Goal: Task Accomplishment & Management: Manage account settings

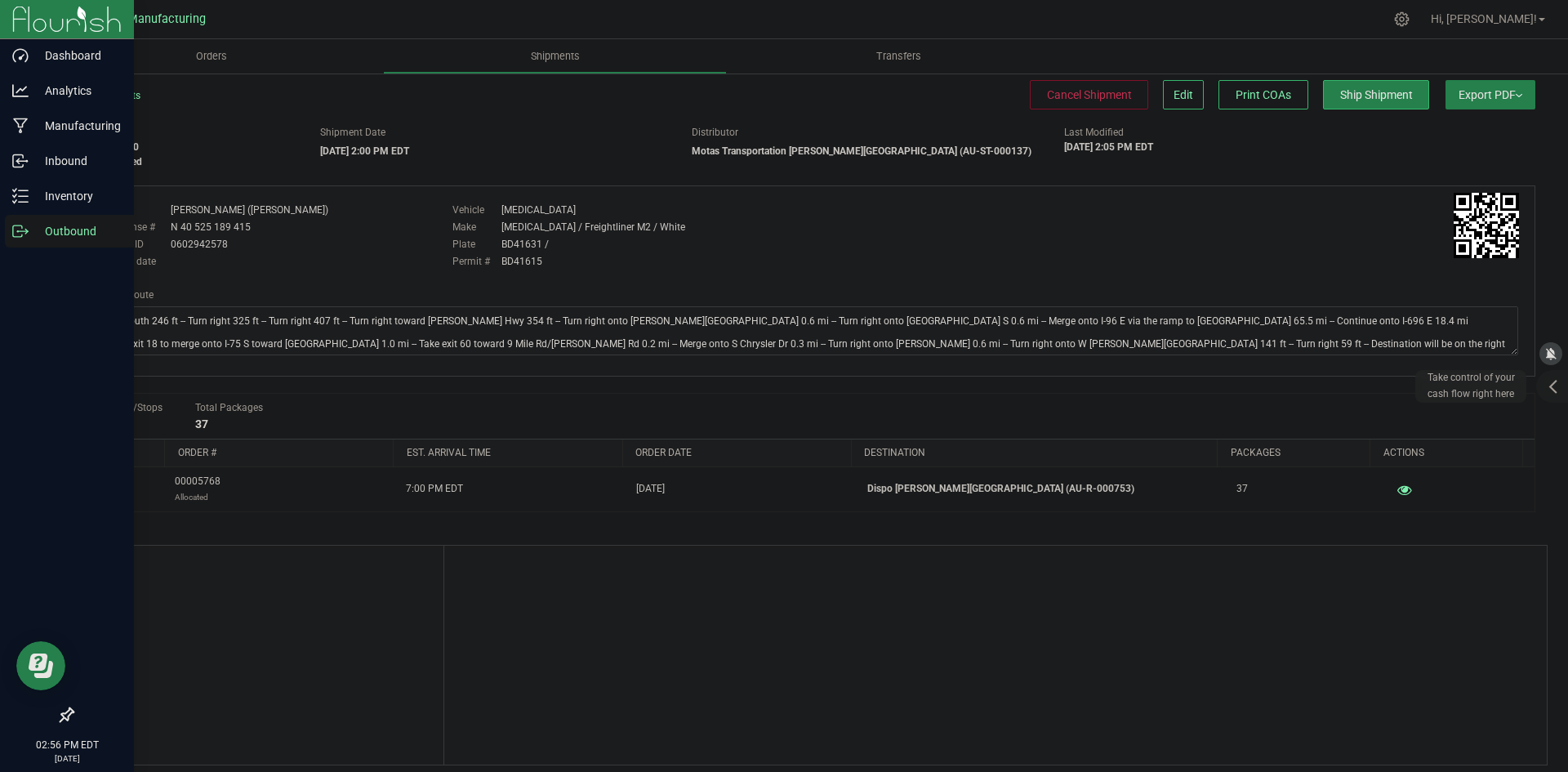
click at [33, 237] on p "Outbound" at bounding box center [77, 232] width 98 height 20
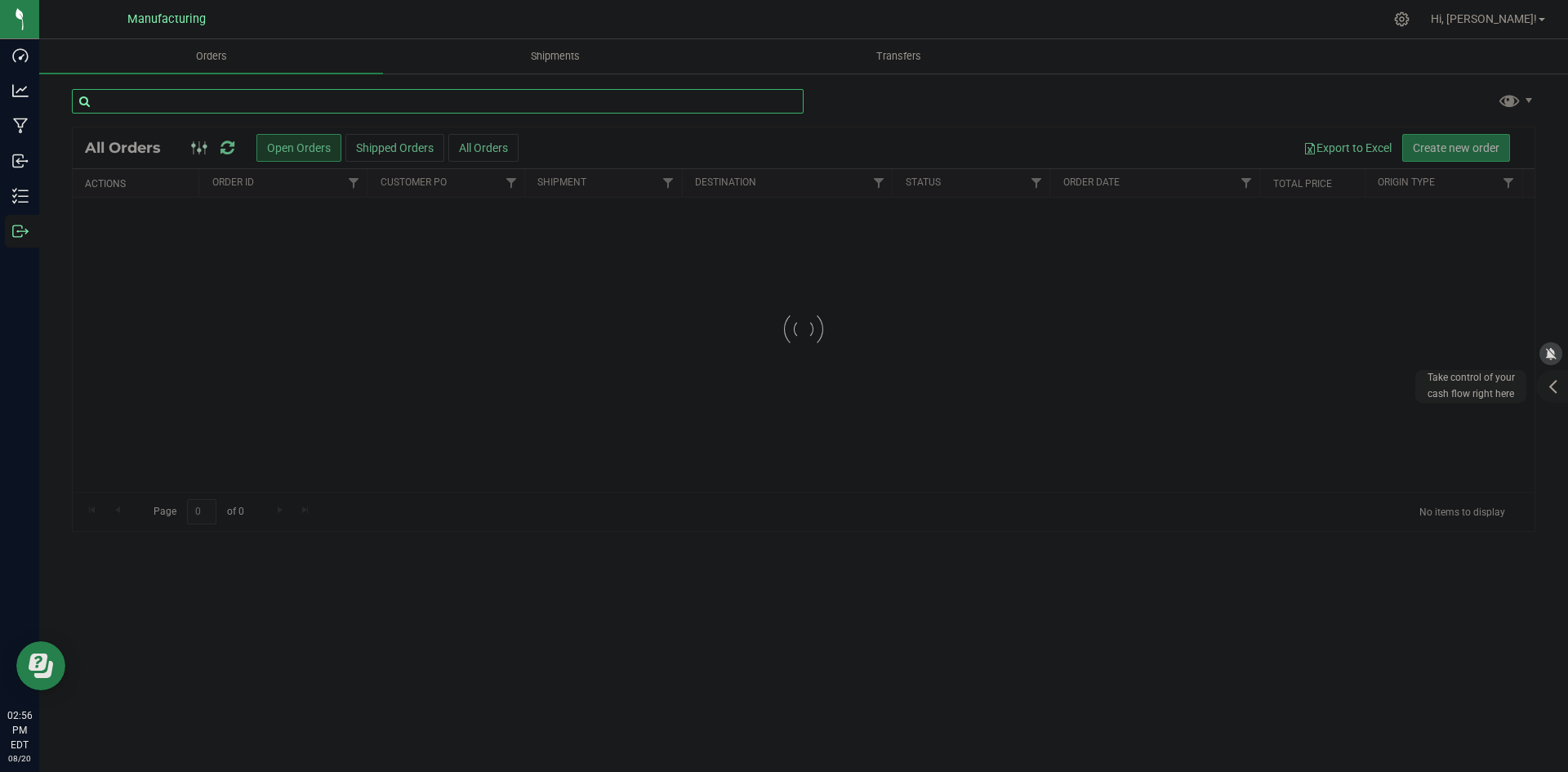
click at [271, 112] on input "text" at bounding box center [437, 101] width 731 height 24
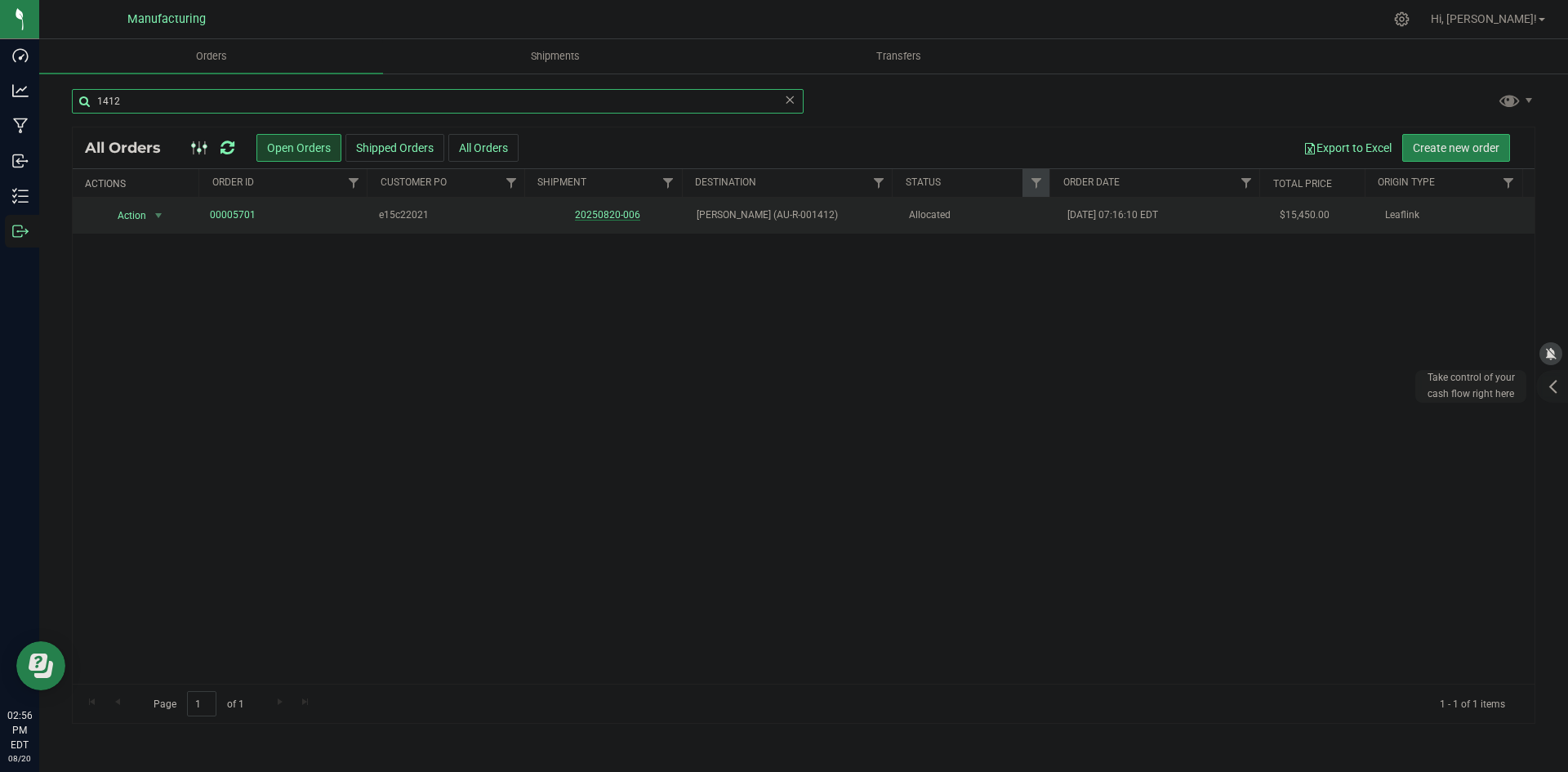
type input "1412"
click at [620, 215] on link "20250820-006" at bounding box center [608, 215] width 66 height 12
click at [609, 214] on link "20250820-006" at bounding box center [608, 215] width 66 height 12
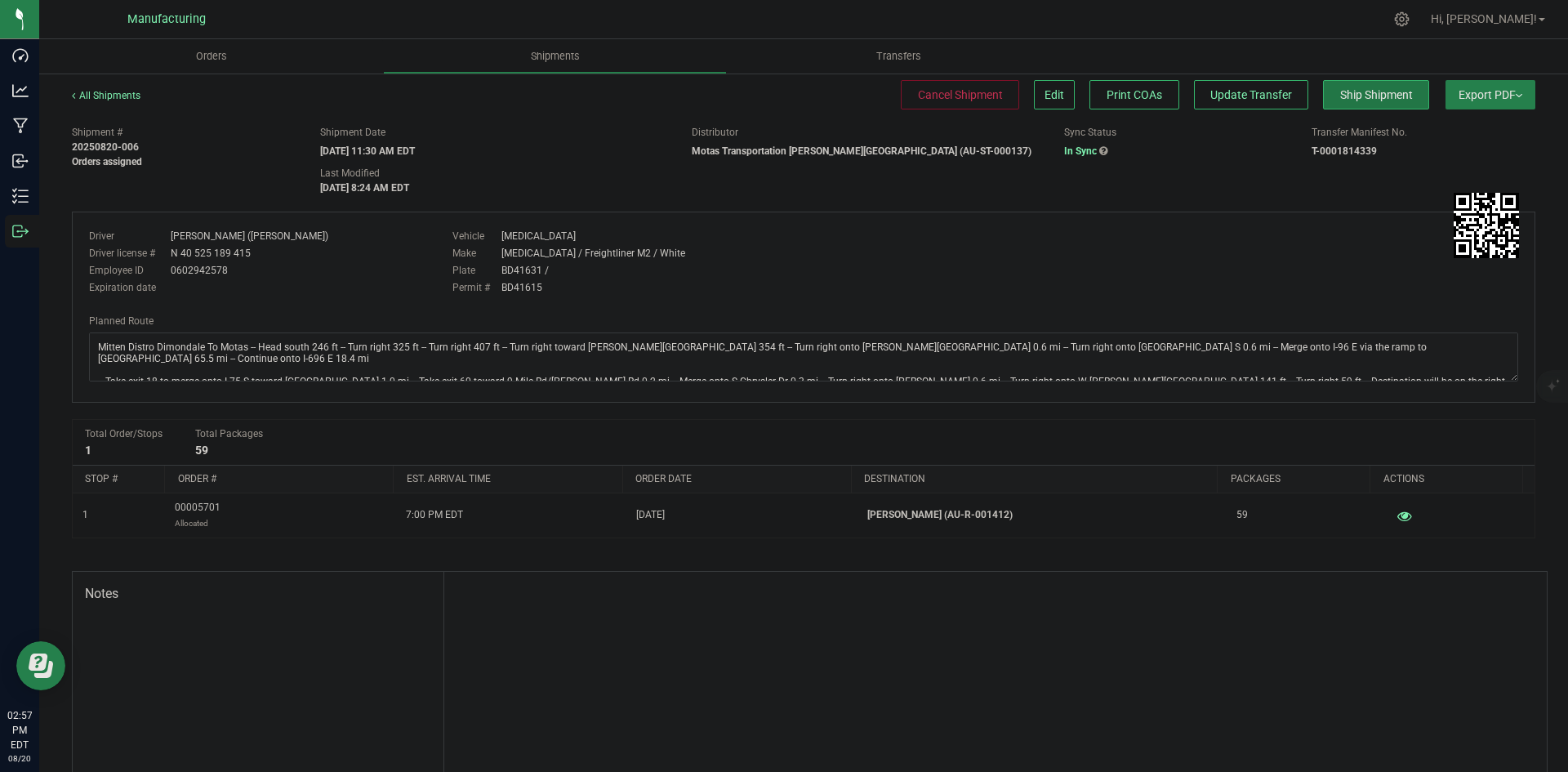
click at [1366, 88] on span "Ship Shipment" at bounding box center [1376, 94] width 73 height 13
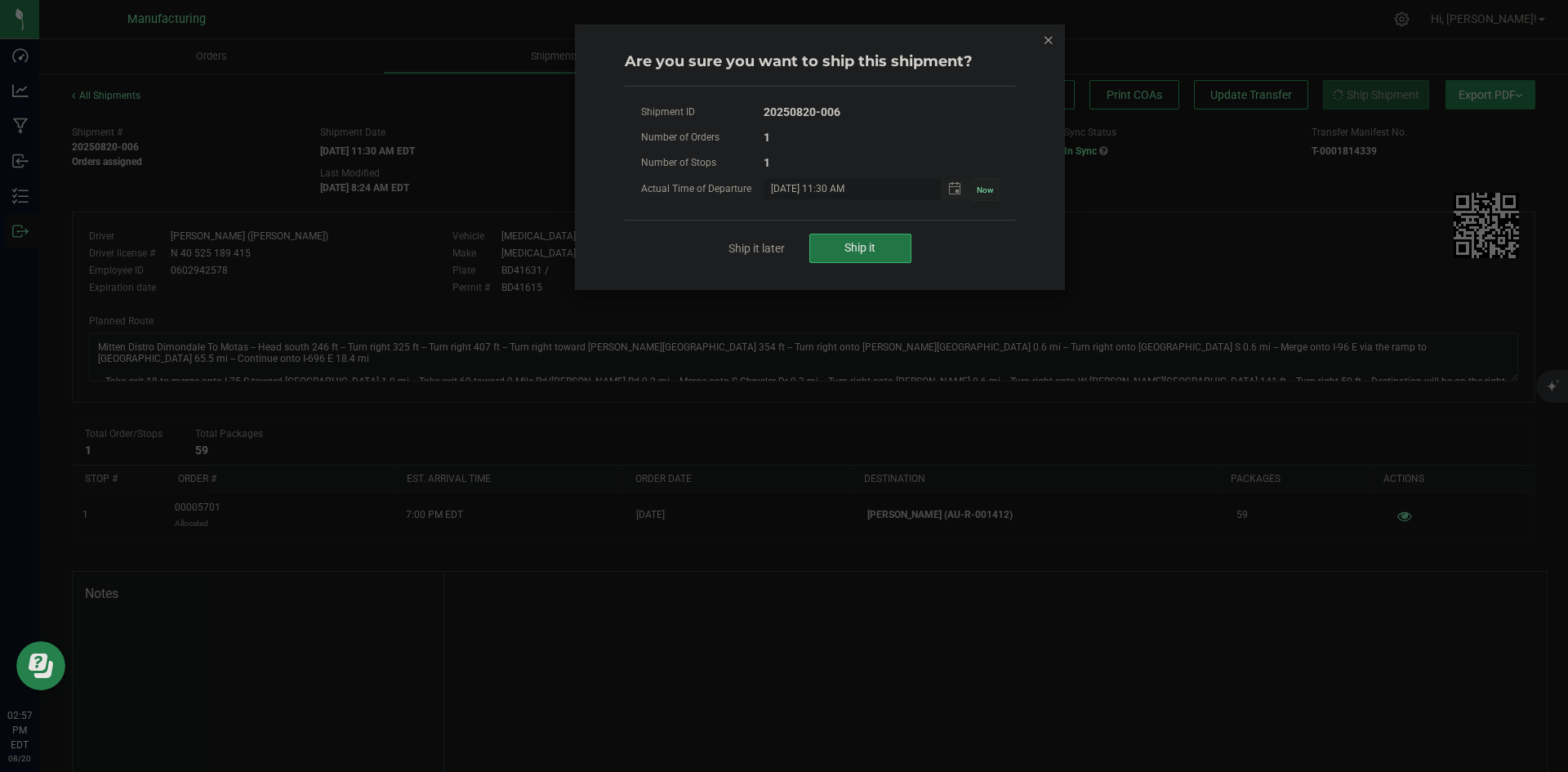
click at [857, 262] on button "Ship it" at bounding box center [861, 248] width 102 height 30
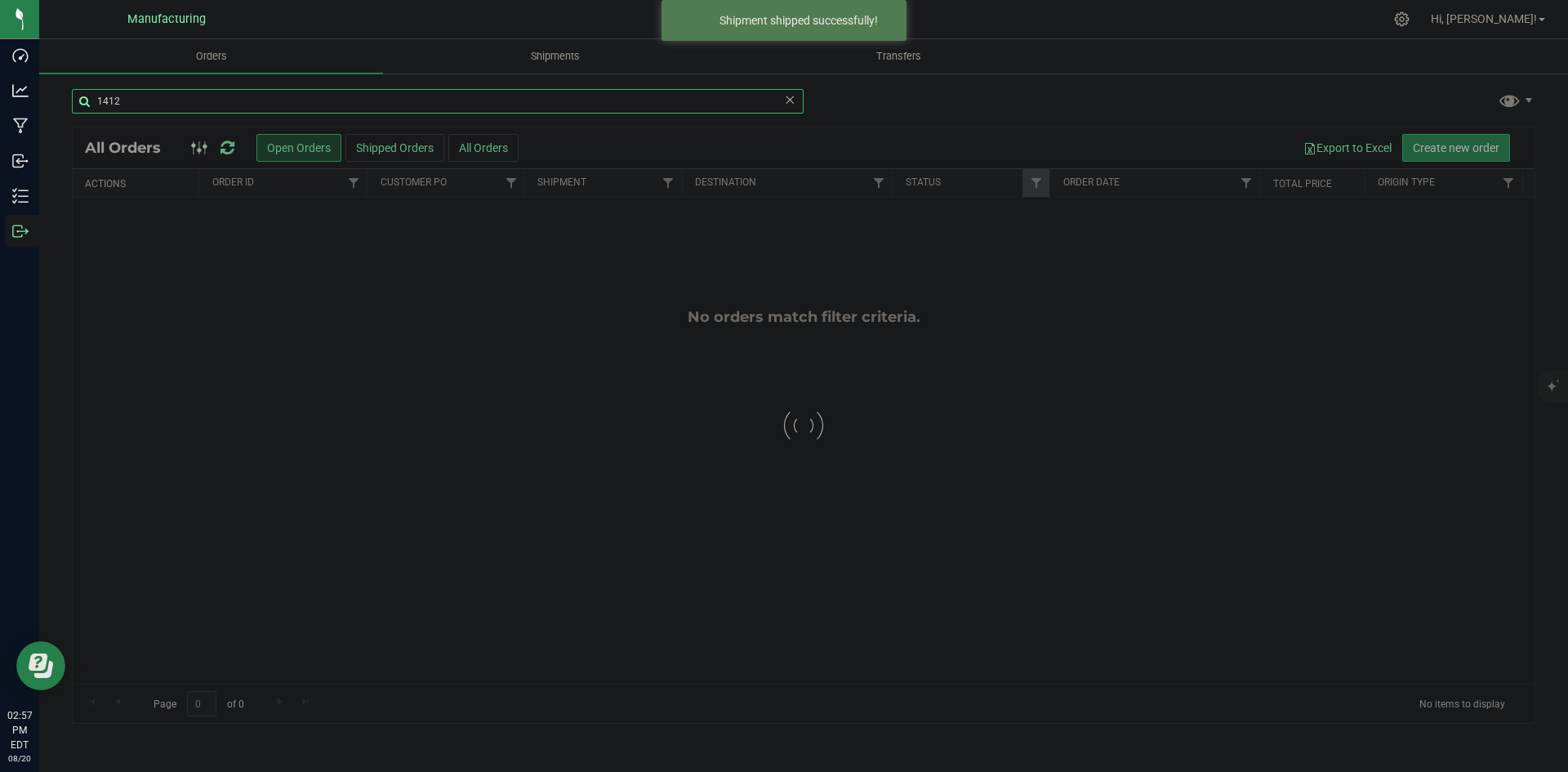
click at [204, 97] on input "1412" at bounding box center [437, 101] width 731 height 24
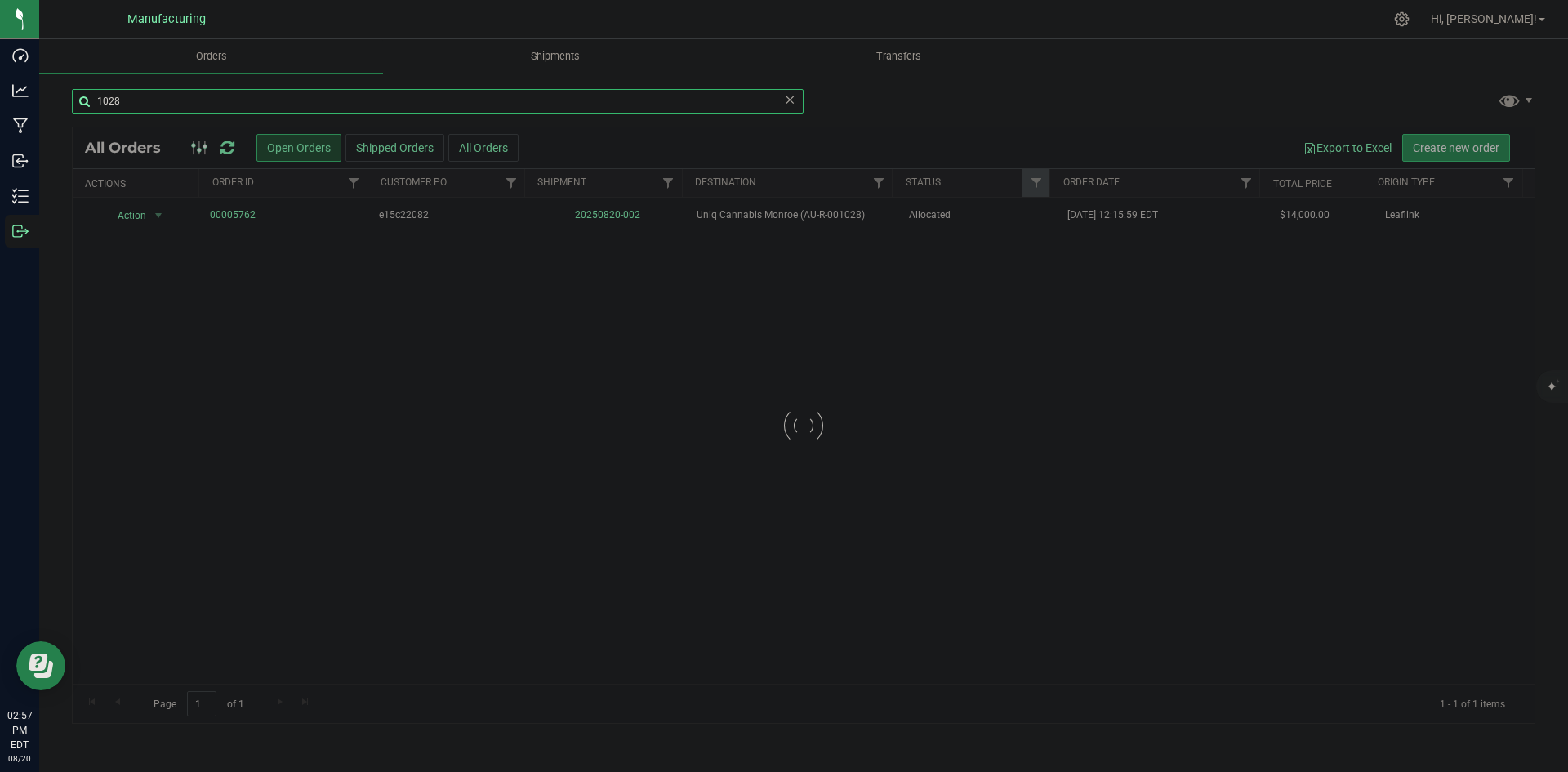
type input "1028"
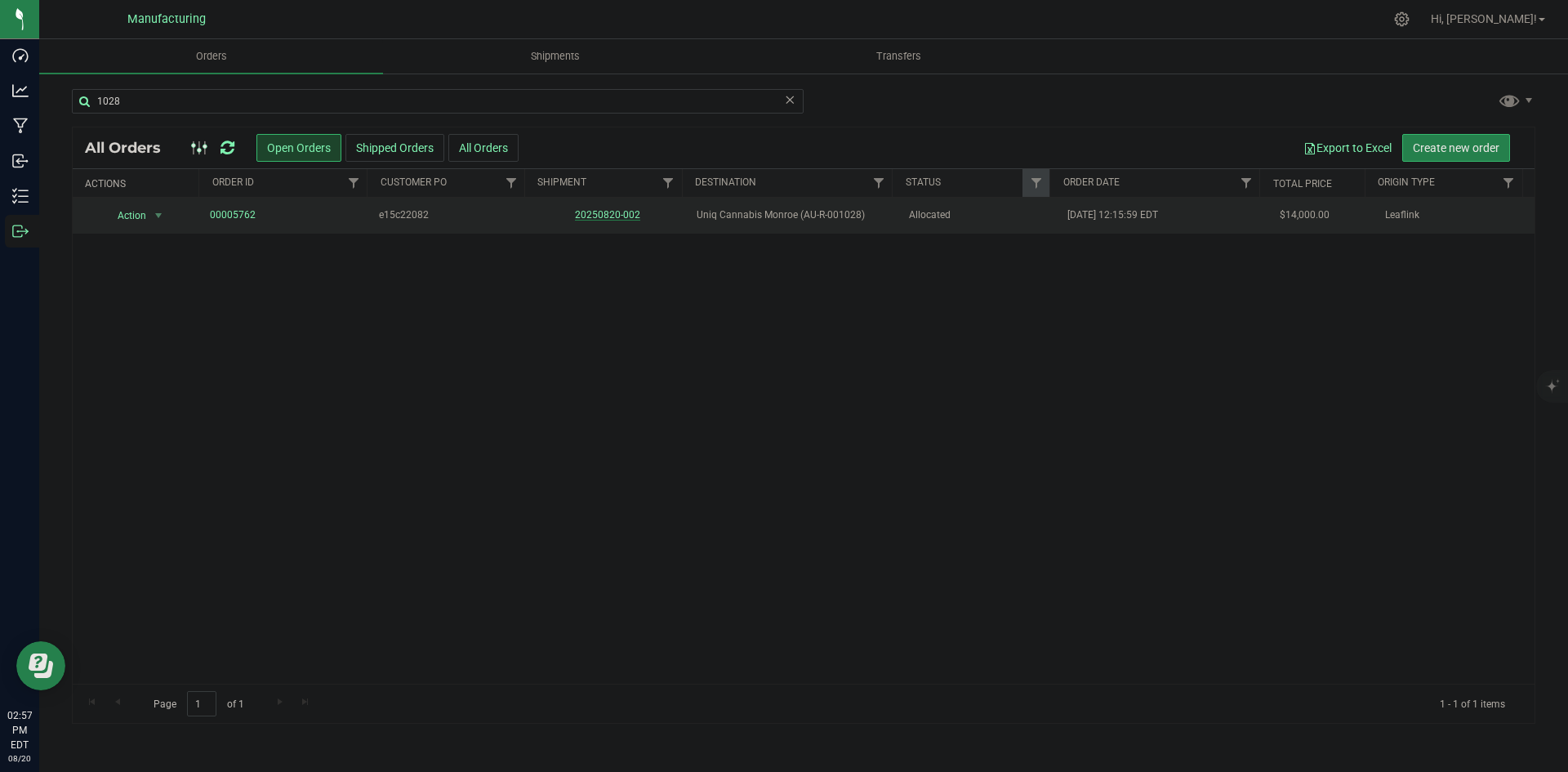
click at [609, 213] on link "20250820-002" at bounding box center [608, 215] width 66 height 12
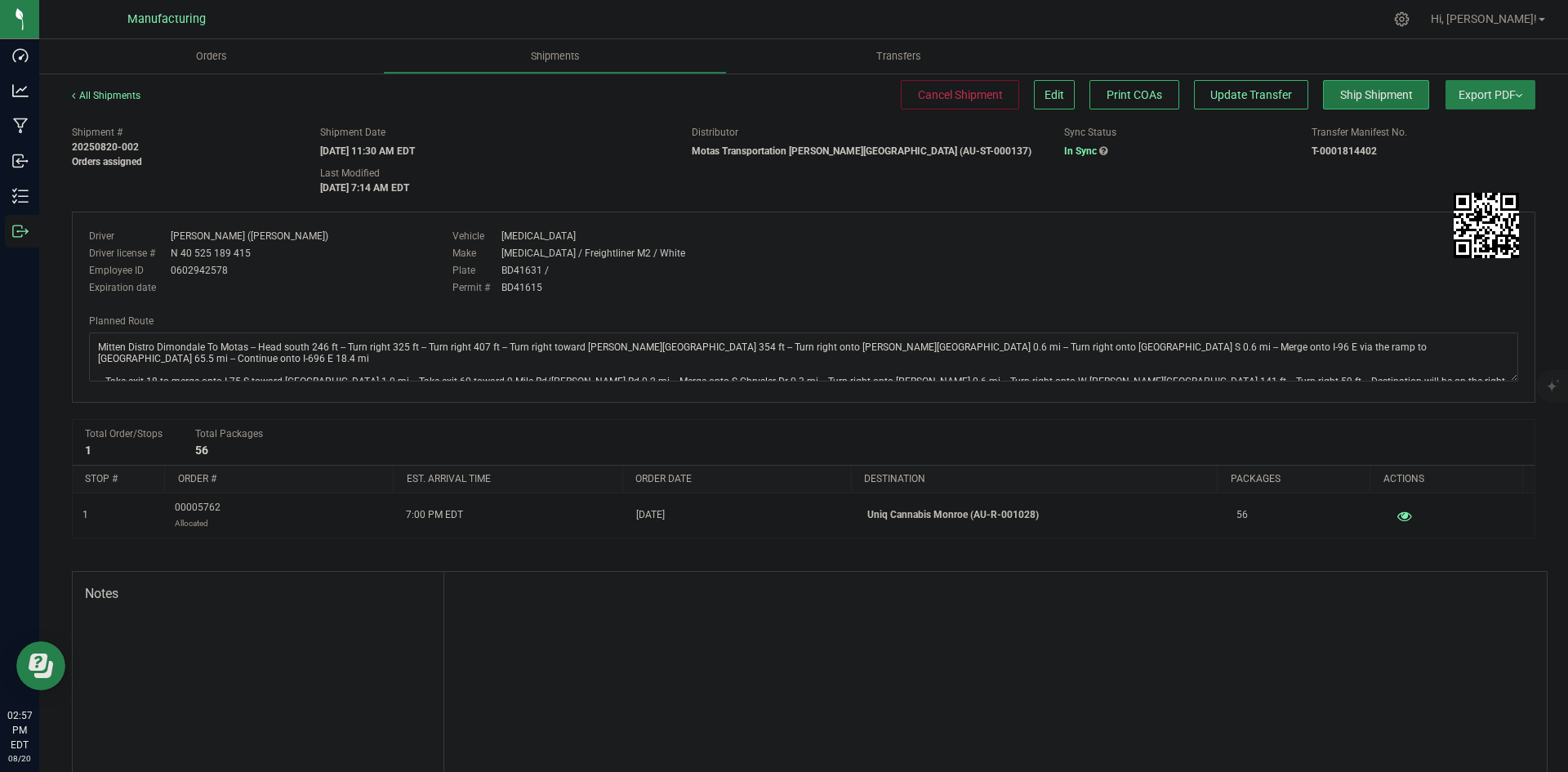
click at [1362, 91] on span "Ship Shipment" at bounding box center [1376, 94] width 73 height 13
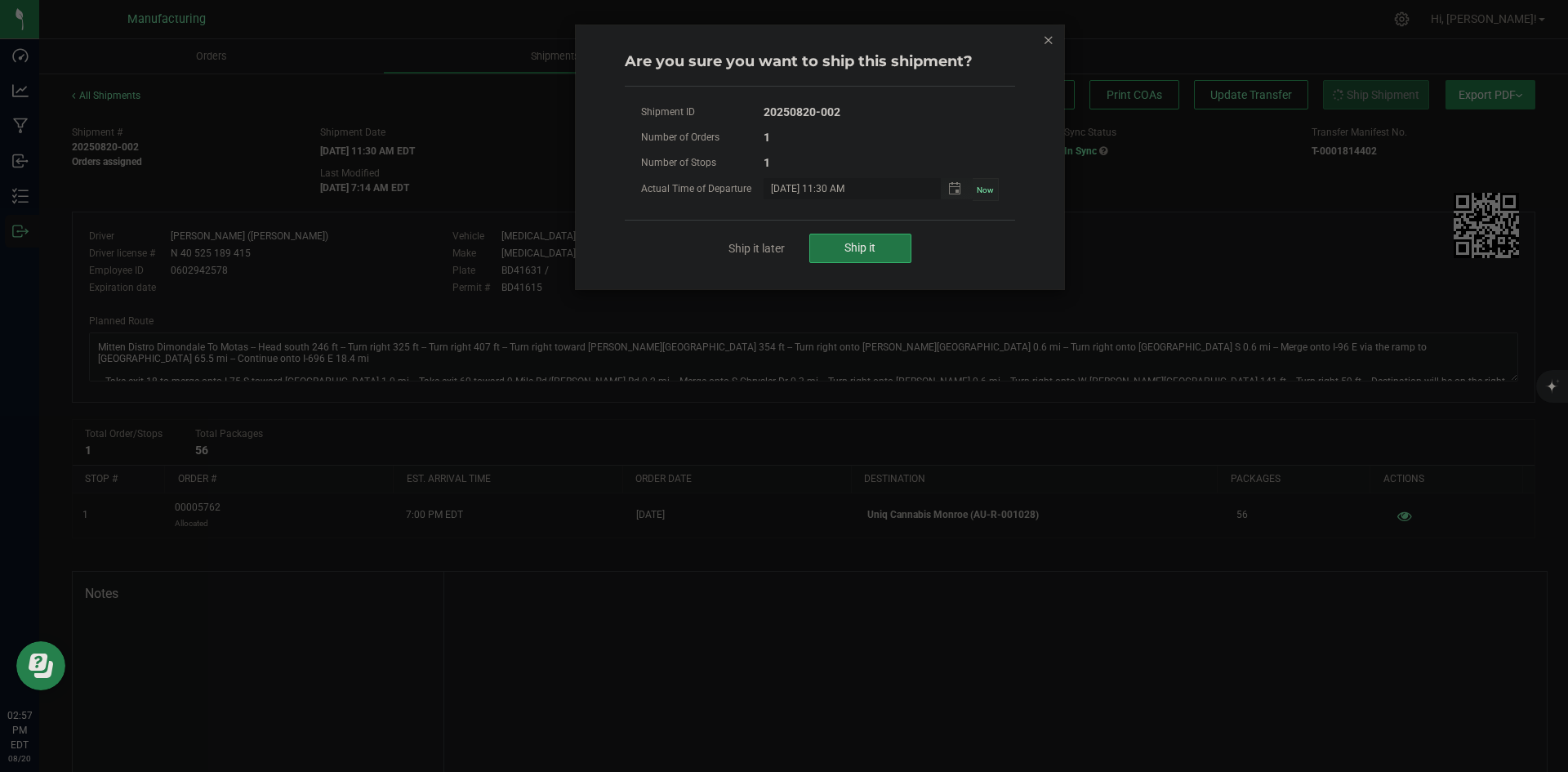
click at [884, 250] on button "Ship it" at bounding box center [861, 248] width 102 height 30
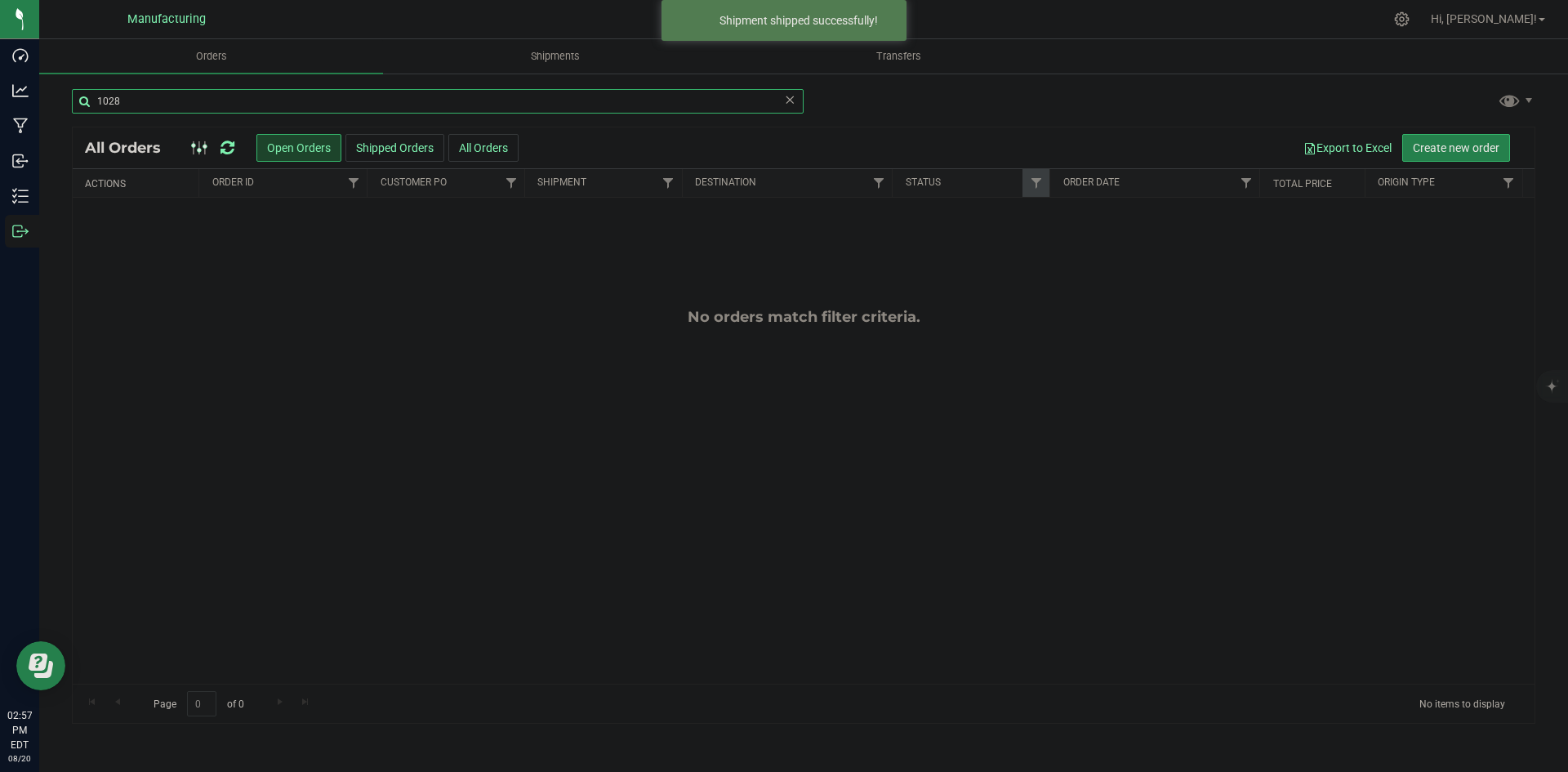
click at [171, 107] on input "1028" at bounding box center [437, 101] width 731 height 24
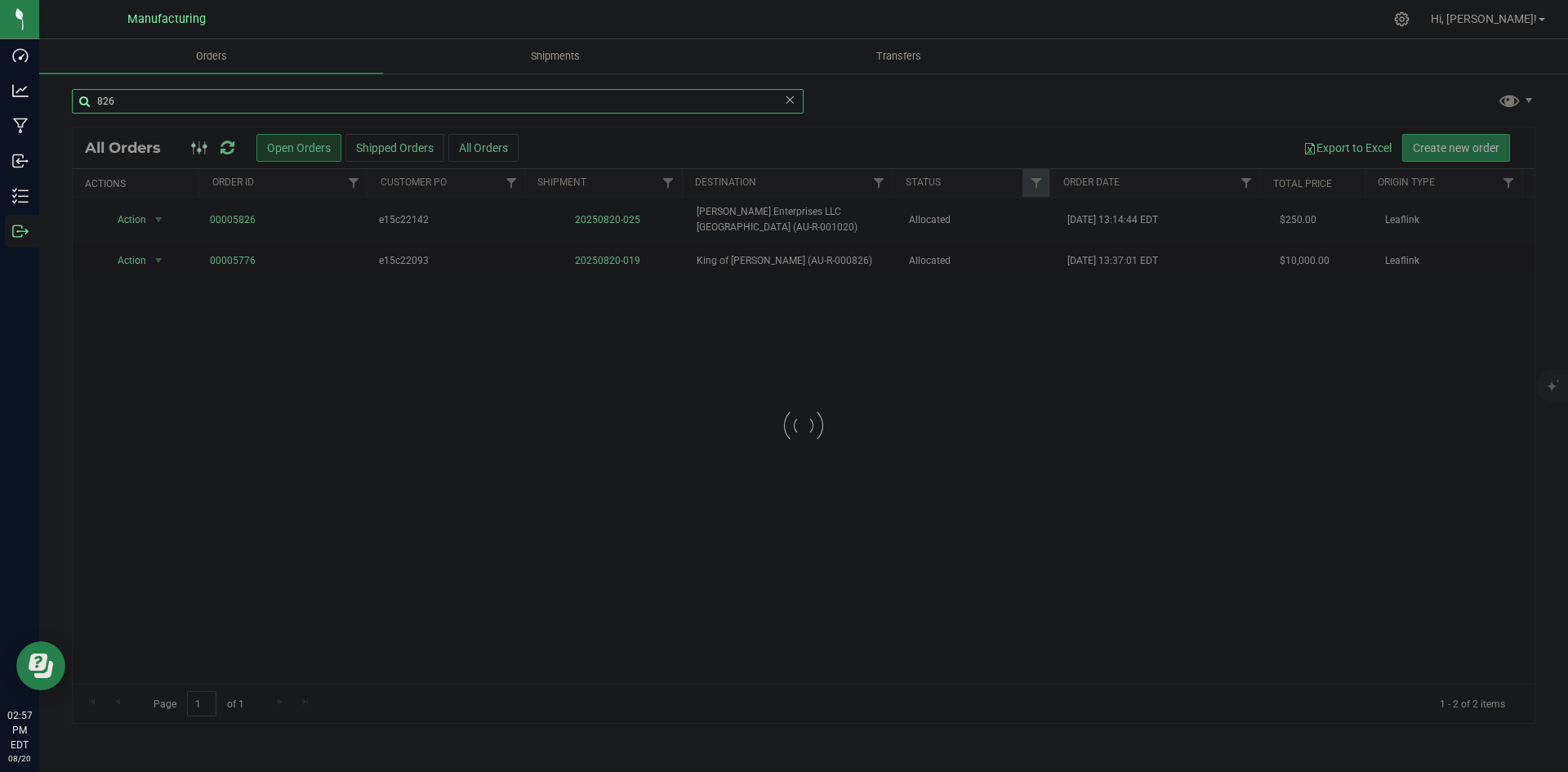
type input "826"
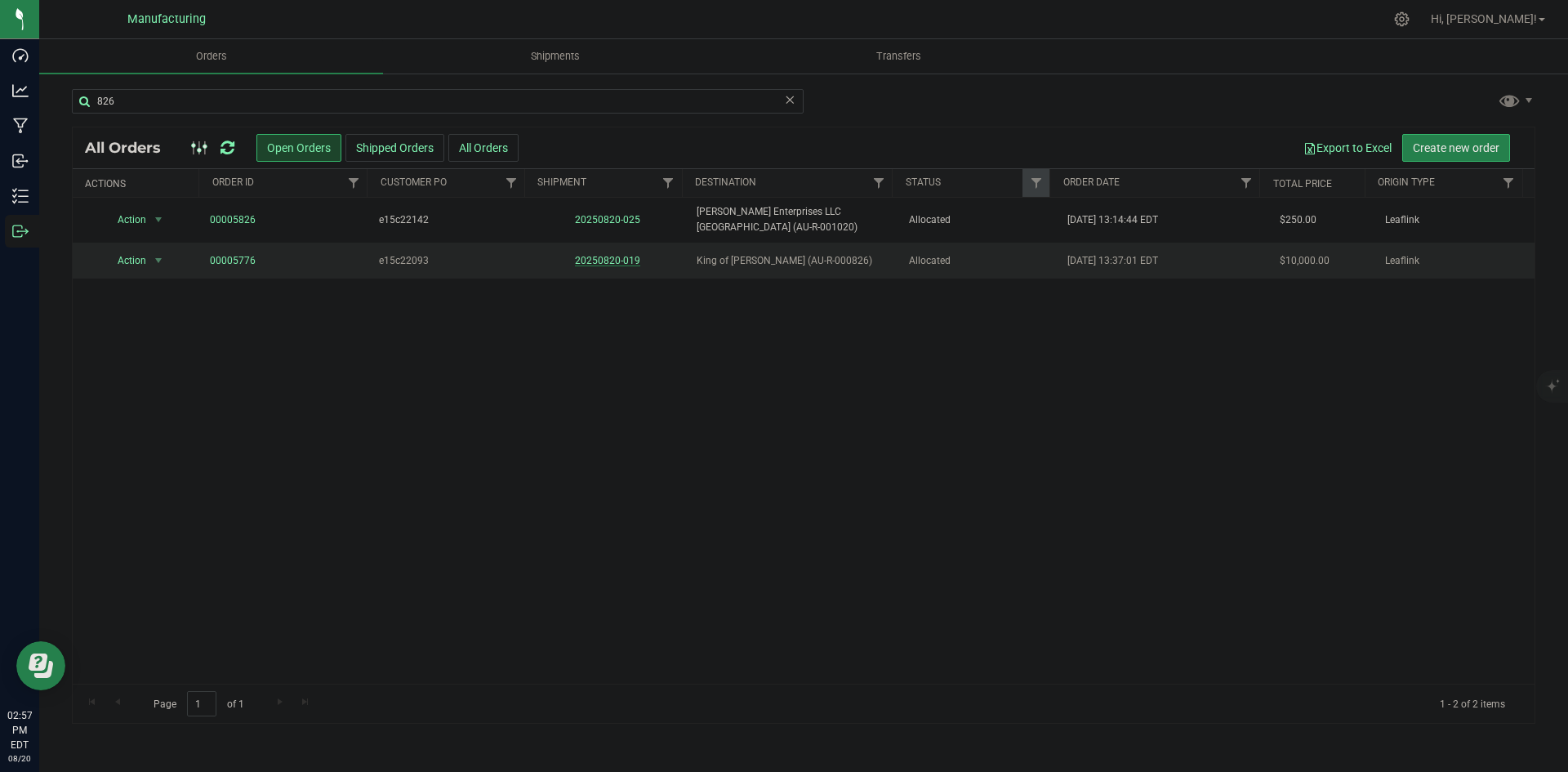
click at [593, 255] on link "20250820-019" at bounding box center [608, 260] width 66 height 12
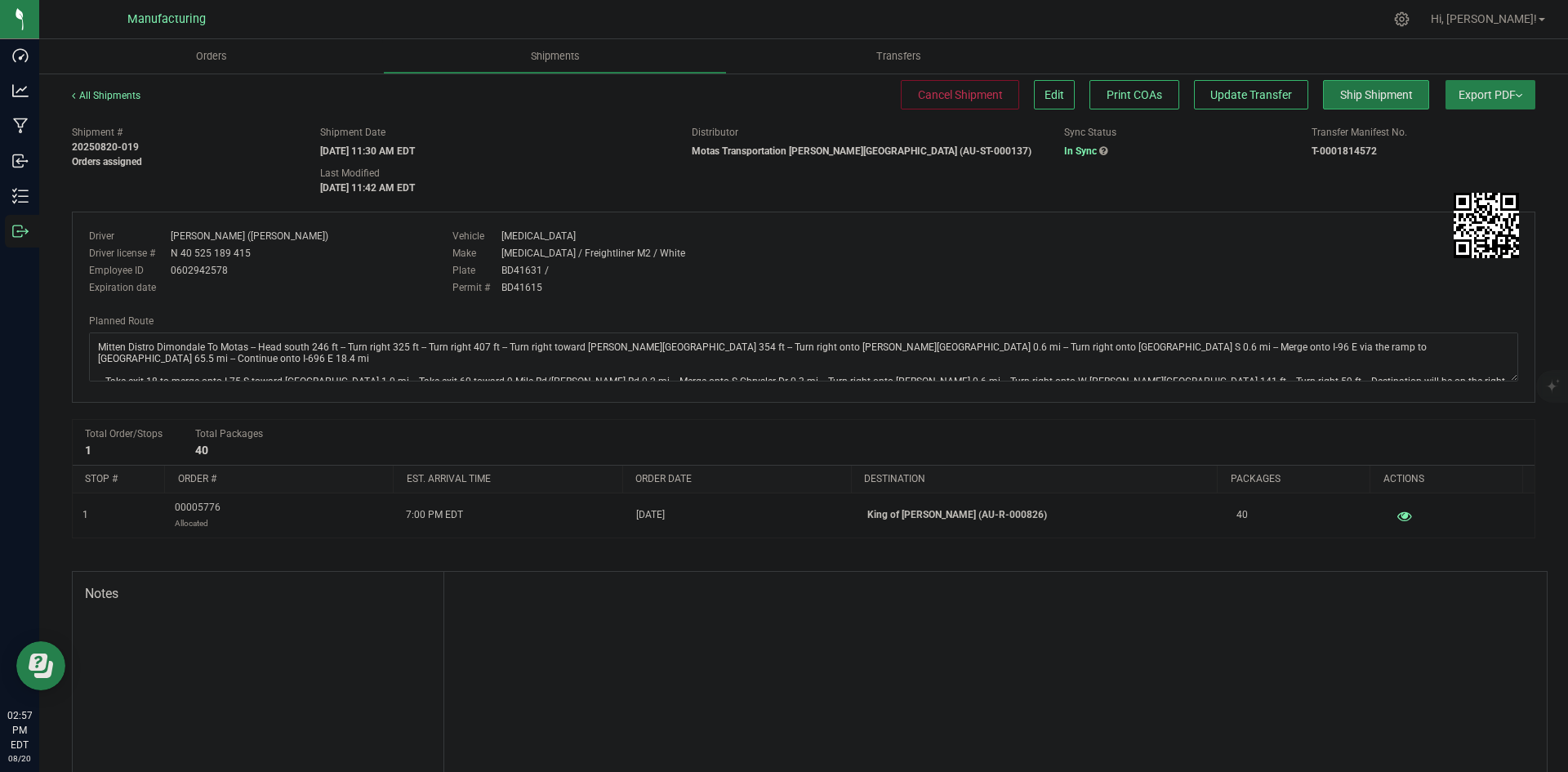
click at [1365, 85] on button "Ship Shipment" at bounding box center [1376, 94] width 106 height 30
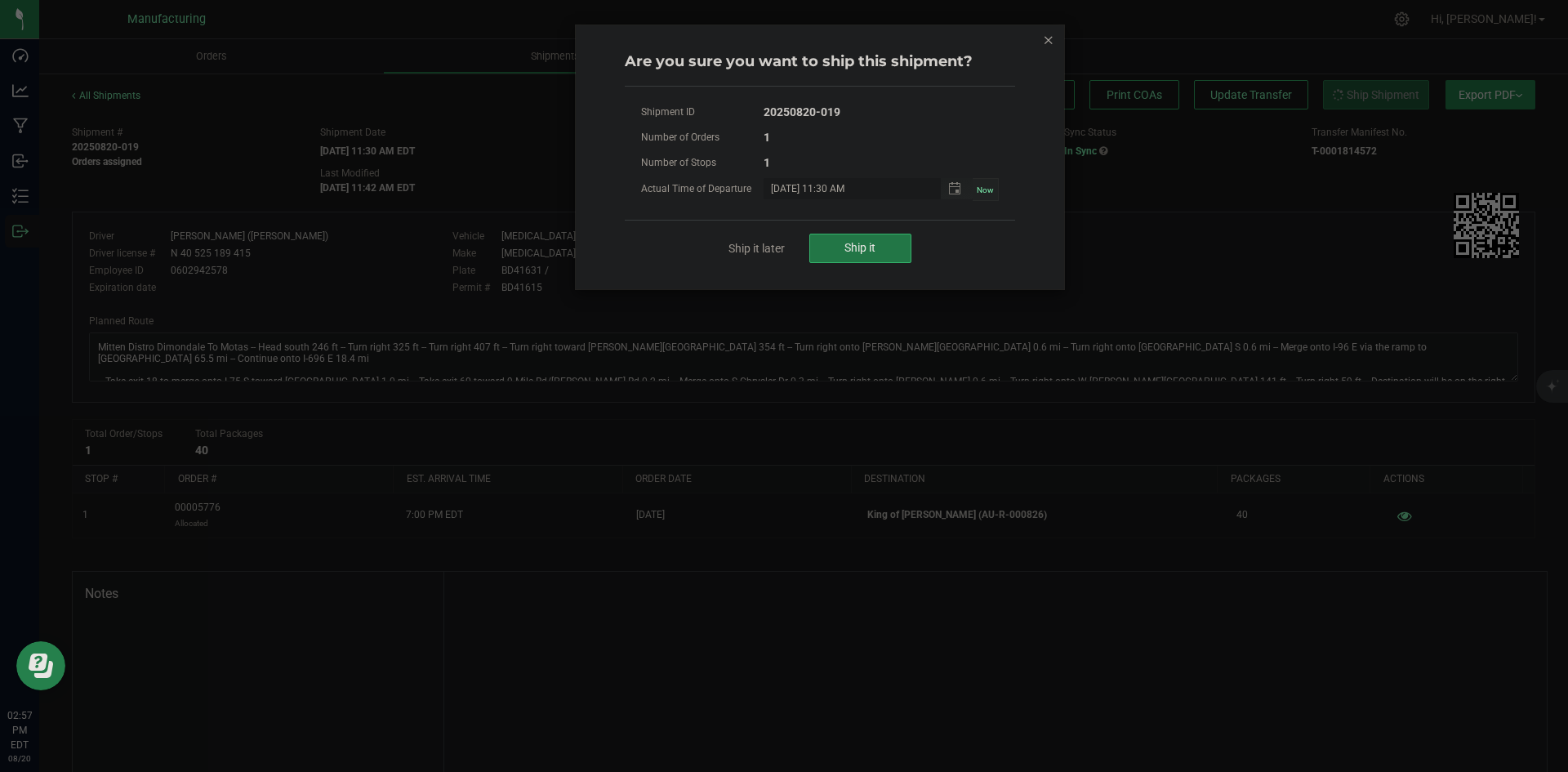
click at [882, 240] on button "Ship it" at bounding box center [861, 248] width 102 height 30
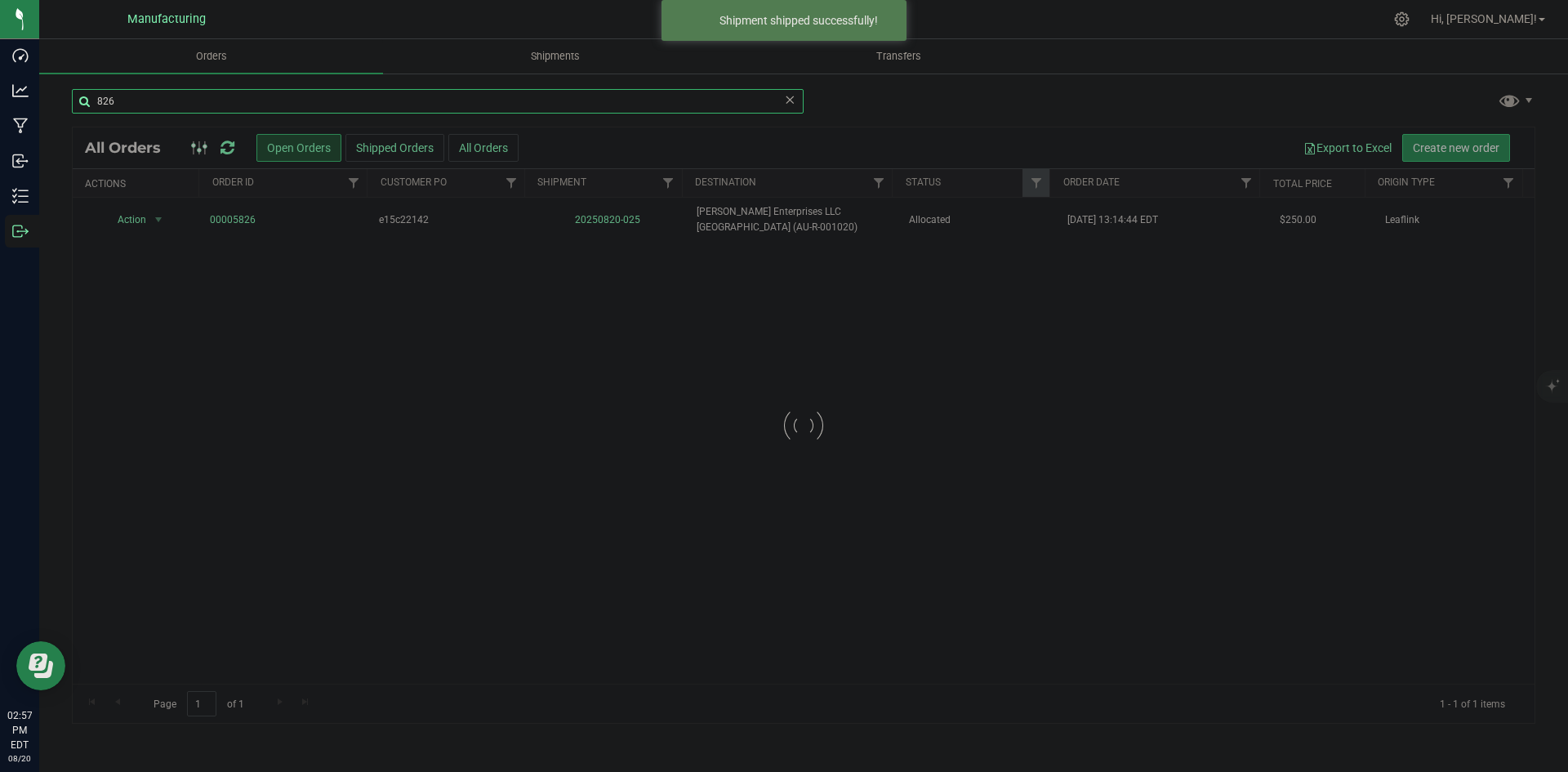
click at [172, 103] on input "826" at bounding box center [437, 101] width 731 height 24
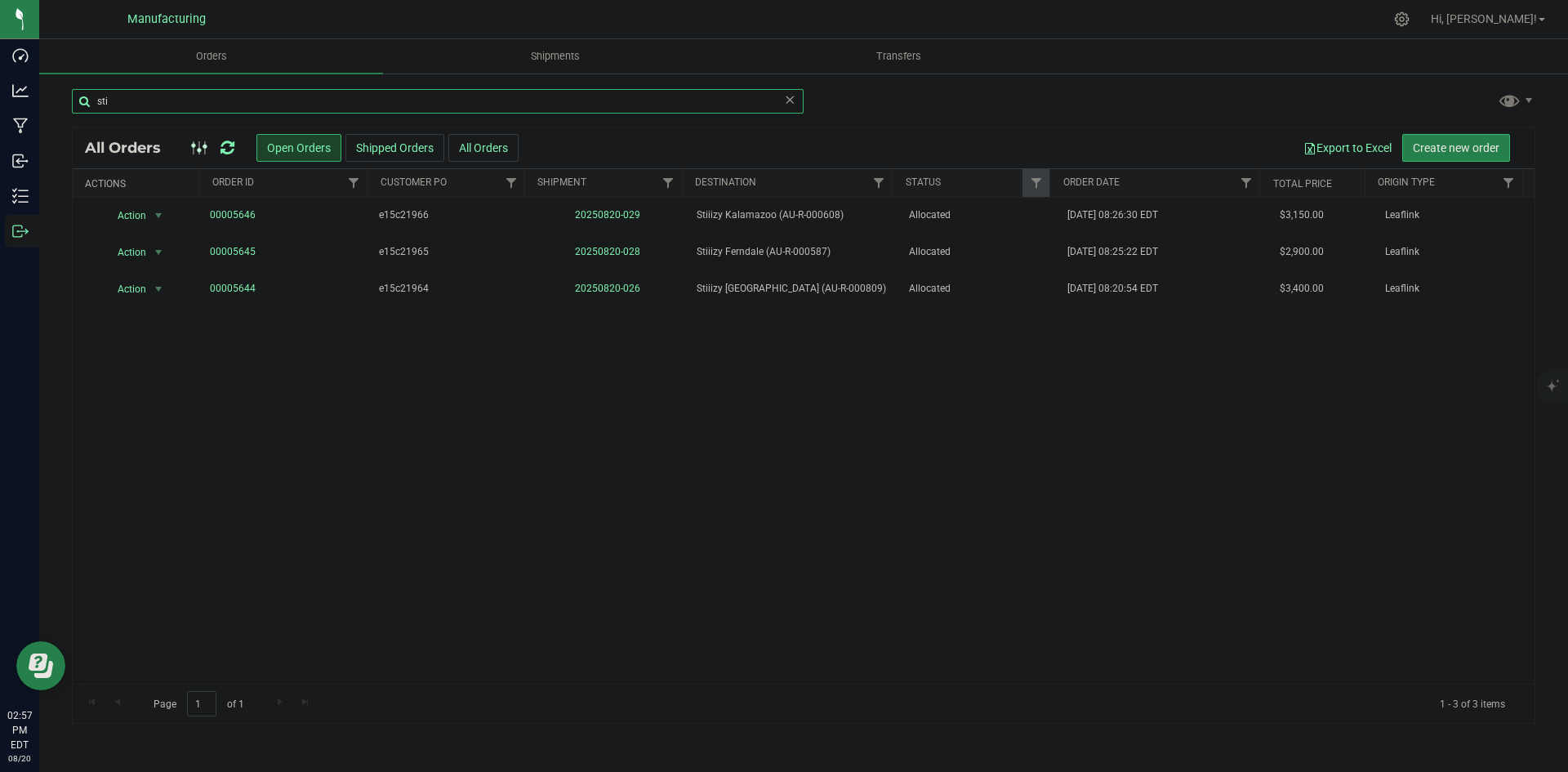
type input "sti"
click at [598, 287] on link "20250820-026" at bounding box center [608, 288] width 66 height 12
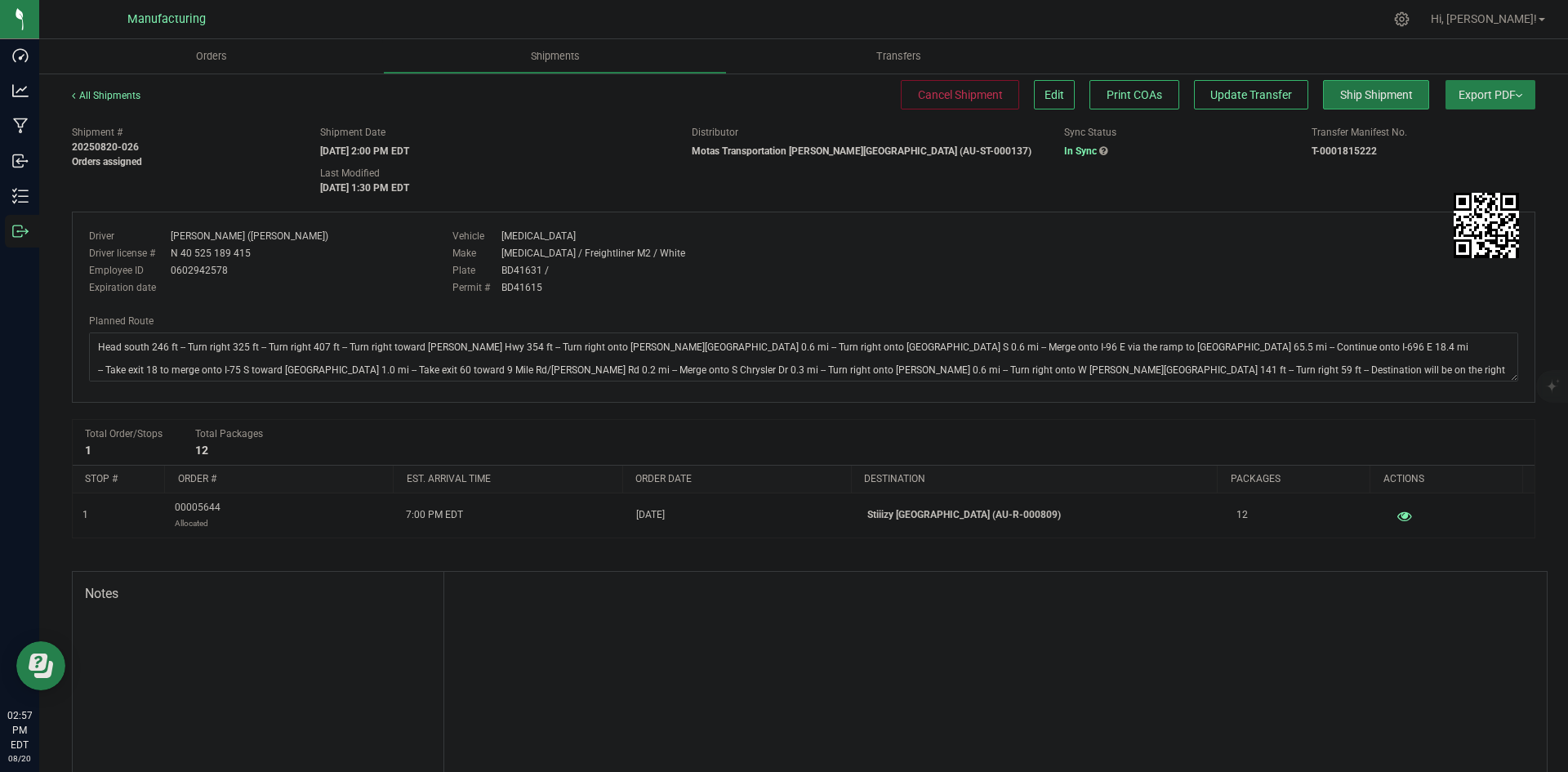
click at [1369, 90] on span "Ship Shipment" at bounding box center [1376, 94] width 73 height 13
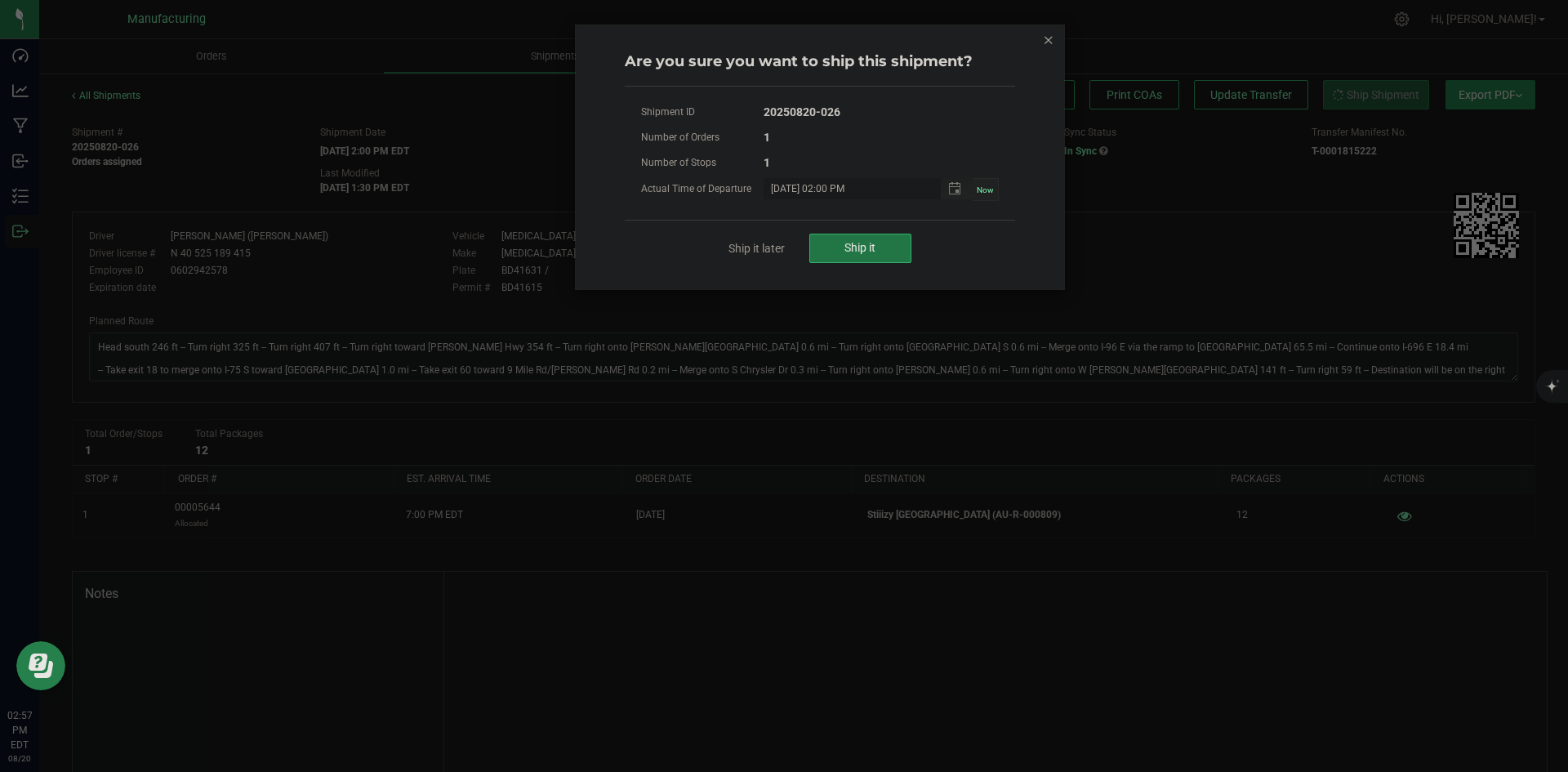
click at [841, 249] on button "Ship it" at bounding box center [861, 248] width 102 height 30
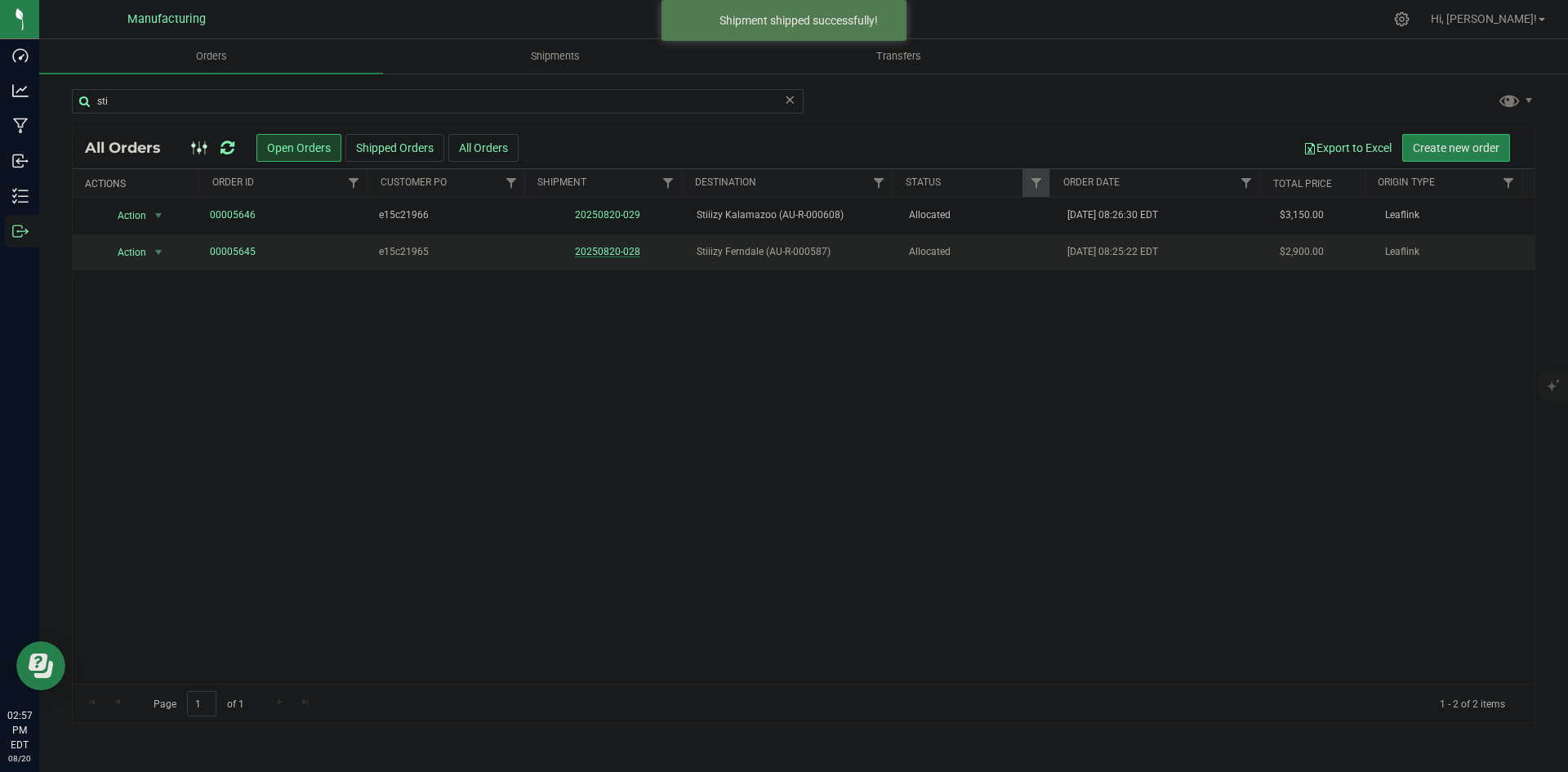
click at [625, 256] on link "20250820-028" at bounding box center [608, 251] width 66 height 12
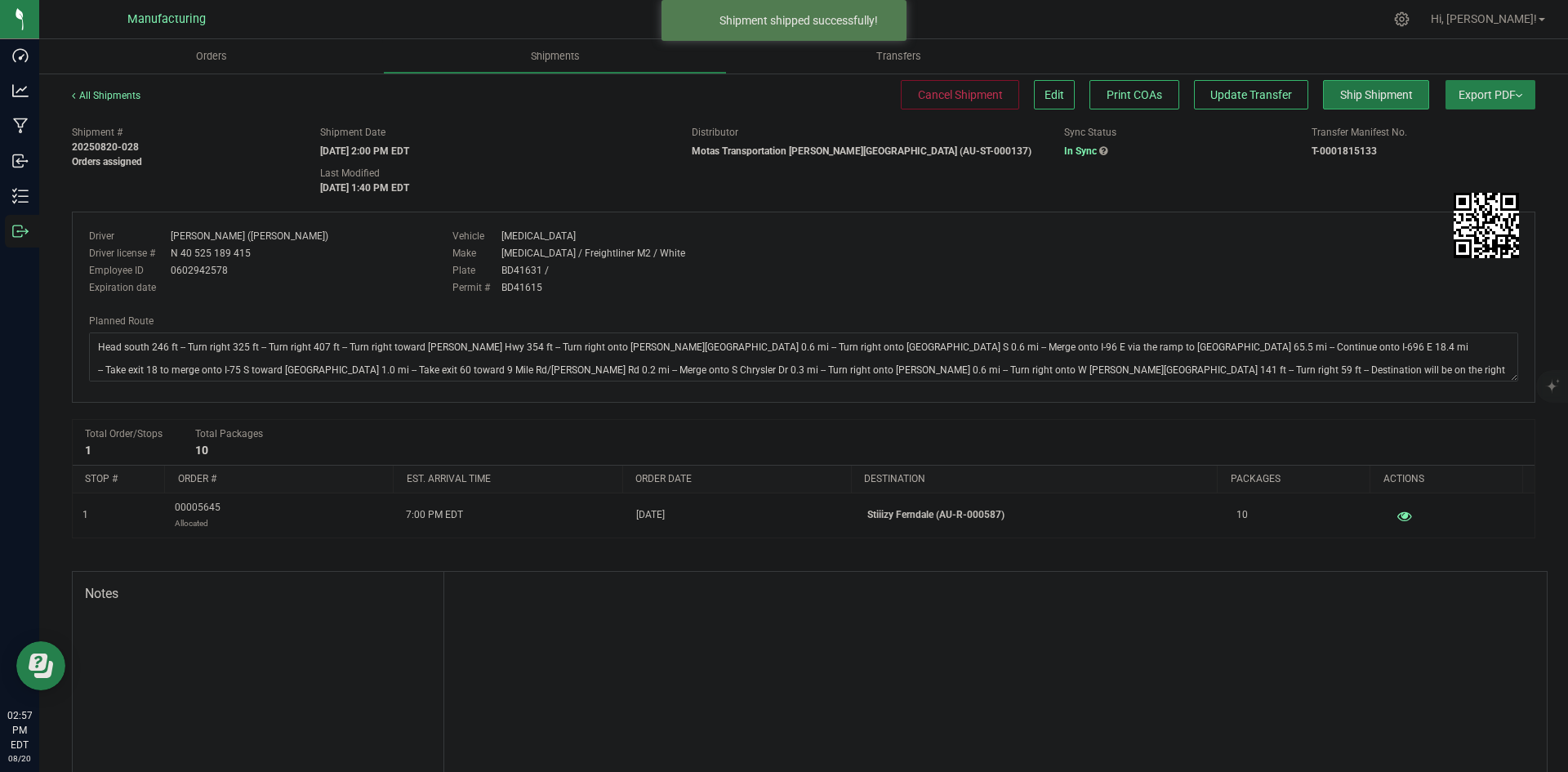
click at [1360, 85] on button "Ship Shipment" at bounding box center [1376, 94] width 106 height 30
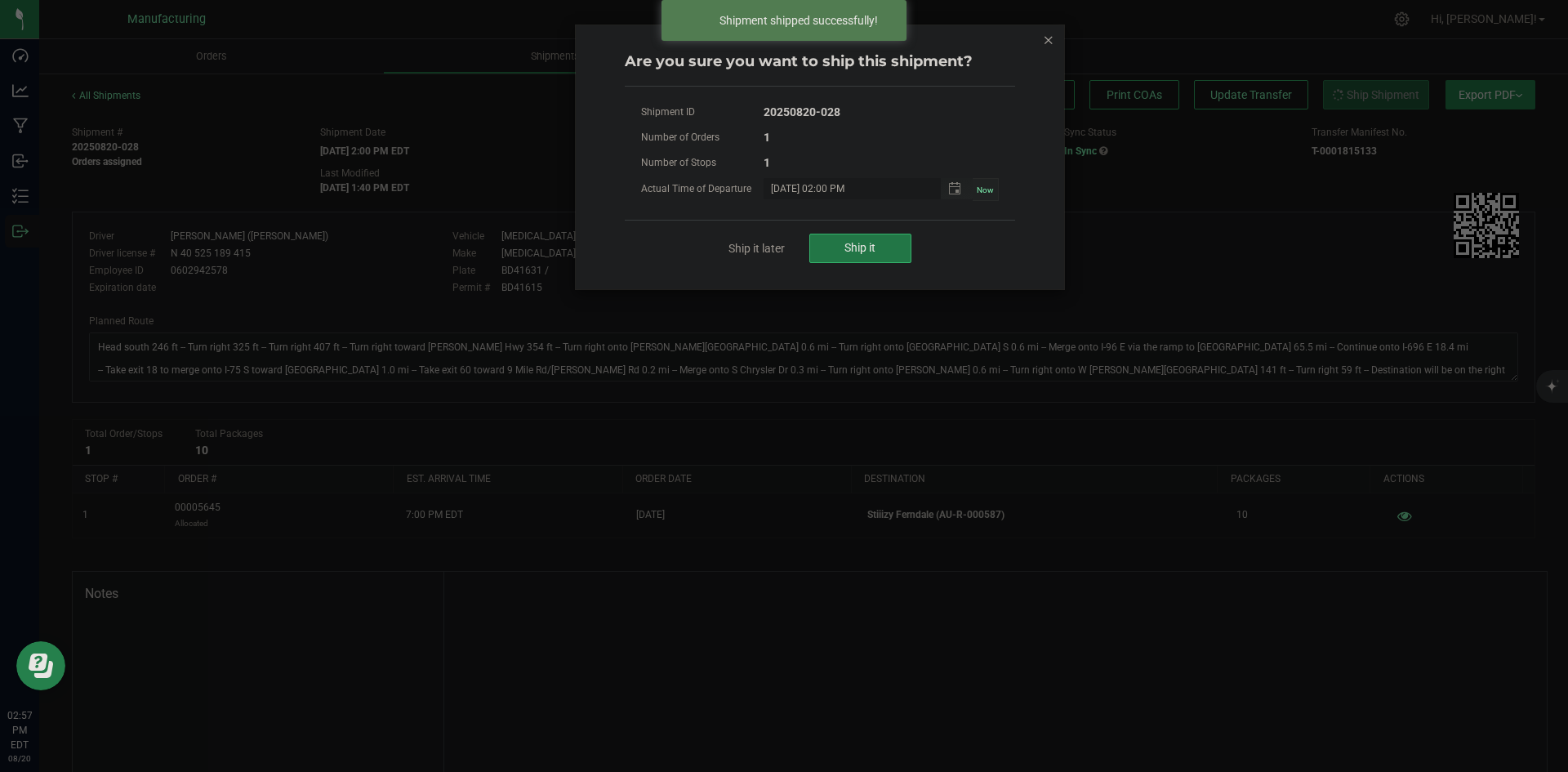
click at [868, 257] on button "Ship it" at bounding box center [861, 248] width 102 height 30
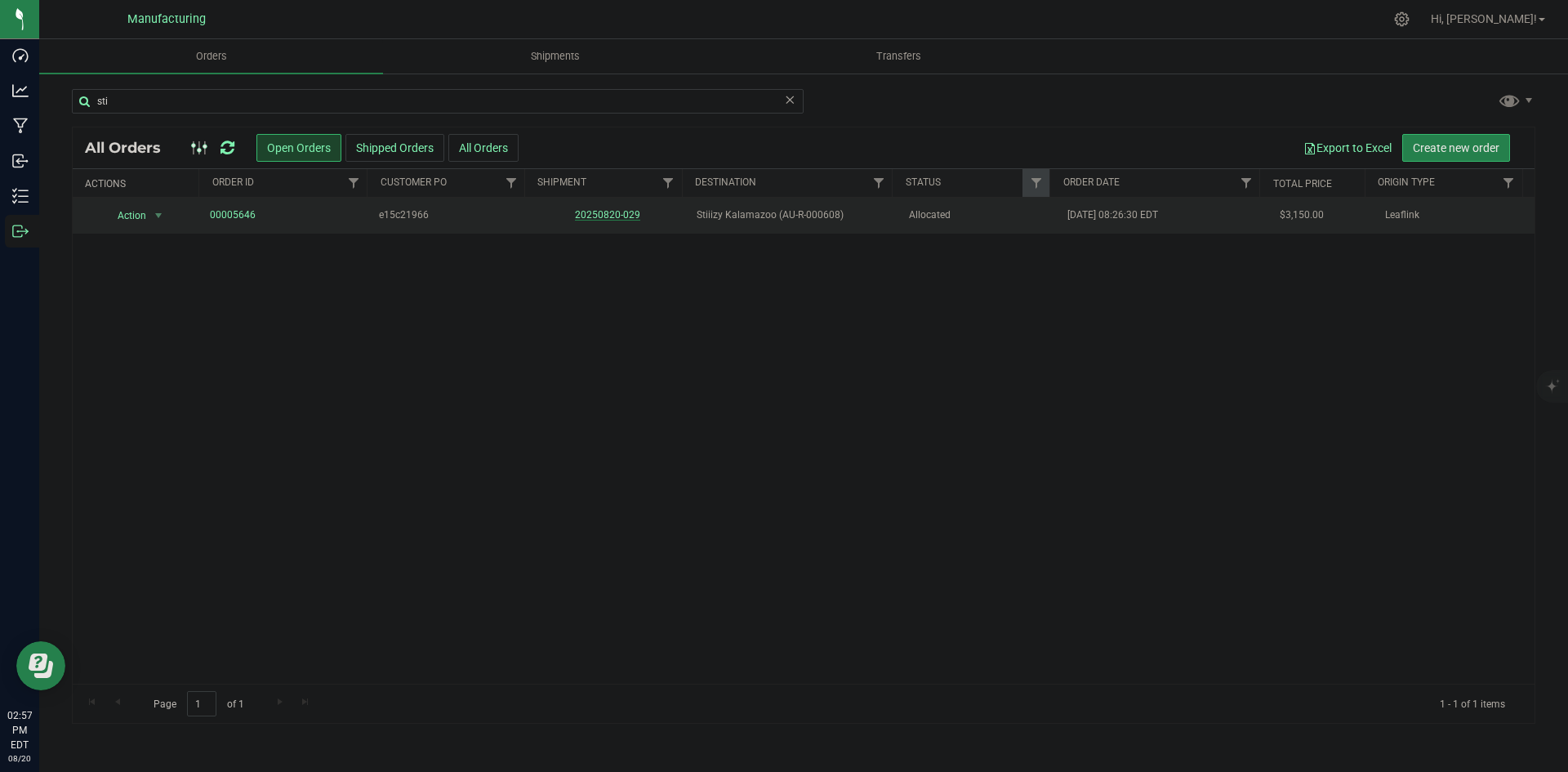
click at [600, 214] on link "20250820-029" at bounding box center [608, 215] width 66 height 12
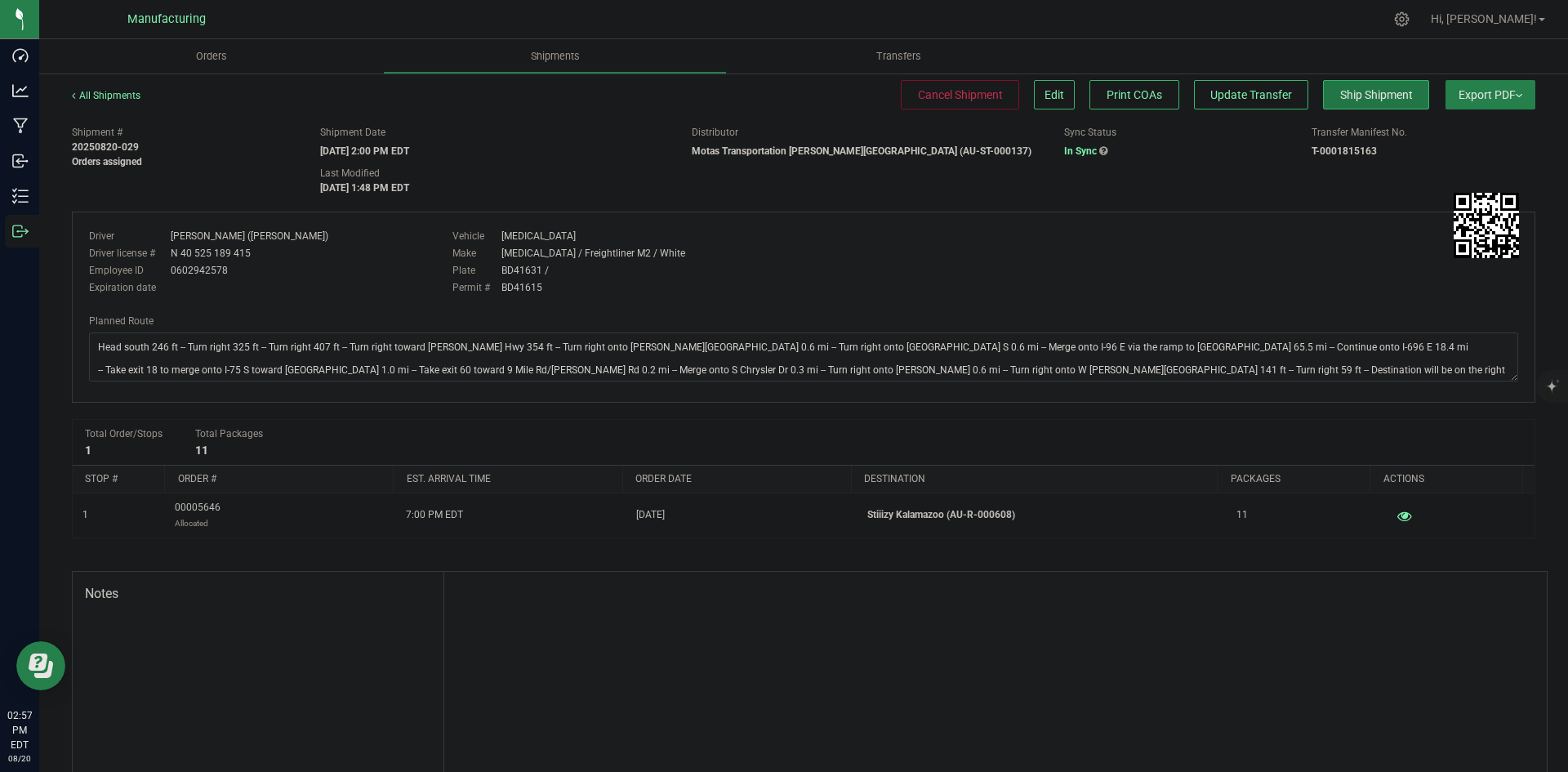
click at [1362, 97] on span "Ship Shipment" at bounding box center [1376, 94] width 73 height 13
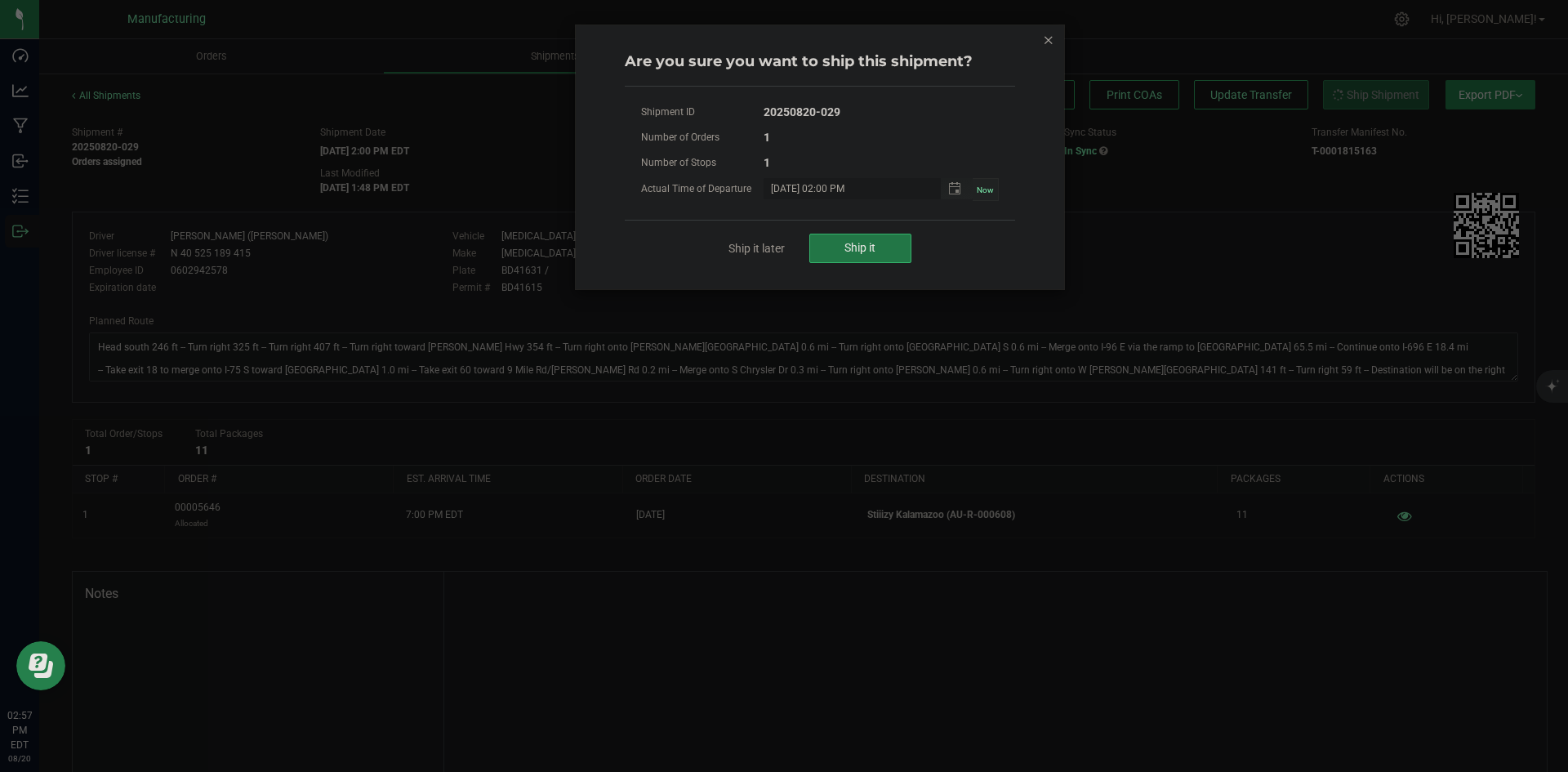
click at [864, 249] on span "Ship it" at bounding box center [860, 247] width 31 height 13
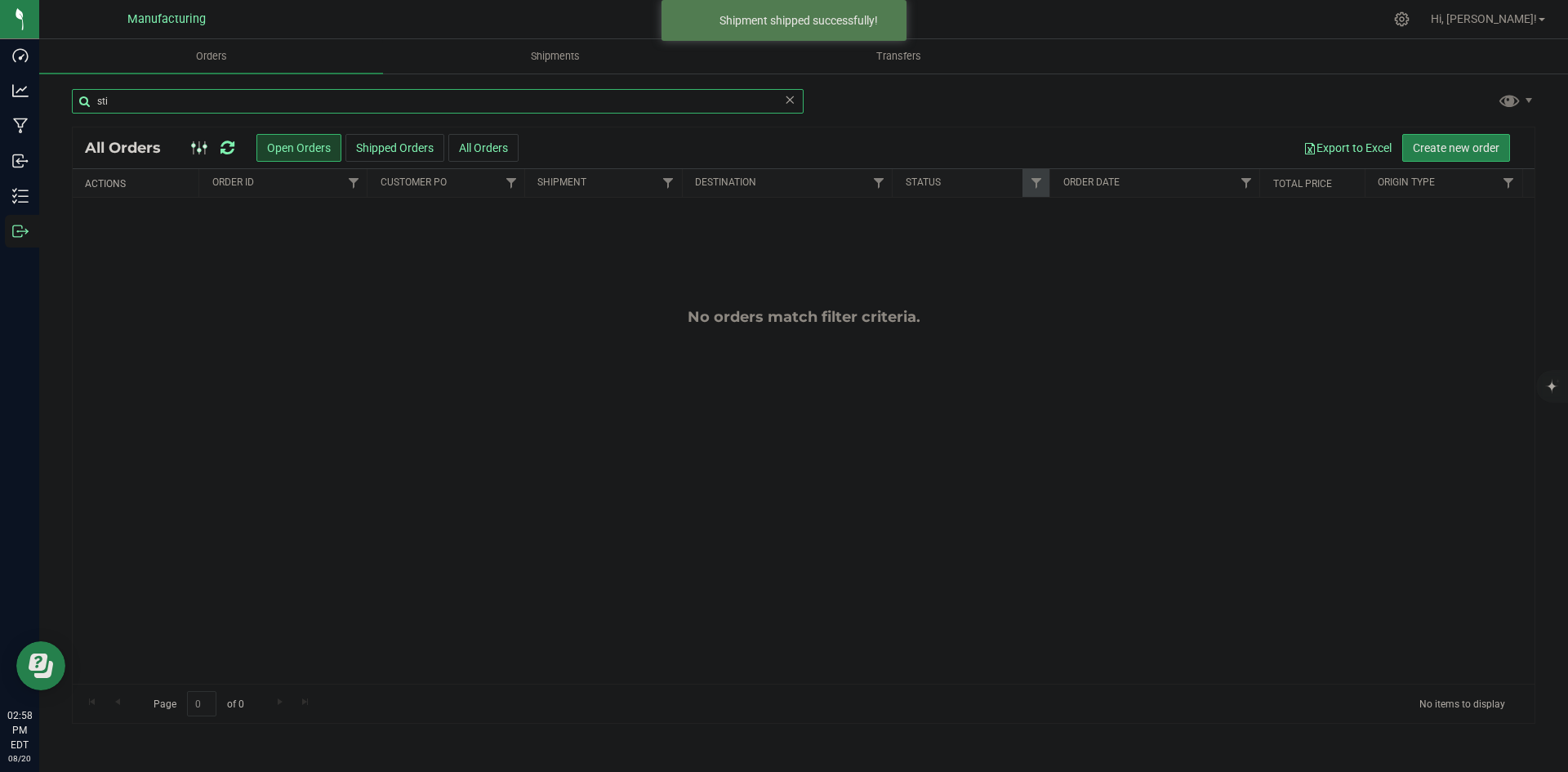
click at [119, 95] on input "sti" at bounding box center [437, 101] width 731 height 24
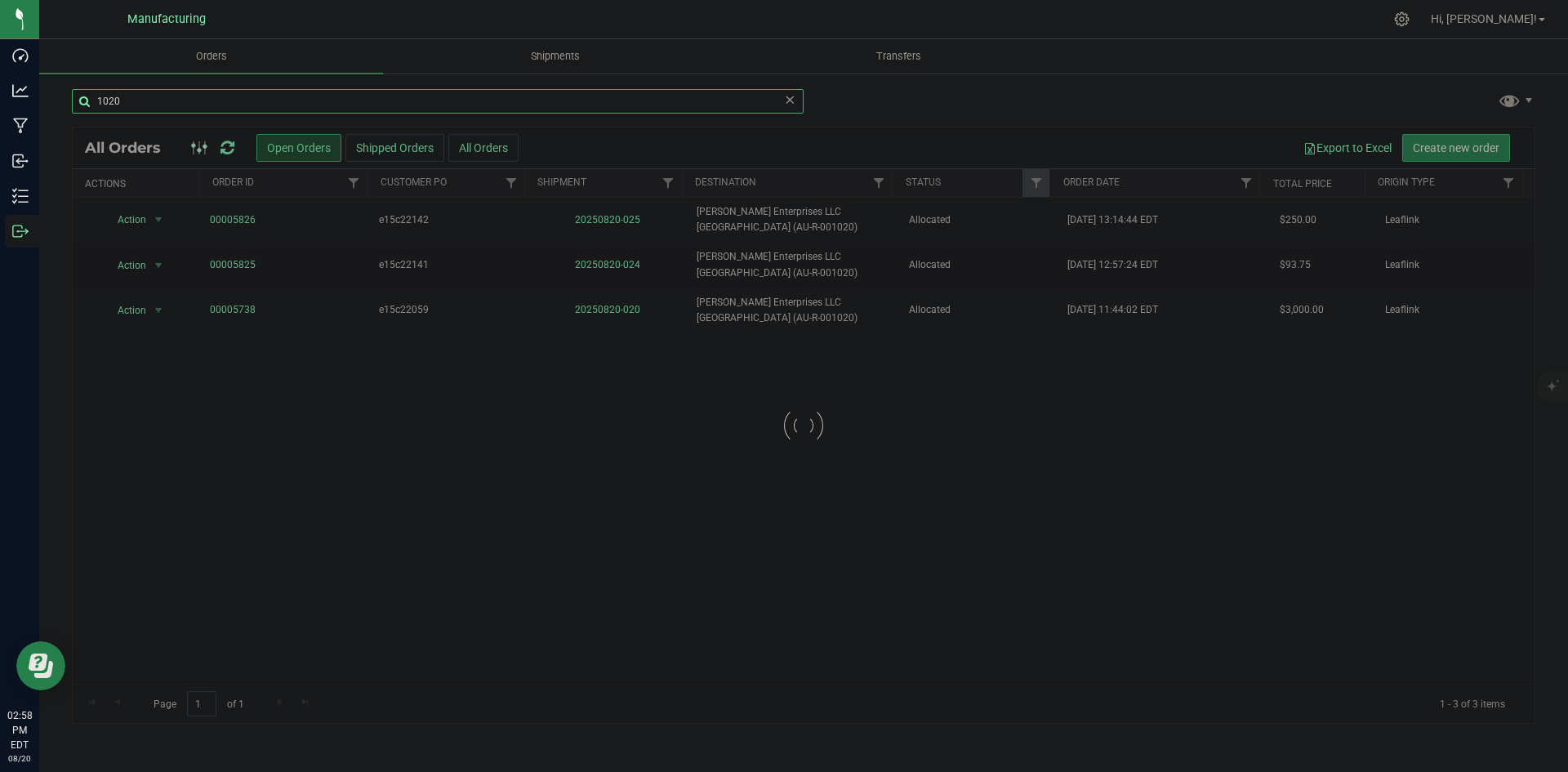
type input "1020"
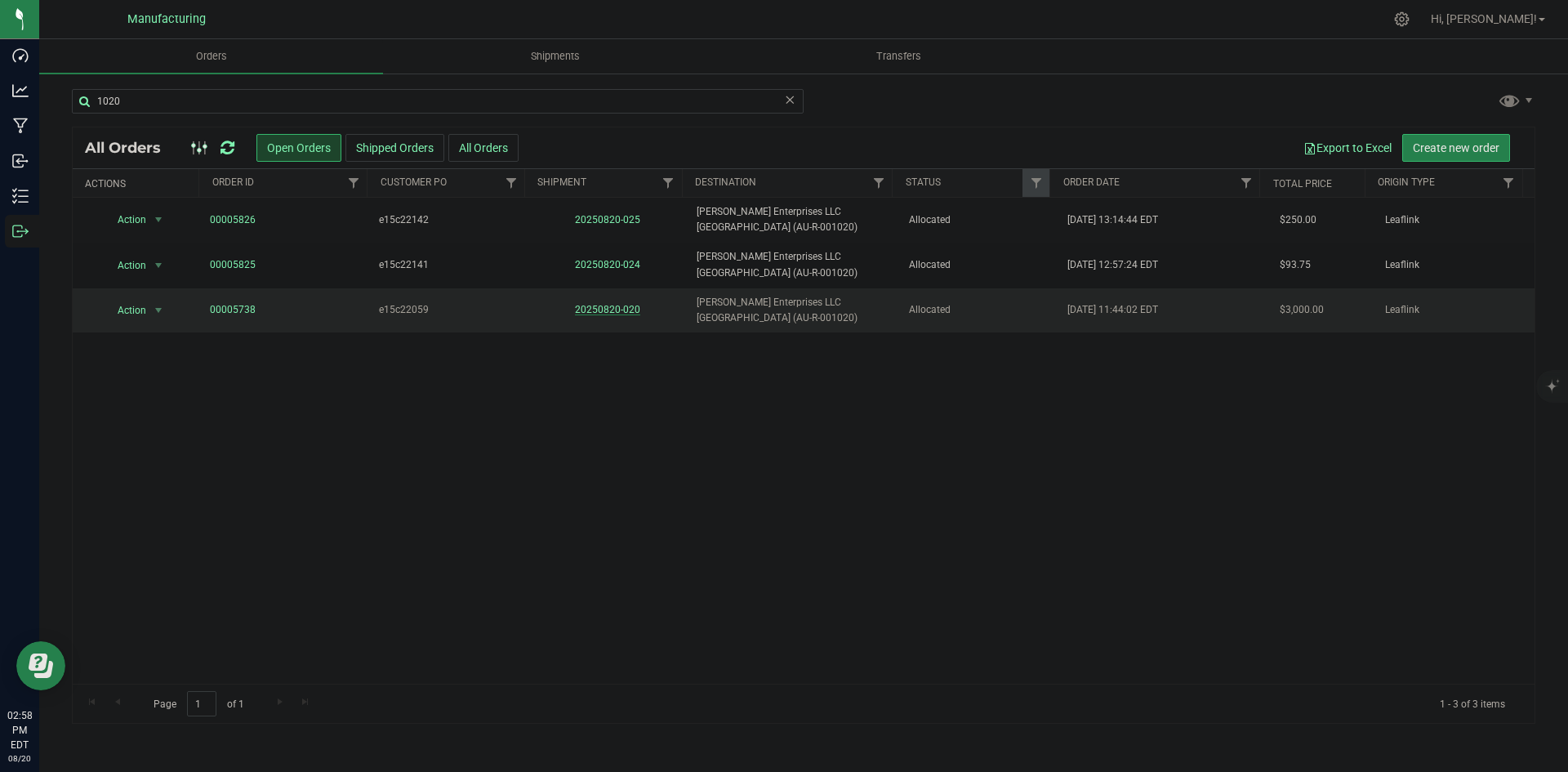
click at [597, 306] on link "20250820-020" at bounding box center [608, 309] width 66 height 12
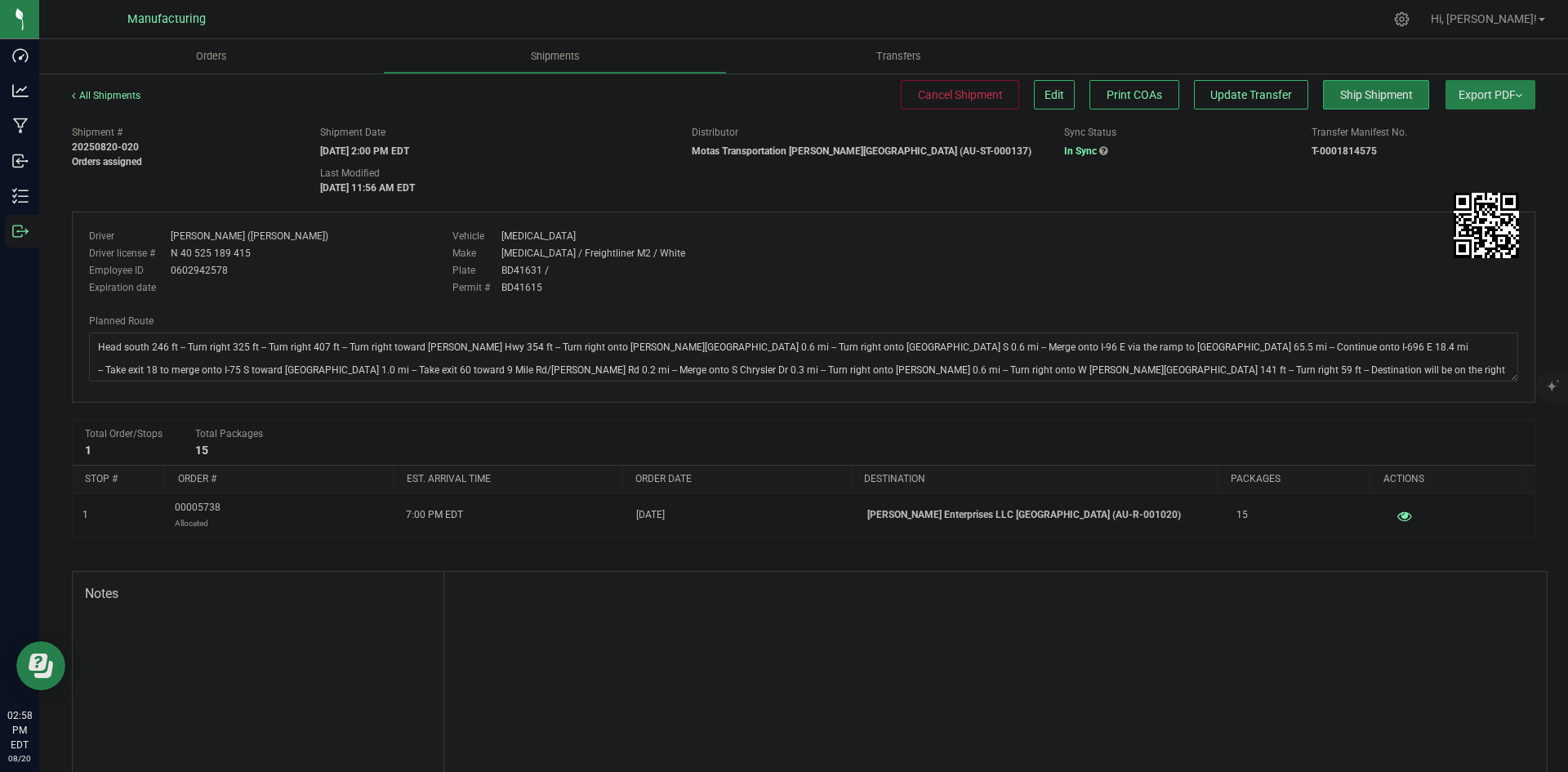
click at [1340, 101] on span "Ship Shipment" at bounding box center [1376, 94] width 73 height 13
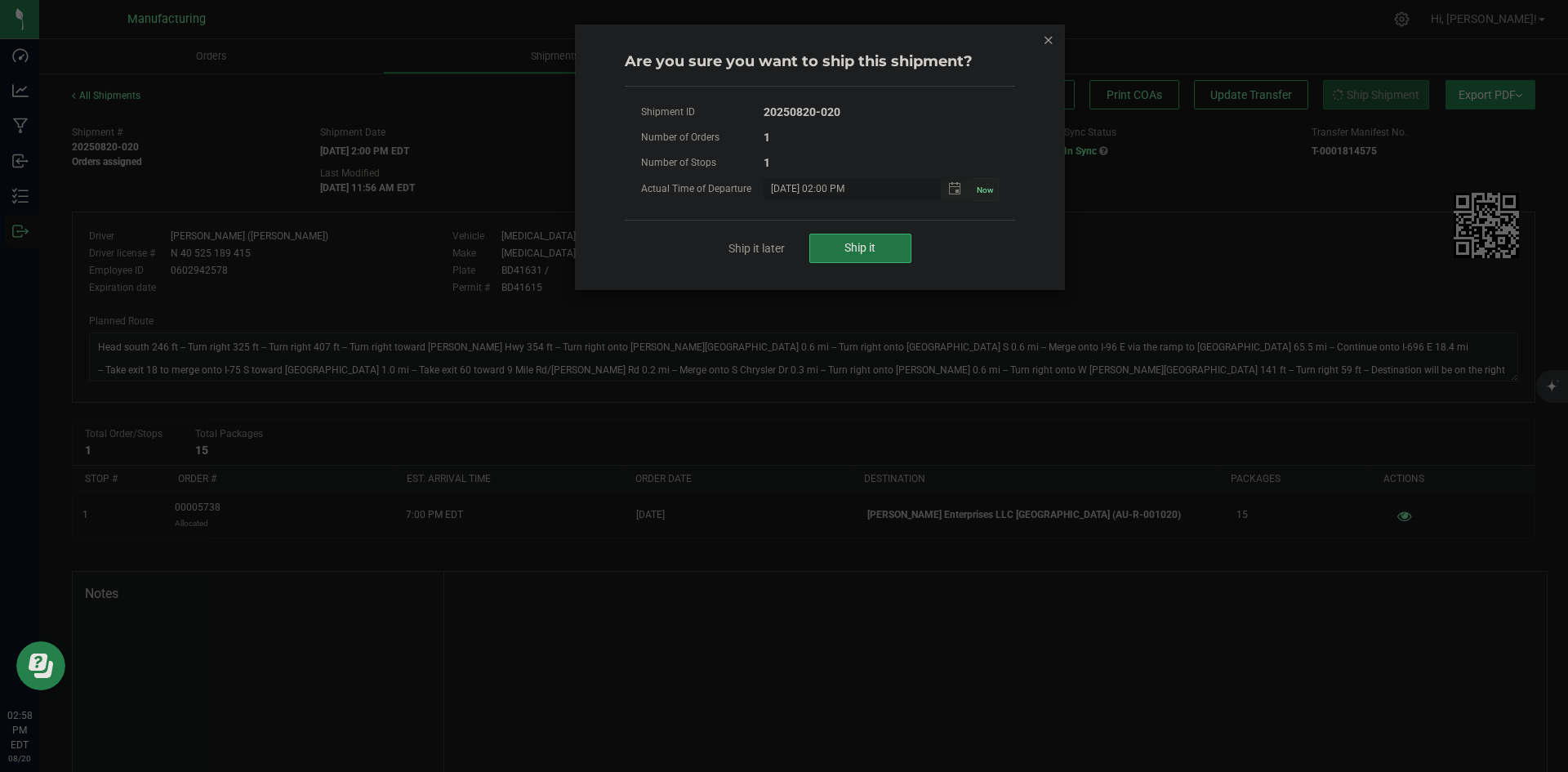
click at [833, 254] on button "Ship it" at bounding box center [861, 248] width 102 height 30
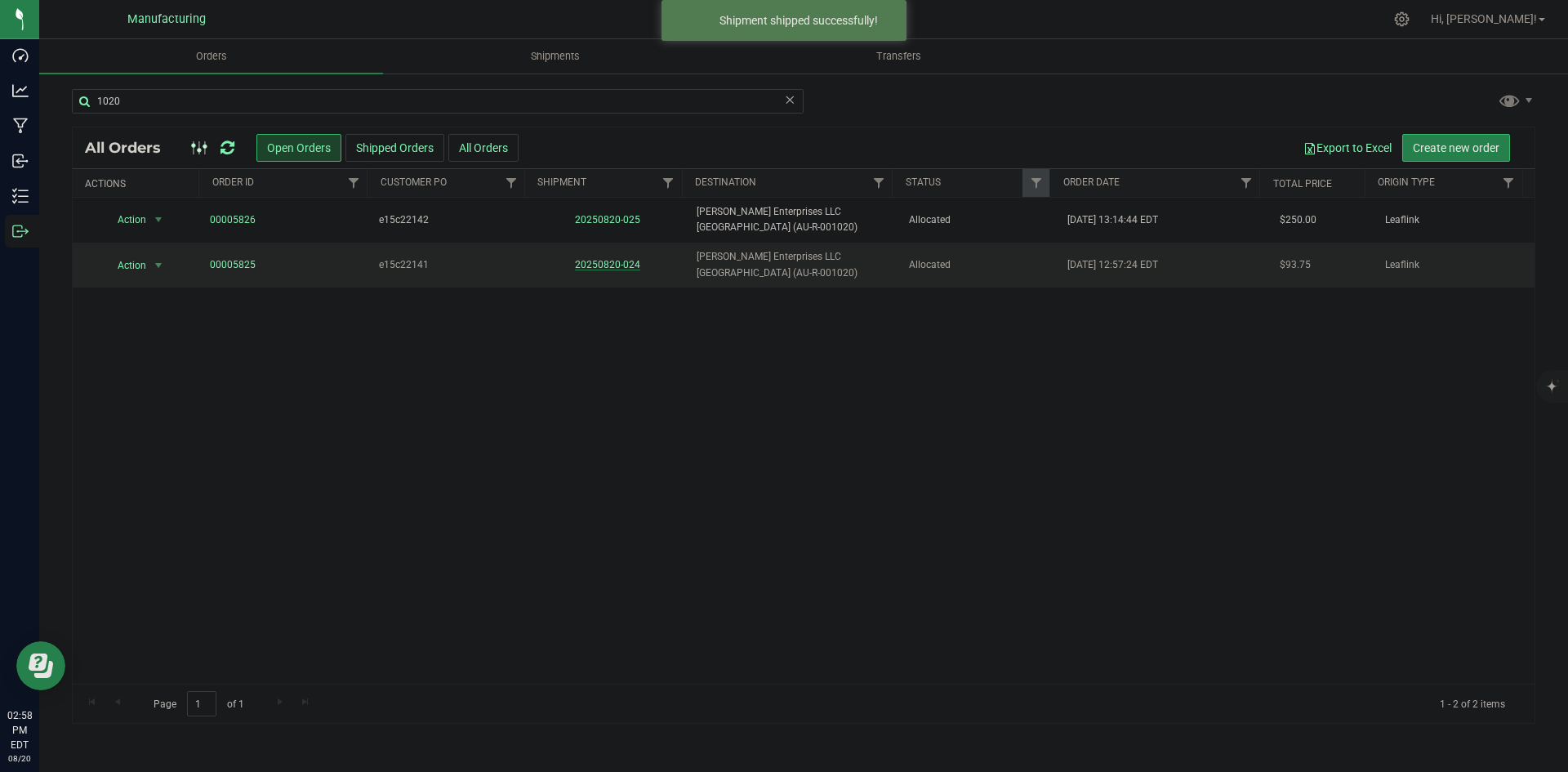
click at [595, 261] on link "20250820-024" at bounding box center [608, 264] width 66 height 12
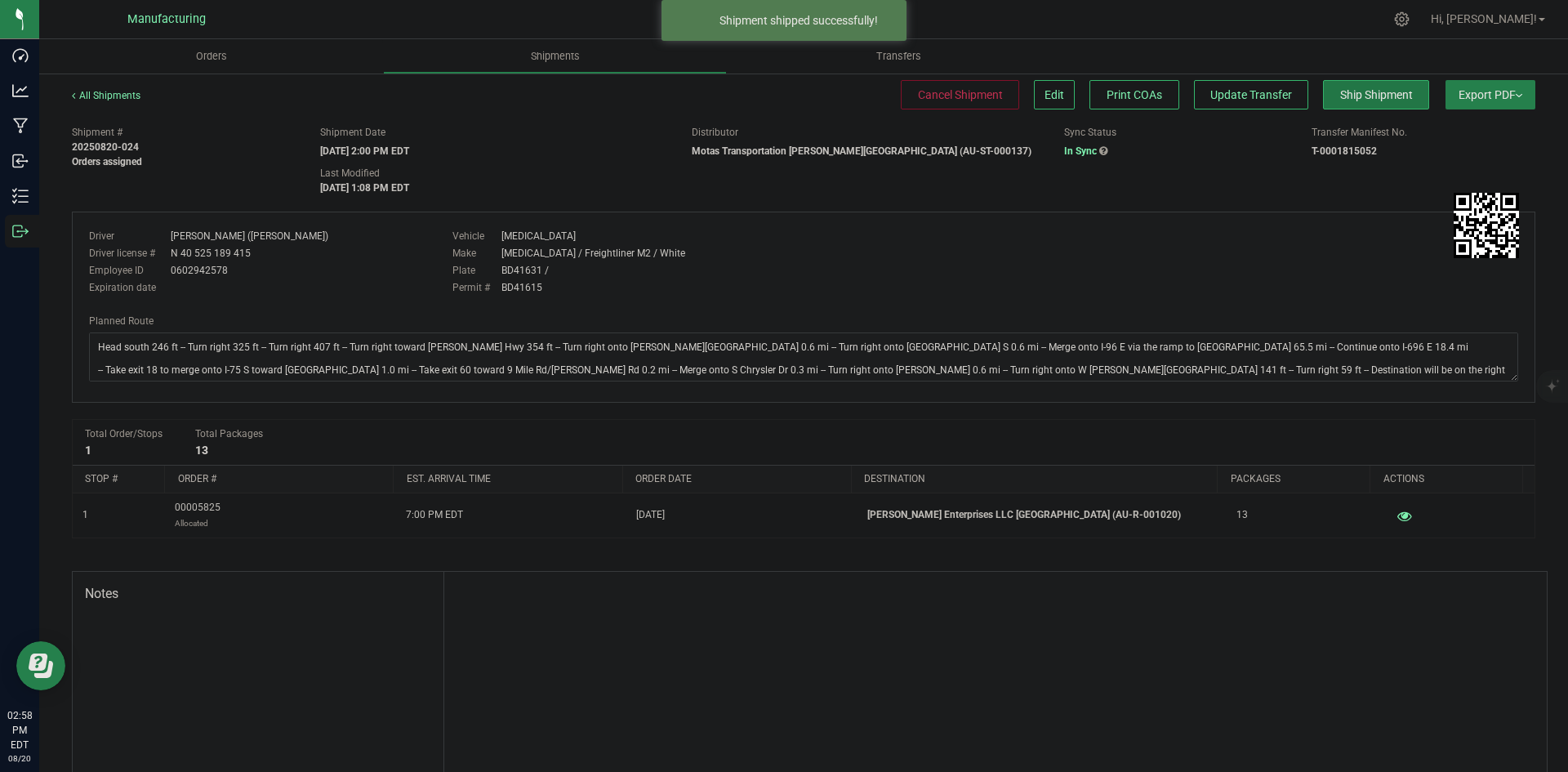
click at [1352, 99] on span "Ship Shipment" at bounding box center [1376, 94] width 73 height 13
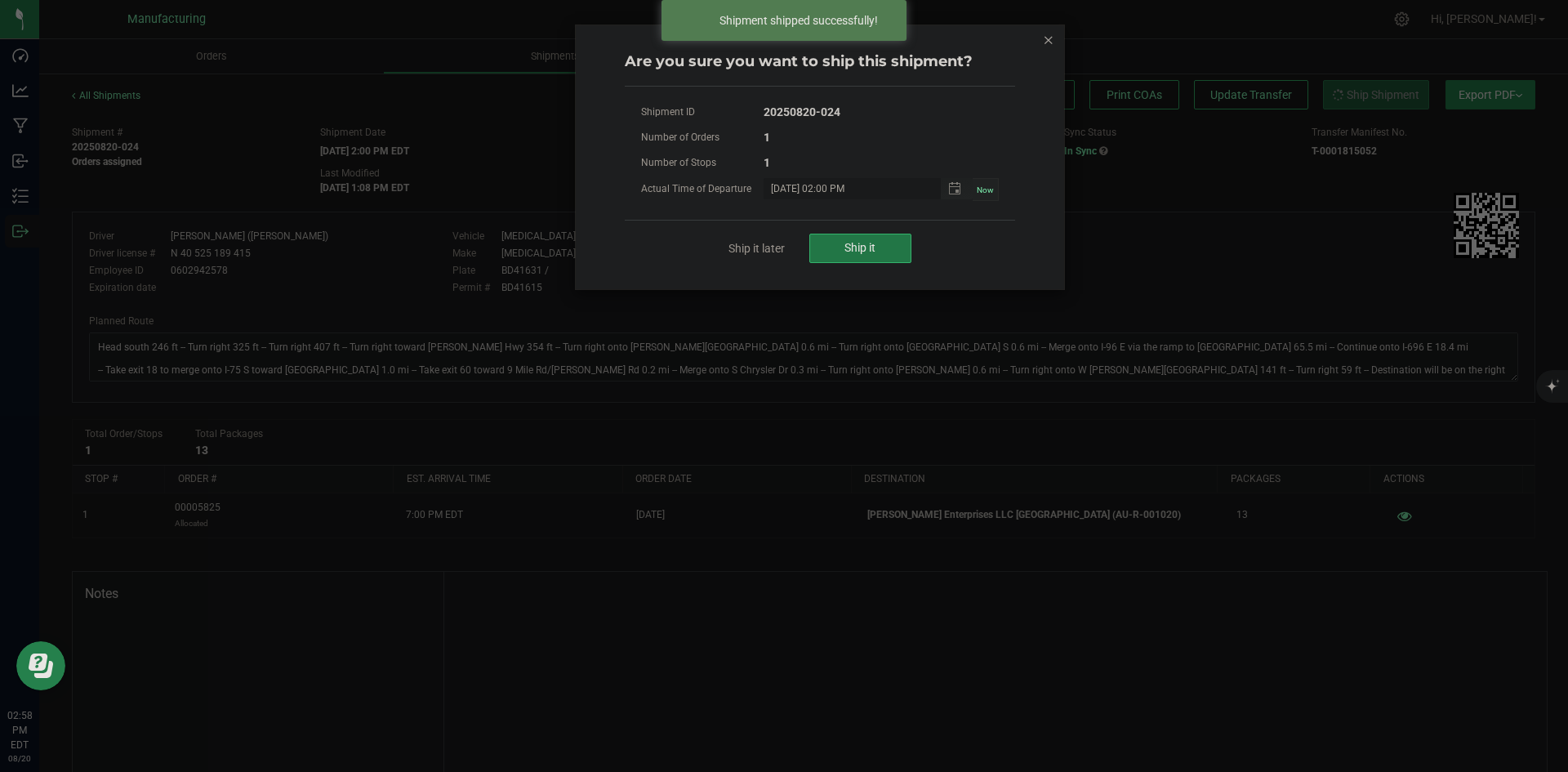
click at [867, 249] on span "Ship it" at bounding box center [860, 247] width 31 height 13
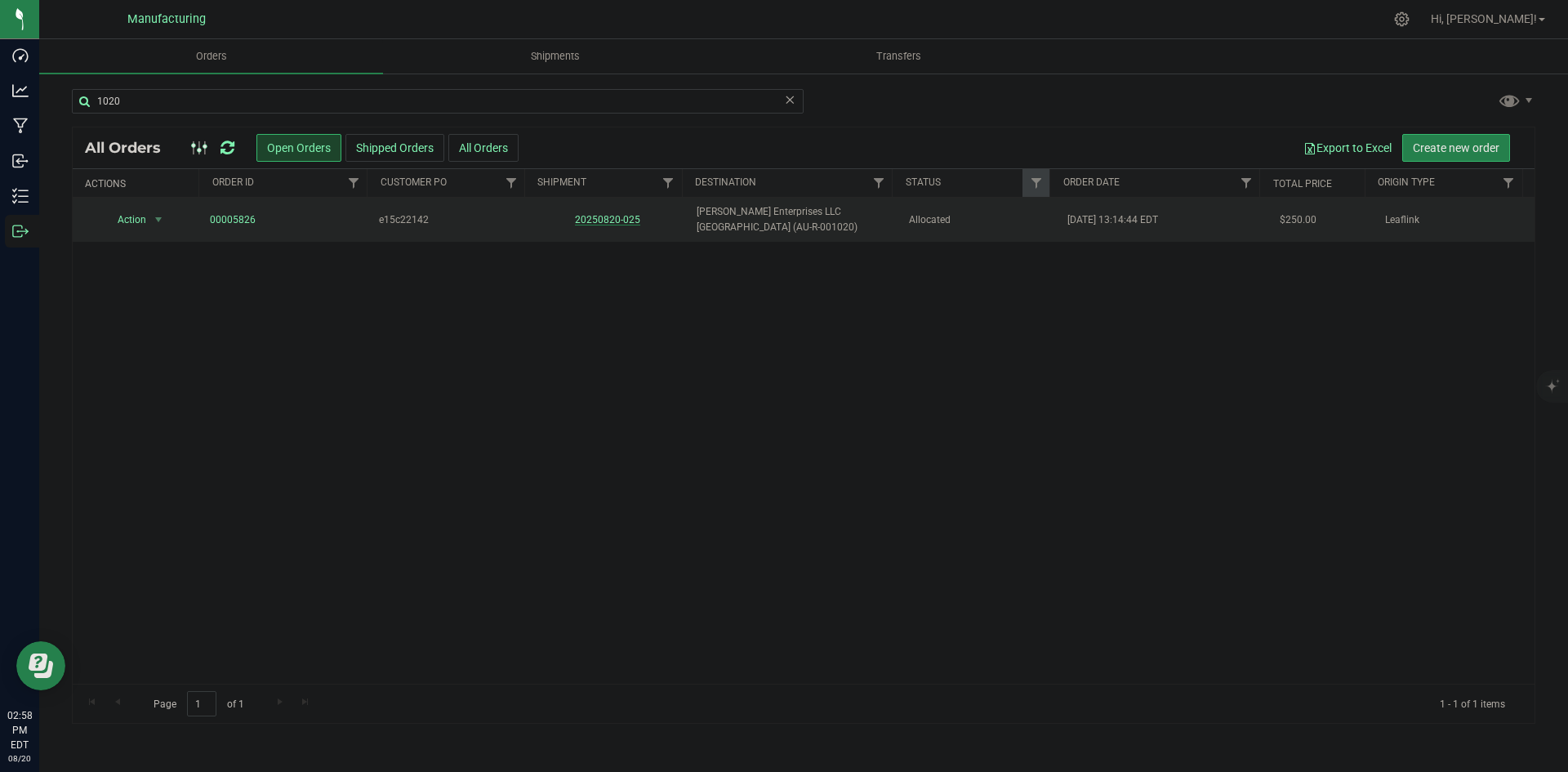
click at [618, 221] on link "20250820-025" at bounding box center [608, 219] width 66 height 12
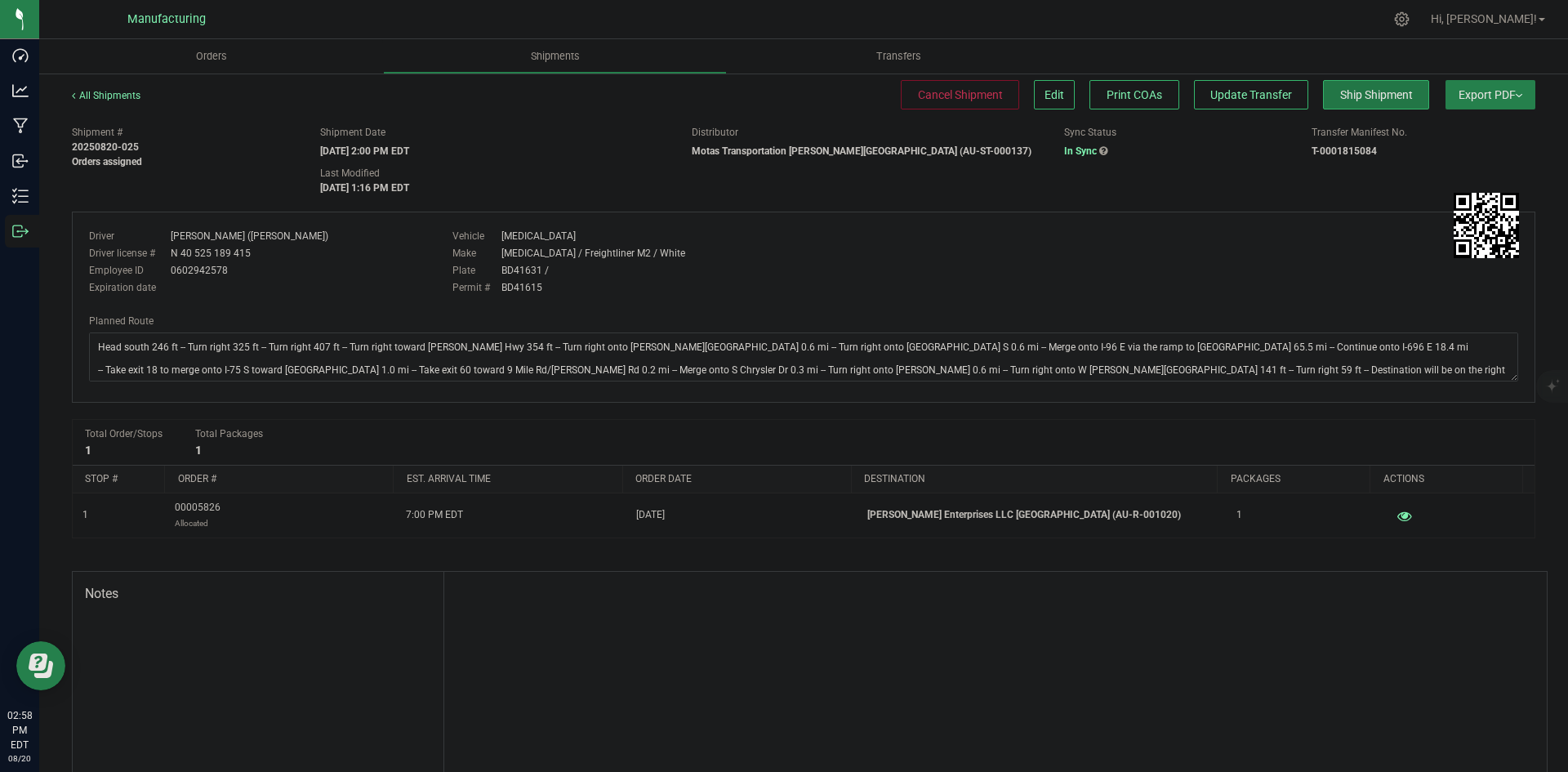
click at [1373, 101] on span "Ship Shipment" at bounding box center [1376, 94] width 73 height 13
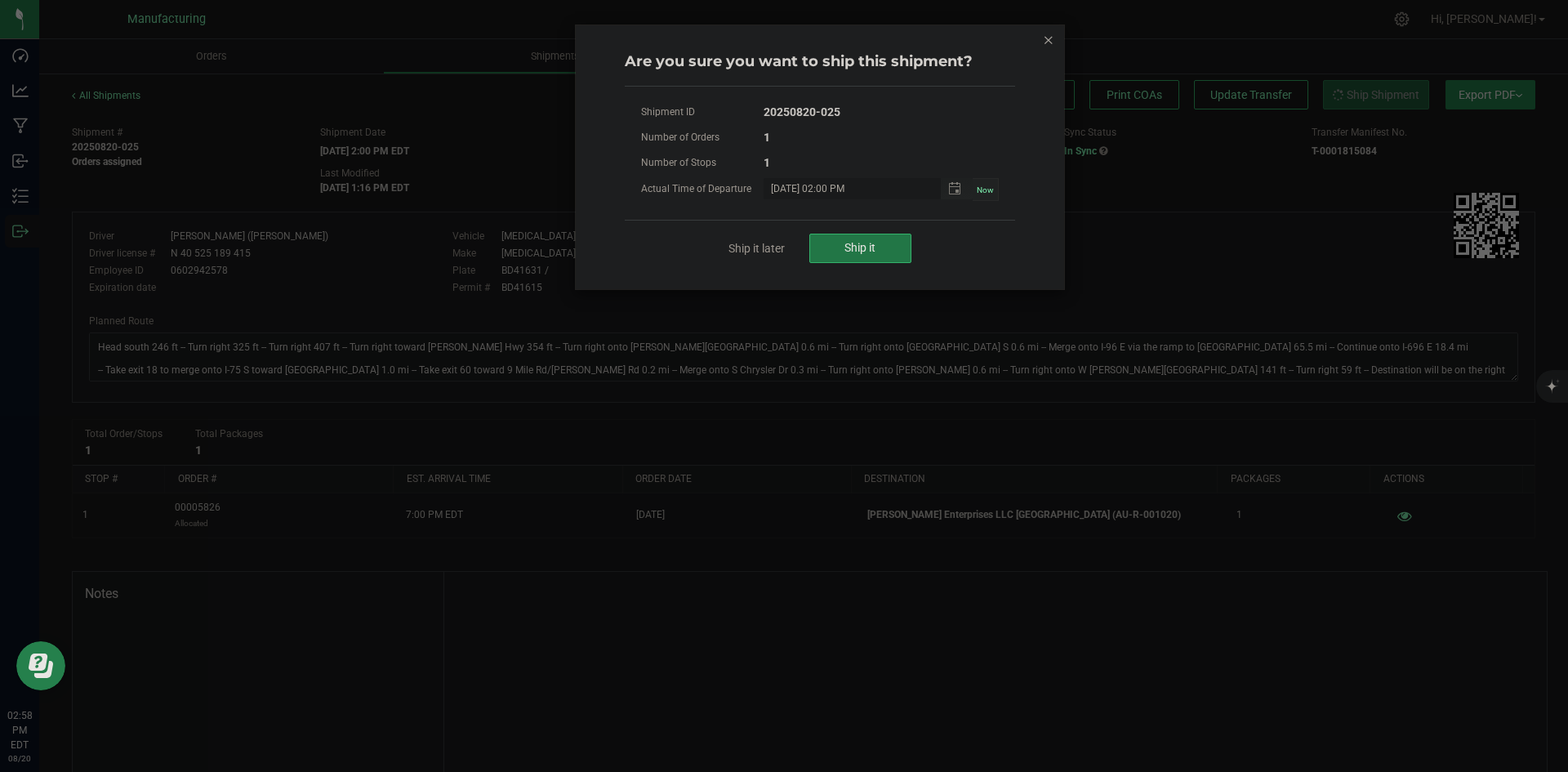
click at [846, 249] on span "Ship it" at bounding box center [860, 247] width 31 height 13
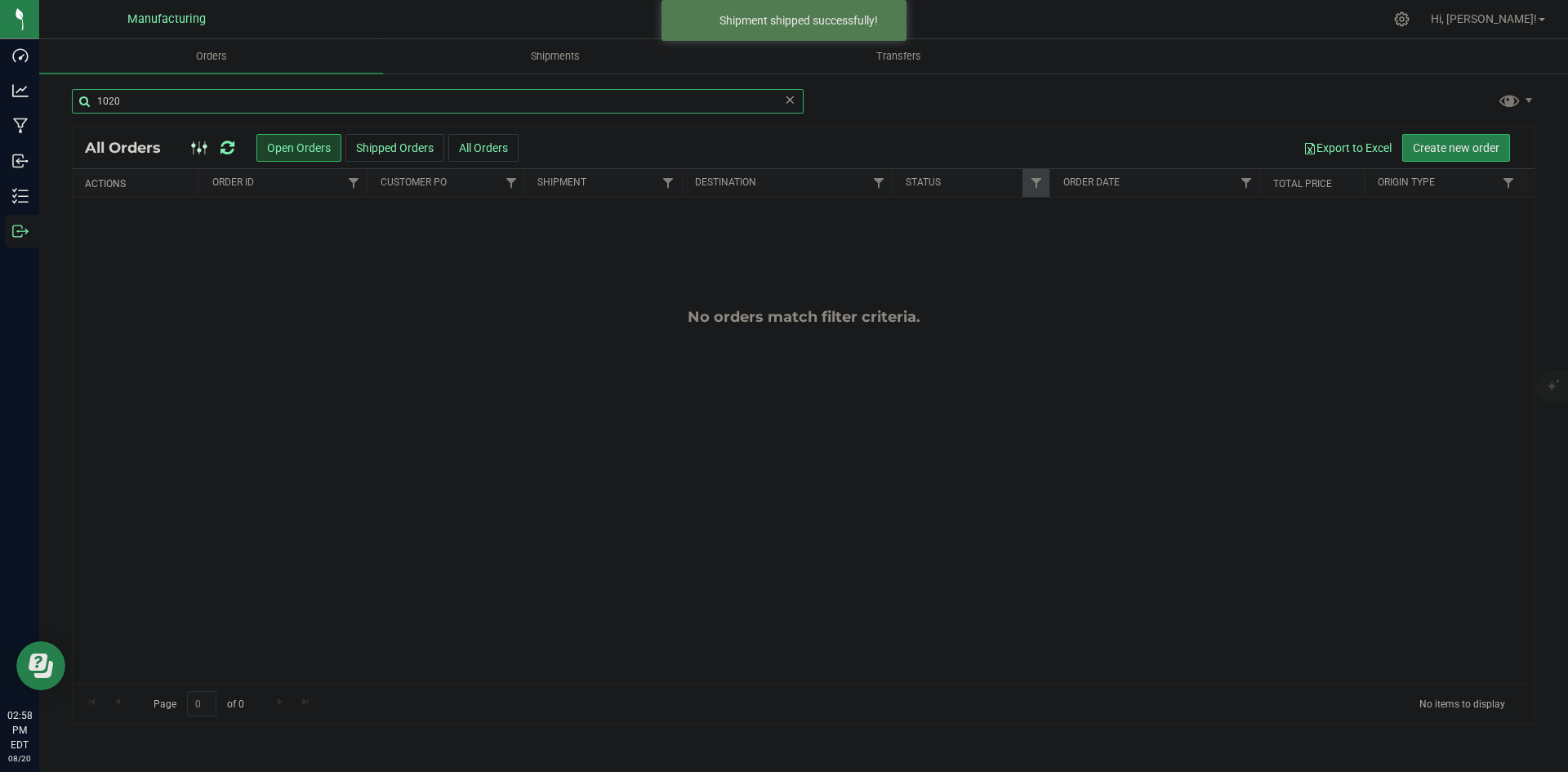
click at [187, 95] on input "1020" at bounding box center [437, 101] width 731 height 24
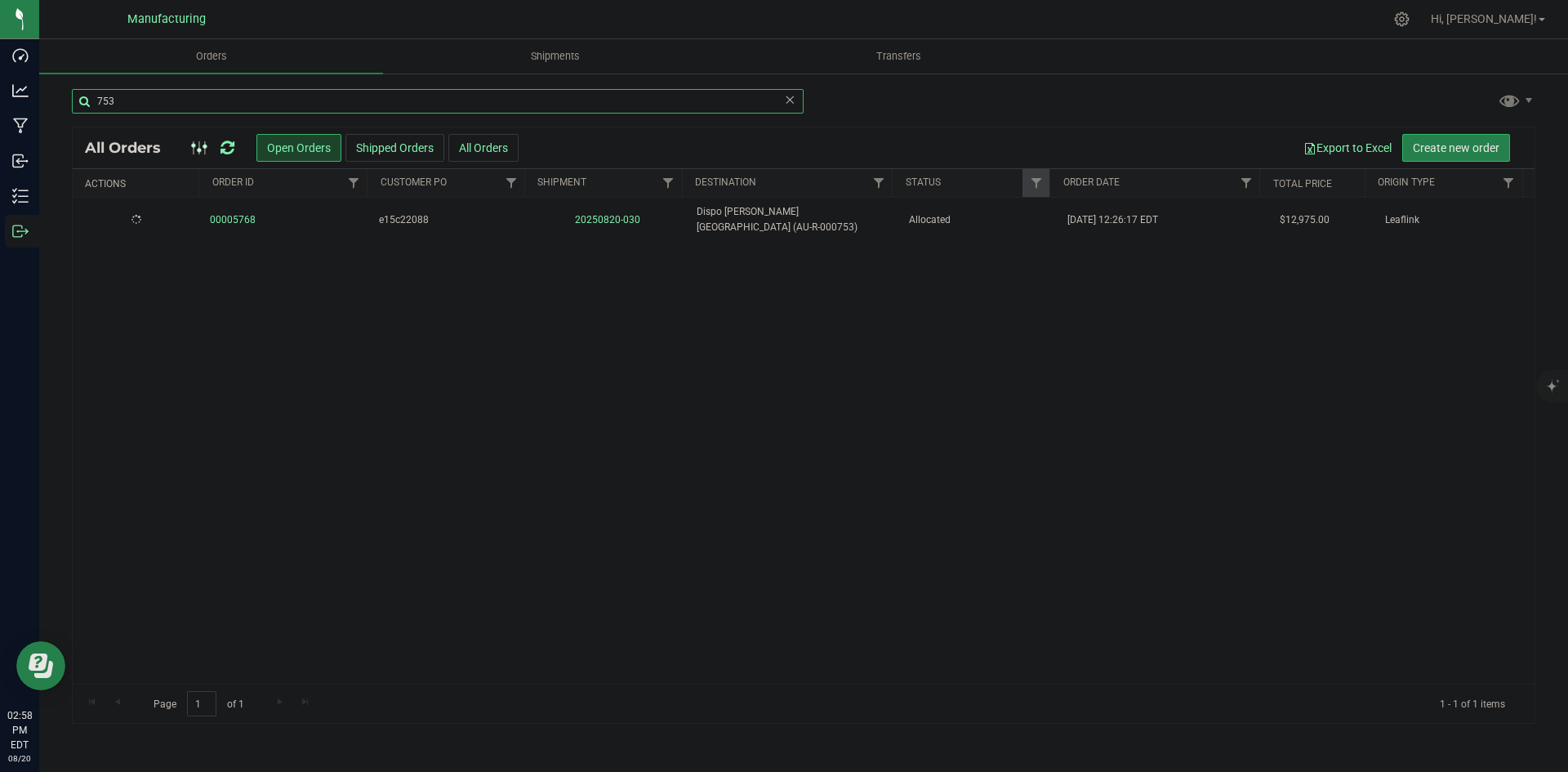
type input "753"
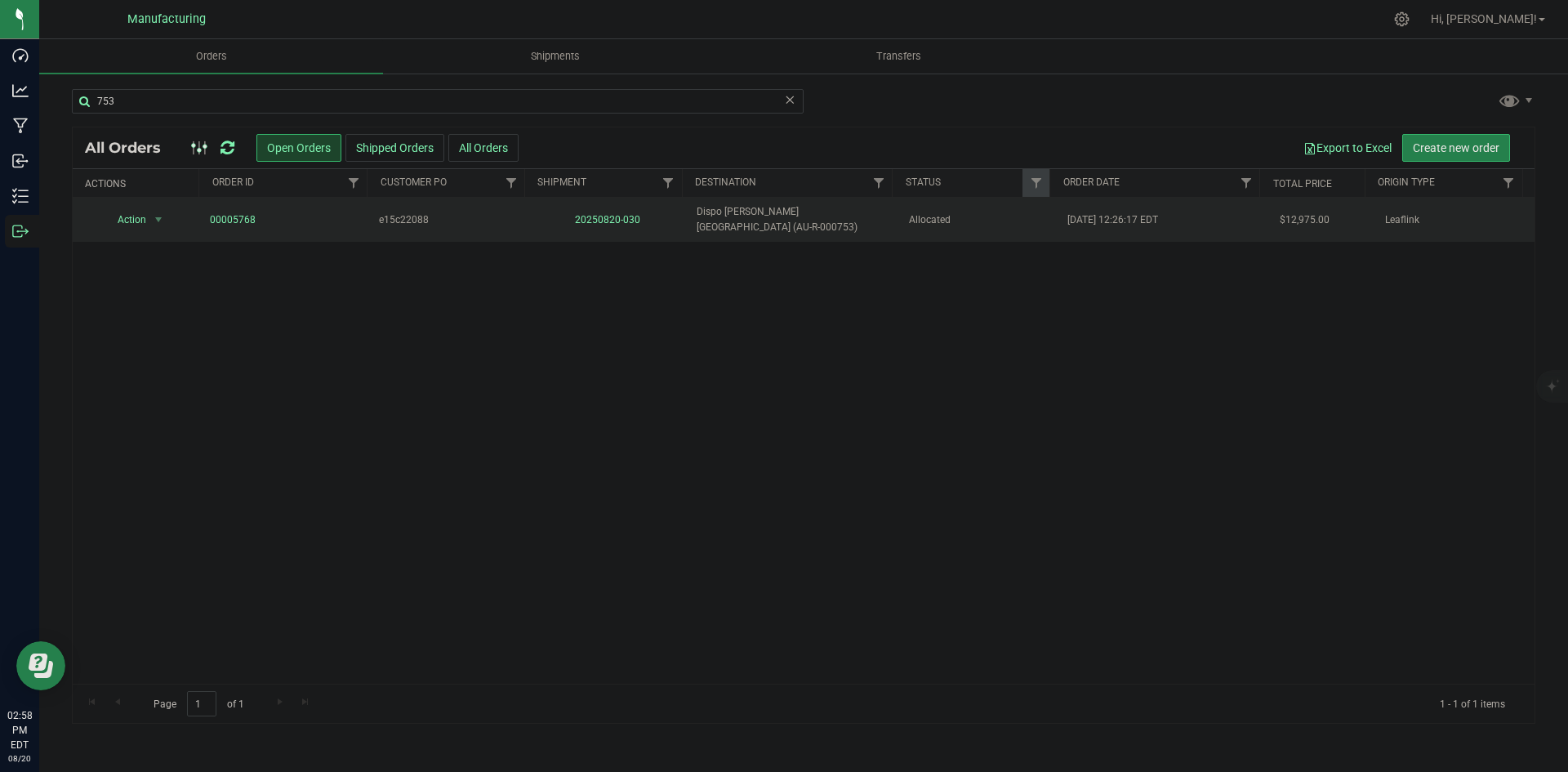
click at [603, 208] on td "20250820-030" at bounding box center [608, 219] width 159 height 44
click at [603, 214] on link "20250820-030" at bounding box center [608, 219] width 66 height 12
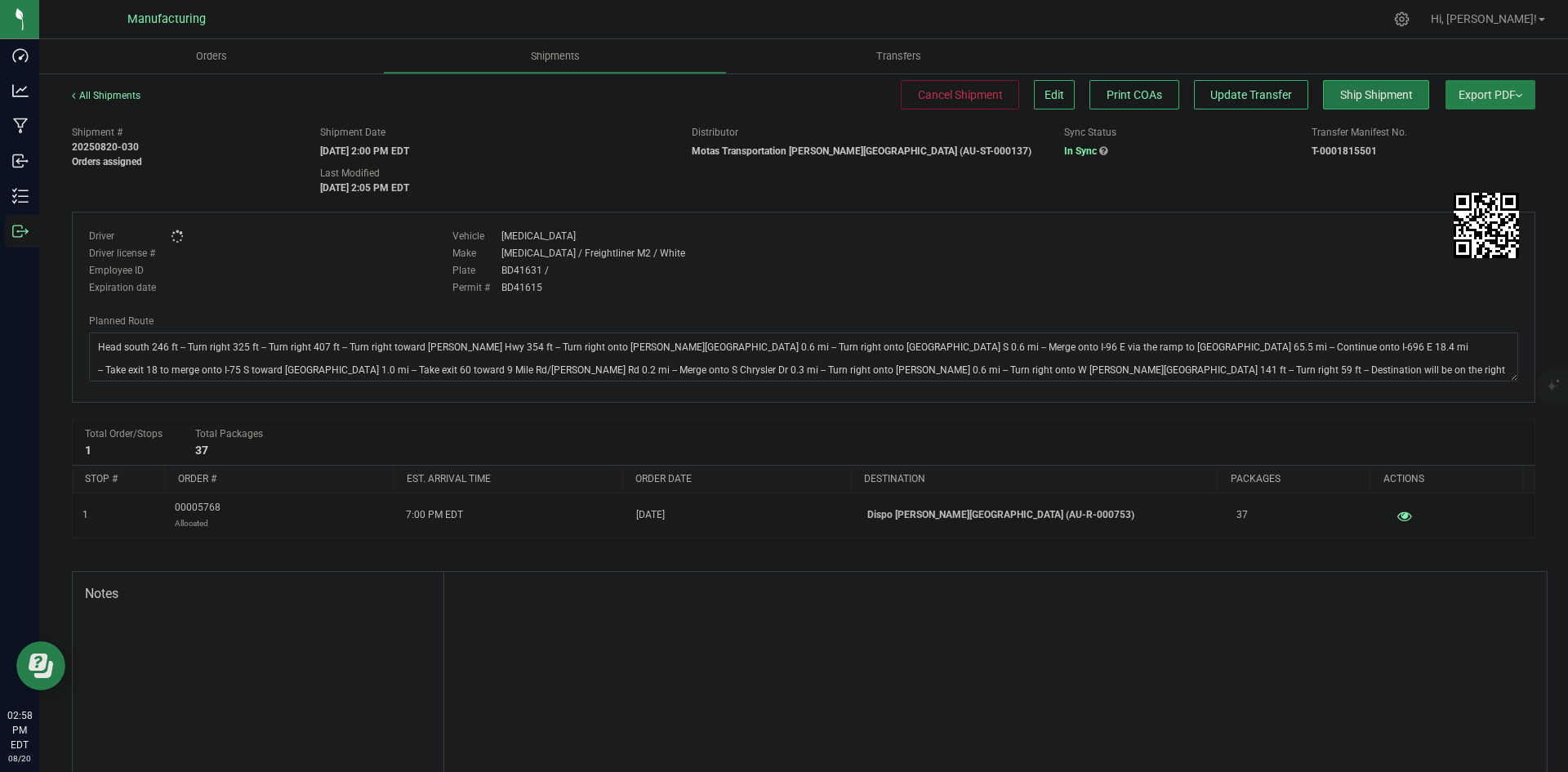
click at [1354, 91] on span "Ship Shipment" at bounding box center [1376, 94] width 73 height 13
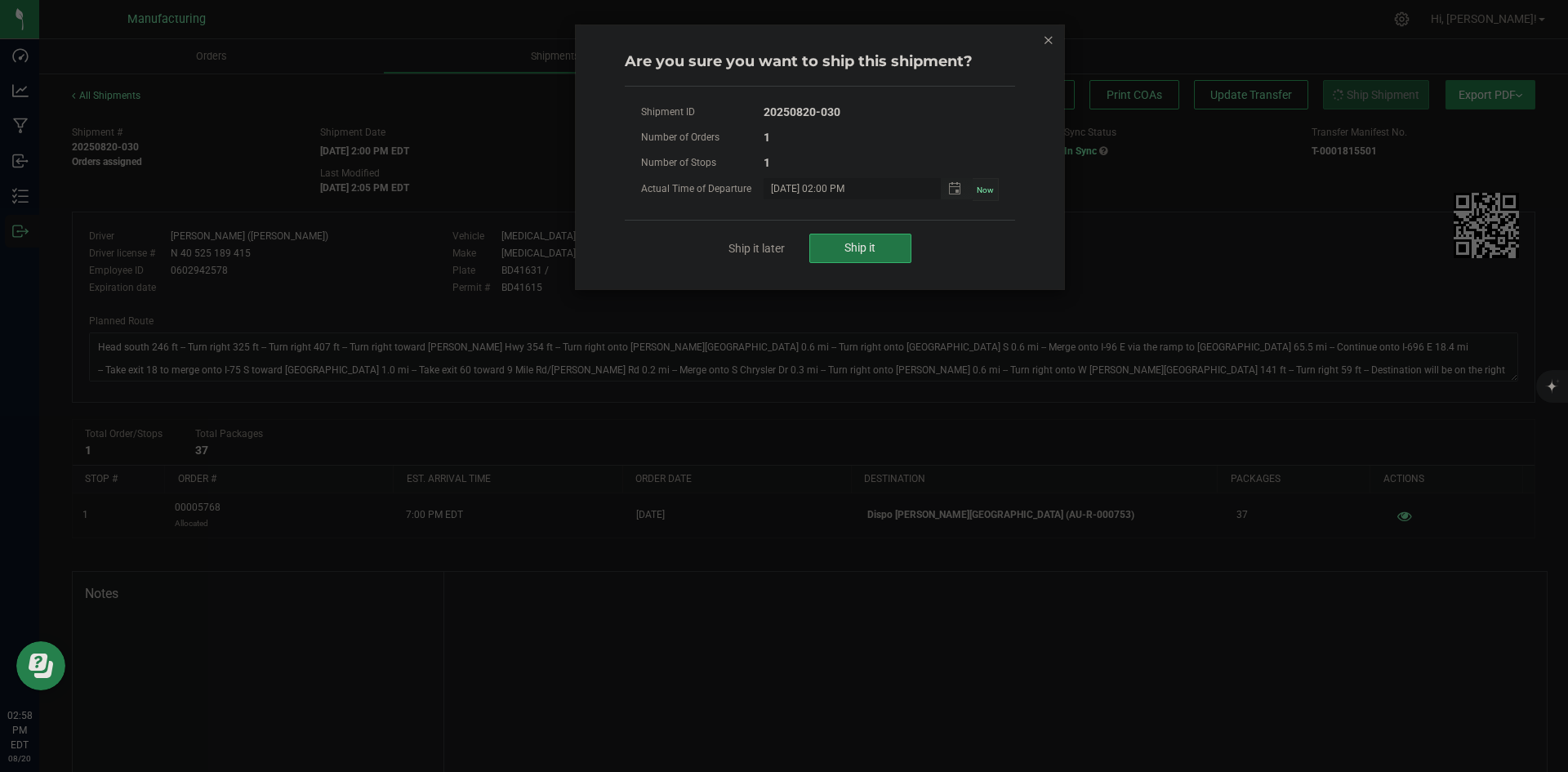
click at [863, 241] on span "Ship it" at bounding box center [860, 247] width 31 height 13
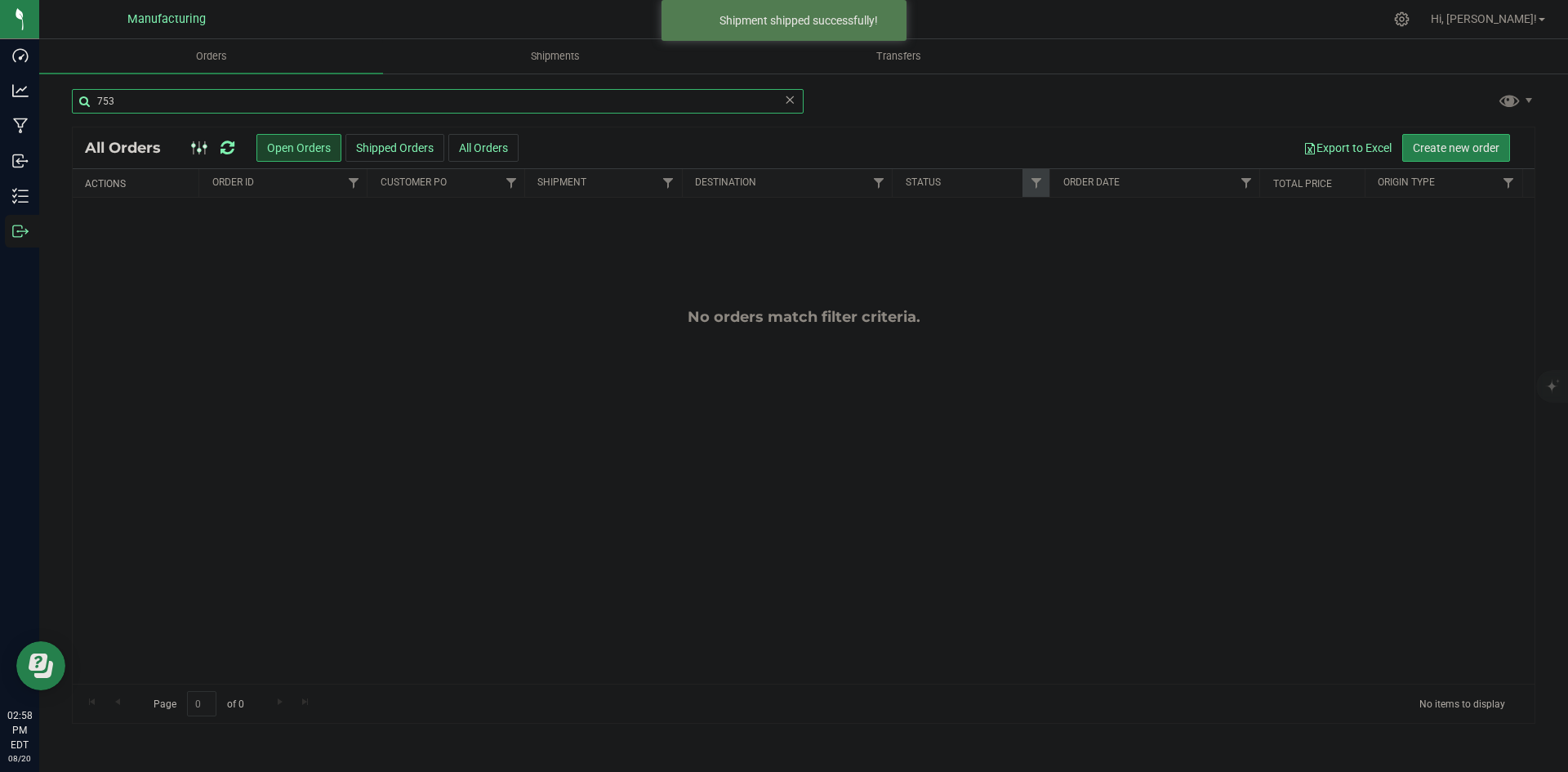
click at [168, 106] on input "753" at bounding box center [437, 101] width 731 height 24
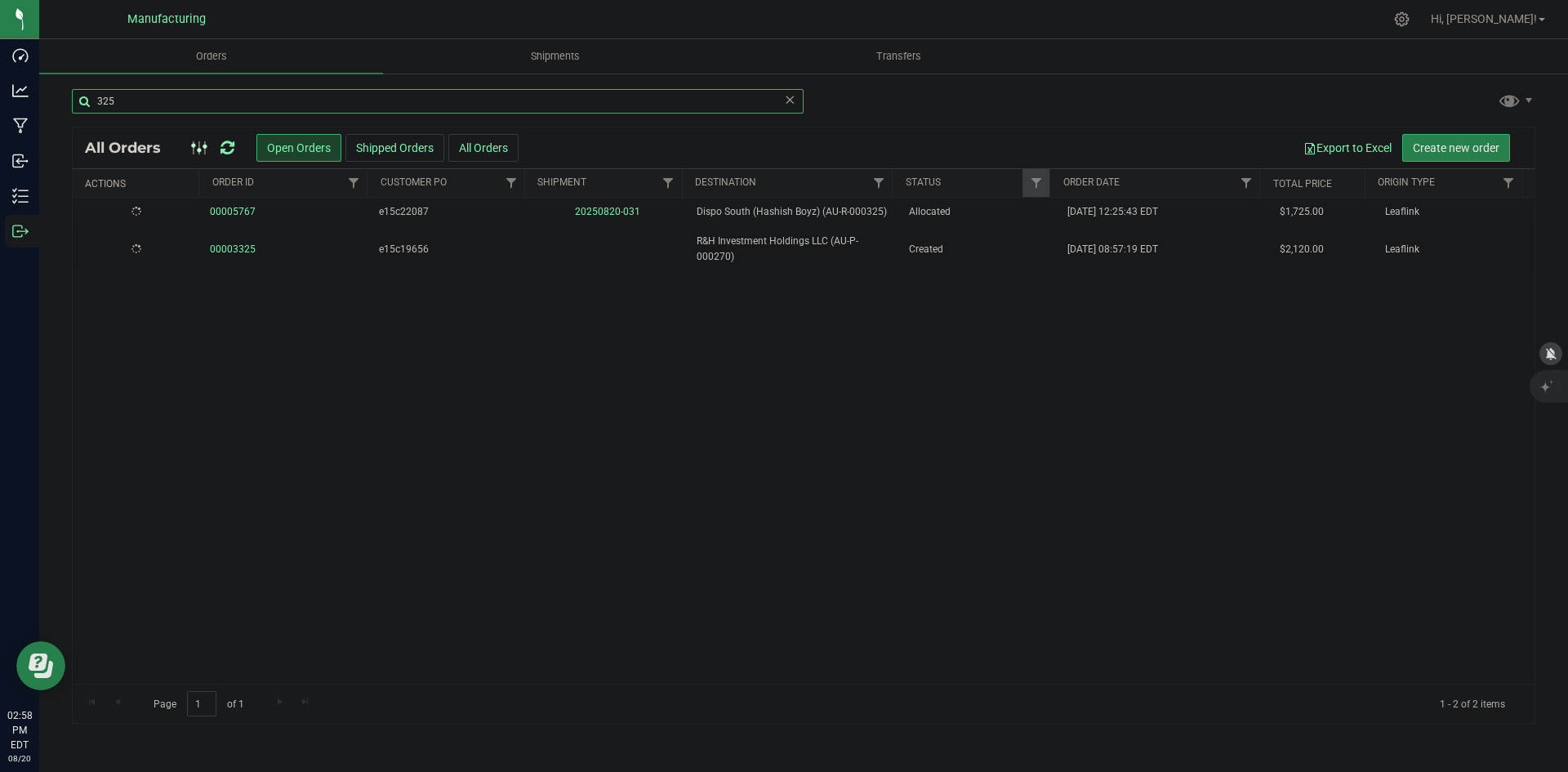
type input "325"
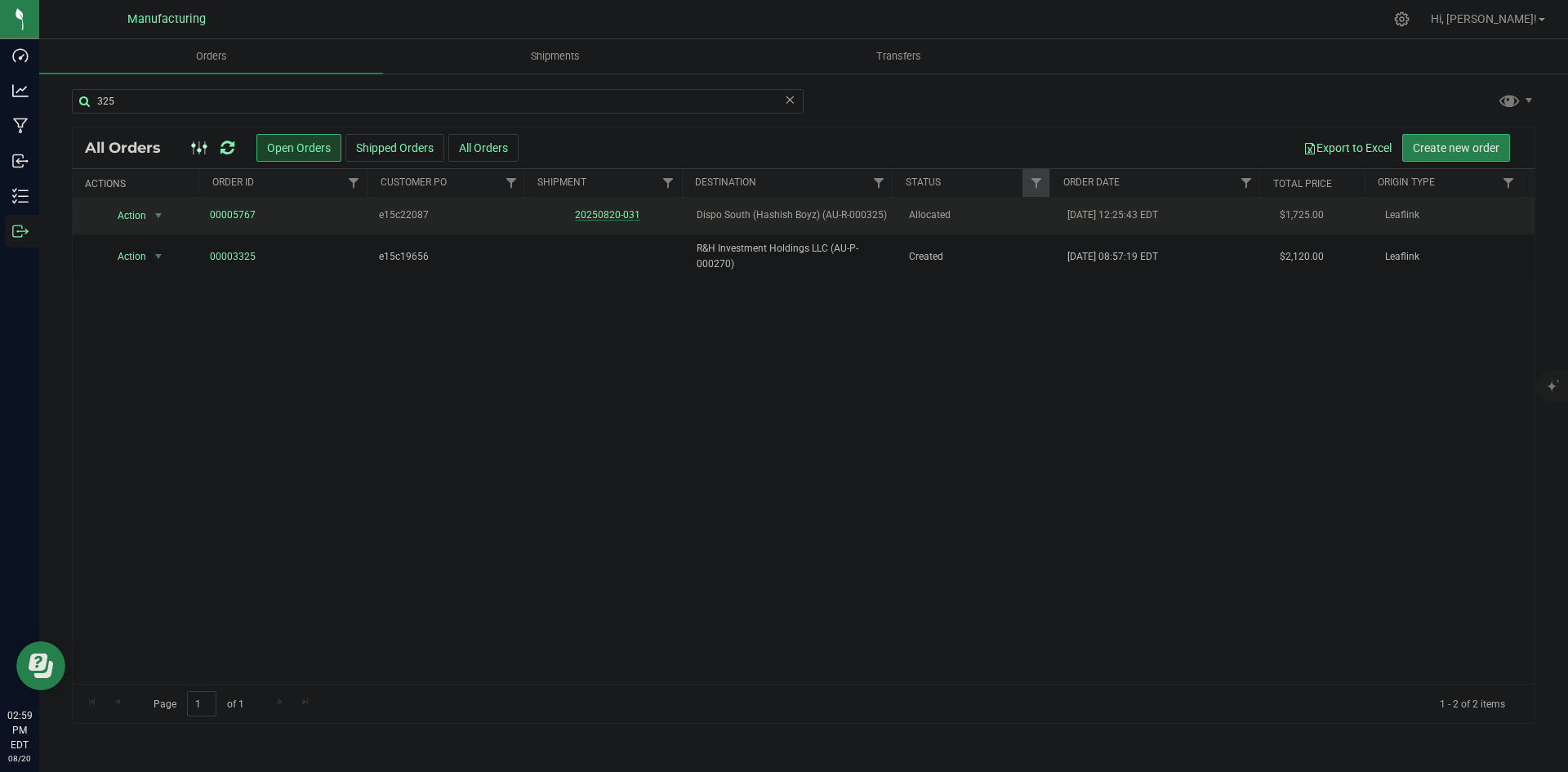
click at [620, 213] on link "20250820-031" at bounding box center [608, 215] width 66 height 12
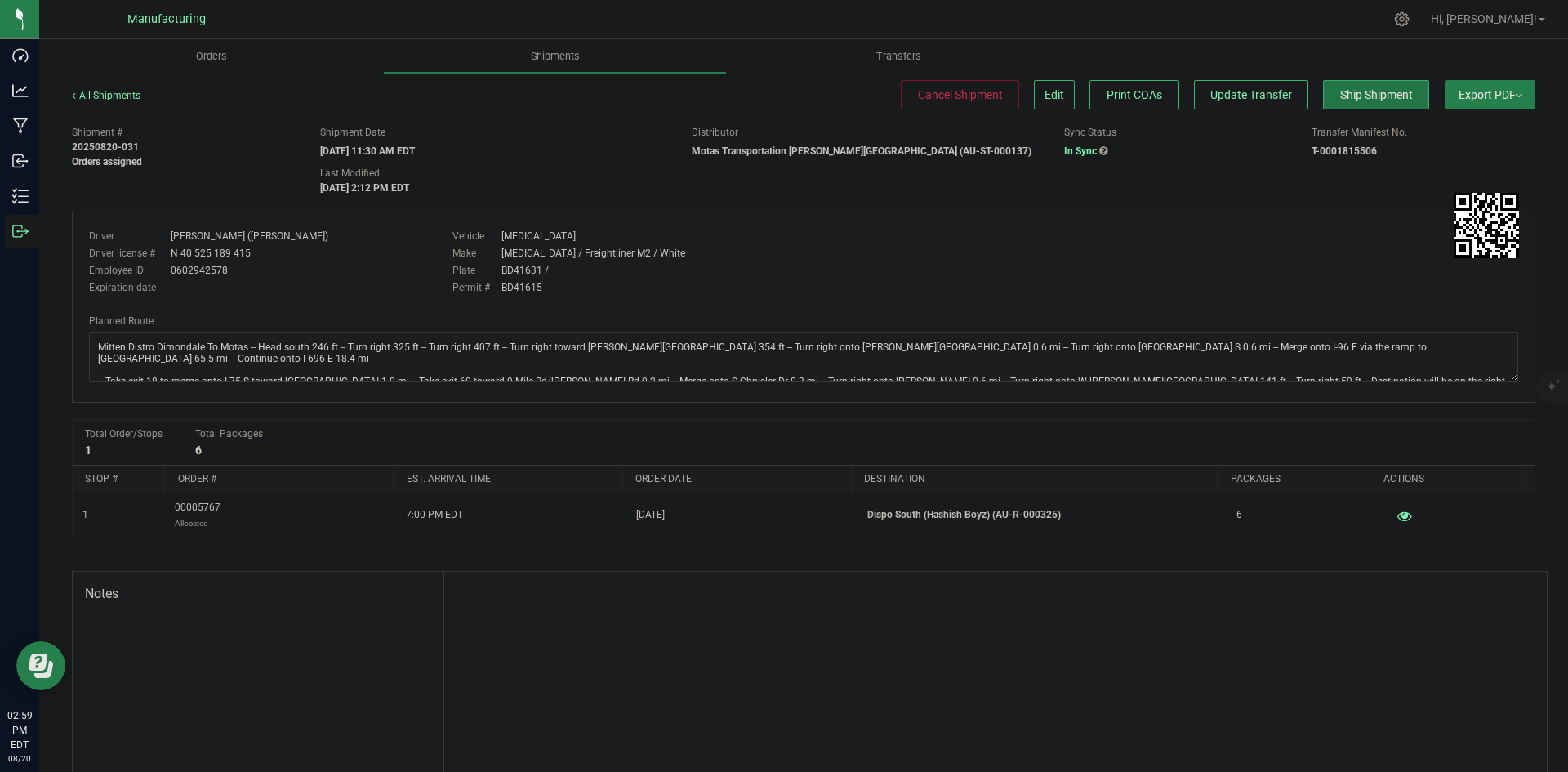
click at [1340, 98] on span "Ship Shipment" at bounding box center [1376, 94] width 73 height 13
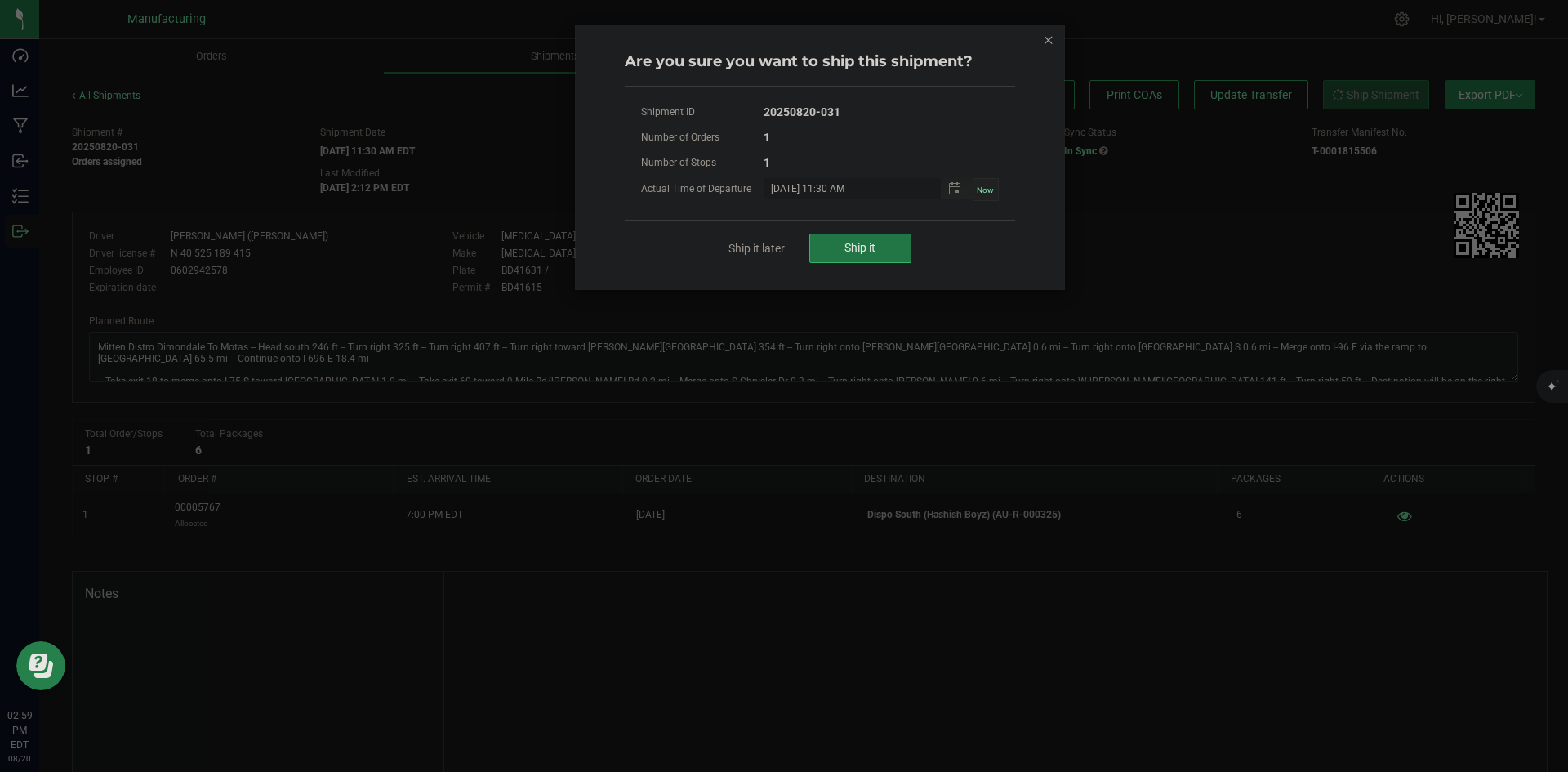
click at [856, 245] on span "Ship it" at bounding box center [860, 247] width 31 height 13
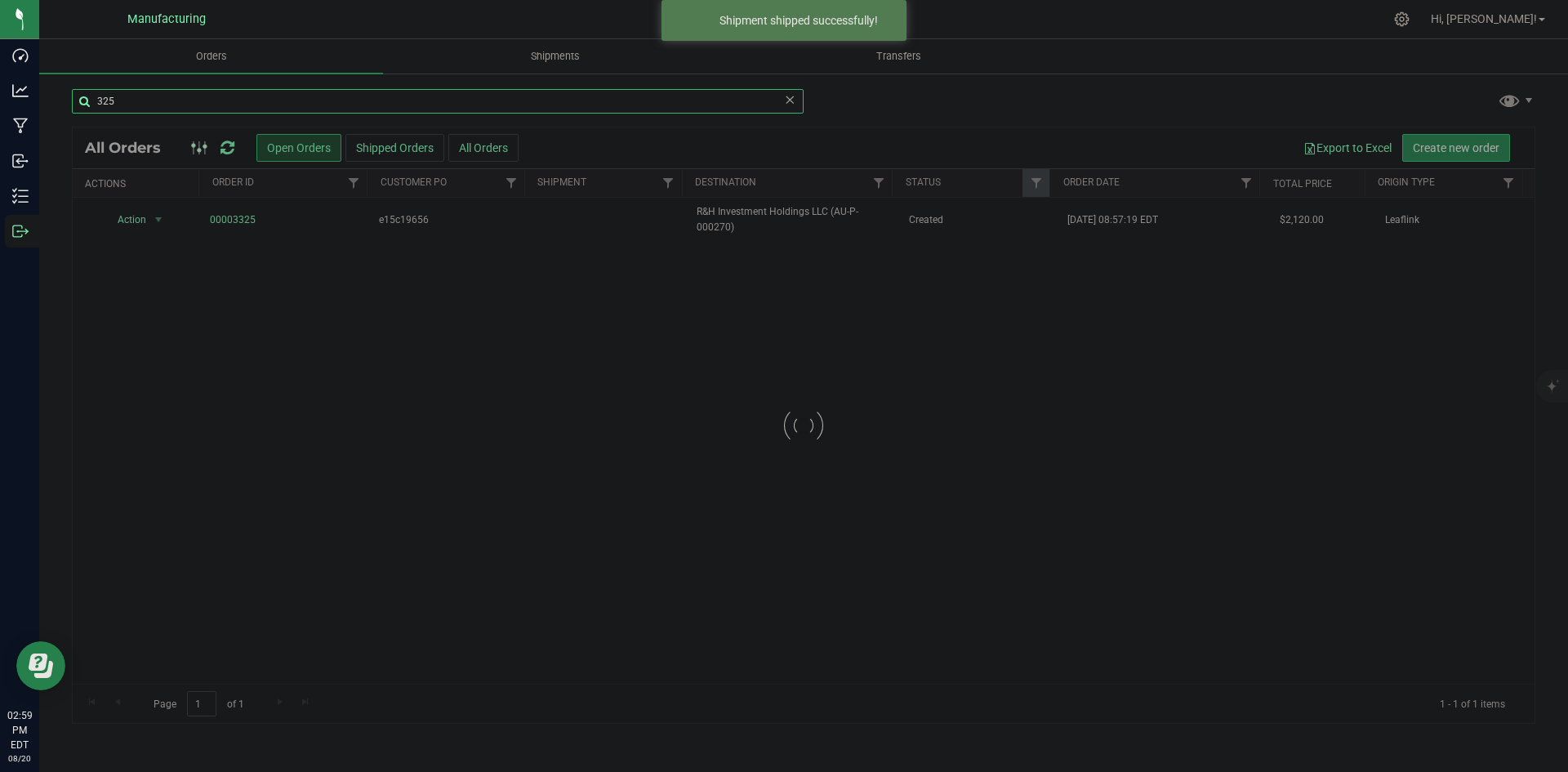
click at [185, 101] on input "325" at bounding box center [437, 101] width 731 height 24
type input "435"
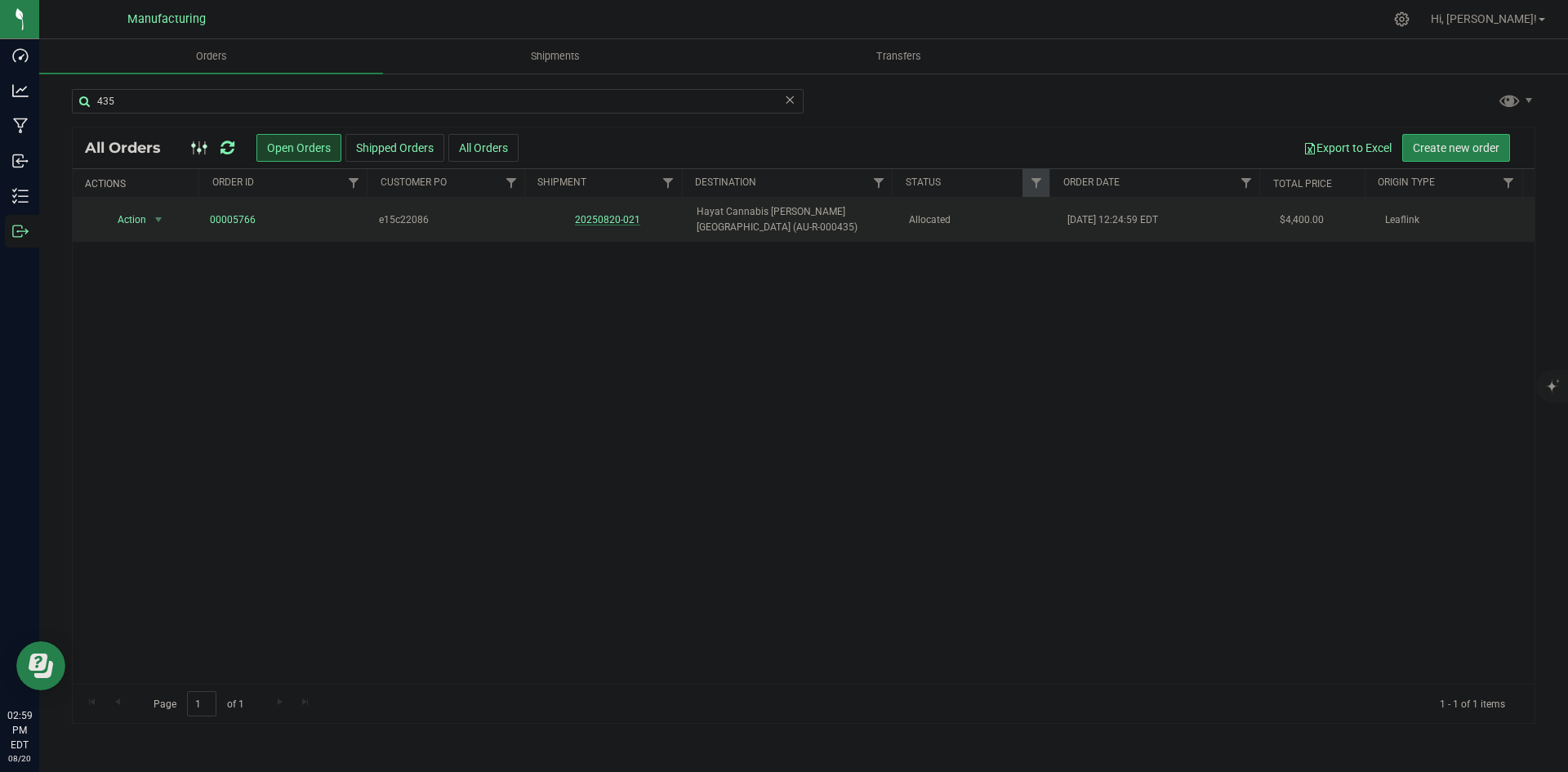
click at [611, 214] on link "20250820-021" at bounding box center [608, 219] width 66 height 12
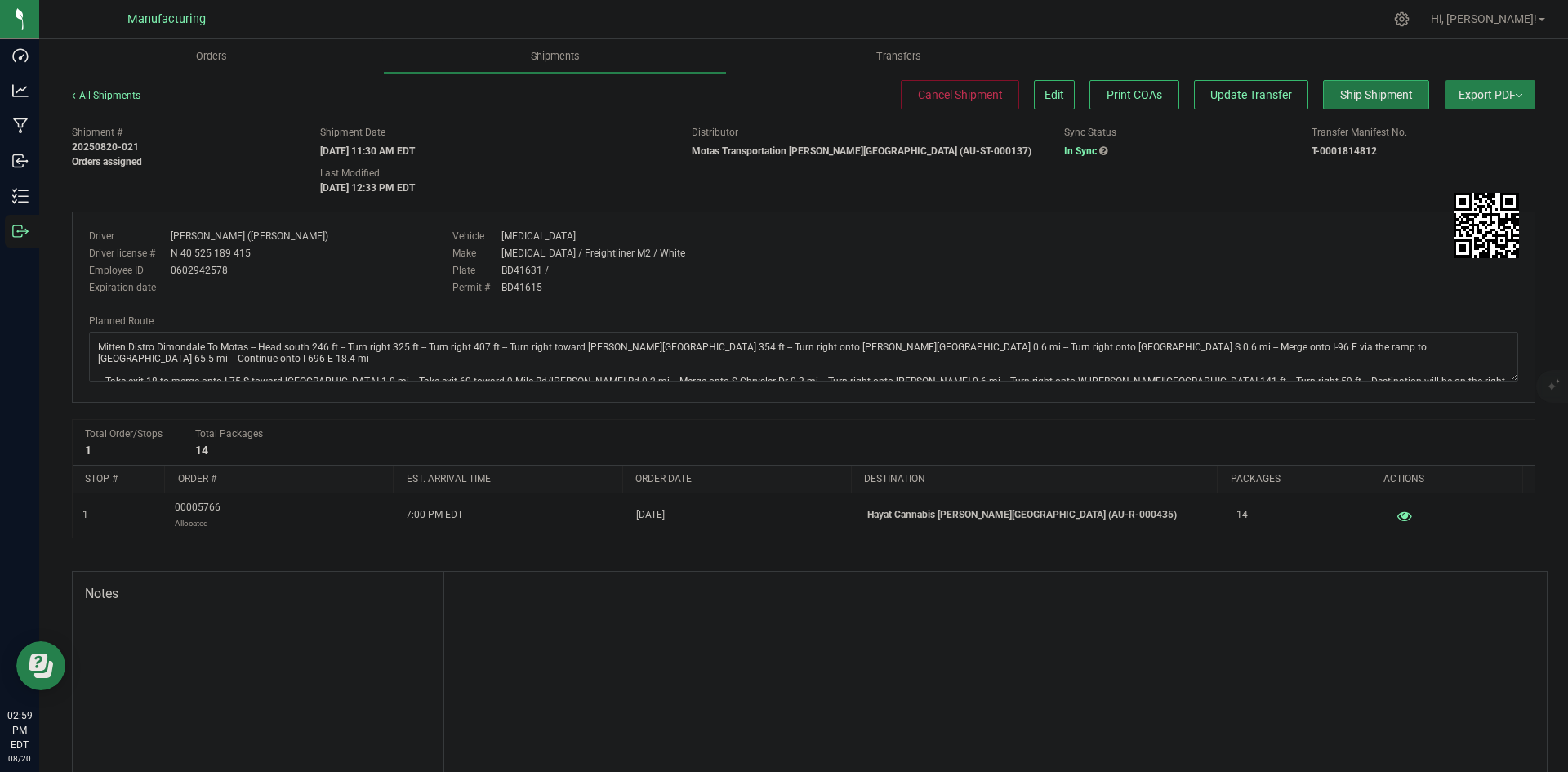
click at [1350, 93] on span "Ship Shipment" at bounding box center [1376, 94] width 73 height 13
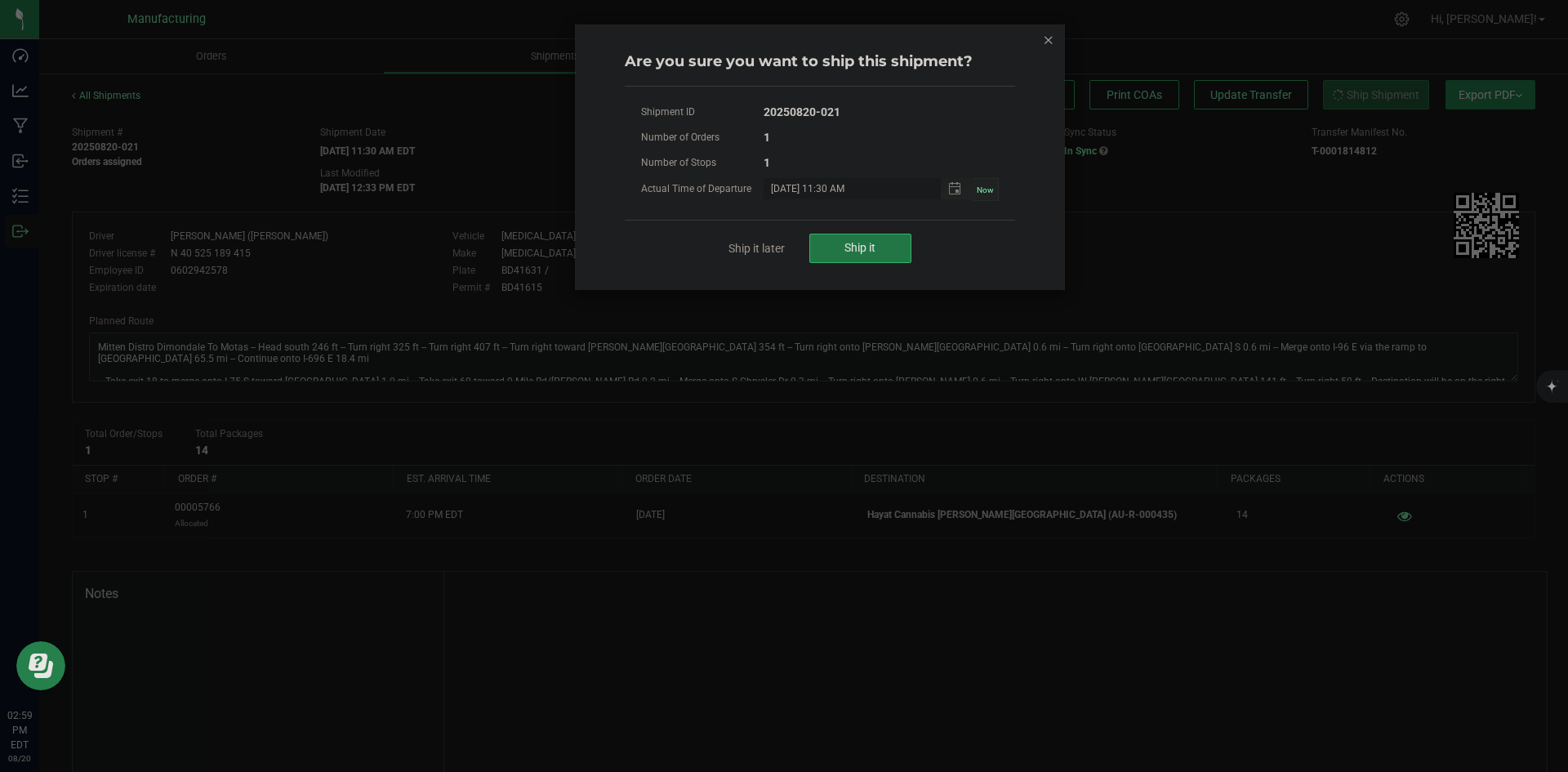
click at [865, 246] on span "Ship it" at bounding box center [860, 247] width 31 height 13
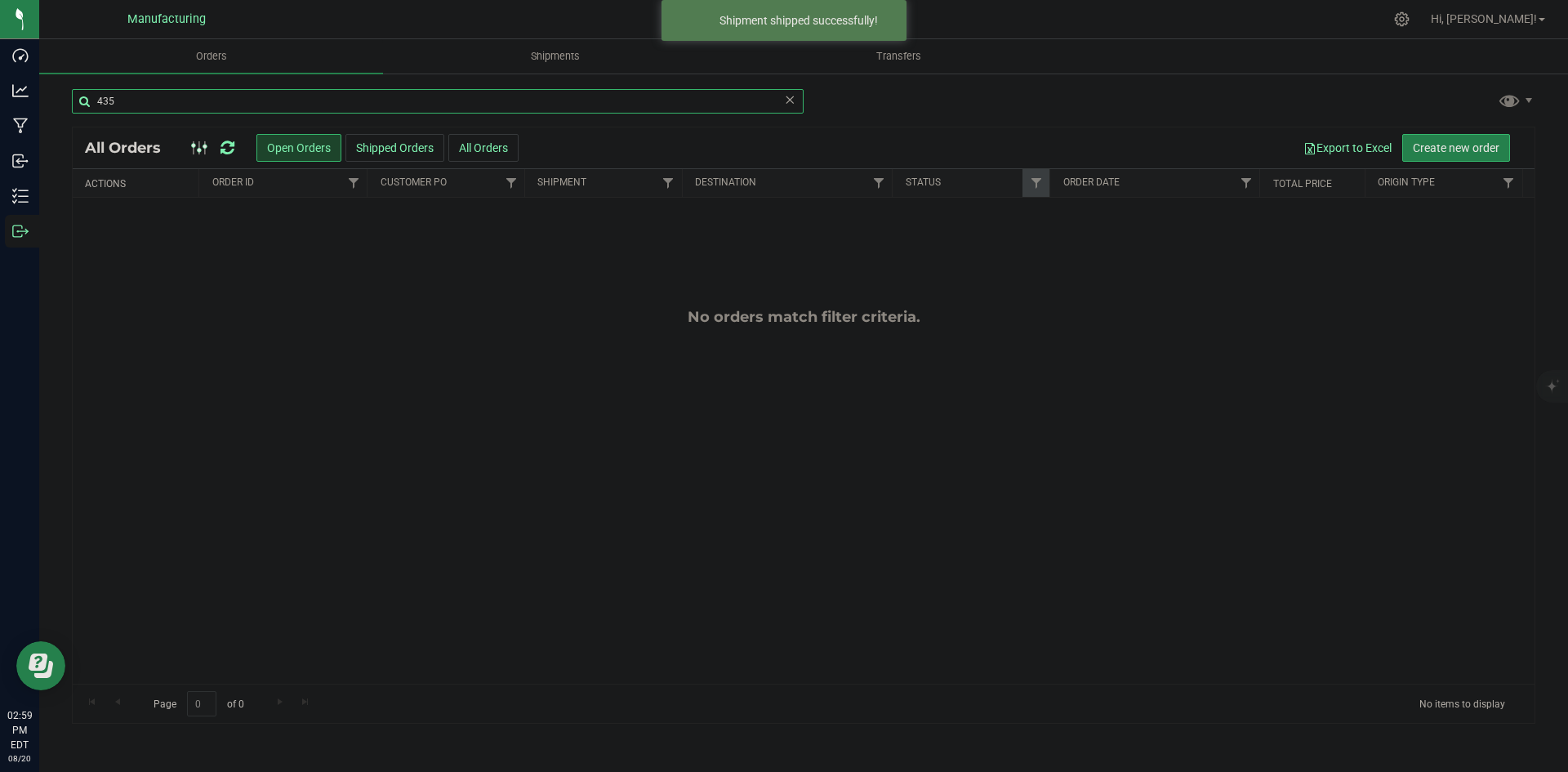
click at [187, 104] on input "435" at bounding box center [437, 101] width 731 height 24
type input "153"
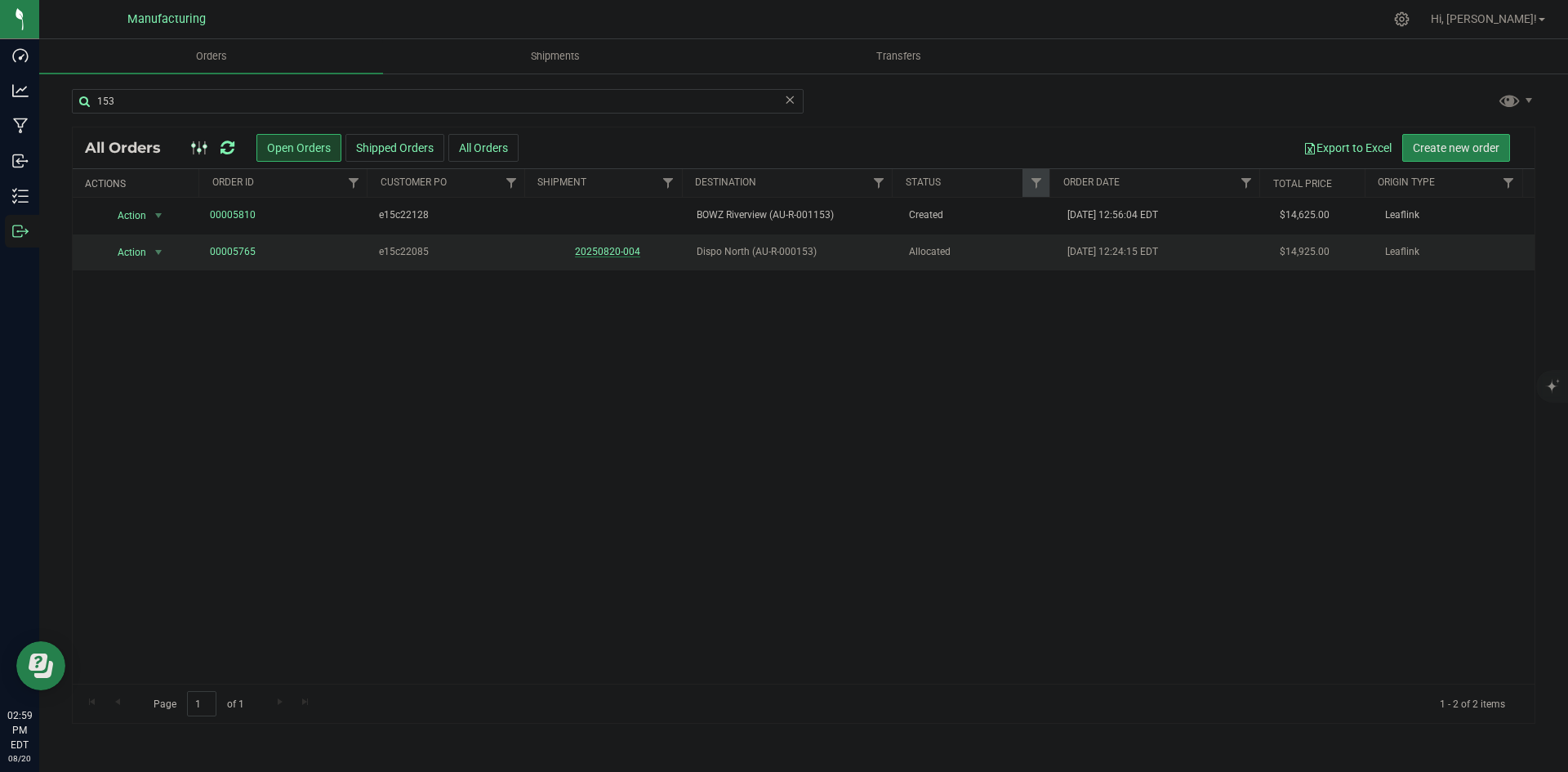
click at [598, 257] on link "20250820-004" at bounding box center [608, 251] width 66 height 12
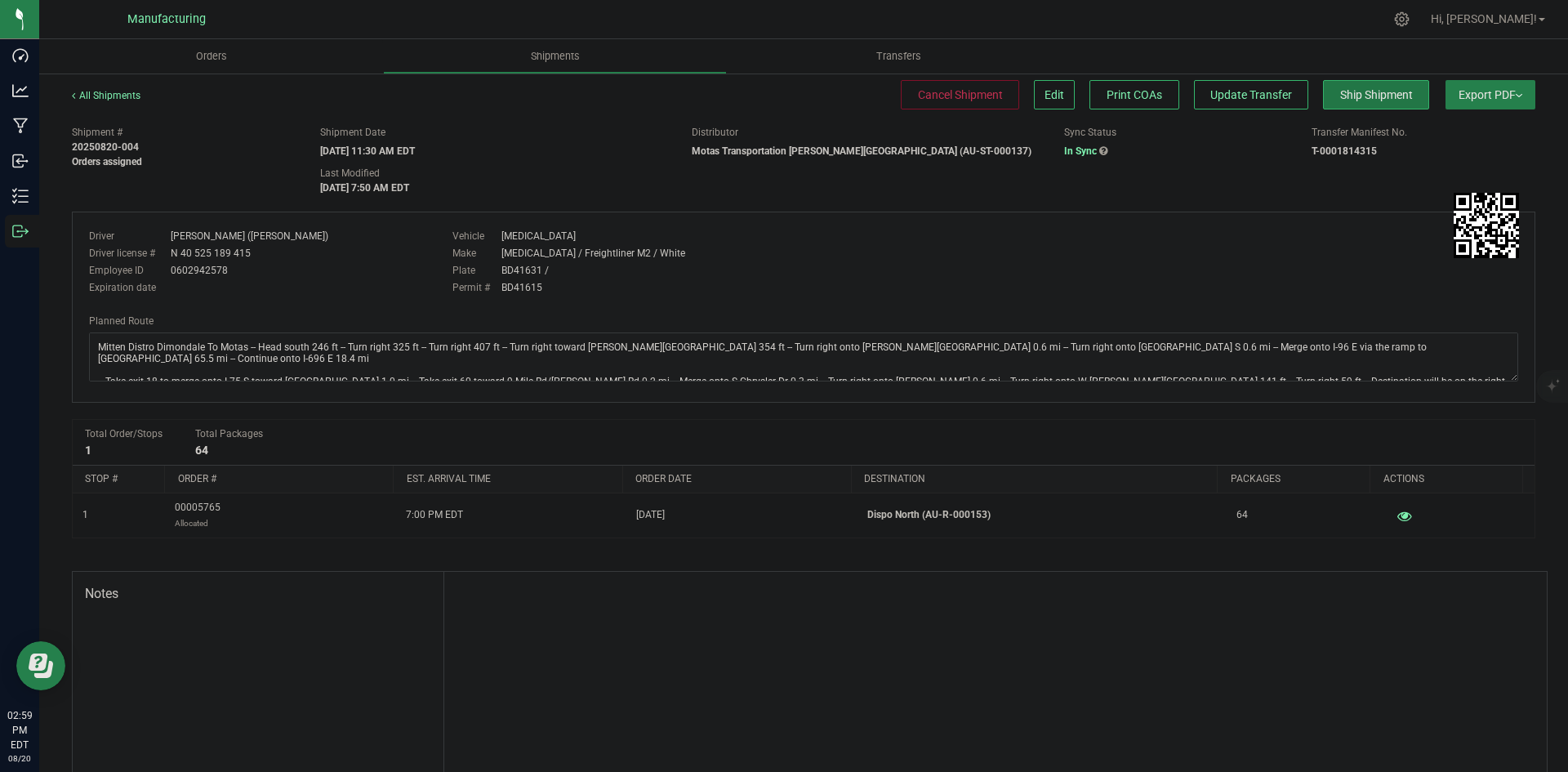
click at [1343, 103] on button "Ship Shipment" at bounding box center [1376, 94] width 106 height 30
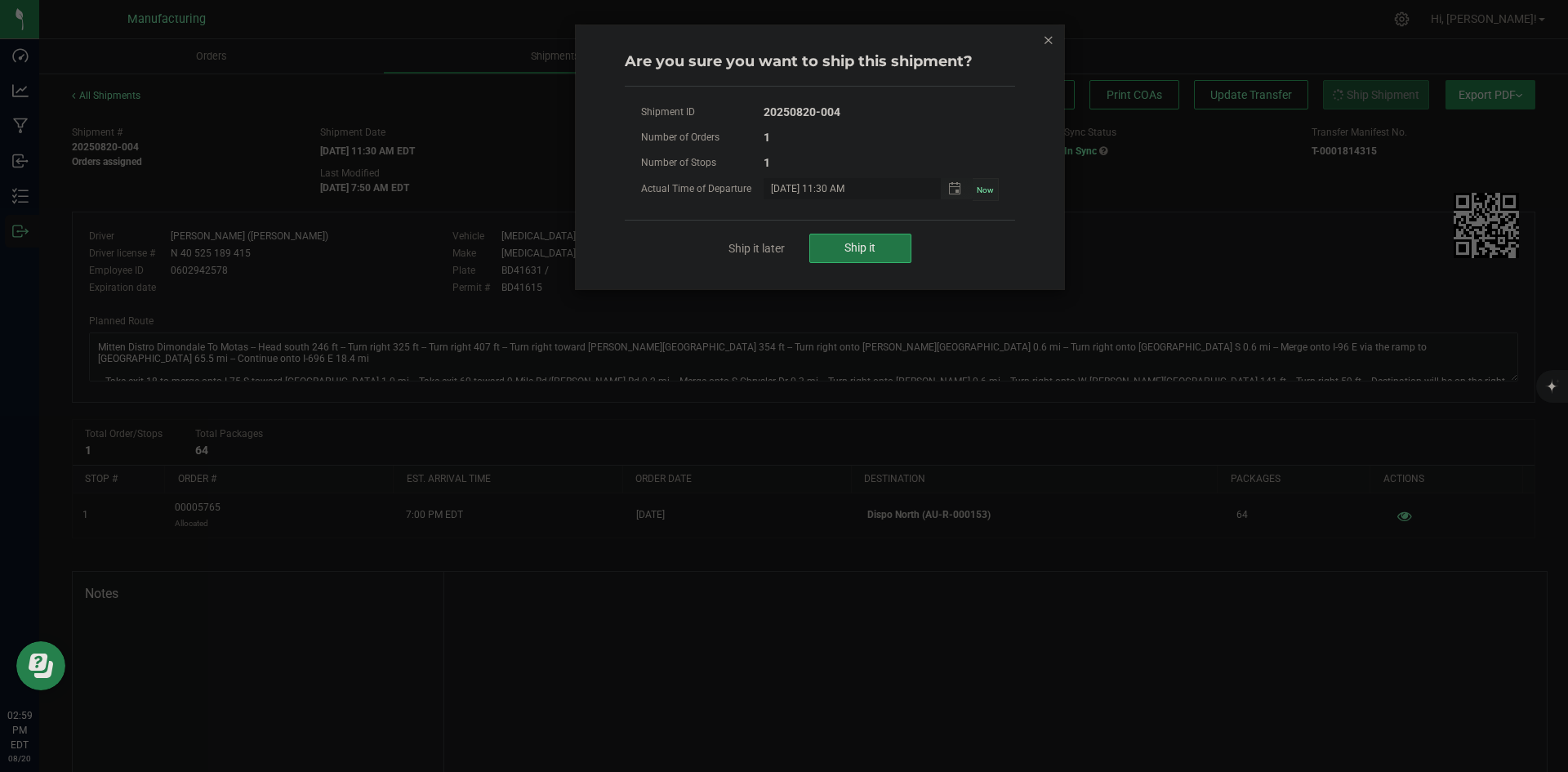
click at [893, 249] on button "Ship it" at bounding box center [861, 248] width 102 height 30
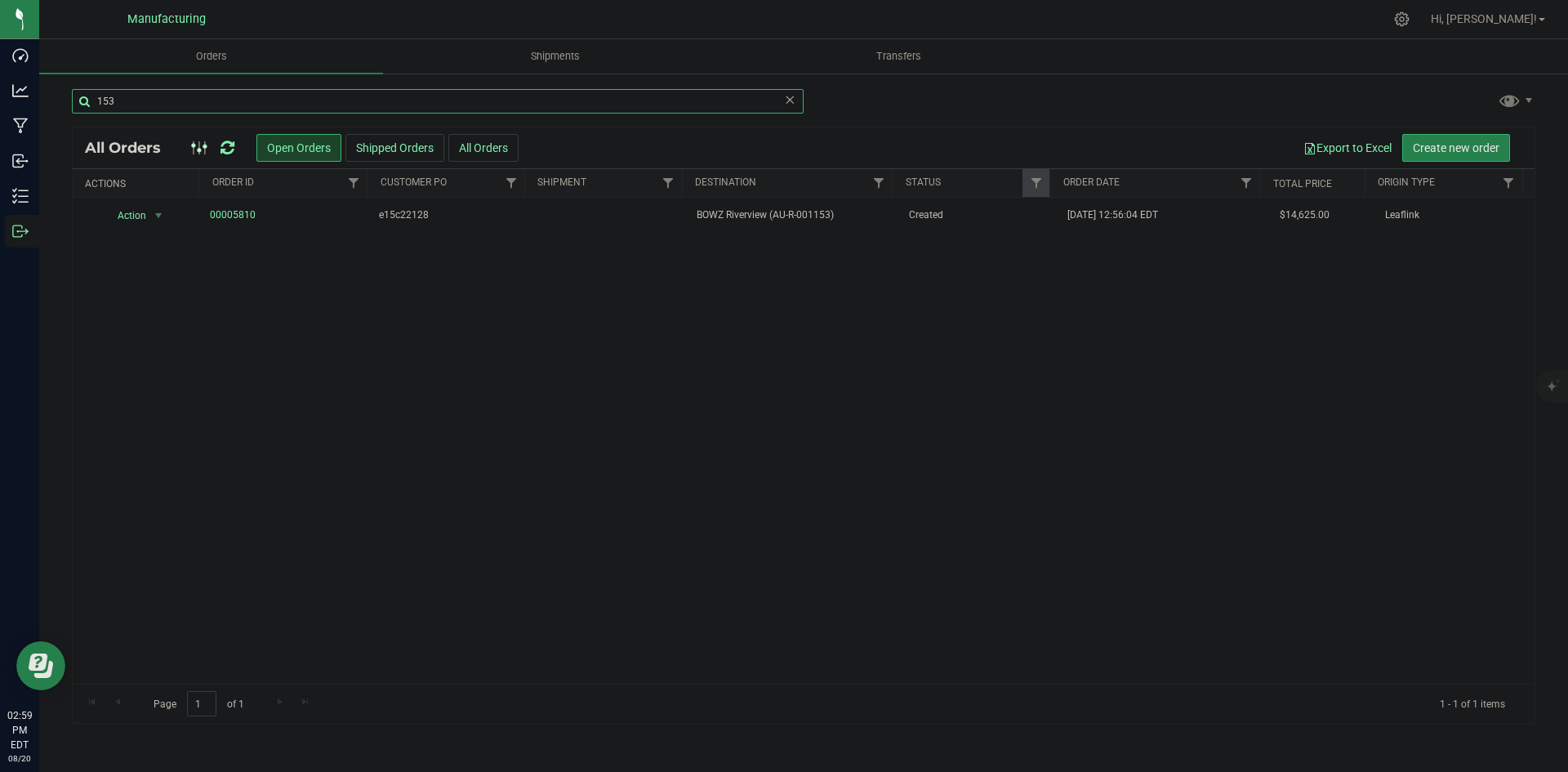
click at [489, 106] on input "153" at bounding box center [437, 101] width 731 height 24
type input "321"
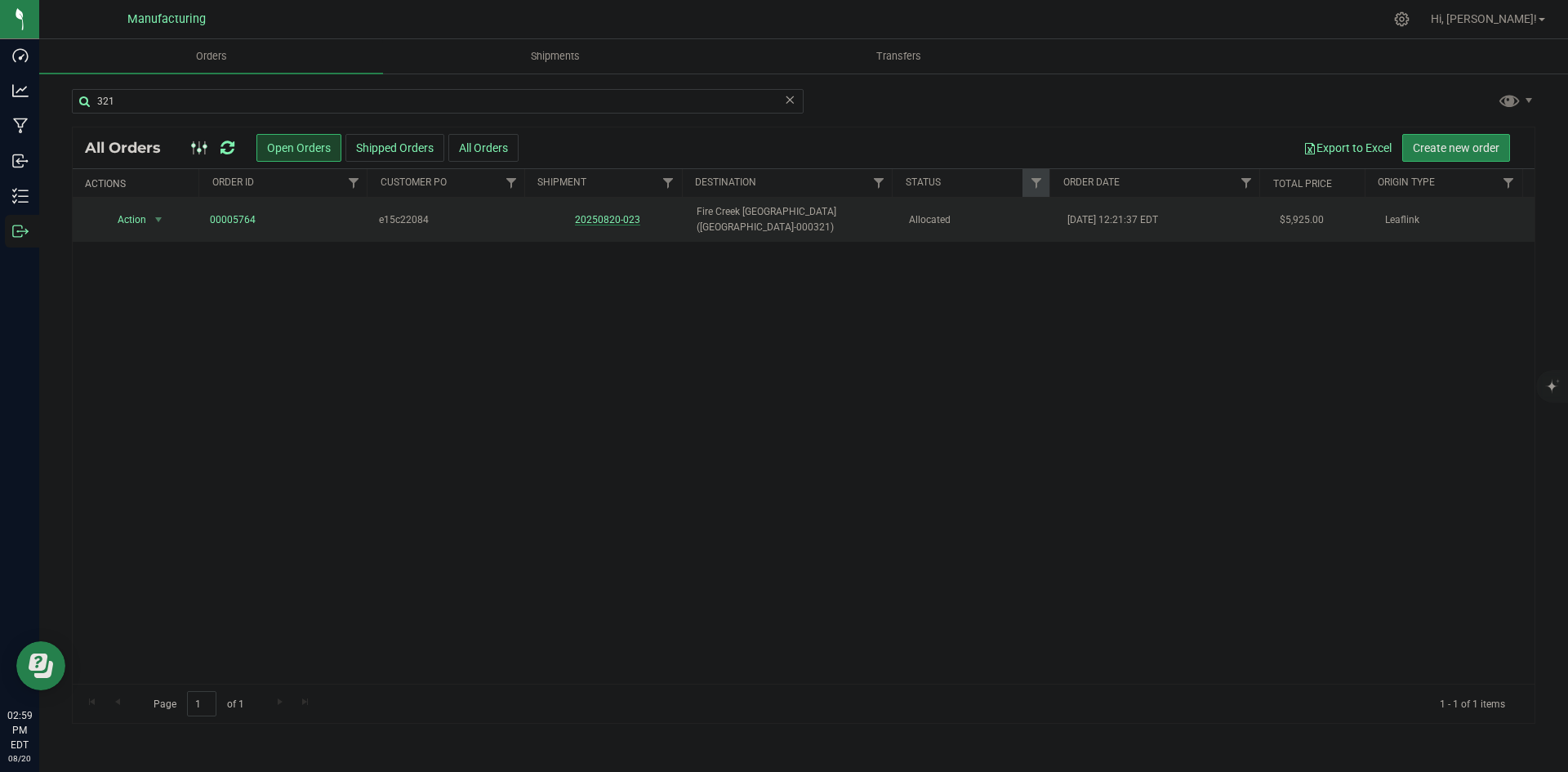
click at [604, 214] on link "20250820-023" at bounding box center [608, 219] width 66 height 12
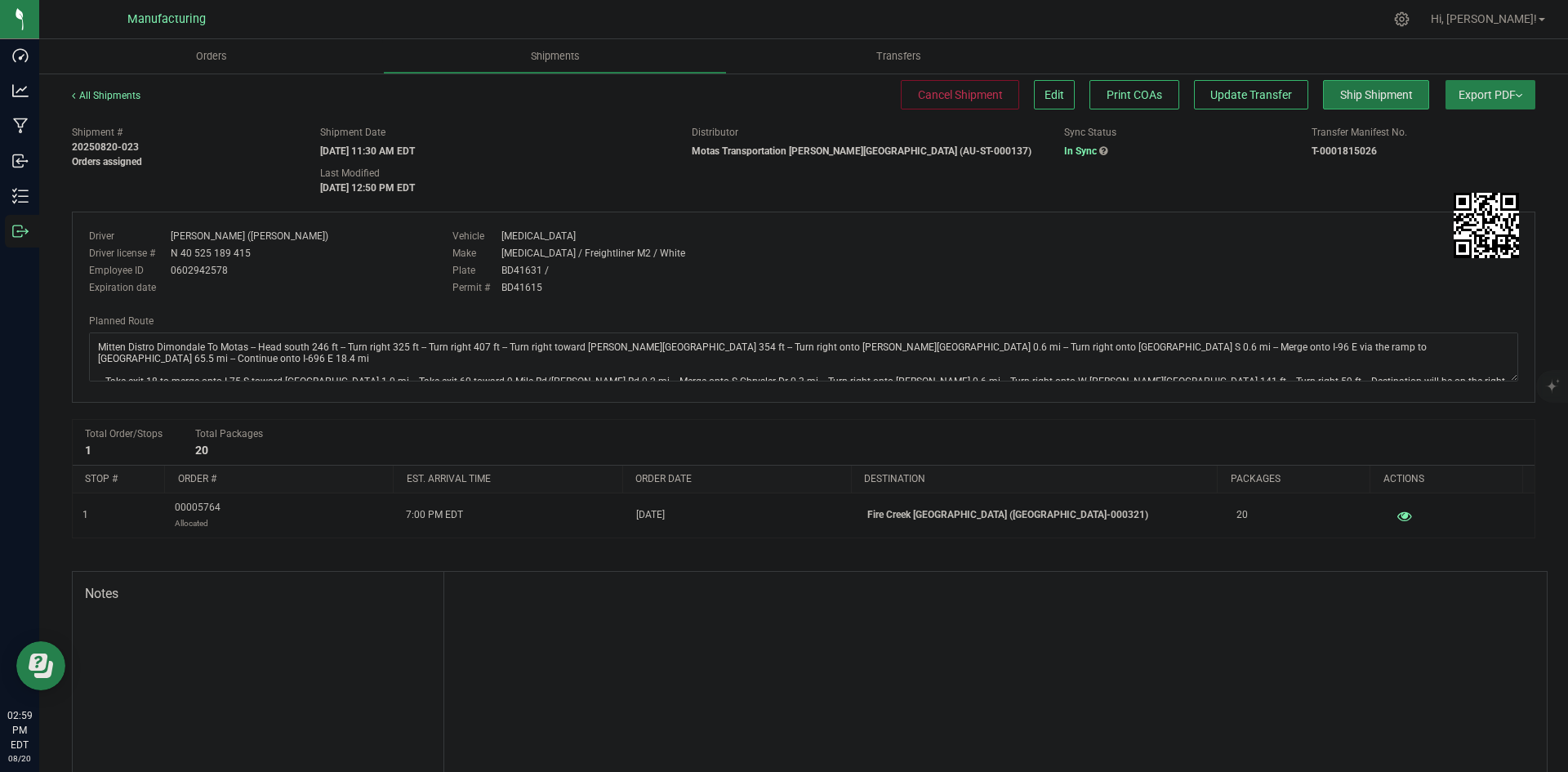
click at [1340, 95] on span "Ship Shipment" at bounding box center [1376, 94] width 73 height 13
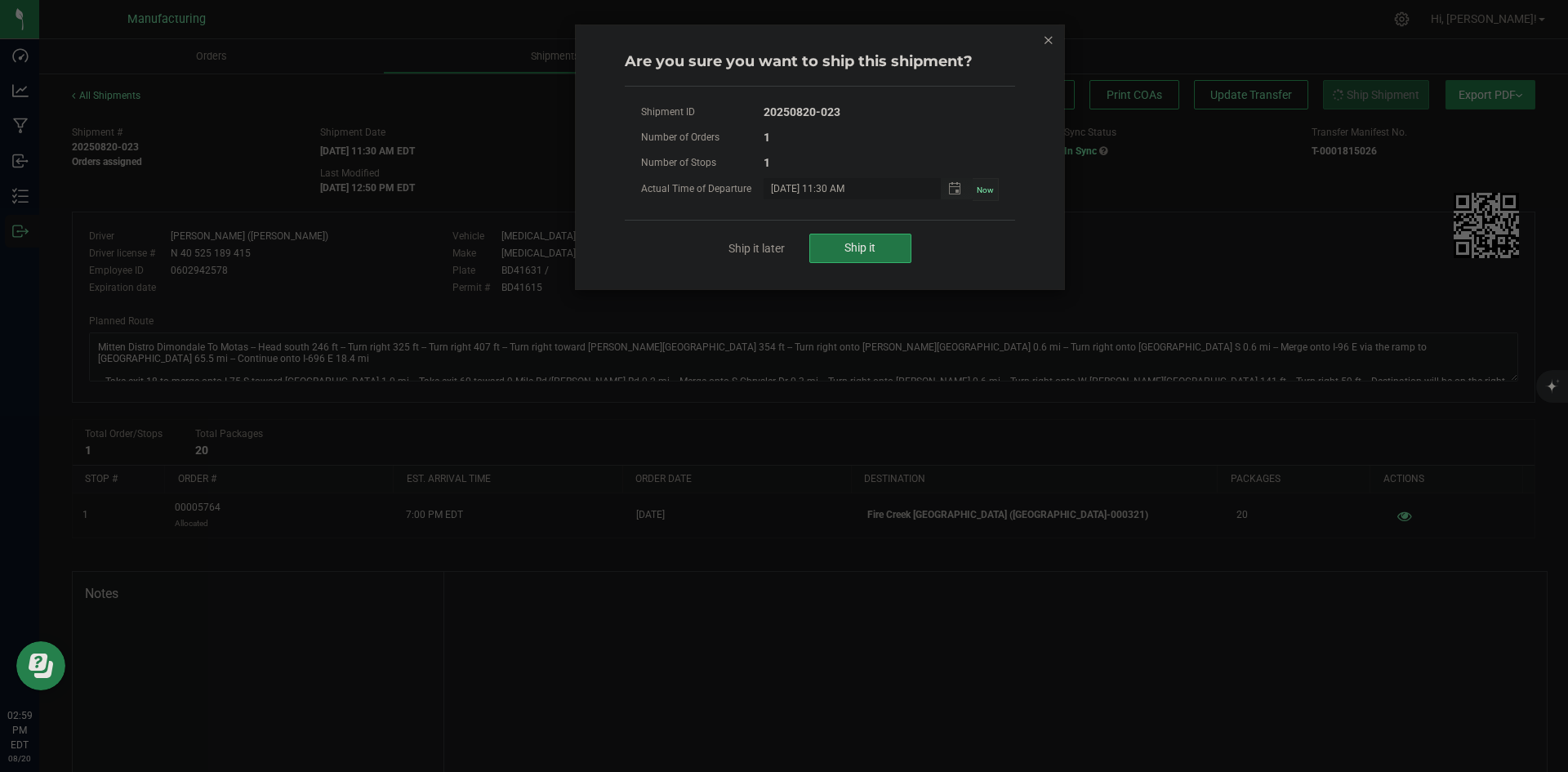
click at [892, 247] on button "Ship it" at bounding box center [861, 248] width 102 height 30
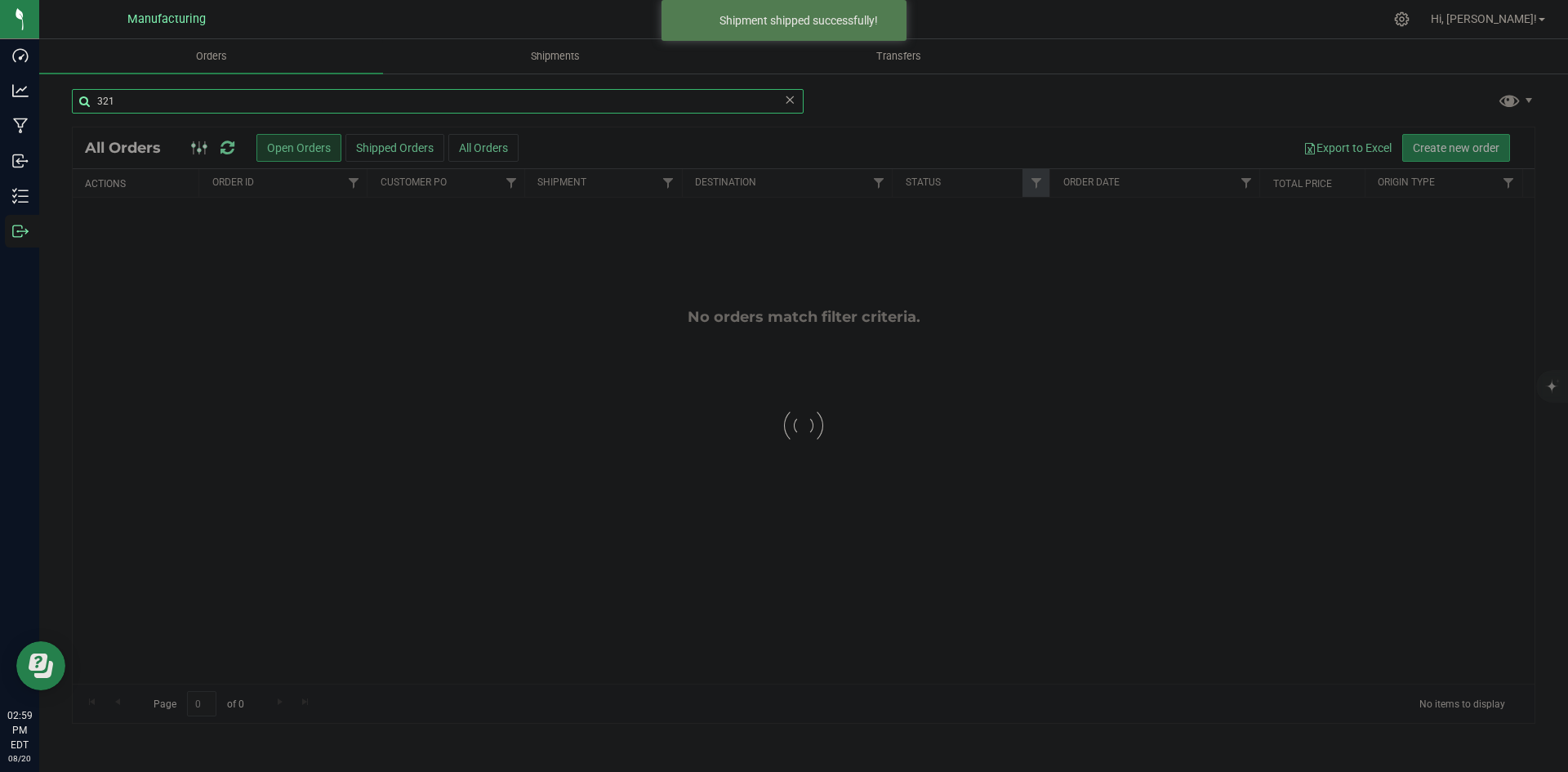
click at [124, 92] on input "321" at bounding box center [437, 101] width 731 height 24
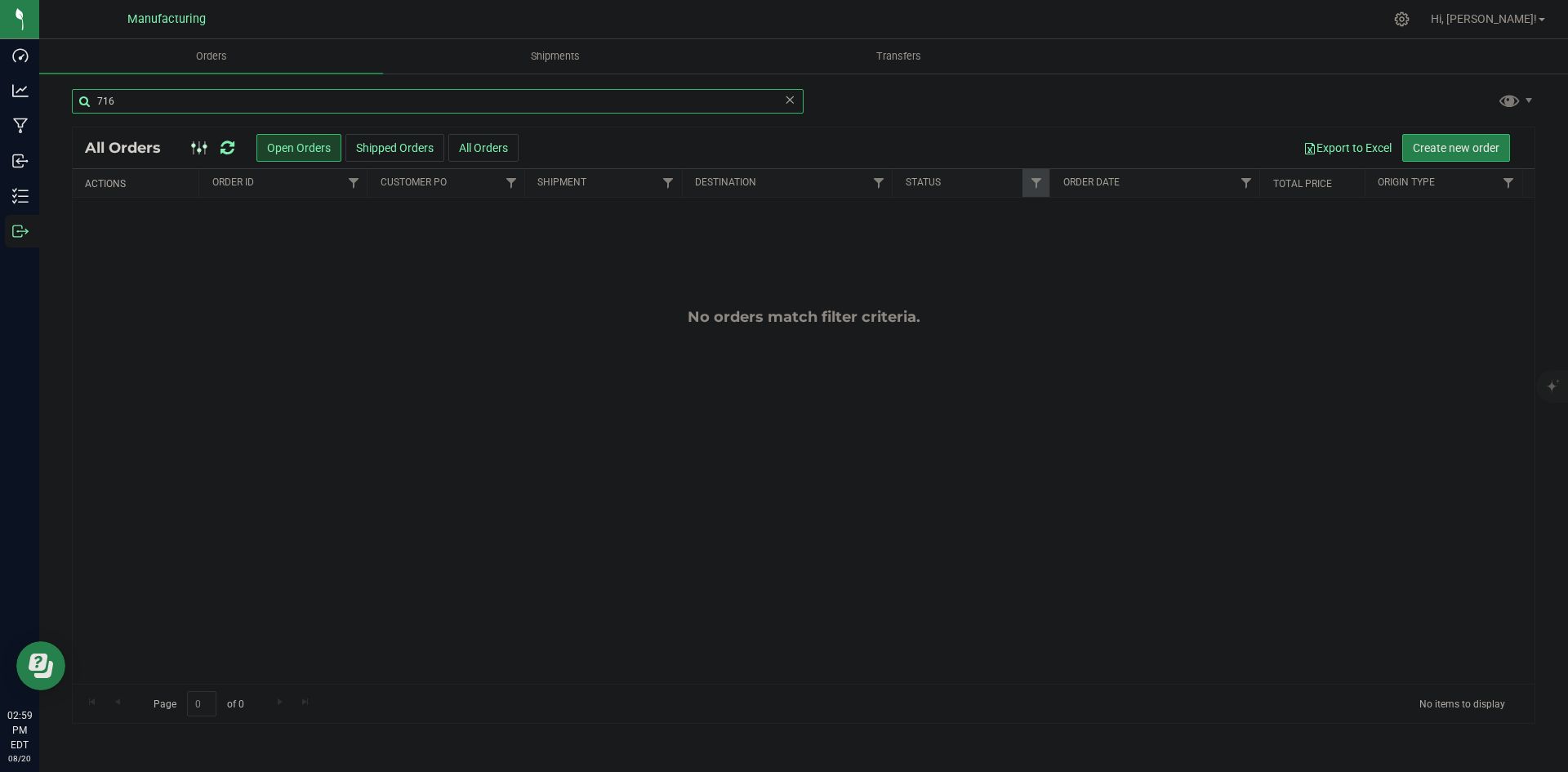
type input "716"
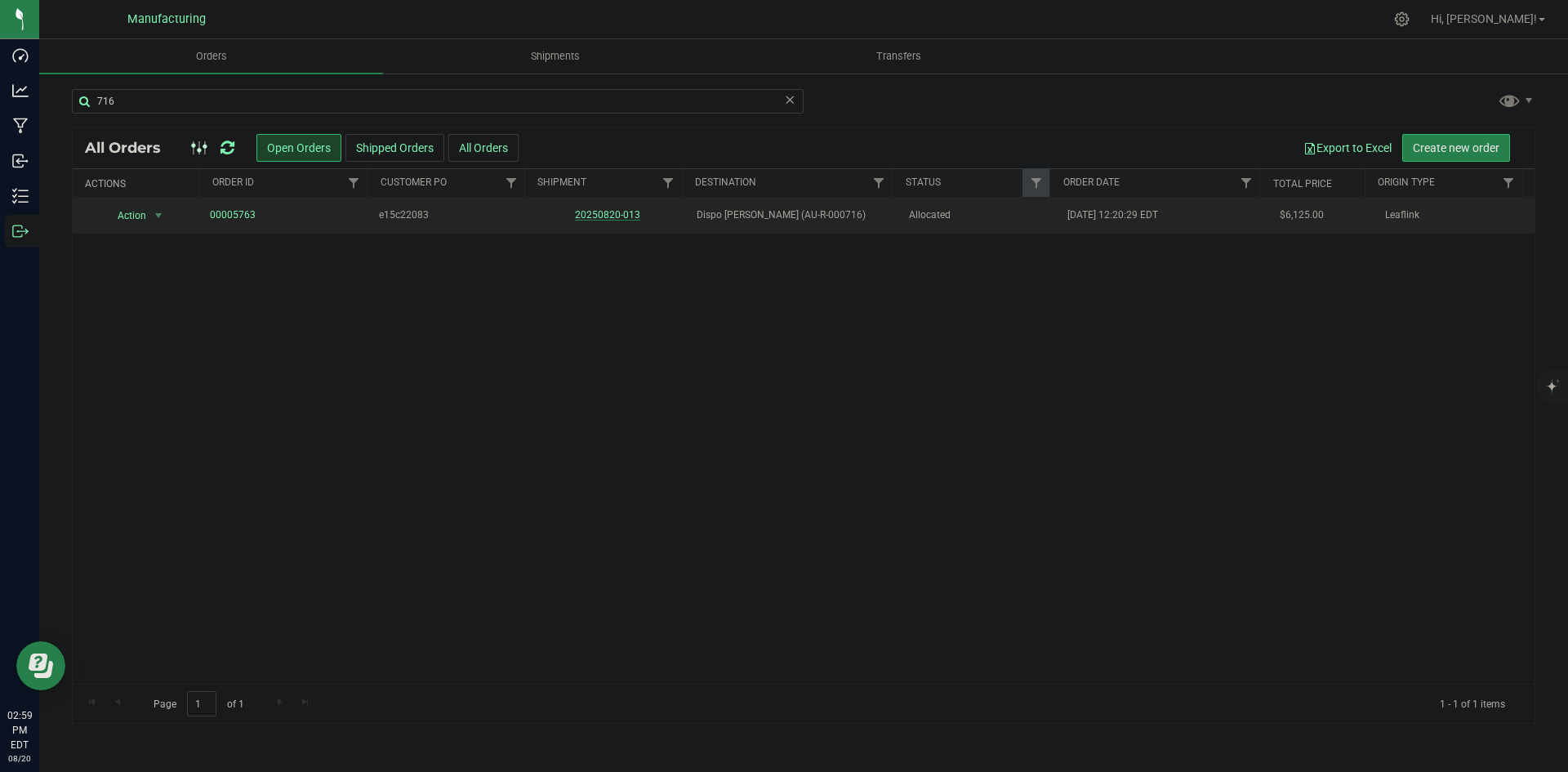
click at [580, 220] on link "20250820-013" at bounding box center [608, 215] width 66 height 12
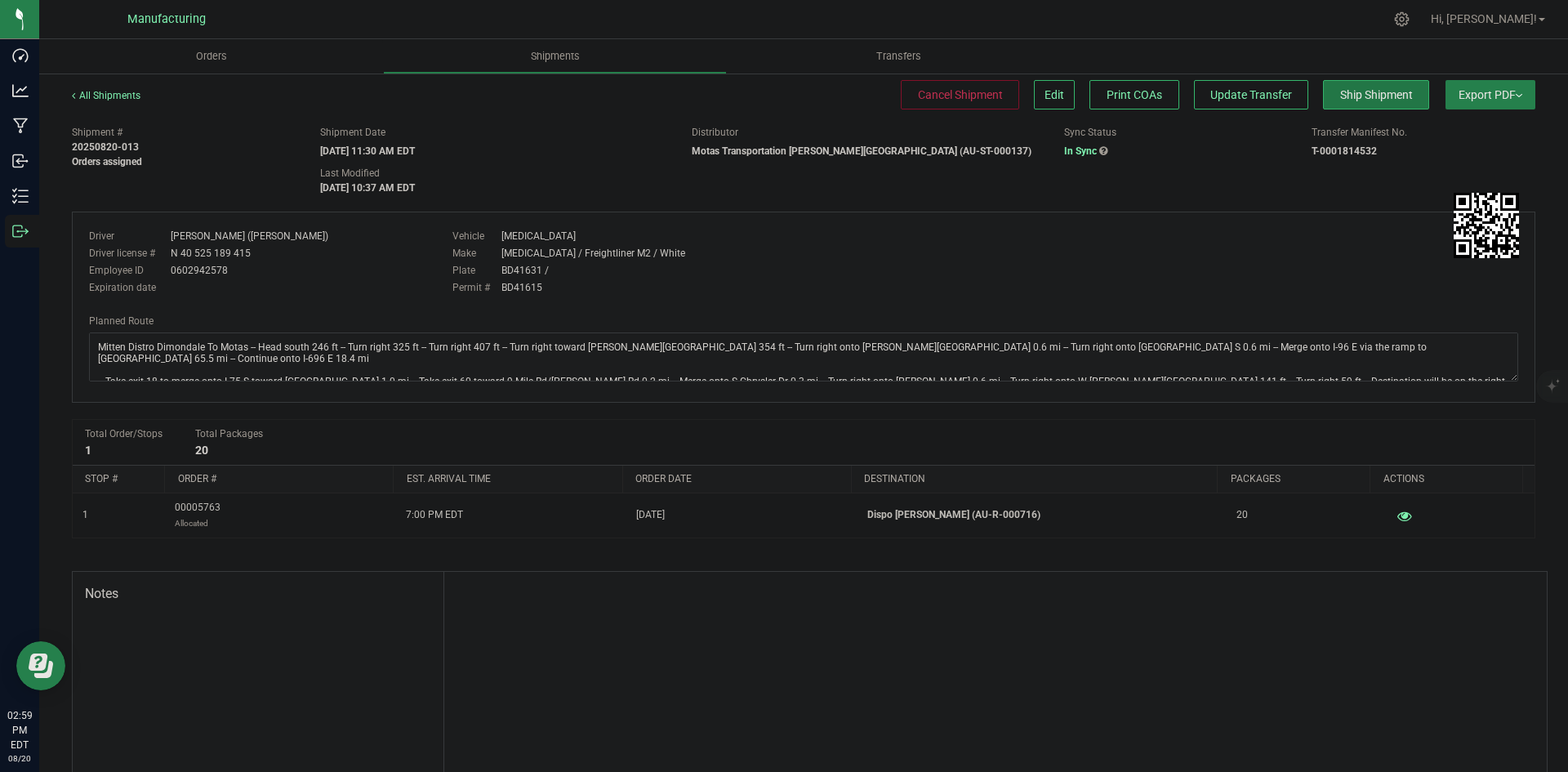
click at [1353, 101] on span "Ship Shipment" at bounding box center [1376, 94] width 73 height 13
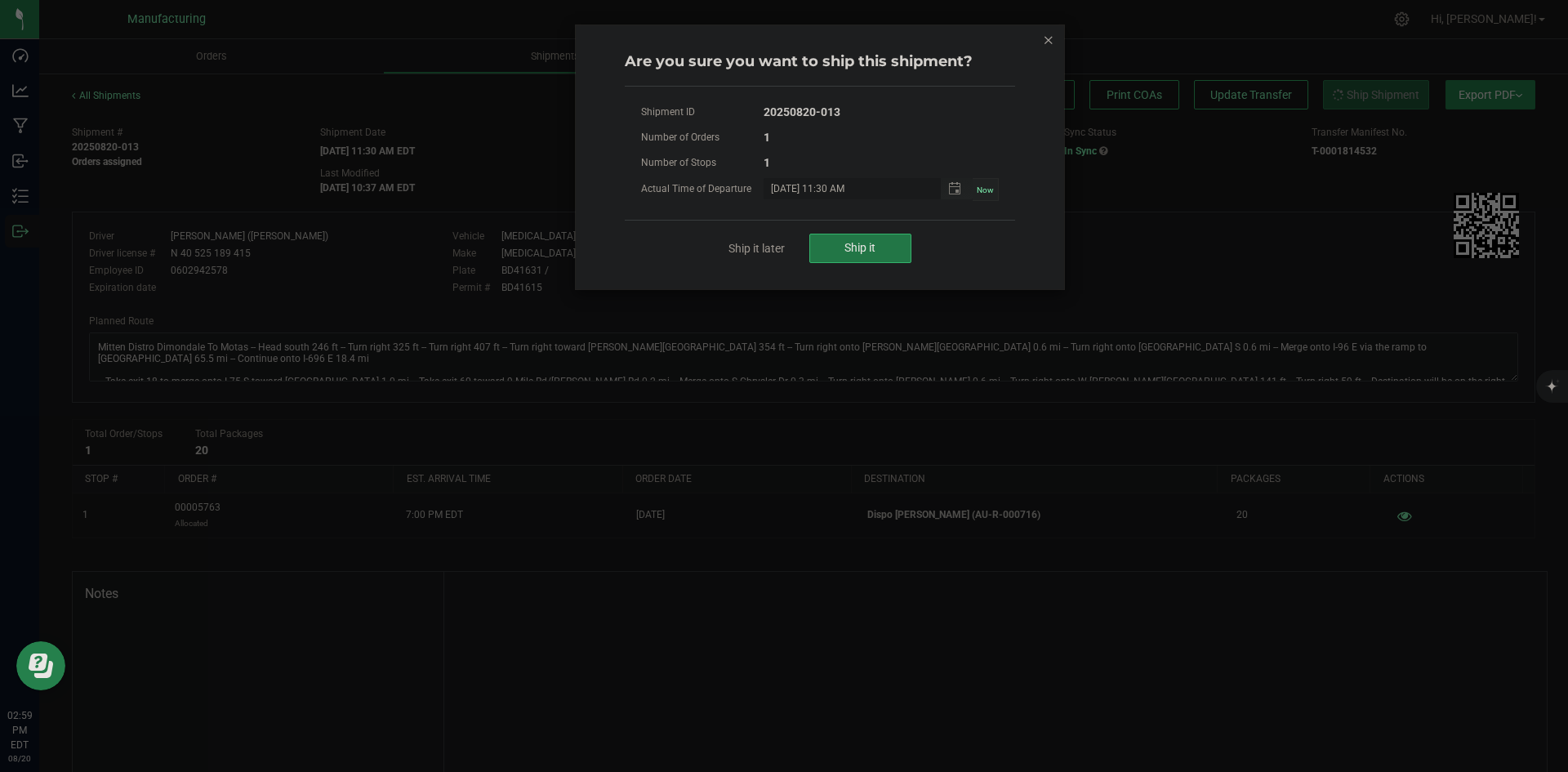
drag, startPoint x: 854, startPoint y: 255, endPoint x: 823, endPoint y: 249, distance: 31.6
click at [855, 254] on button "Ship it" at bounding box center [861, 248] width 102 height 30
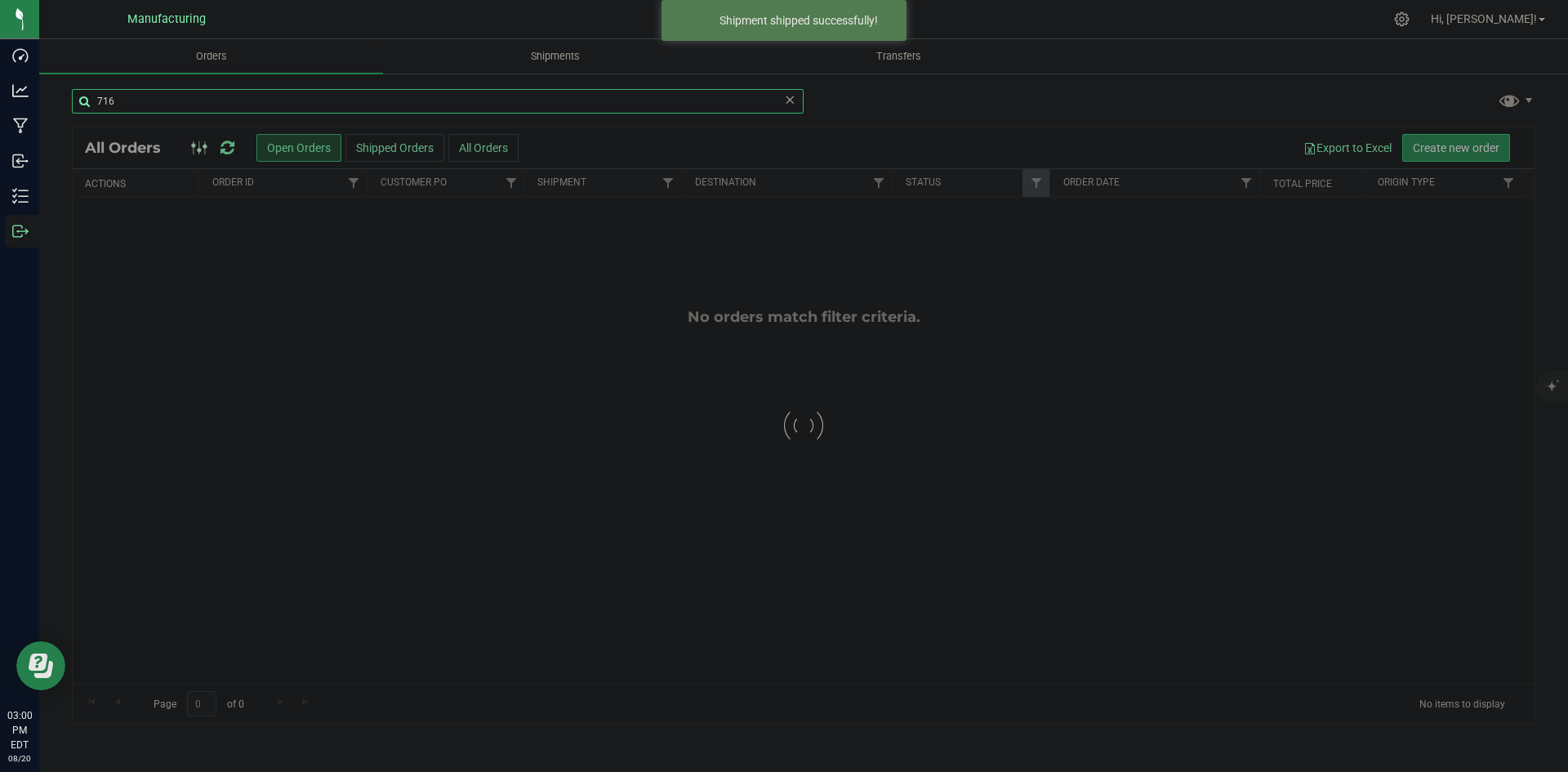
click at [157, 103] on input "716" at bounding box center [437, 101] width 731 height 24
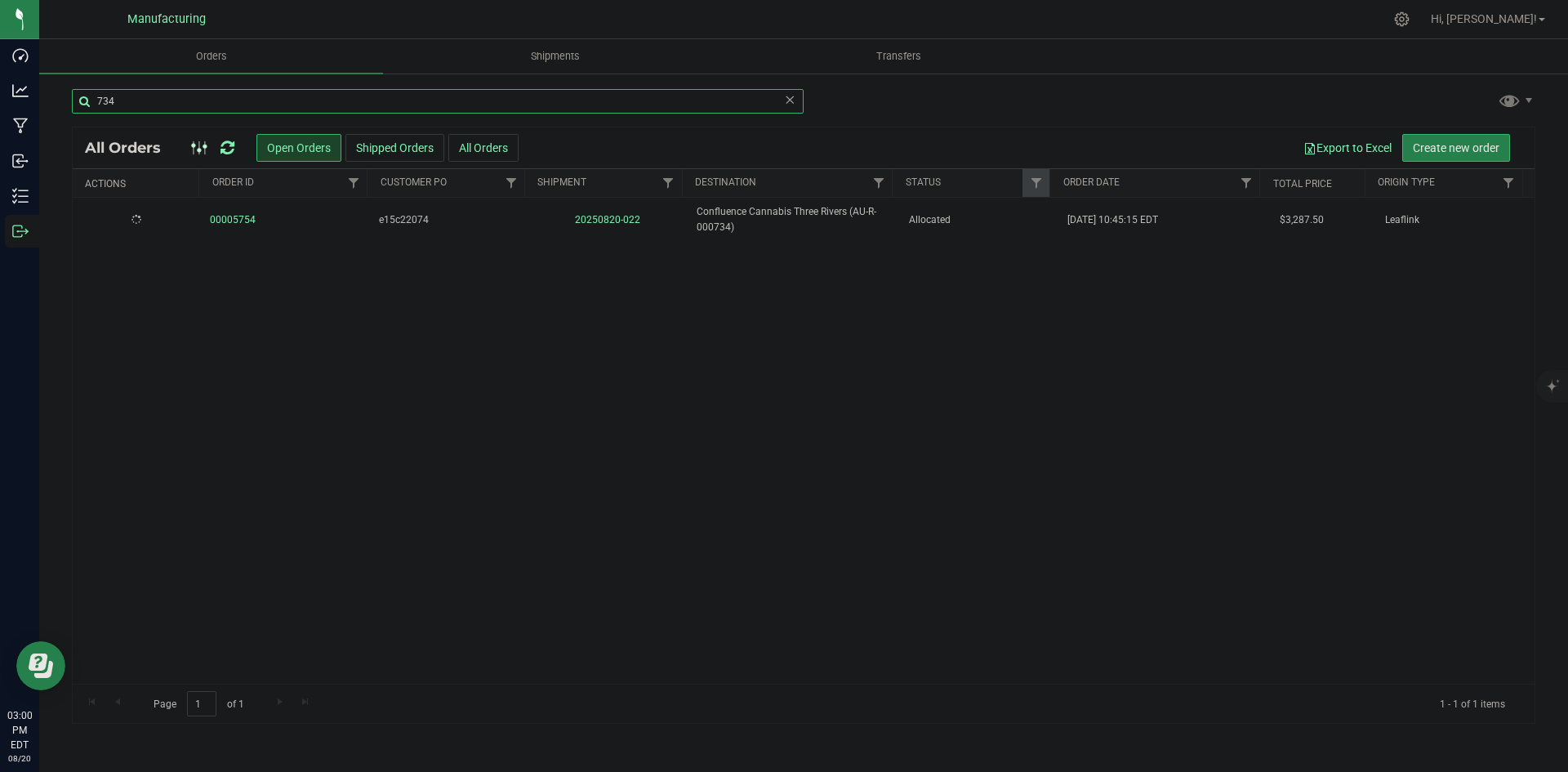
type input "734"
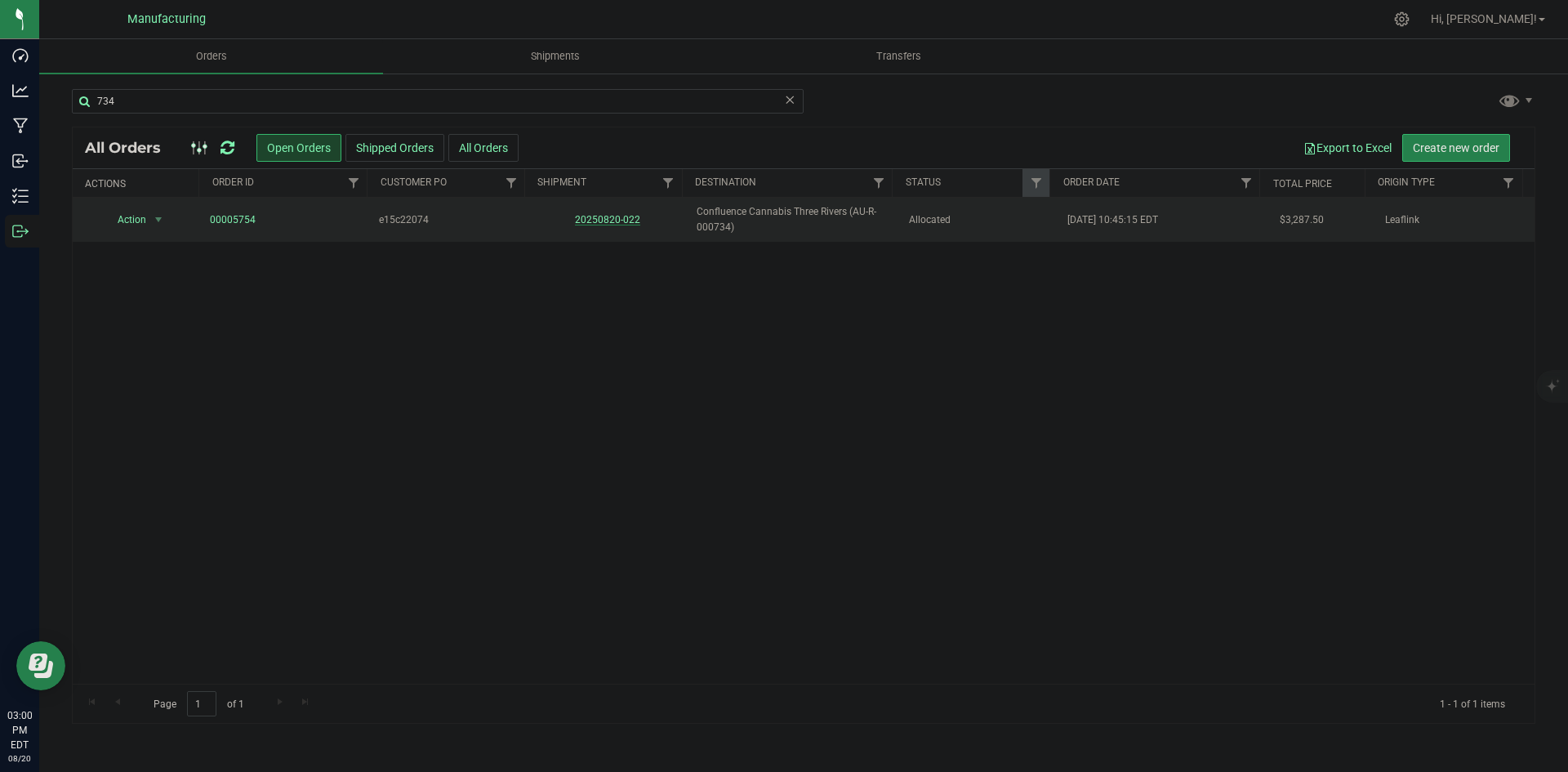
click at [602, 216] on link "20250820-022" at bounding box center [608, 219] width 66 height 12
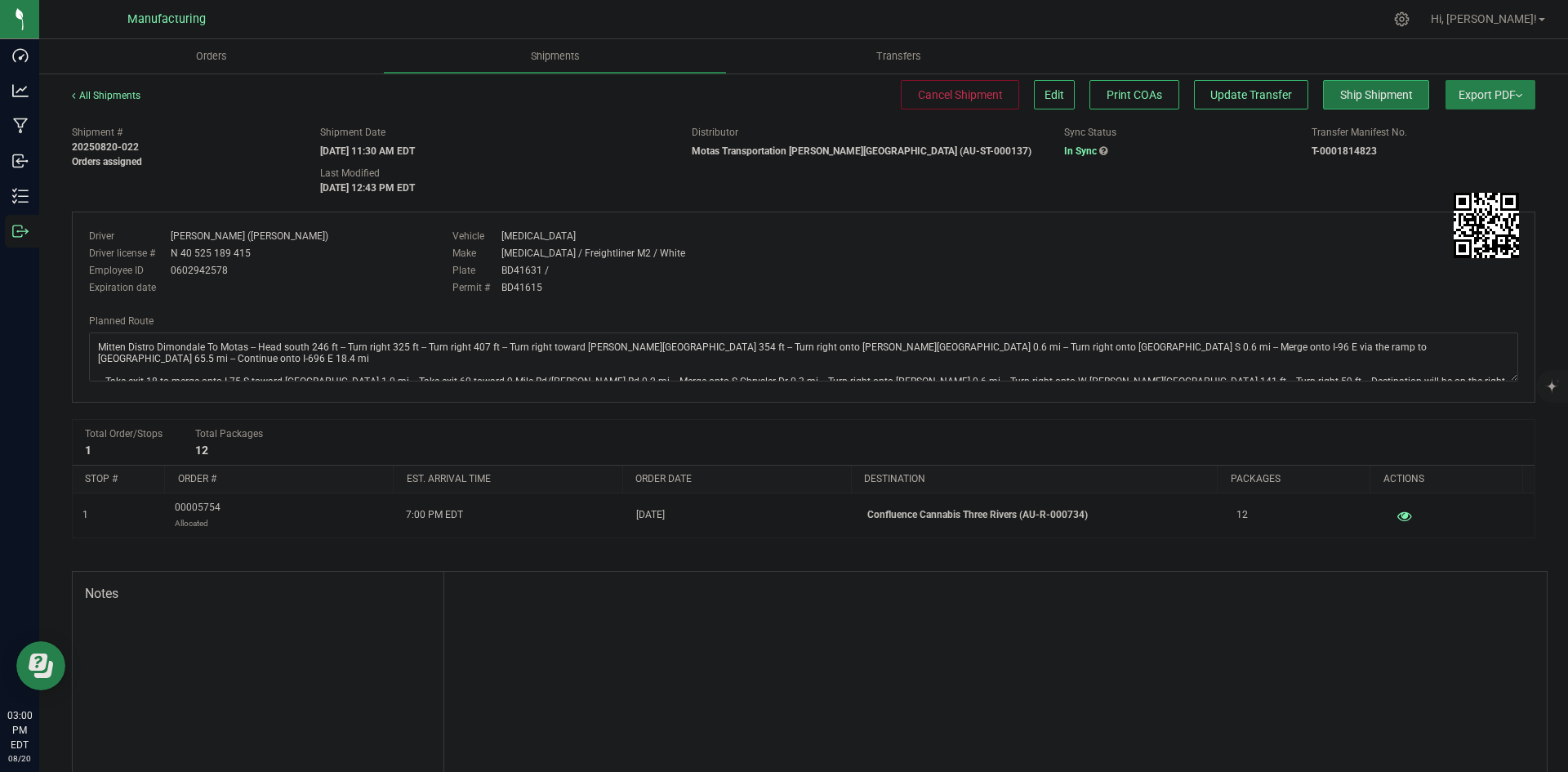
click at [1365, 108] on button "Ship Shipment" at bounding box center [1376, 94] width 106 height 30
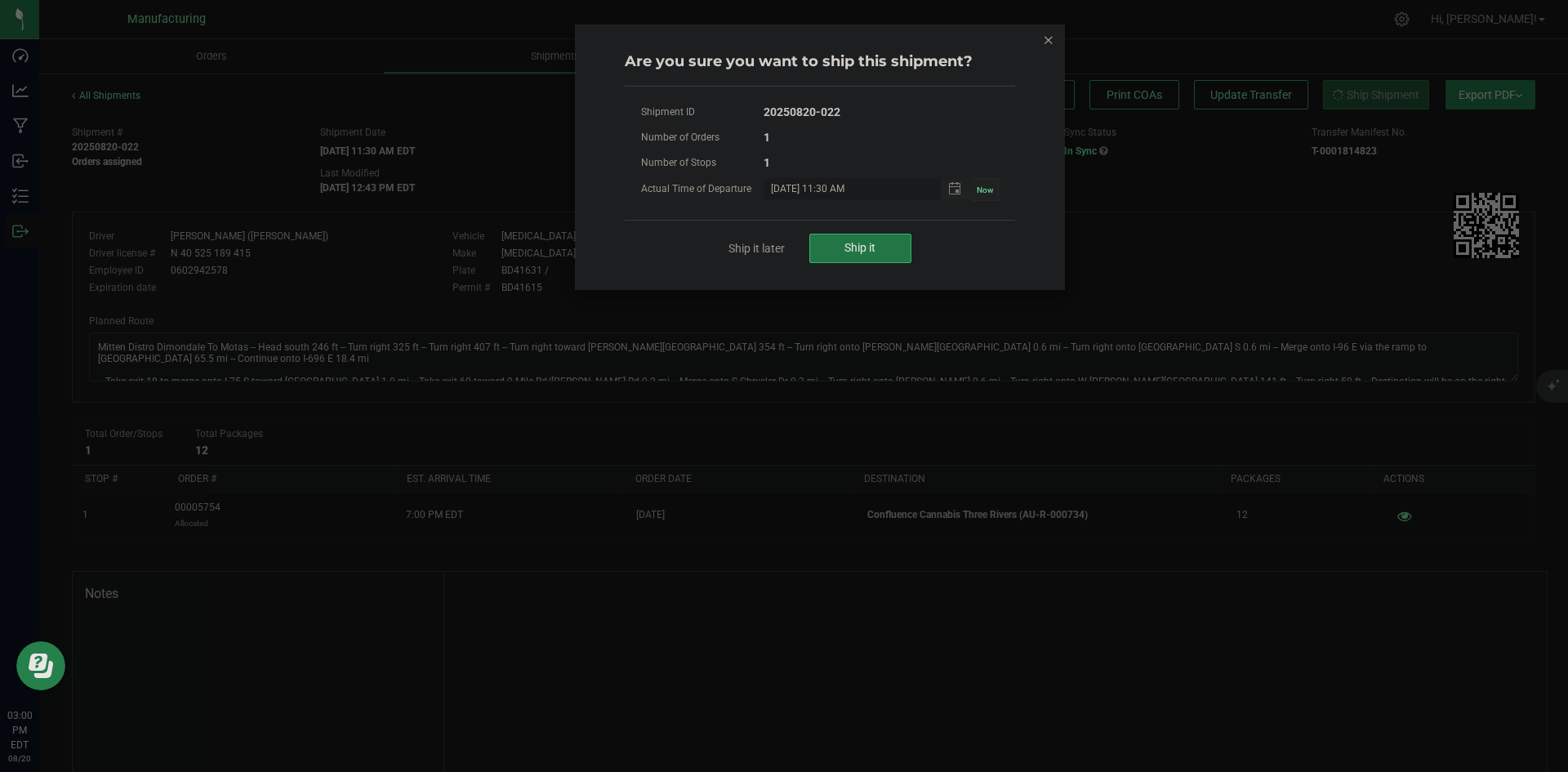
click at [879, 255] on button "Ship it" at bounding box center [861, 248] width 102 height 30
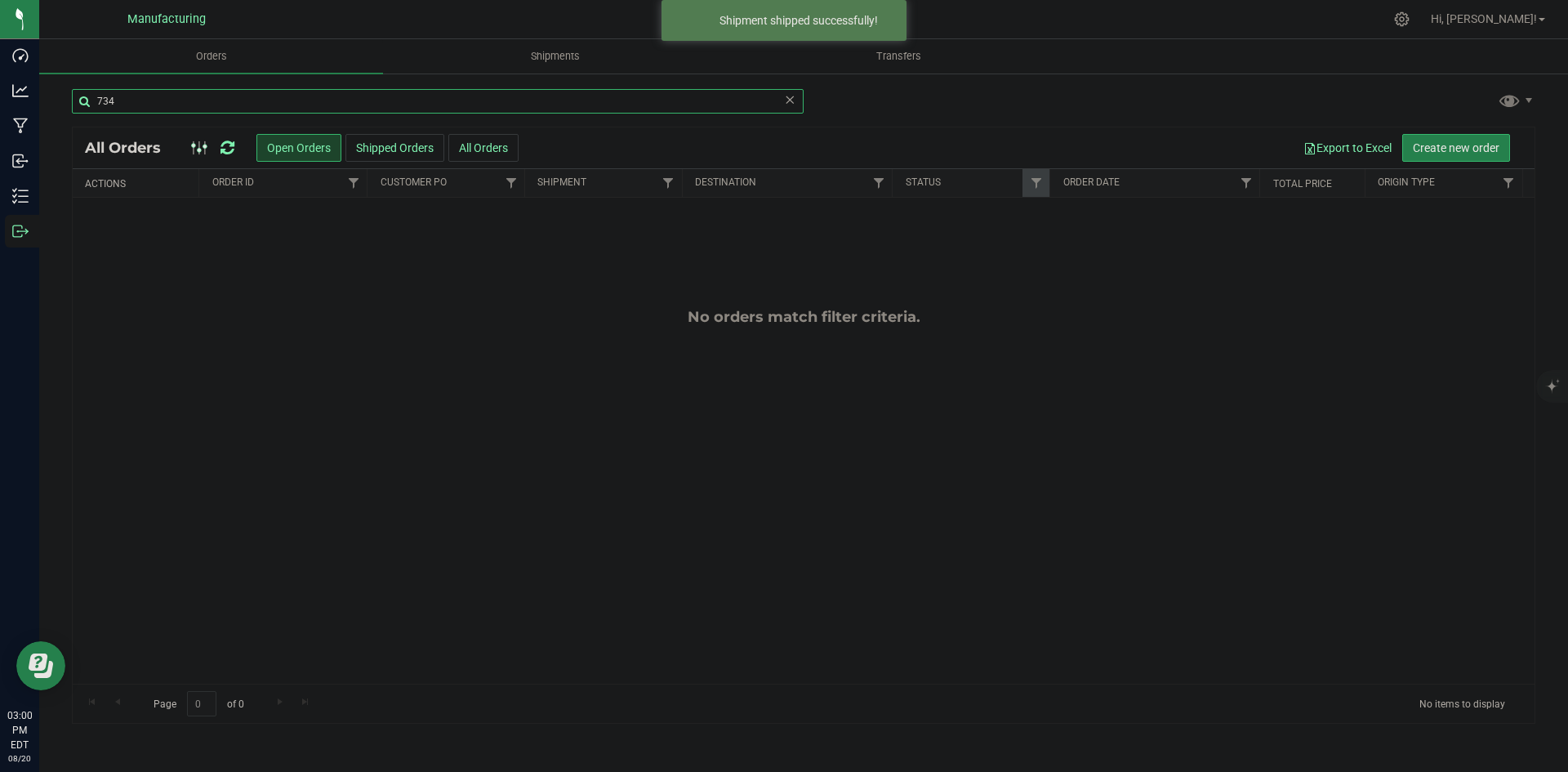
click at [146, 95] on input "734" at bounding box center [437, 101] width 731 height 24
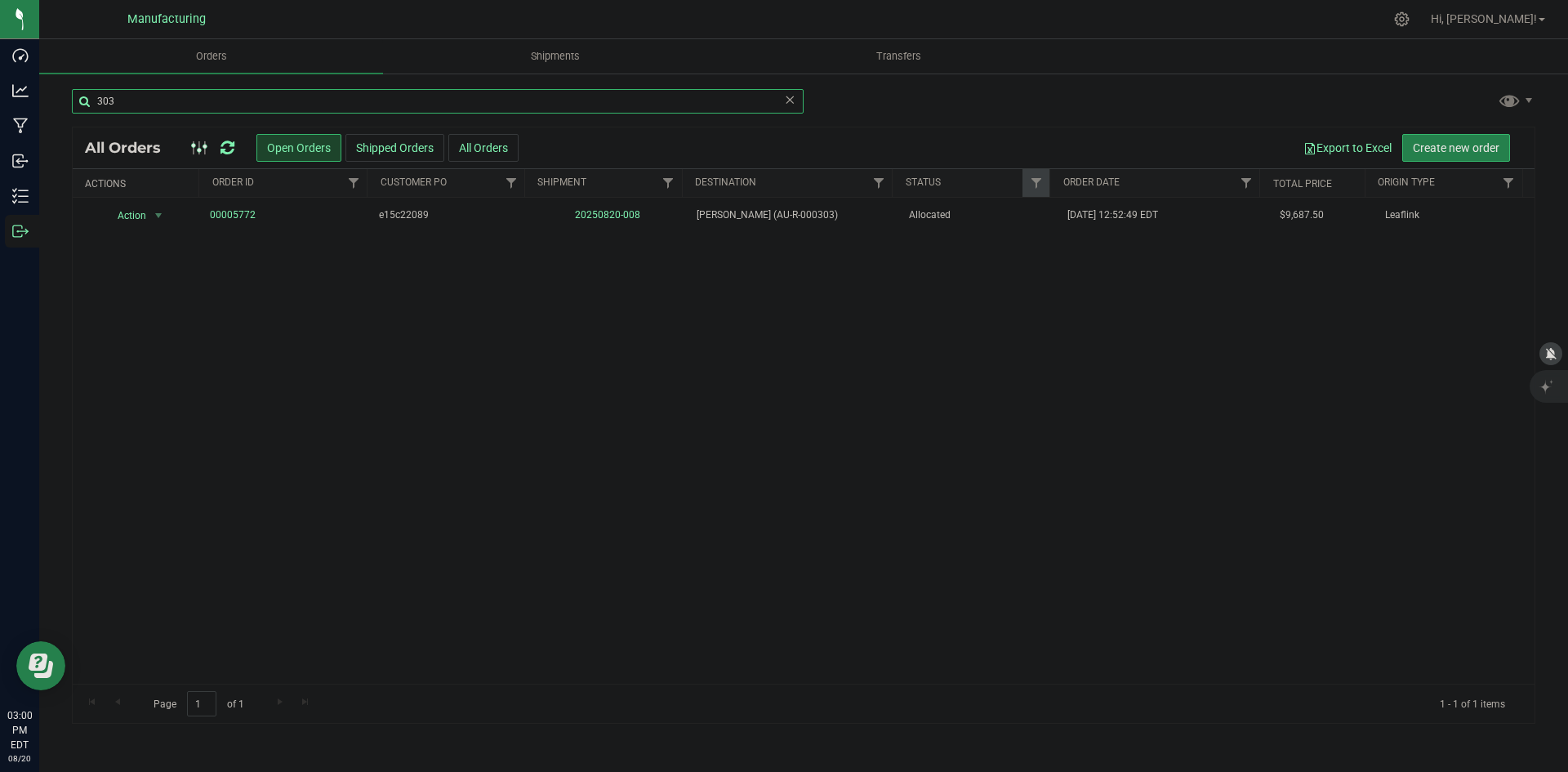
type input "303"
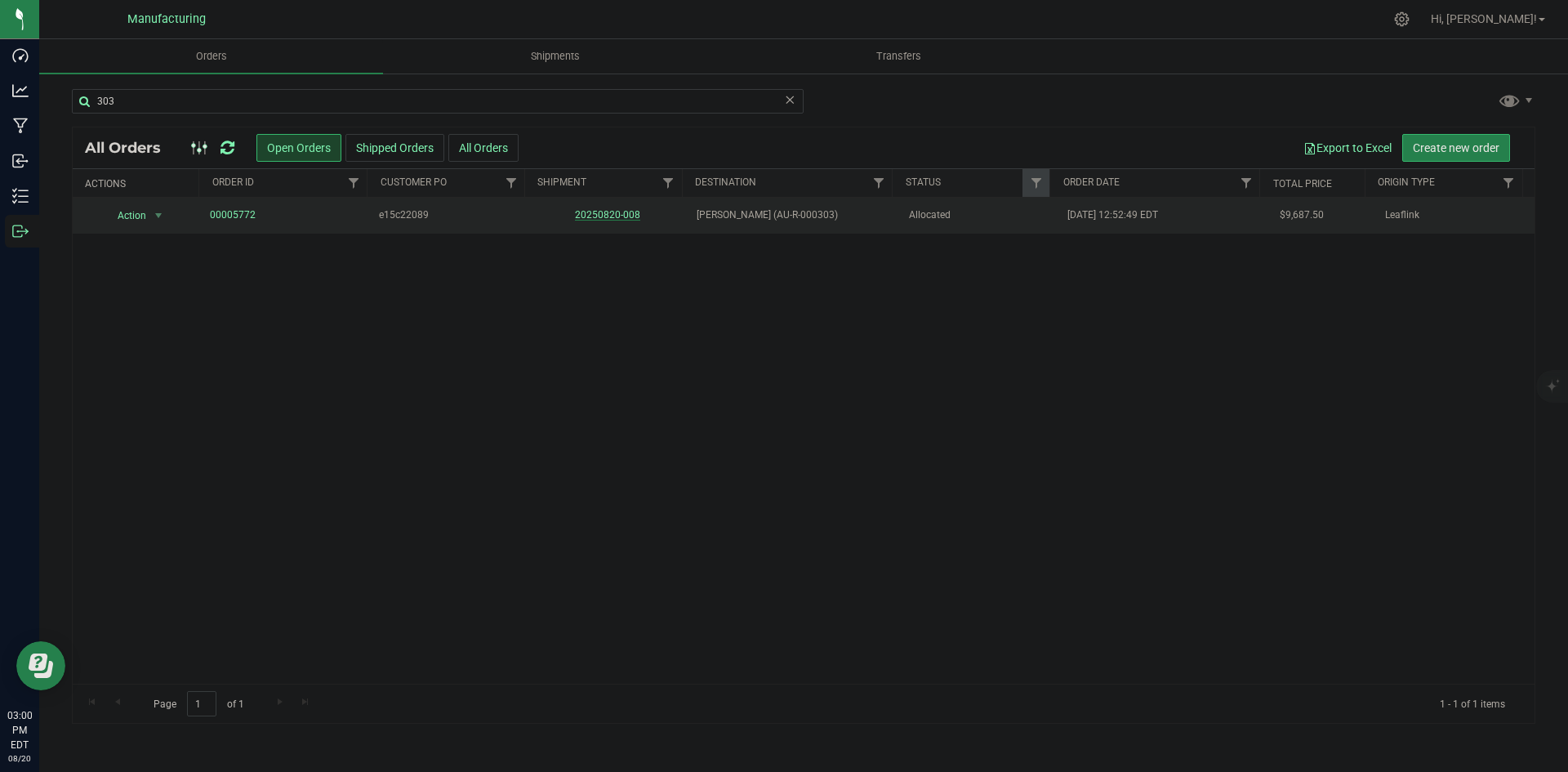
click at [590, 218] on link "20250820-008" at bounding box center [608, 215] width 66 height 12
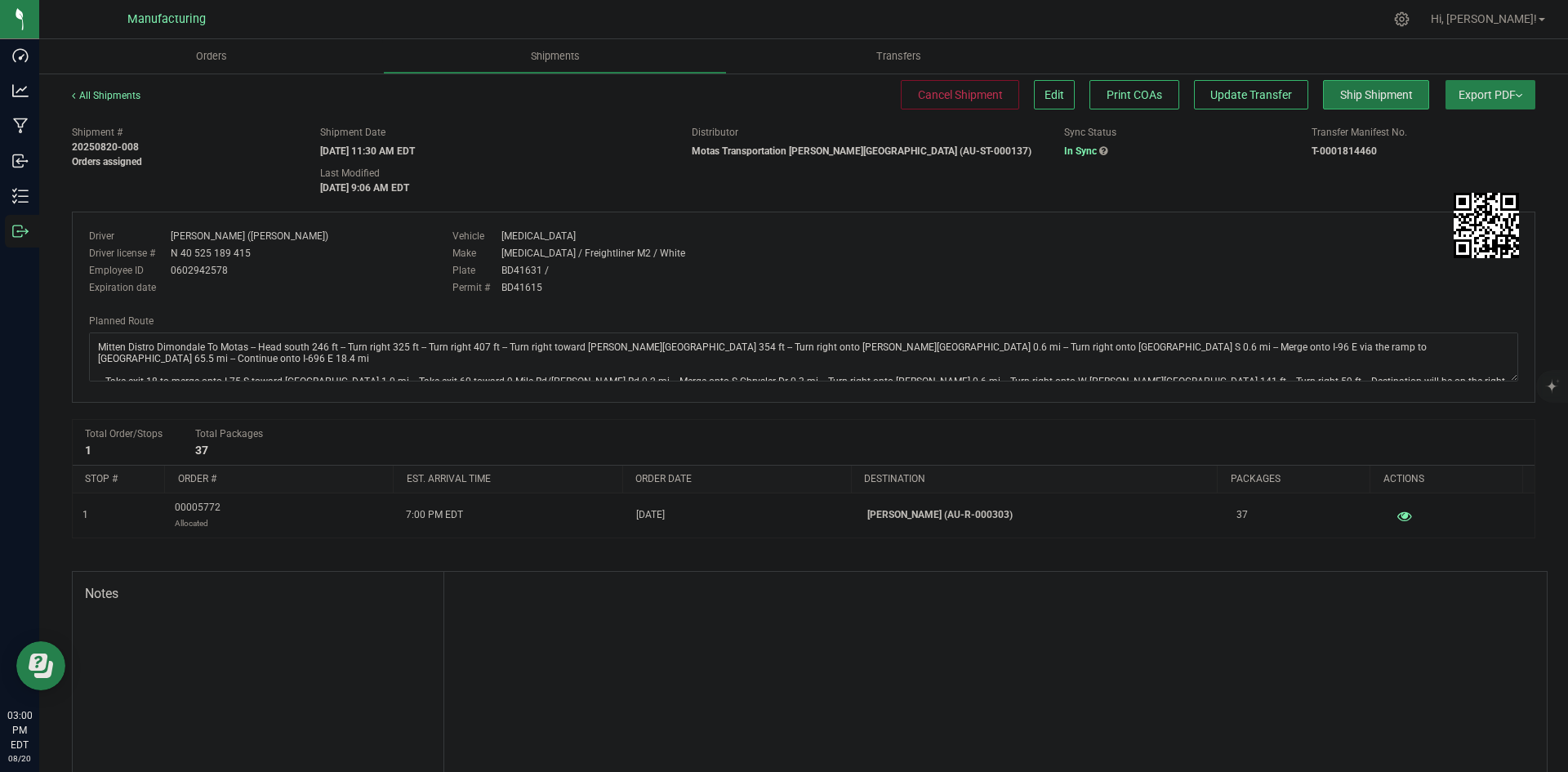
click at [1362, 99] on span "Ship Shipment" at bounding box center [1376, 94] width 73 height 13
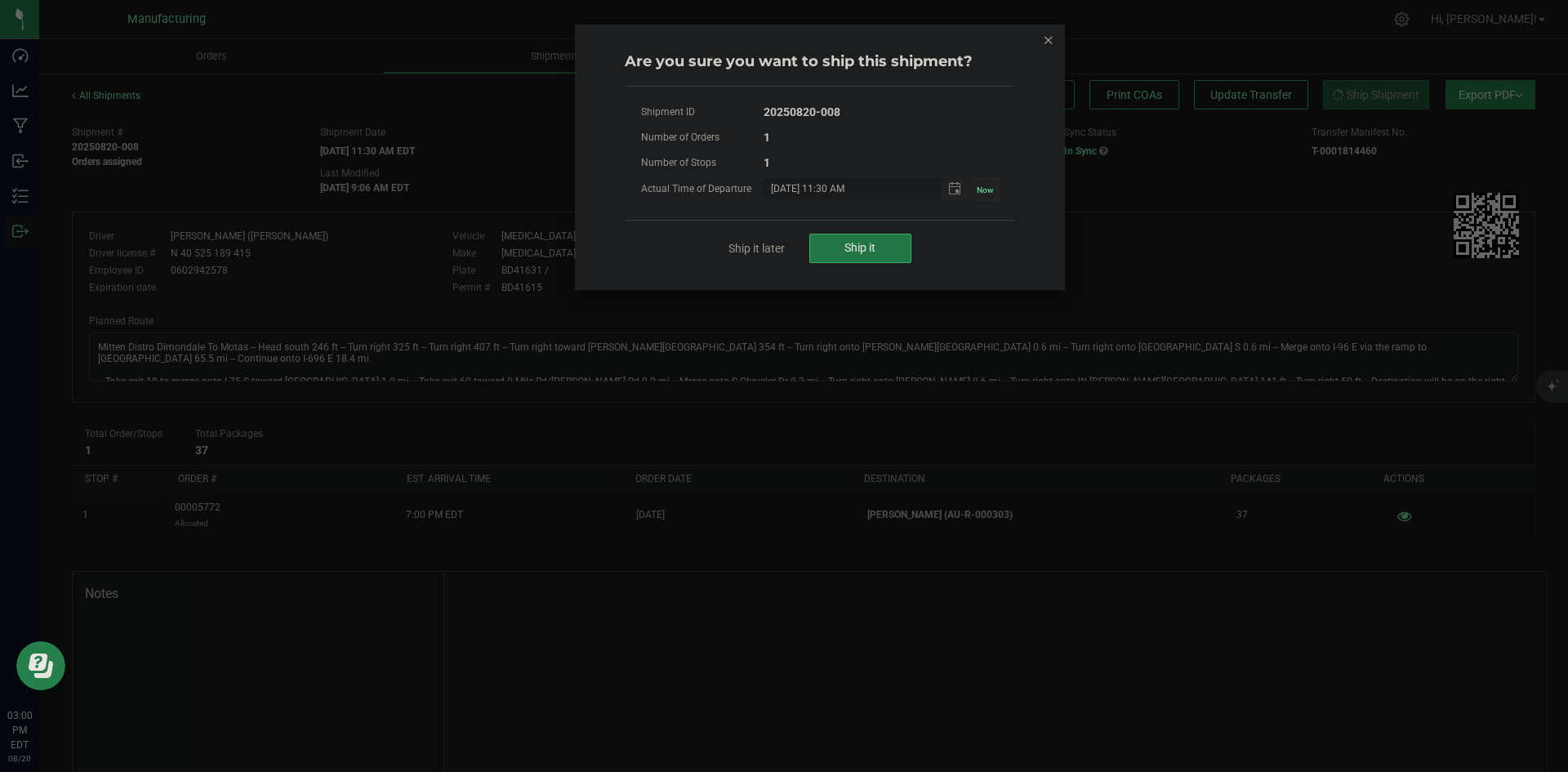
click at [866, 246] on span "Ship it" at bounding box center [860, 247] width 31 height 13
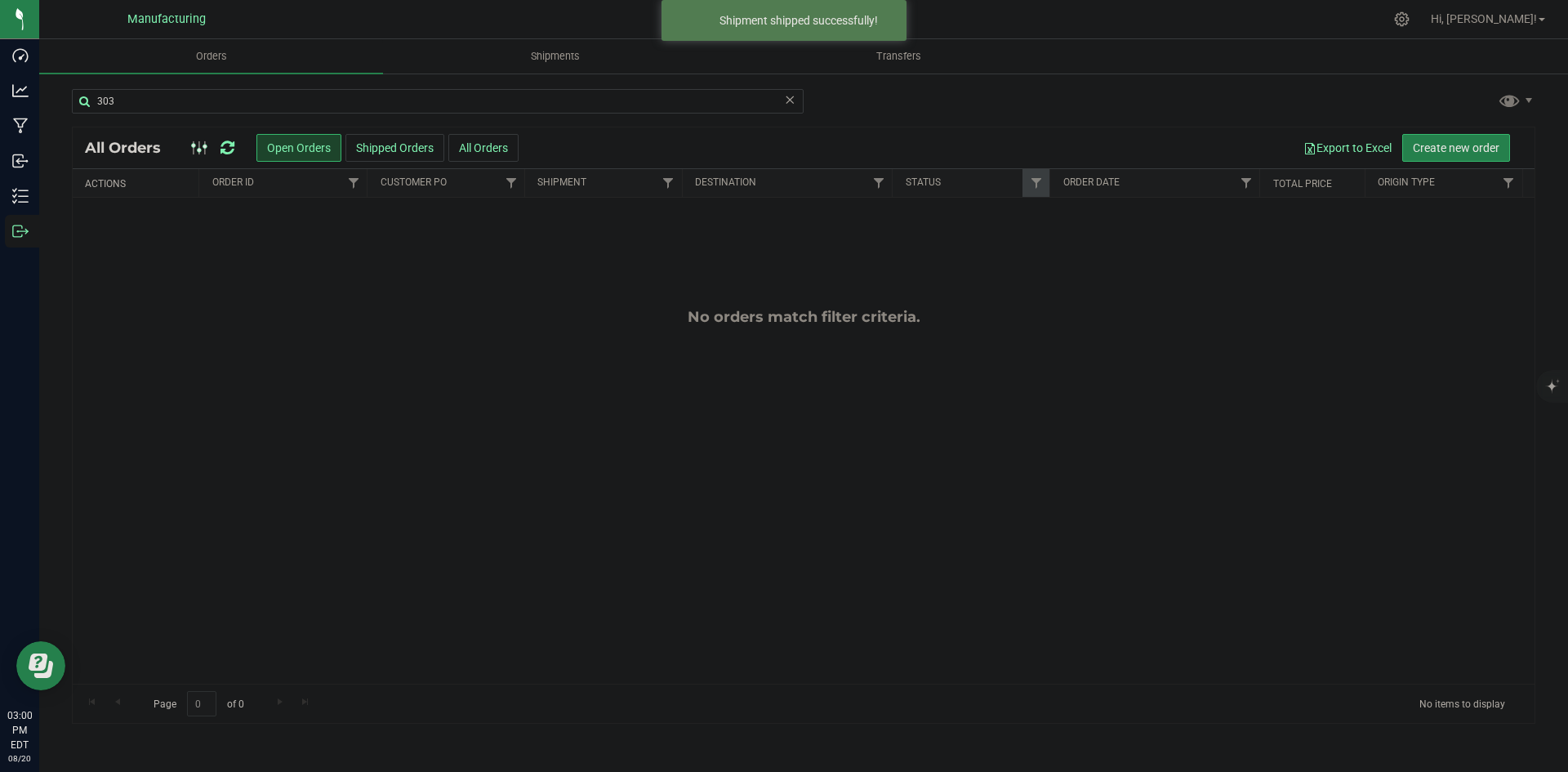
click at [133, 86] on div "303 All Orders Open Orders Shipped Orders All Orders Export to Excel Create new…" at bounding box center [803, 406] width 1529 height 668
click at [130, 90] on input "303" at bounding box center [437, 101] width 731 height 24
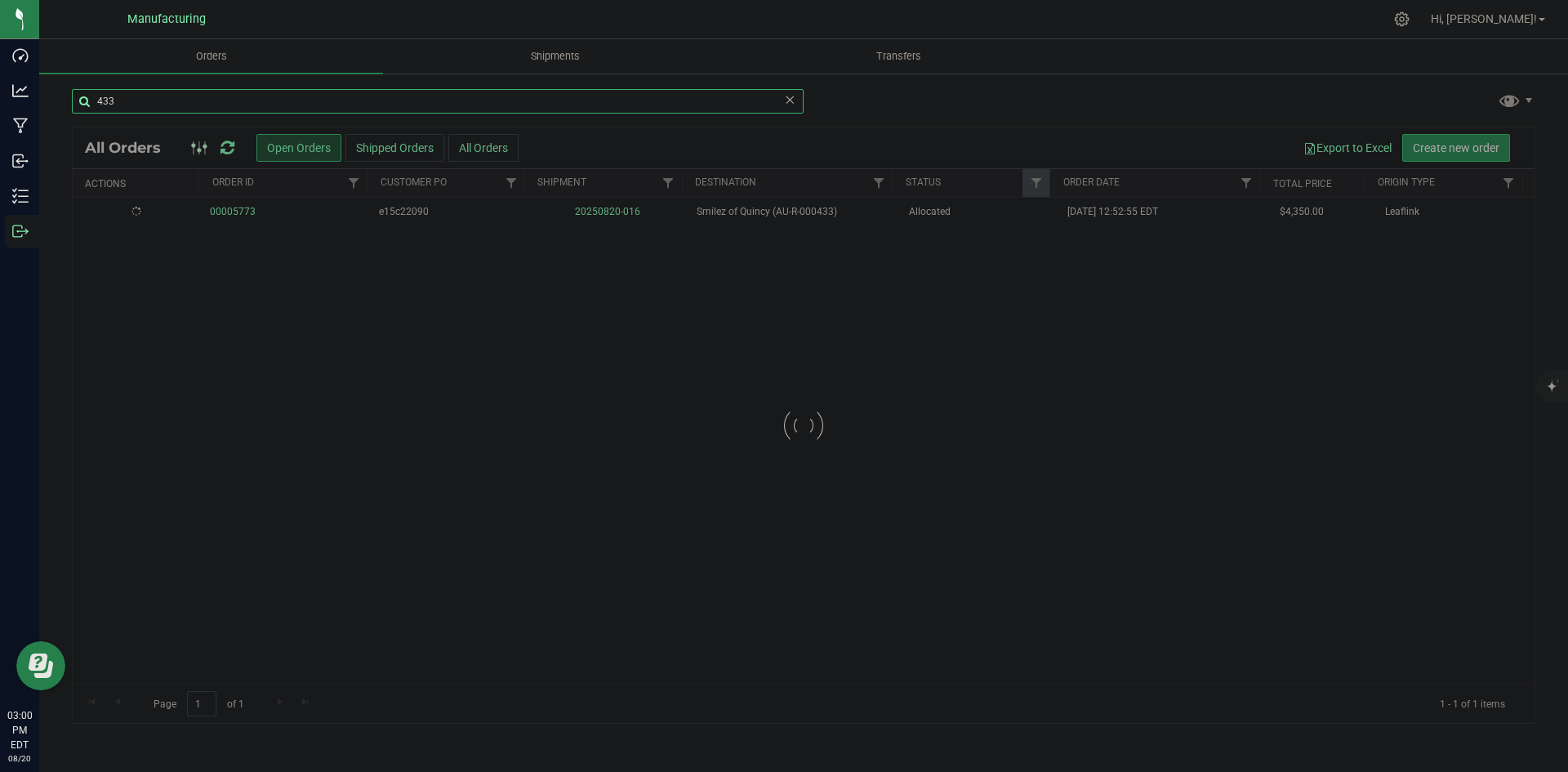
type input "433"
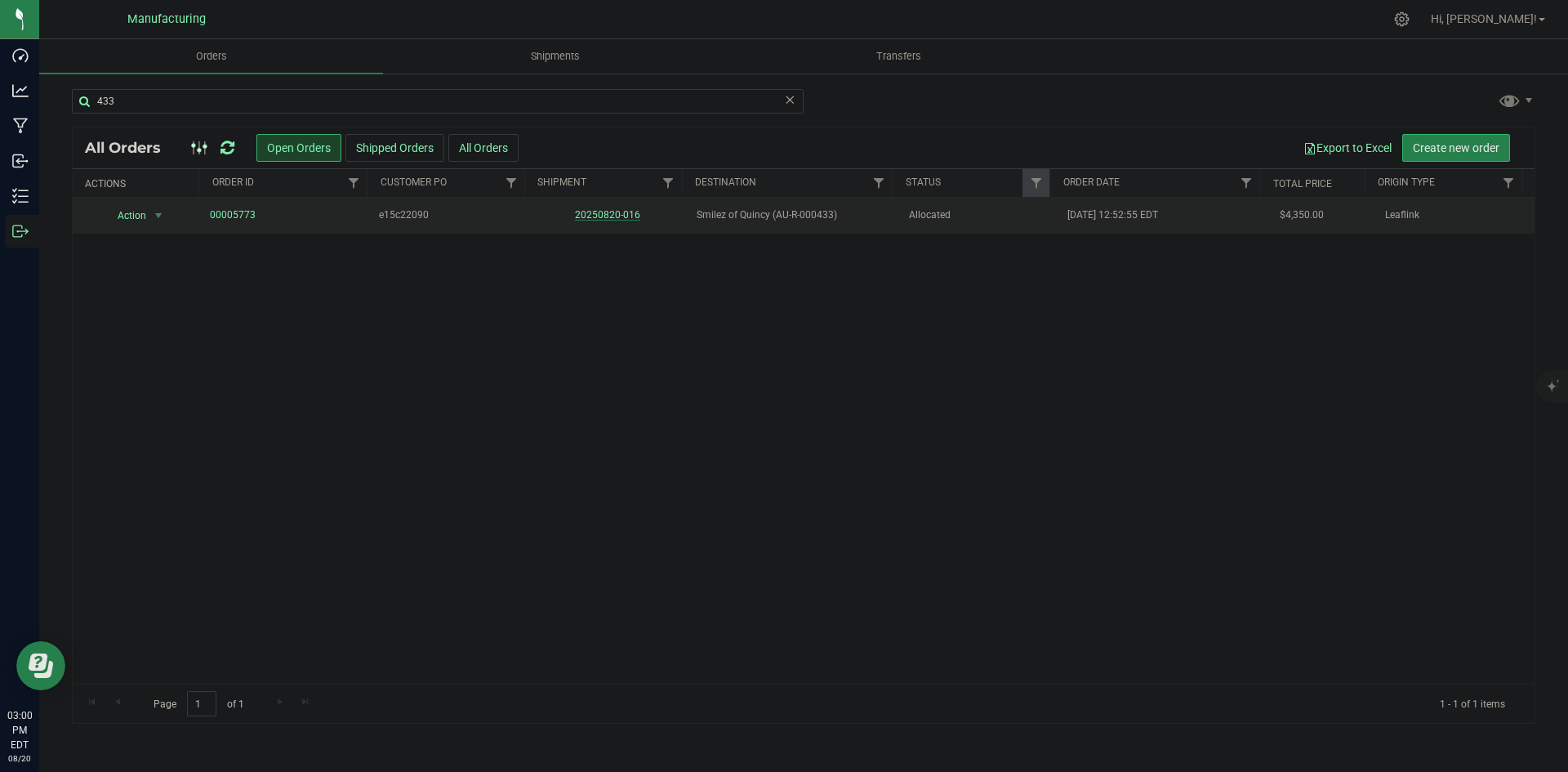
click at [577, 211] on link "20250820-016" at bounding box center [608, 215] width 66 height 12
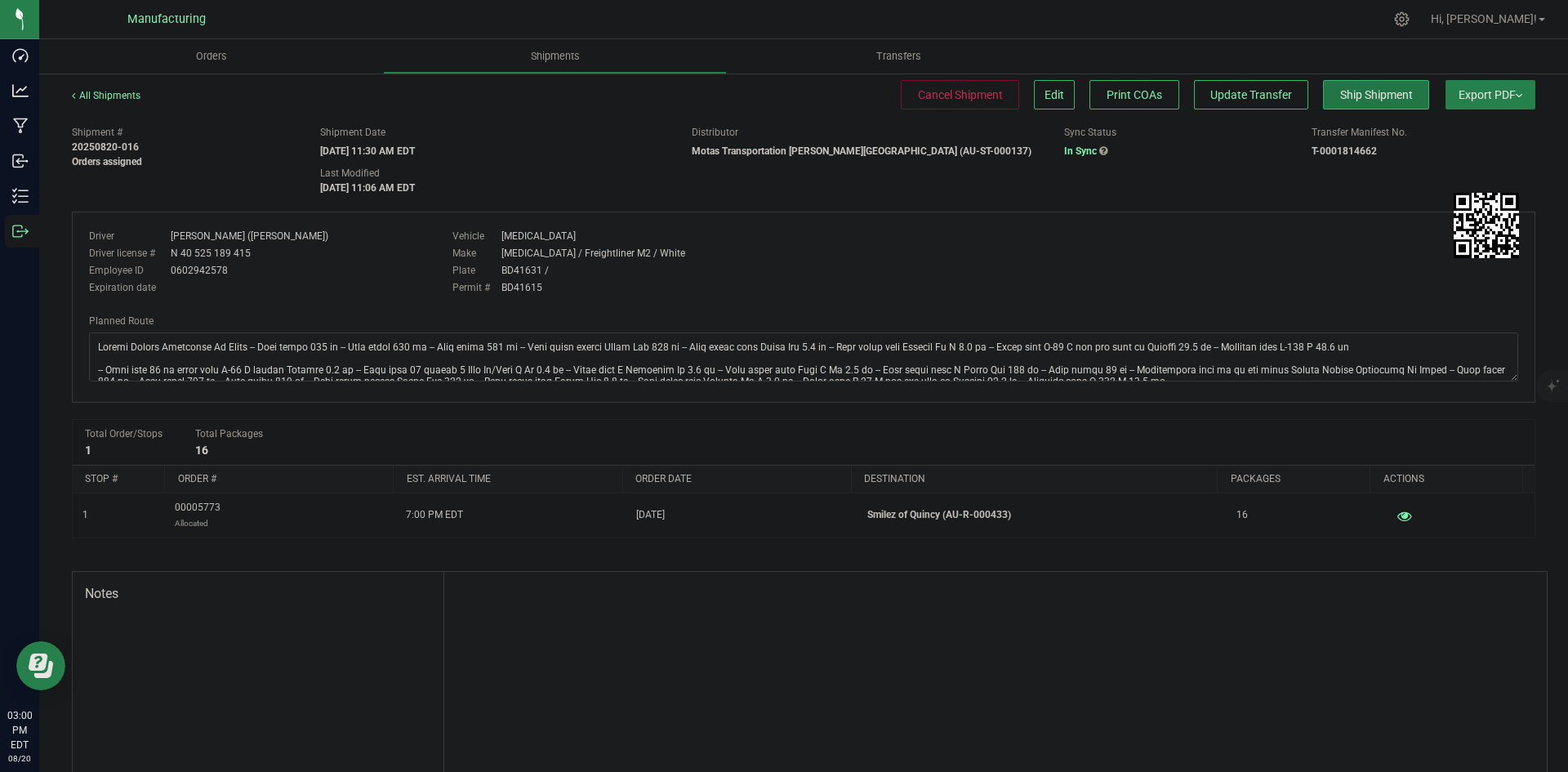
click at [1323, 101] on button "Ship Shipment" at bounding box center [1376, 94] width 106 height 30
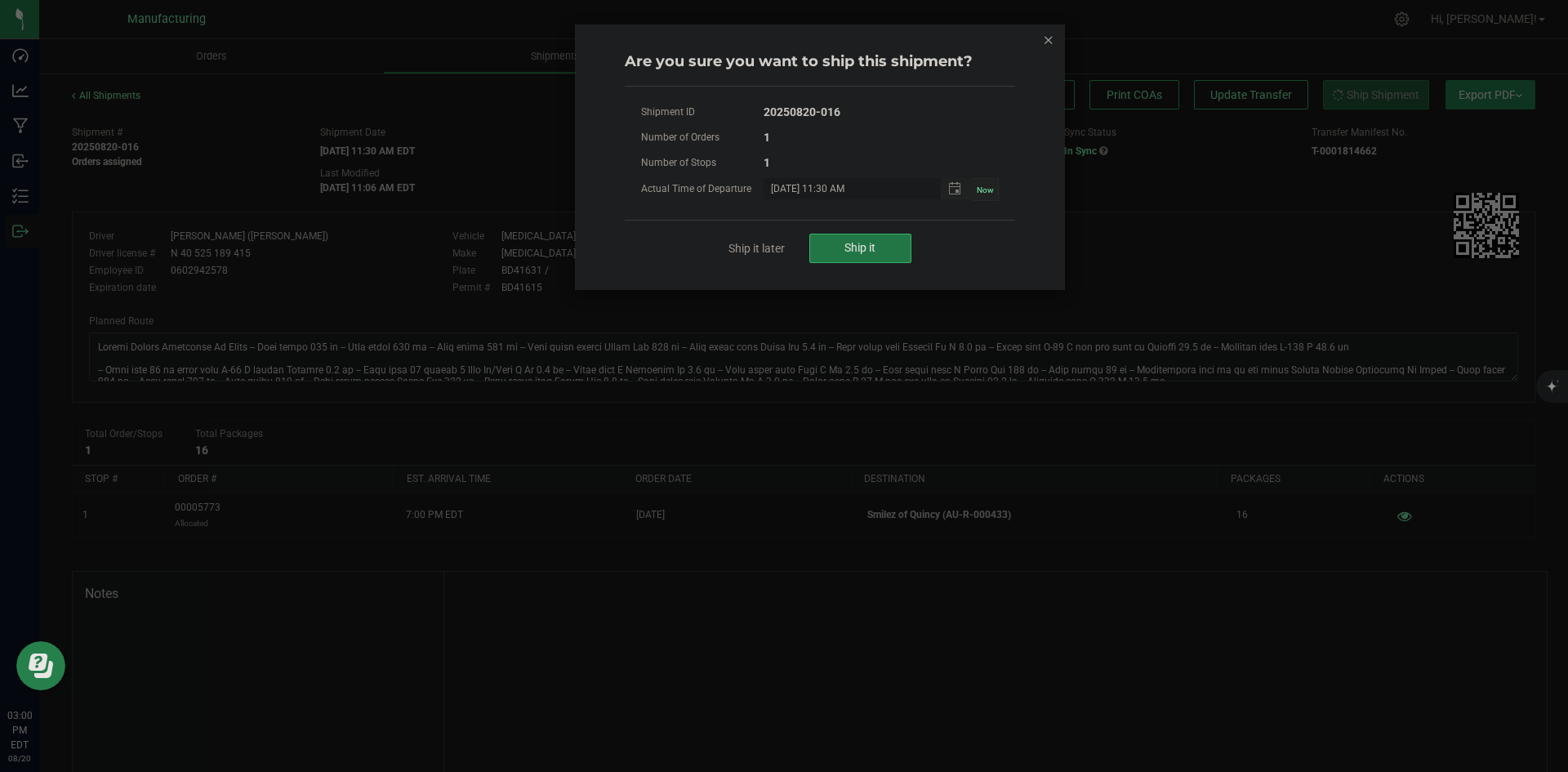
click at [872, 233] on button "Ship it" at bounding box center [861, 248] width 102 height 30
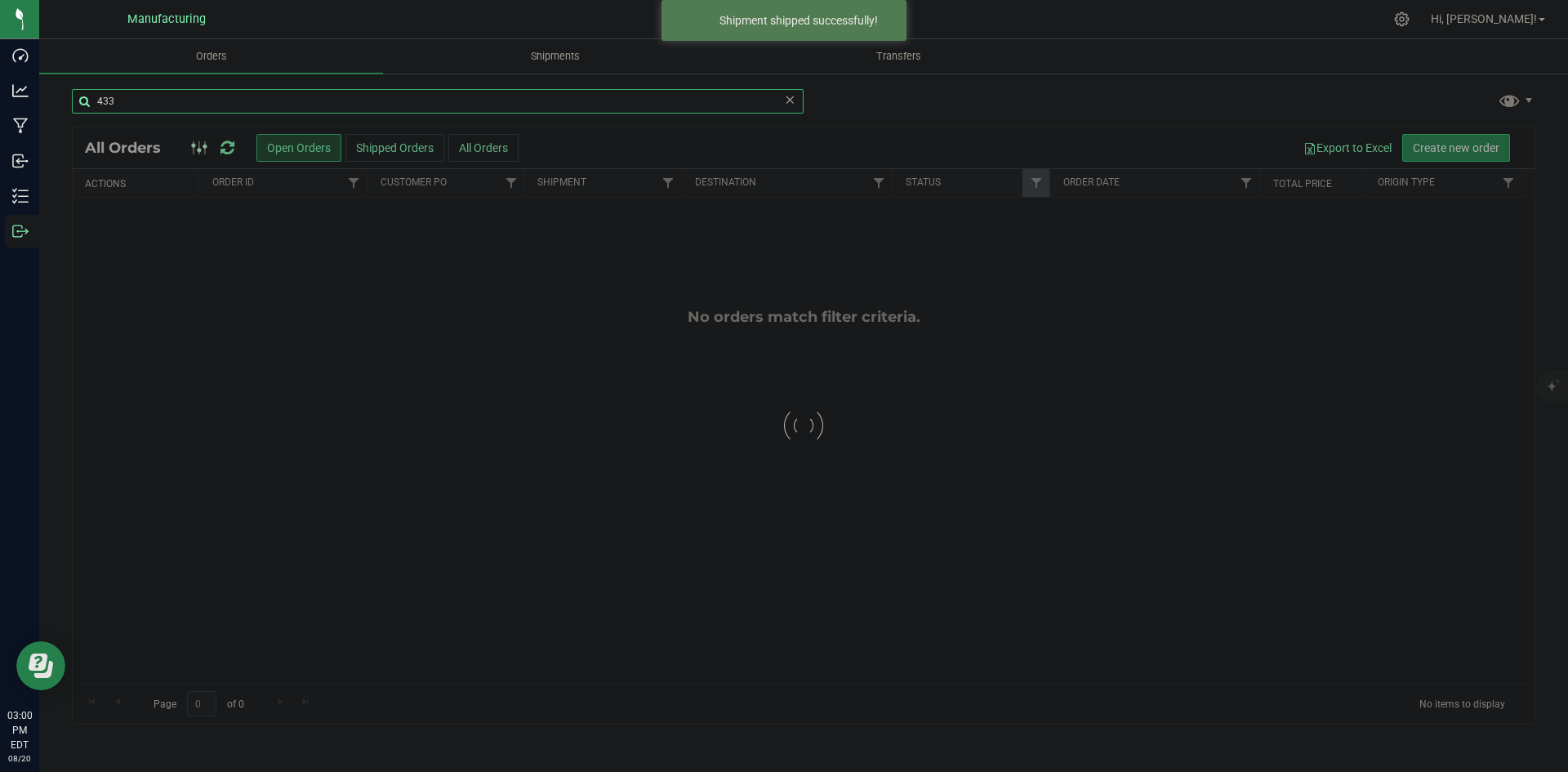
click at [185, 105] on input "433" at bounding box center [437, 101] width 731 height 24
type input "622"
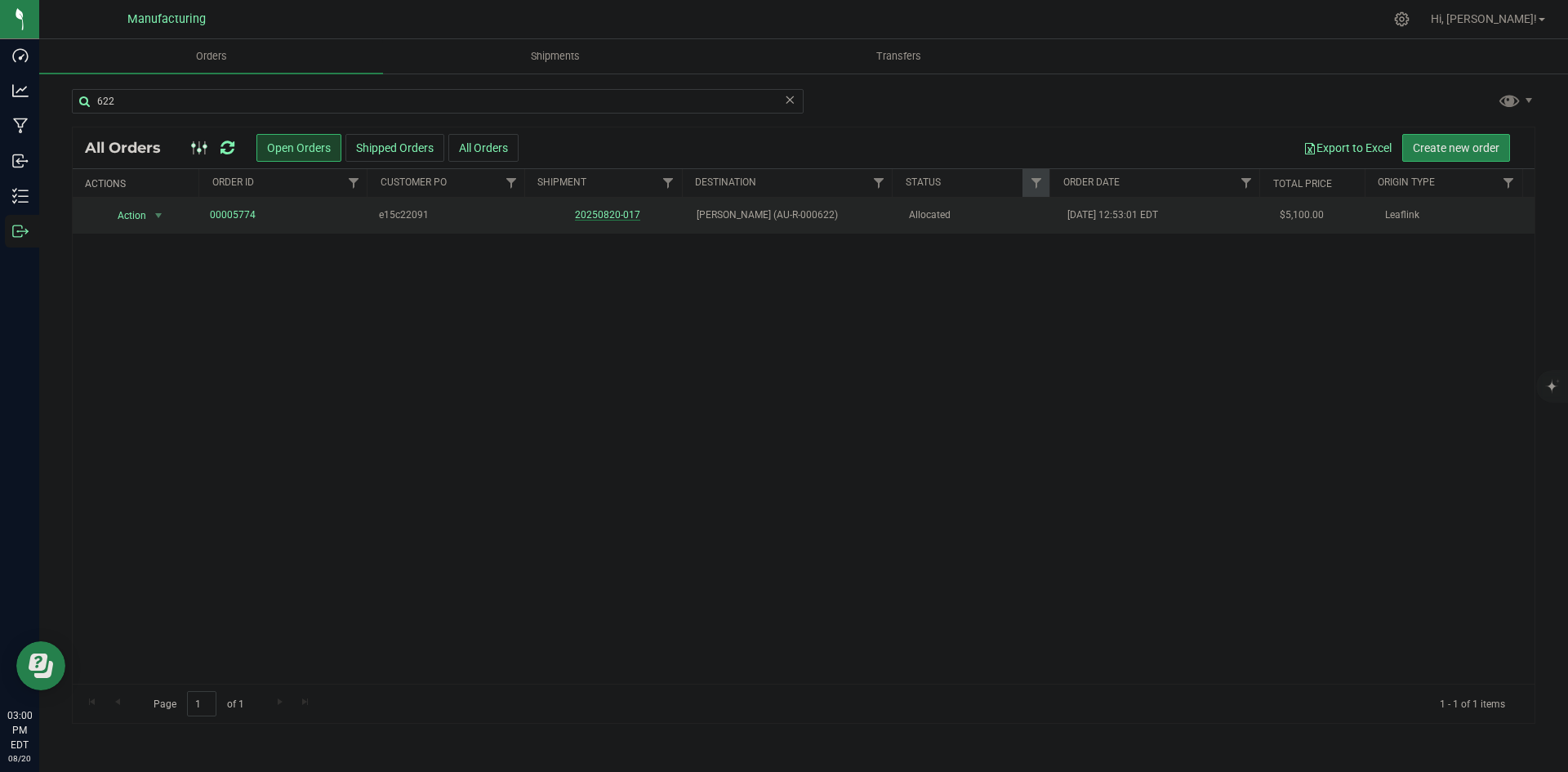
click at [603, 211] on link "20250820-017" at bounding box center [608, 215] width 66 height 12
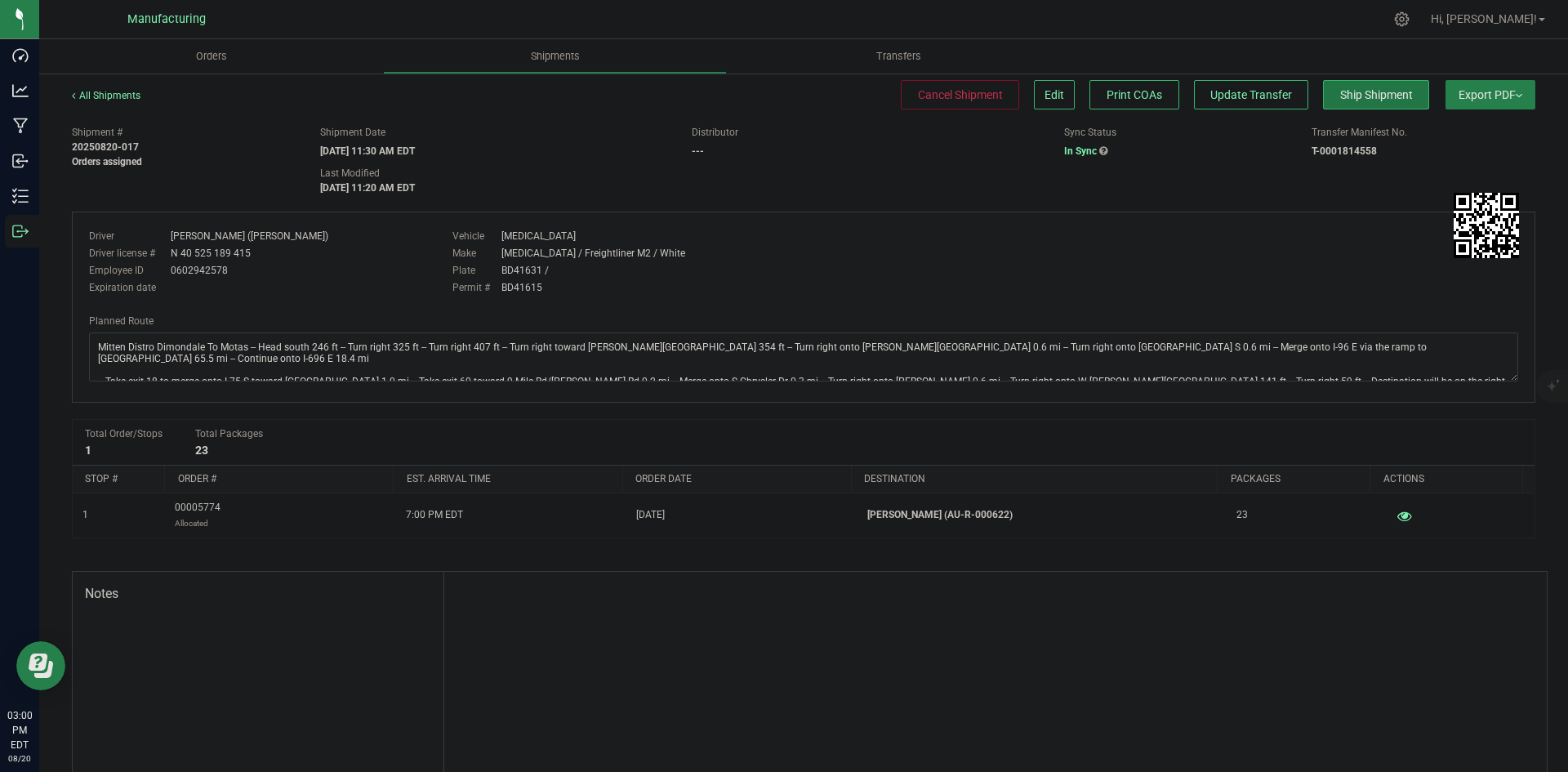
click at [1351, 101] on span "Ship Shipment" at bounding box center [1376, 94] width 73 height 13
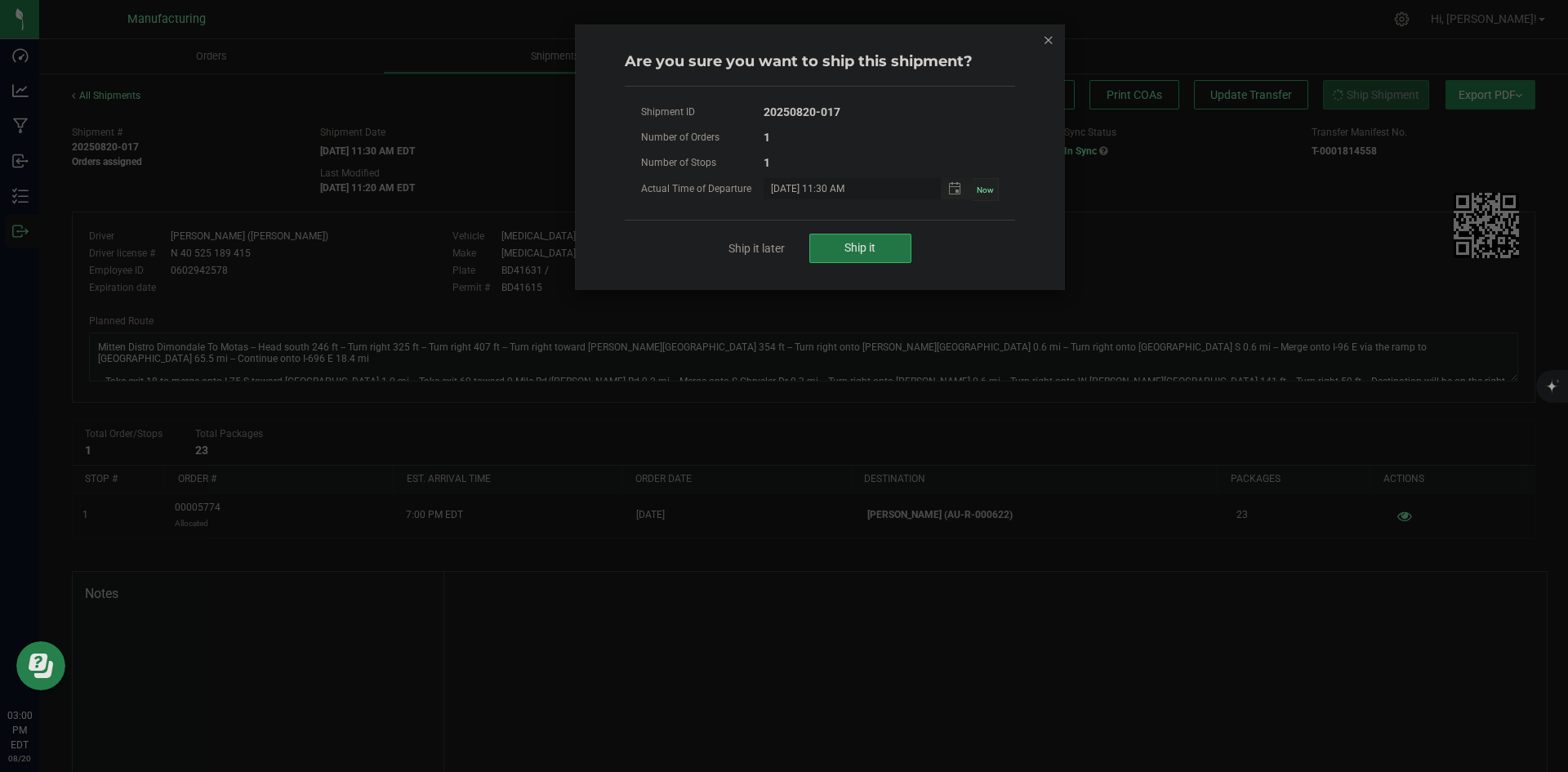
click at [876, 248] on button "Ship it" at bounding box center [861, 248] width 102 height 30
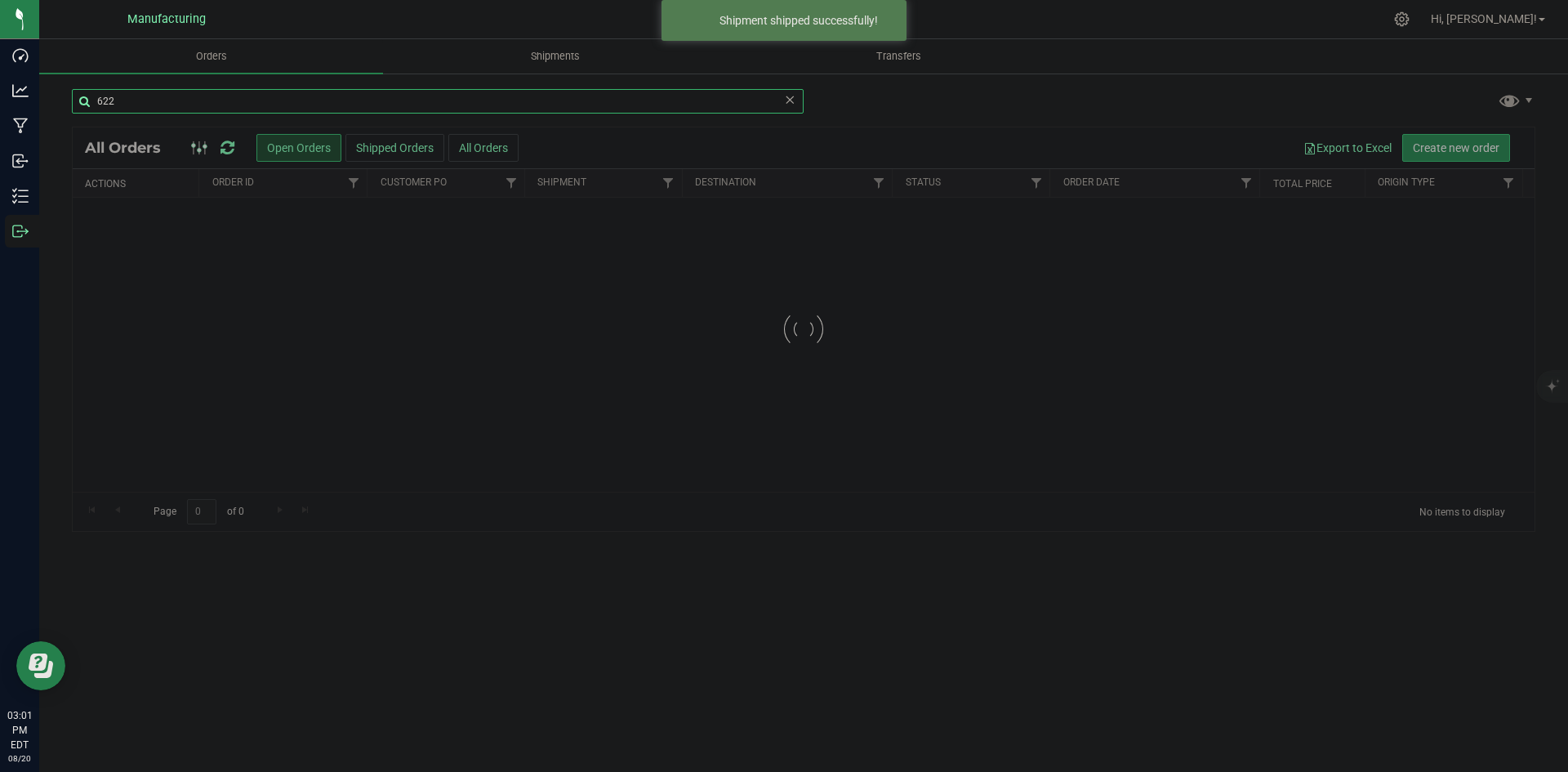
click at [171, 104] on input "622" at bounding box center [437, 101] width 731 height 24
click at [172, 103] on input "622" at bounding box center [437, 101] width 731 height 24
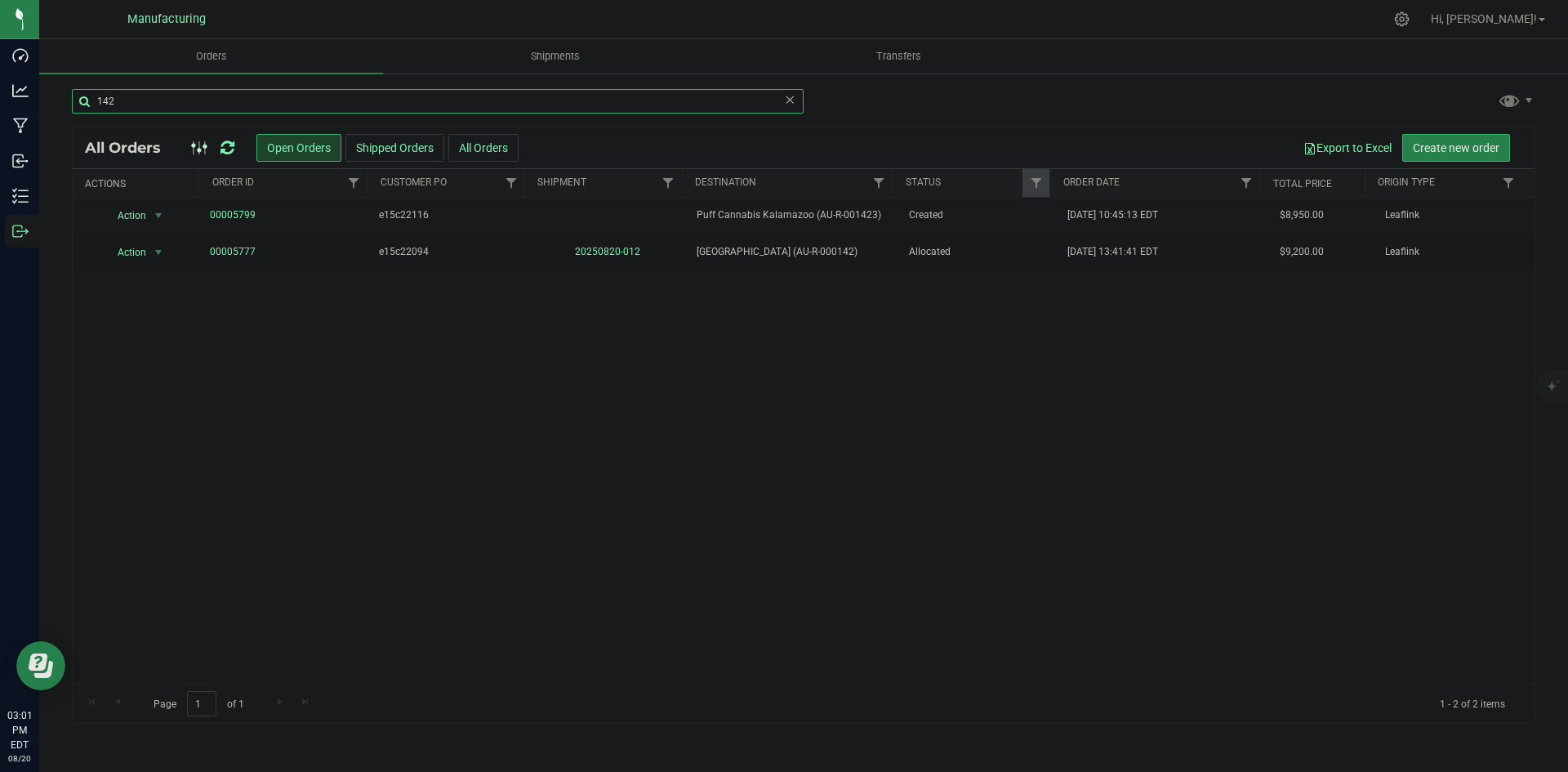
type input "142"
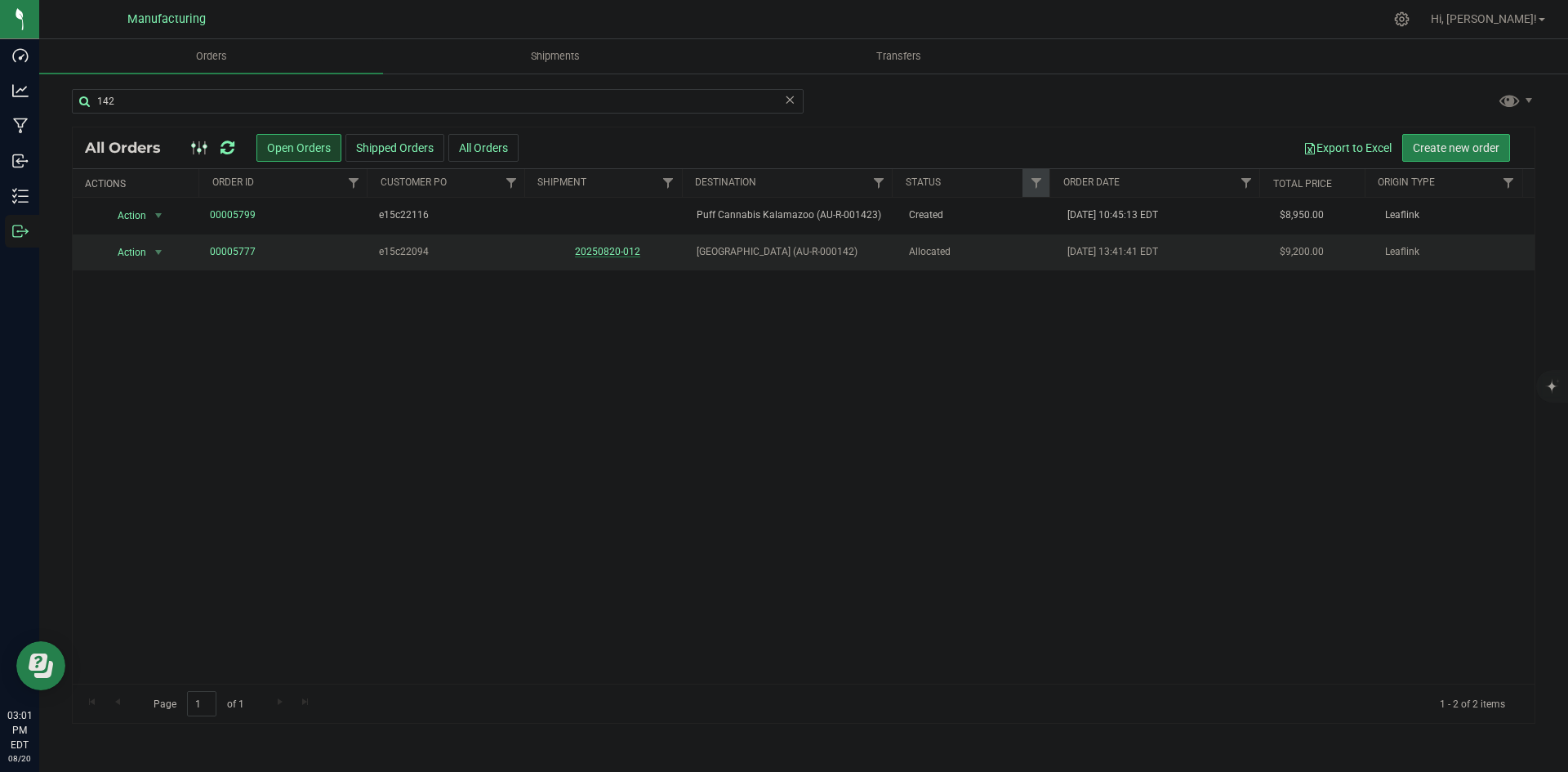
click at [605, 253] on link "20250820-012" at bounding box center [608, 251] width 66 height 12
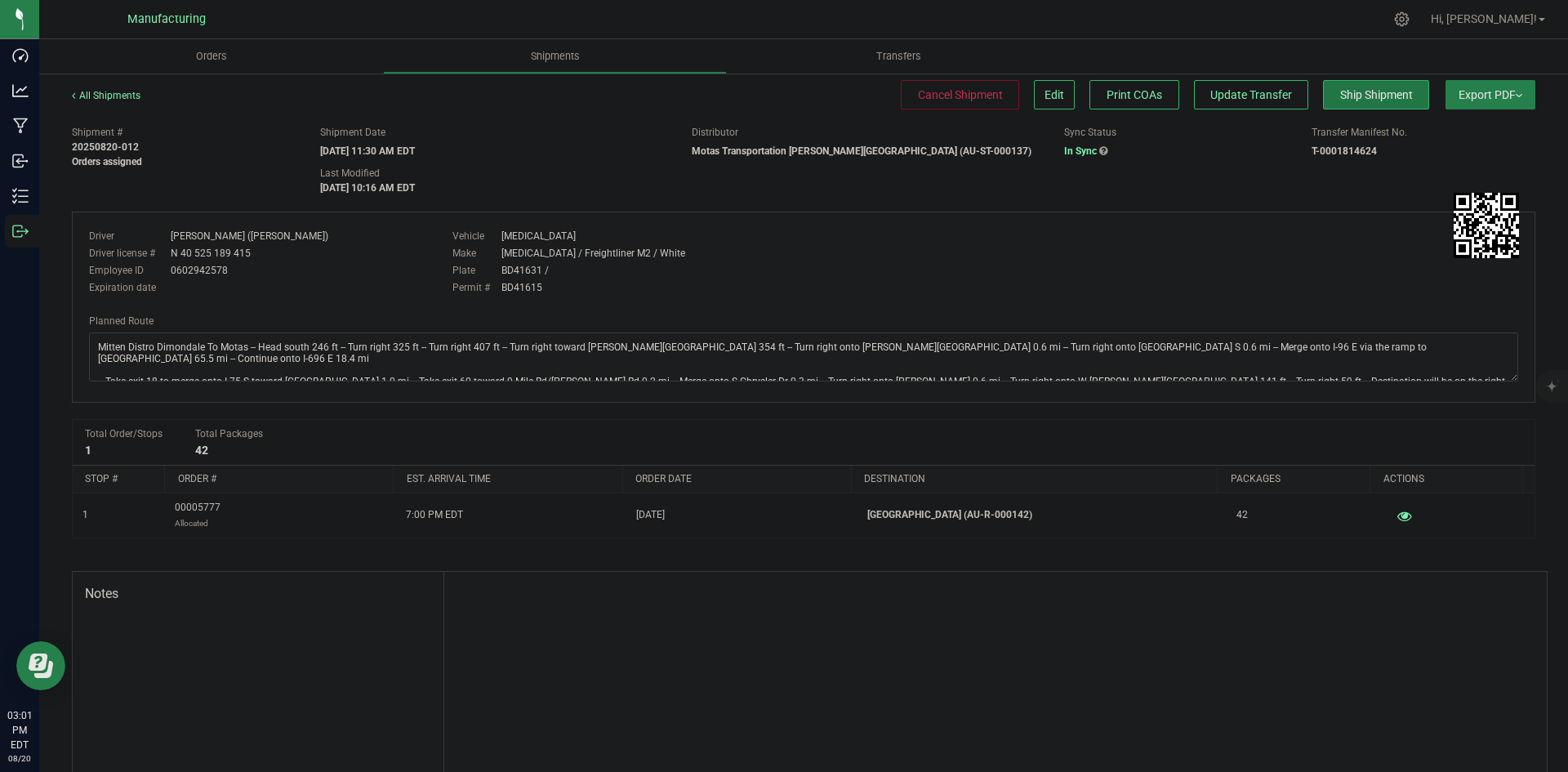
click at [1349, 104] on button "Ship Shipment" at bounding box center [1376, 94] width 106 height 30
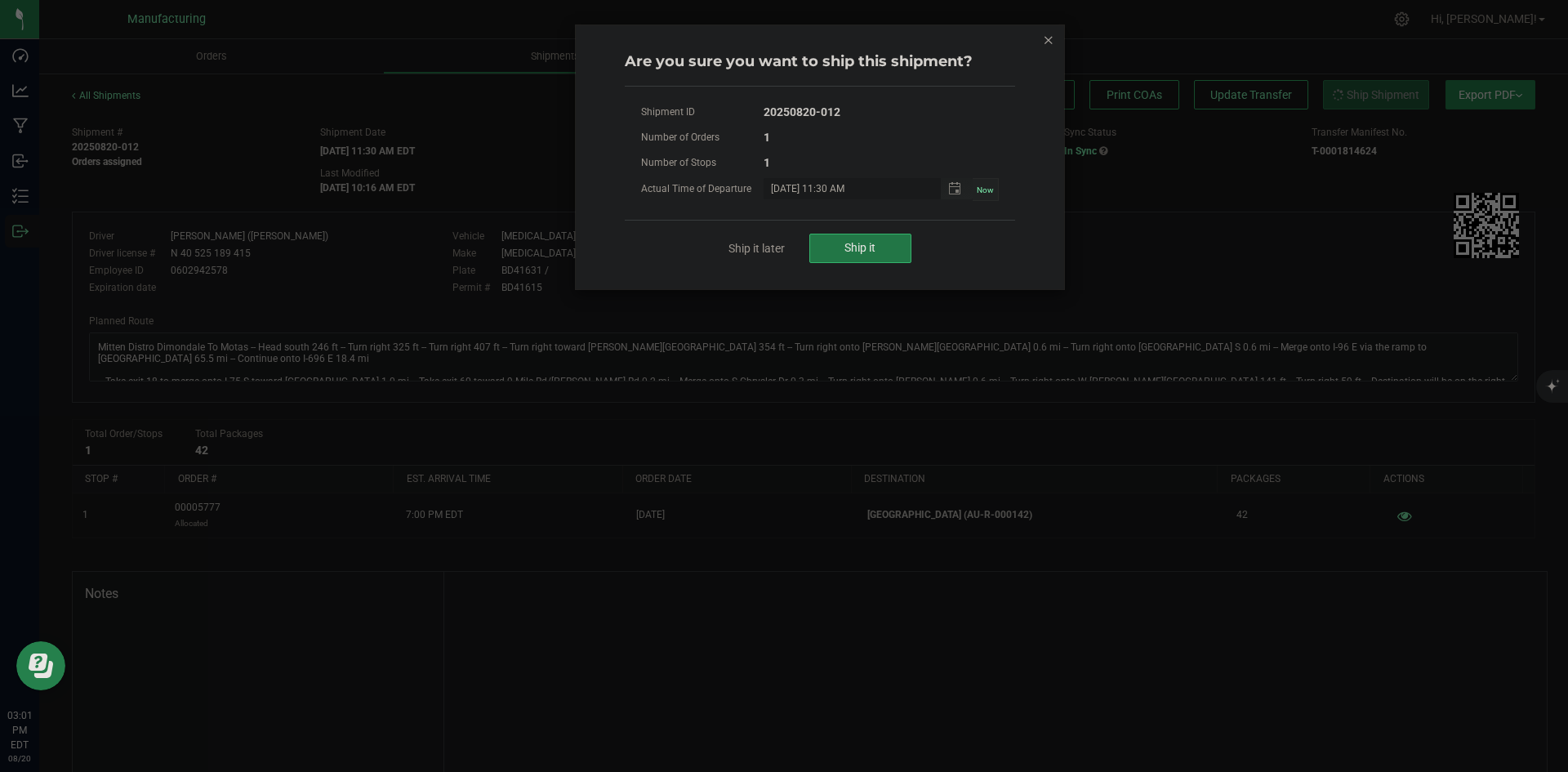
click at [867, 246] on span "Ship it" at bounding box center [860, 247] width 31 height 13
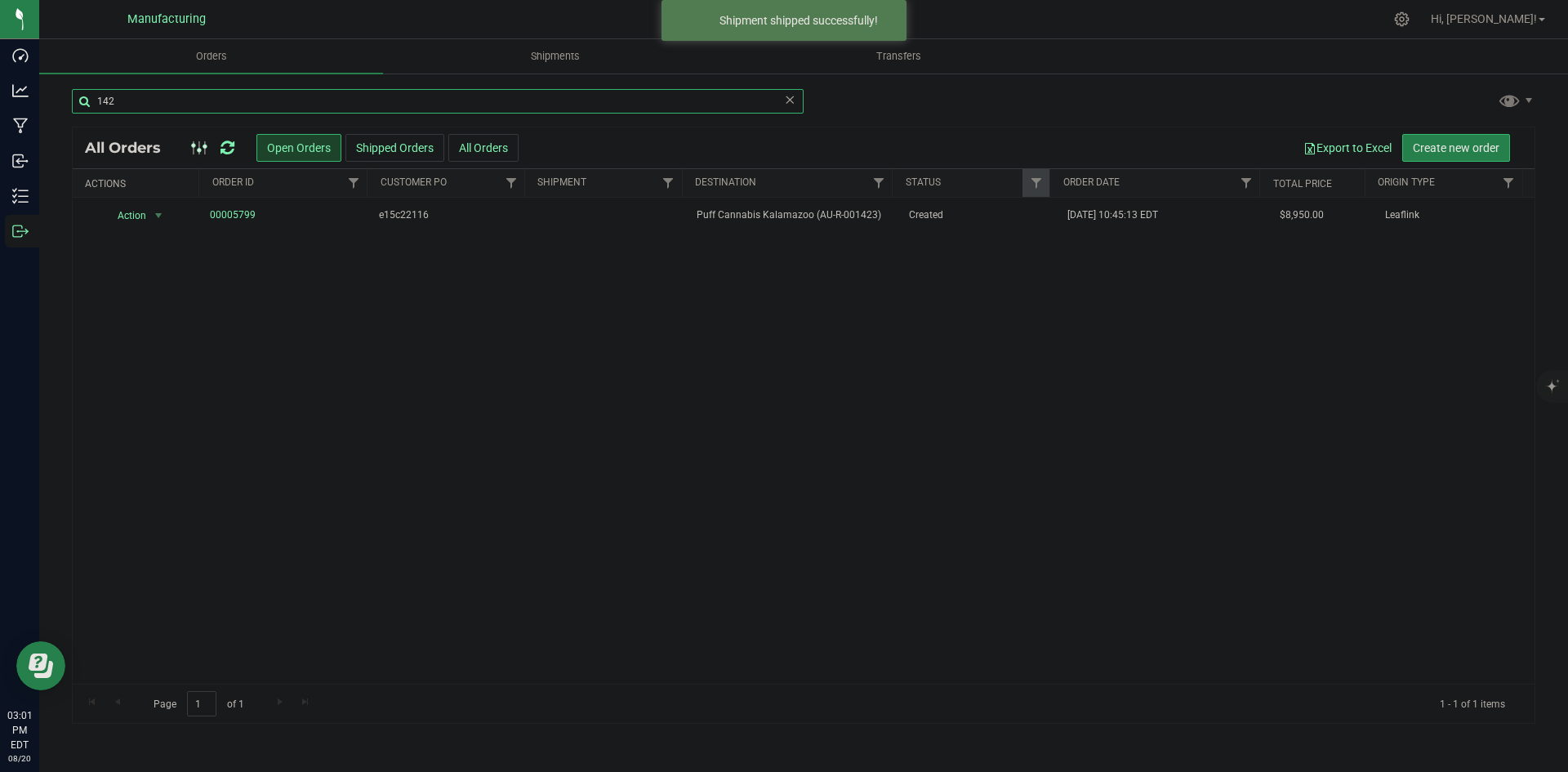
click at [145, 96] on input "142" at bounding box center [437, 101] width 731 height 24
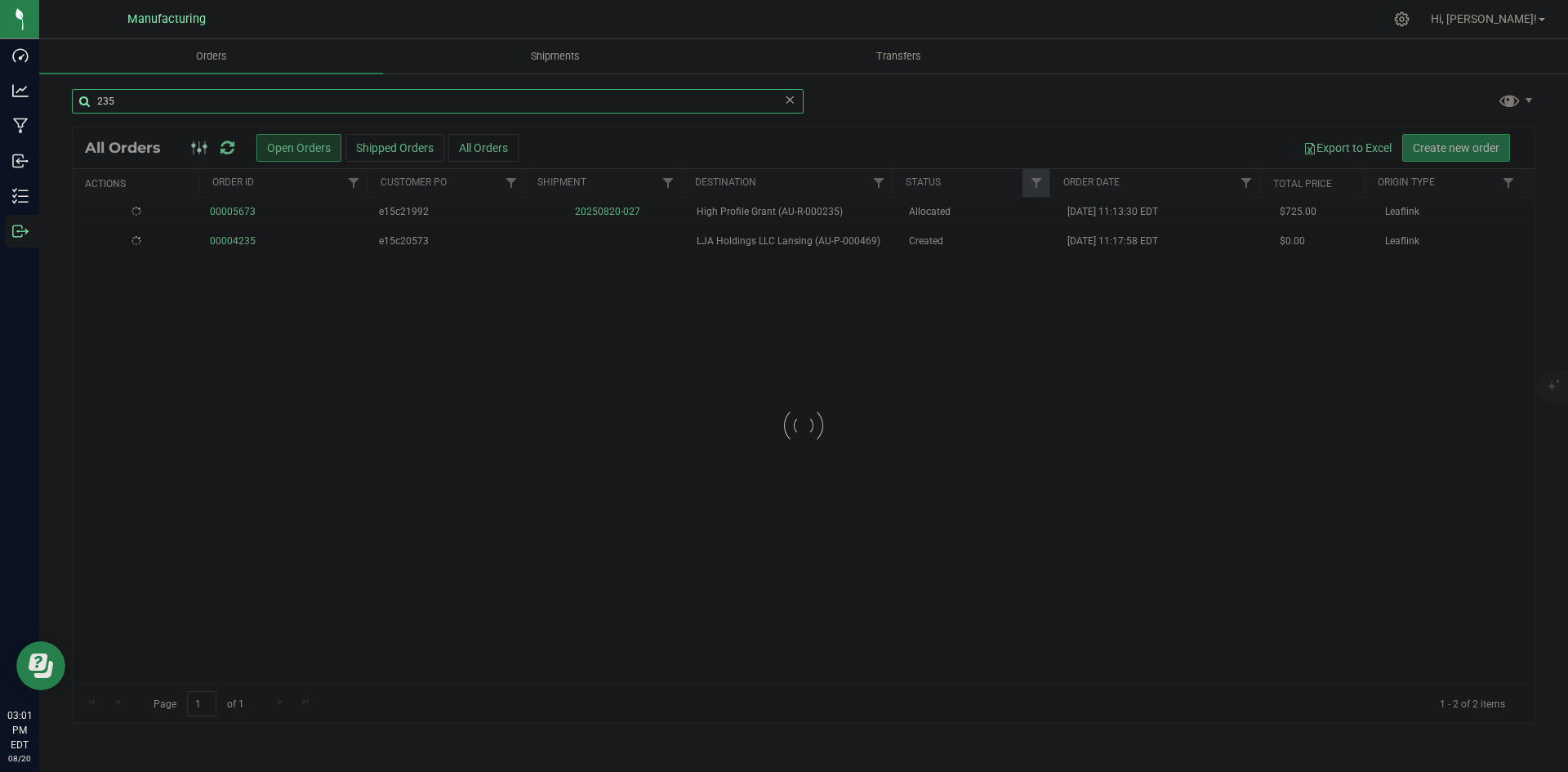
type input "235"
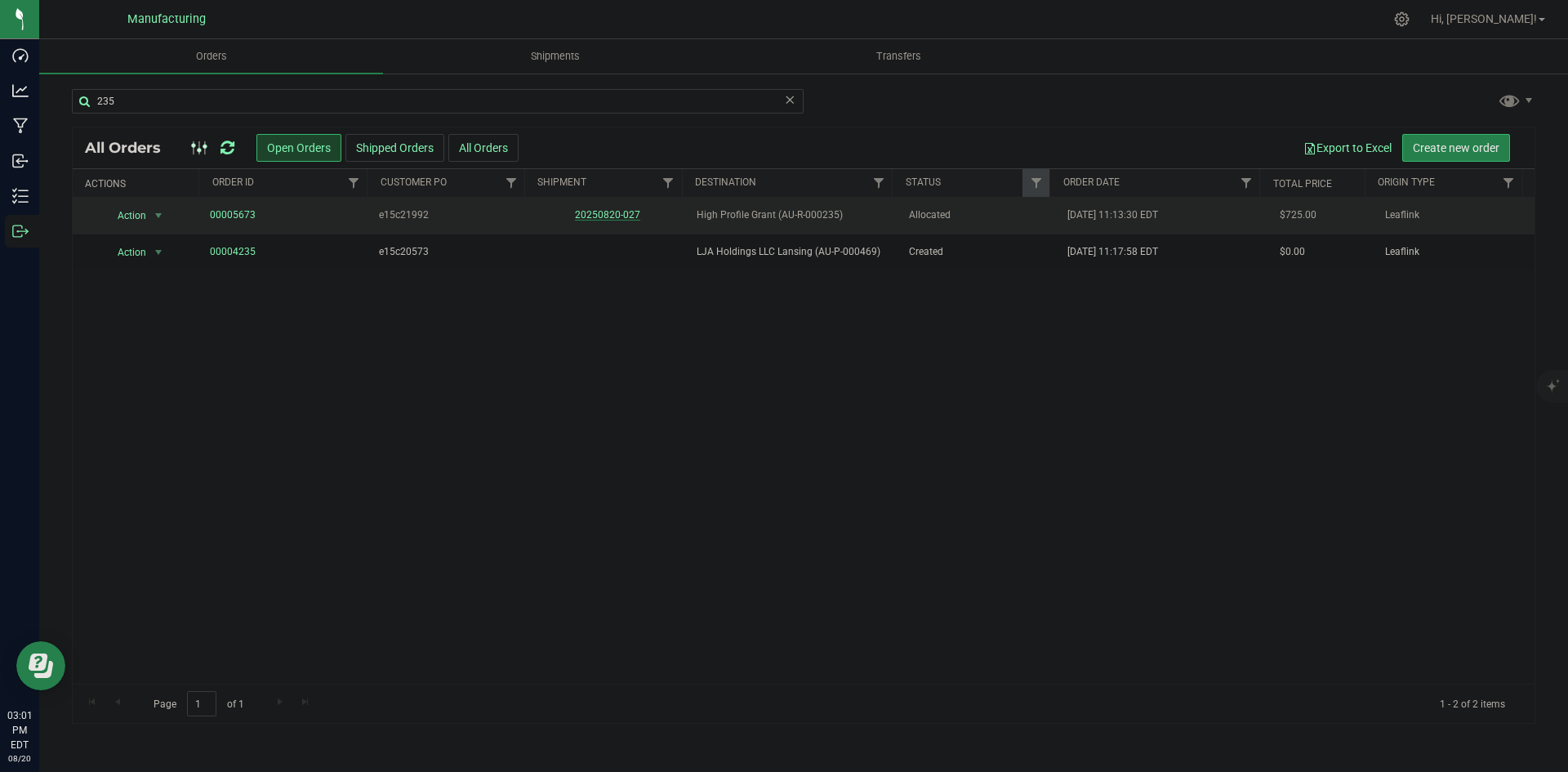
click at [620, 214] on link "20250820-027" at bounding box center [608, 215] width 66 height 12
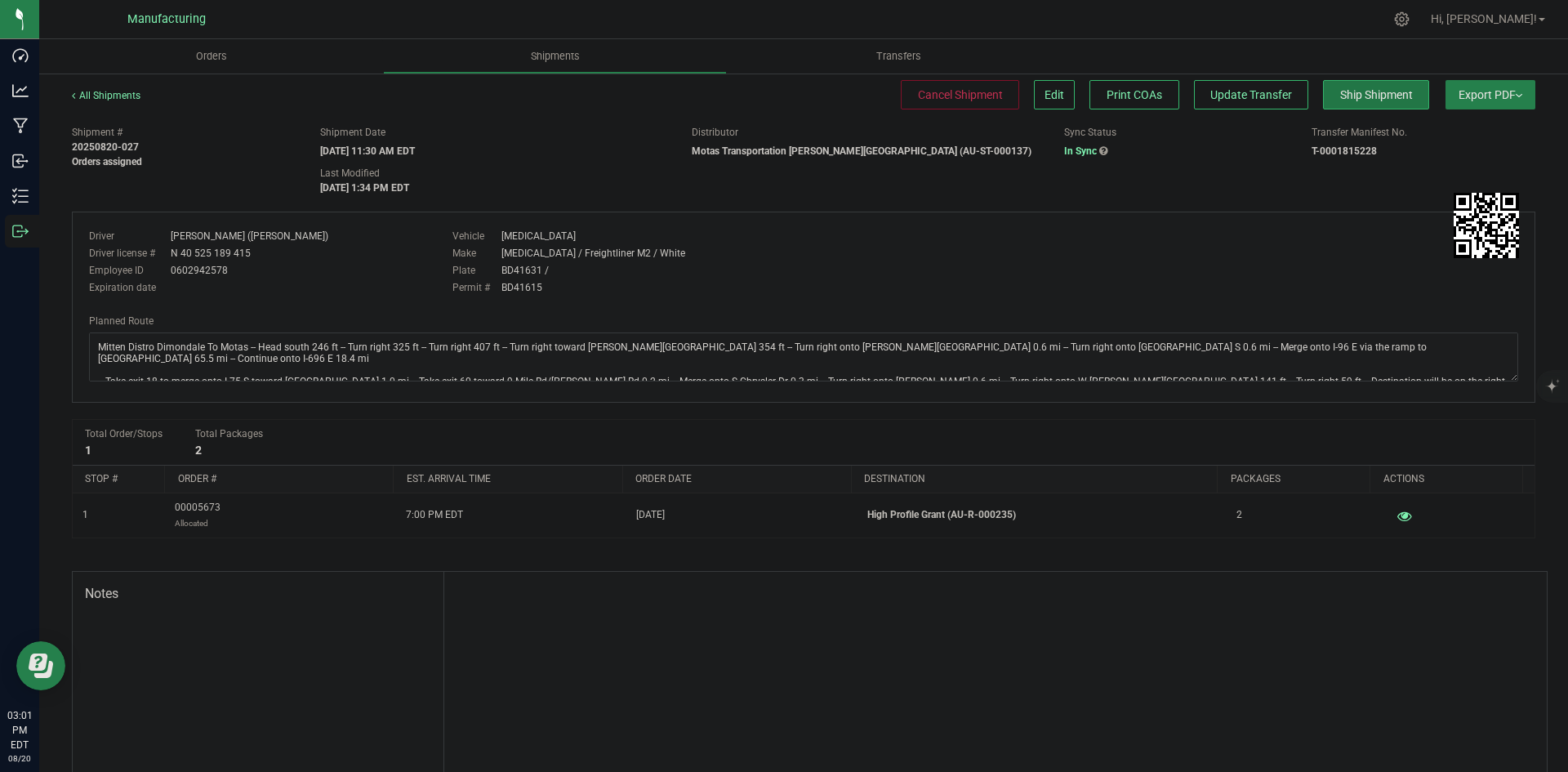
click at [1353, 105] on button "Ship Shipment" at bounding box center [1376, 94] width 106 height 30
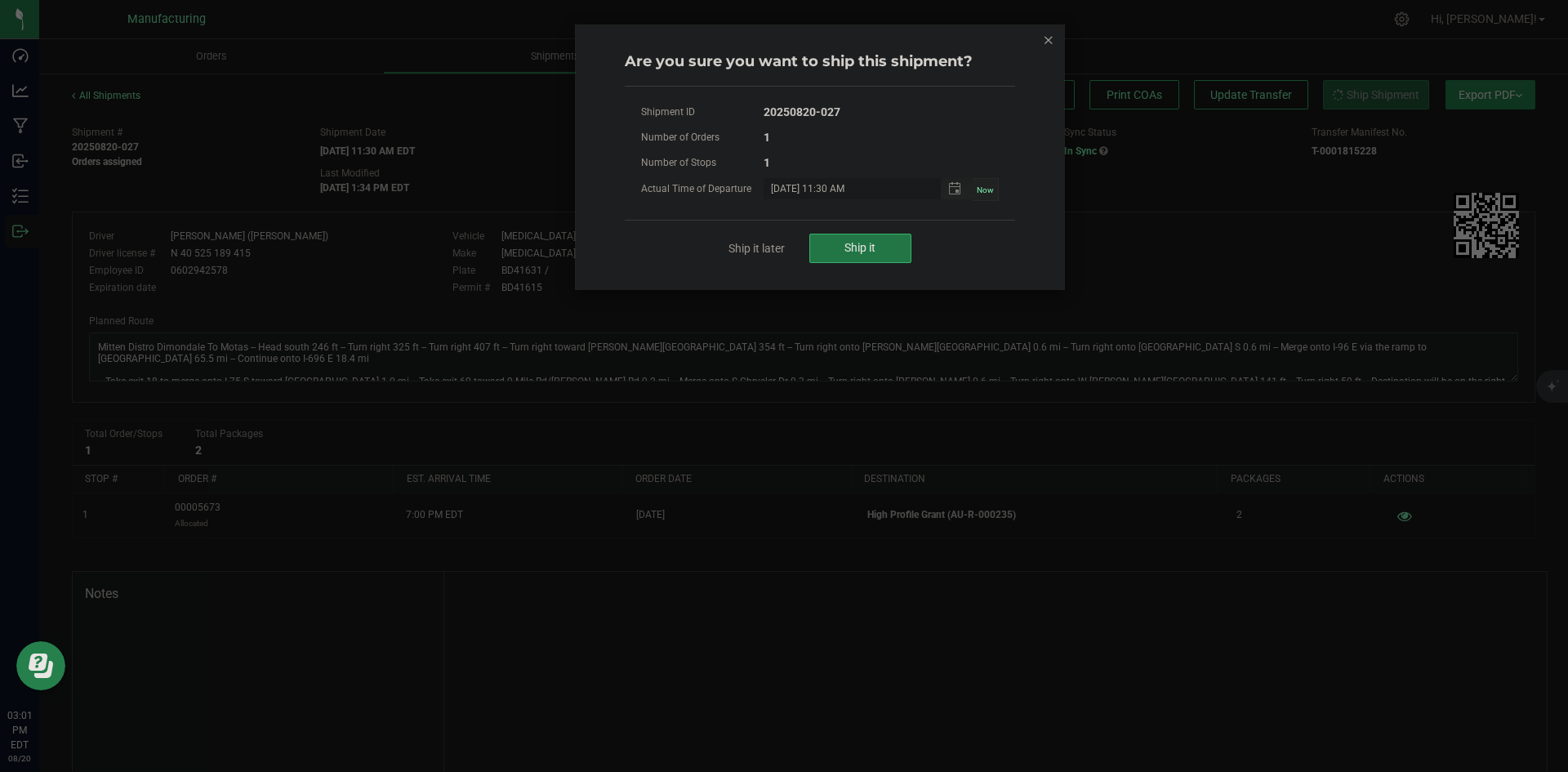
click at [845, 248] on span "Ship it" at bounding box center [860, 247] width 31 height 13
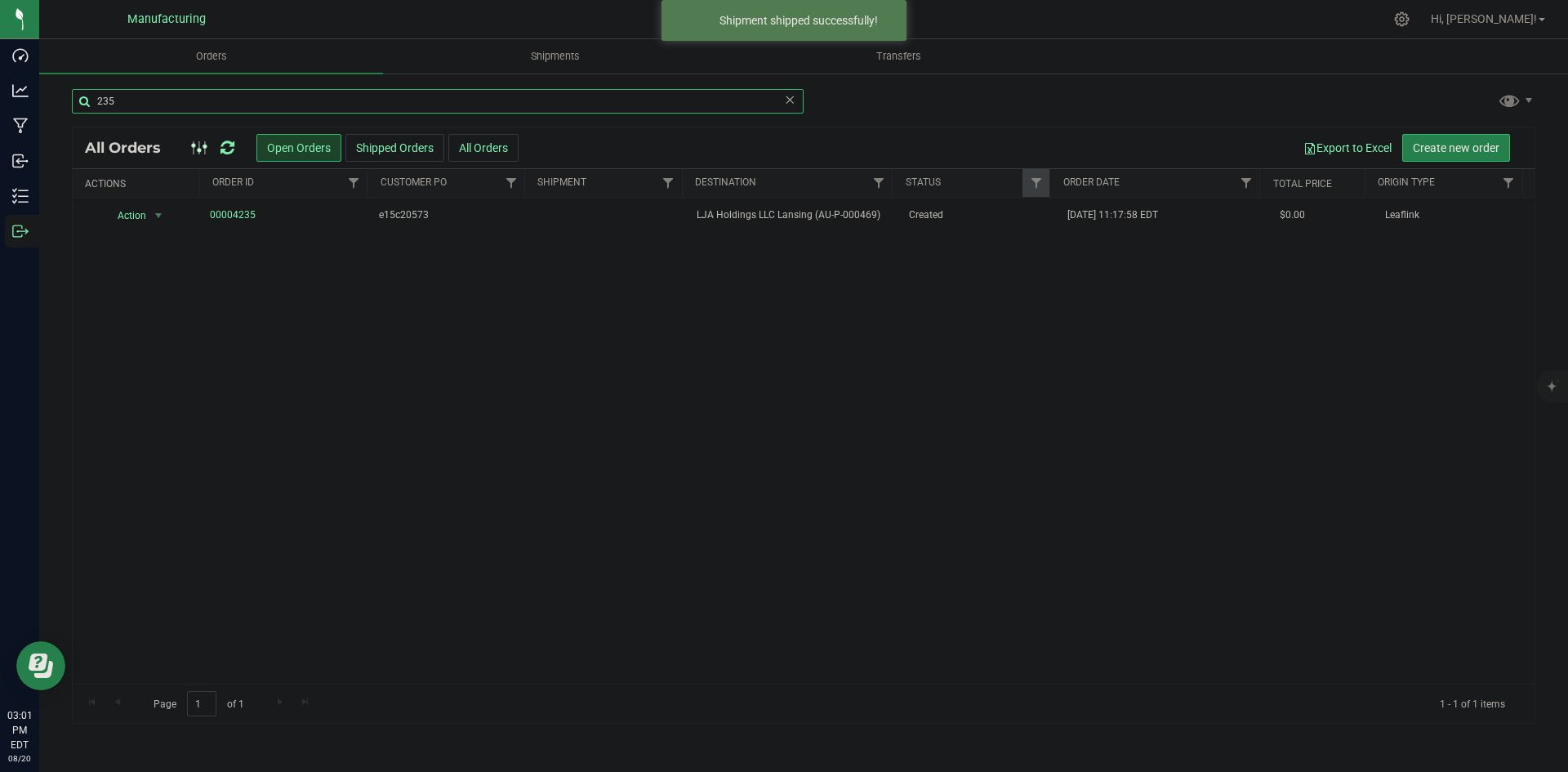
click at [146, 93] on input "235" at bounding box center [437, 101] width 731 height 24
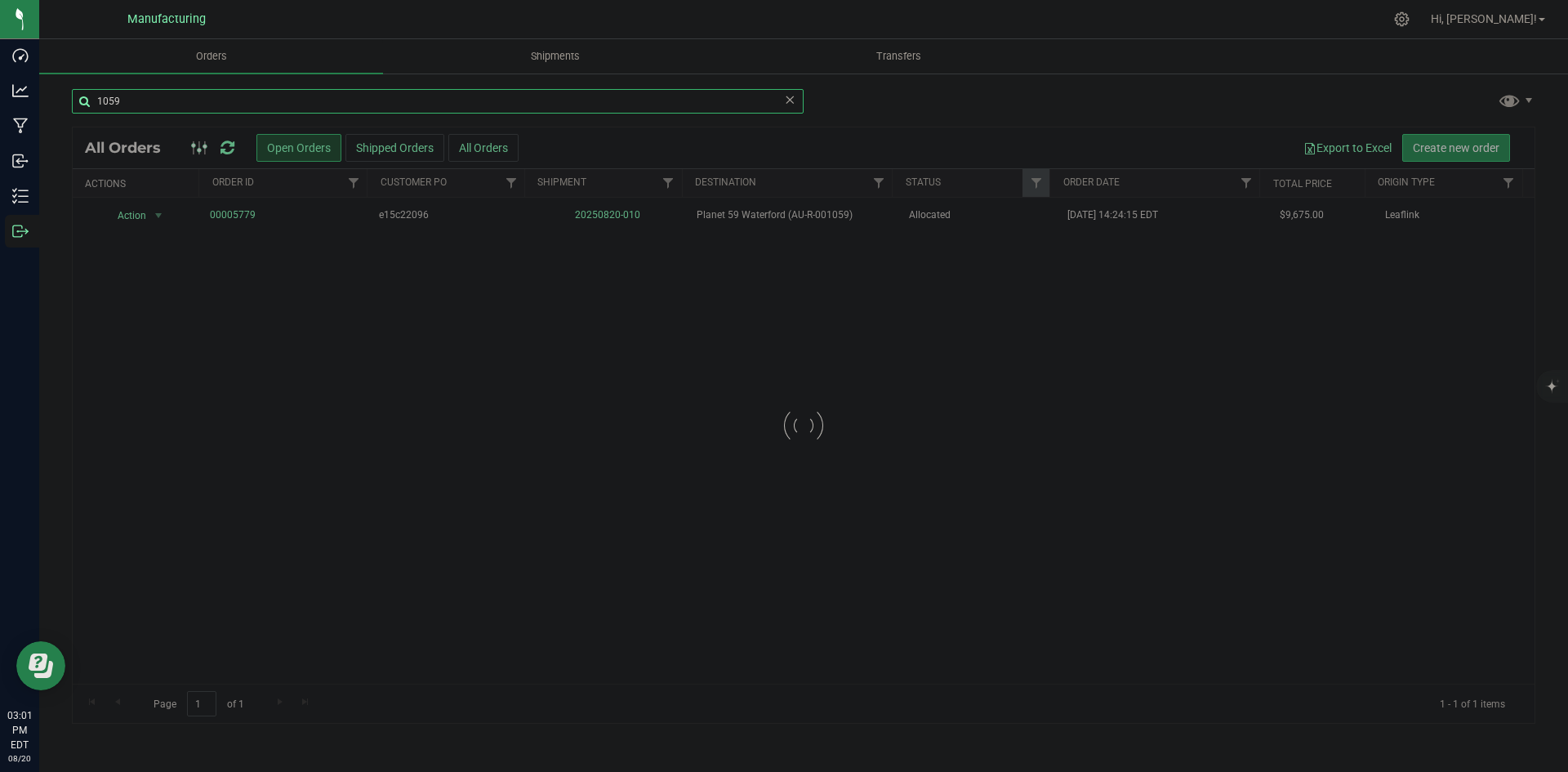
type input "1059"
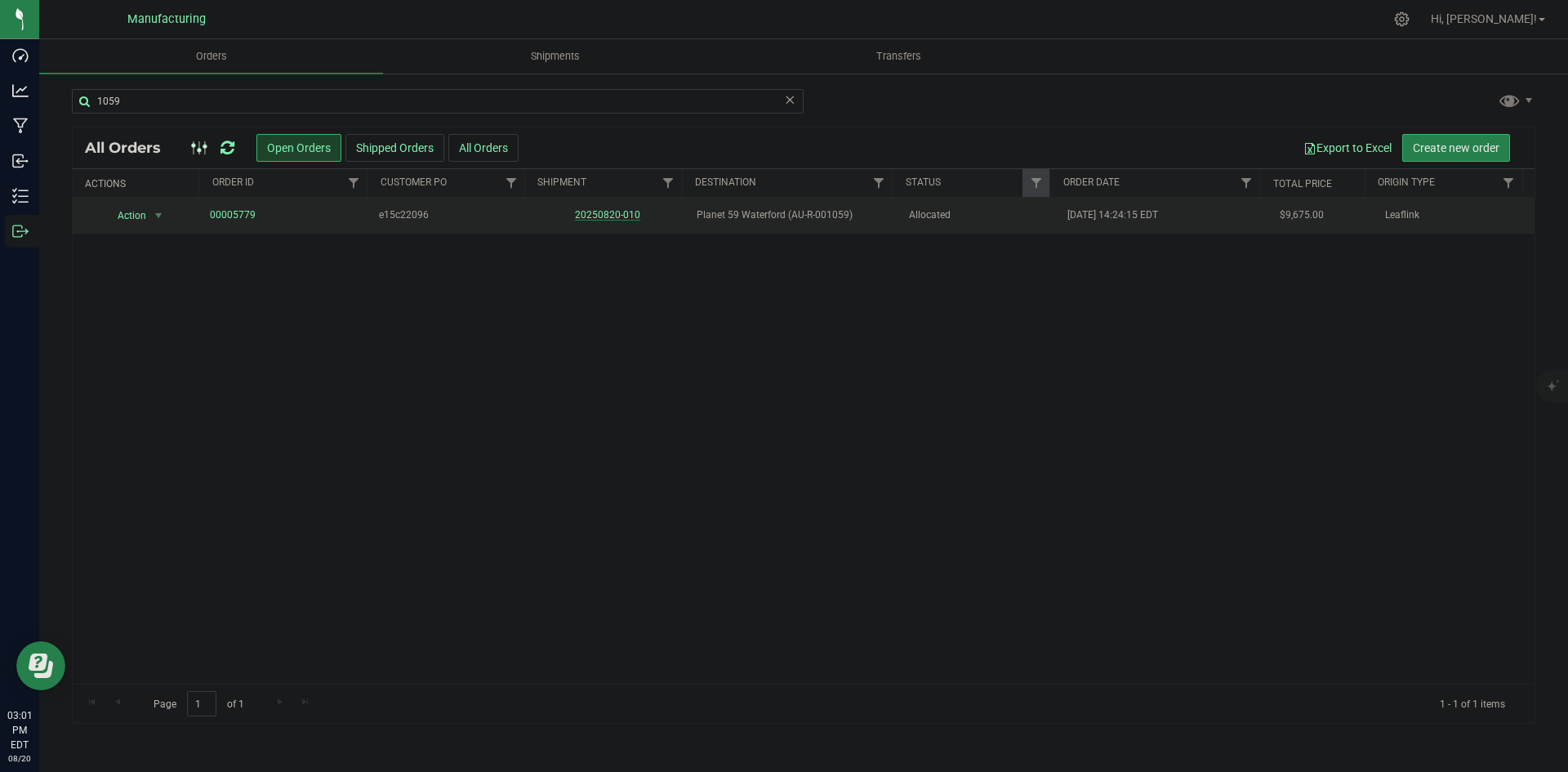
click at [616, 213] on link "20250820-010" at bounding box center [608, 215] width 66 height 12
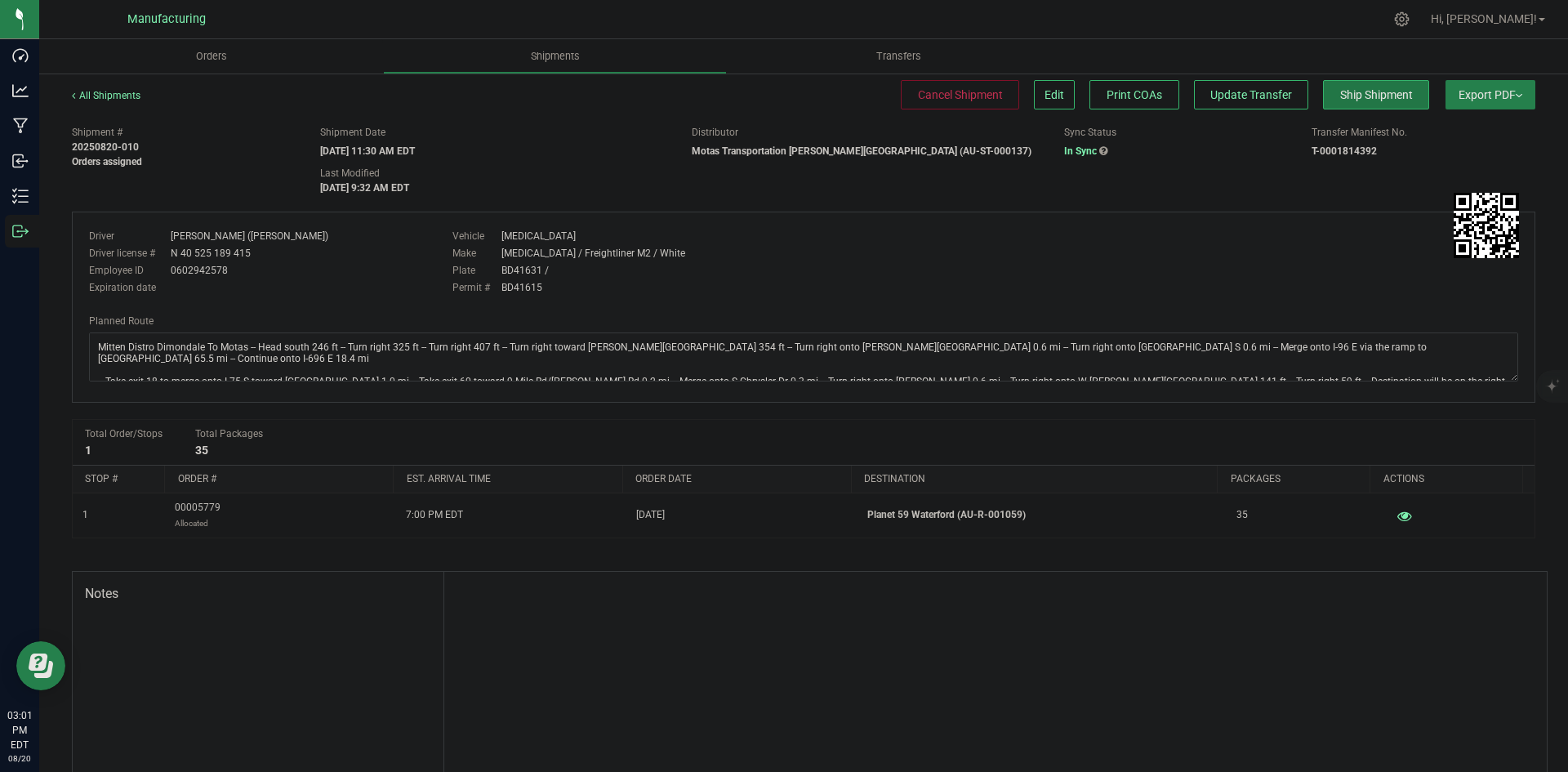
click at [1336, 103] on button "Ship Shipment" at bounding box center [1376, 94] width 106 height 30
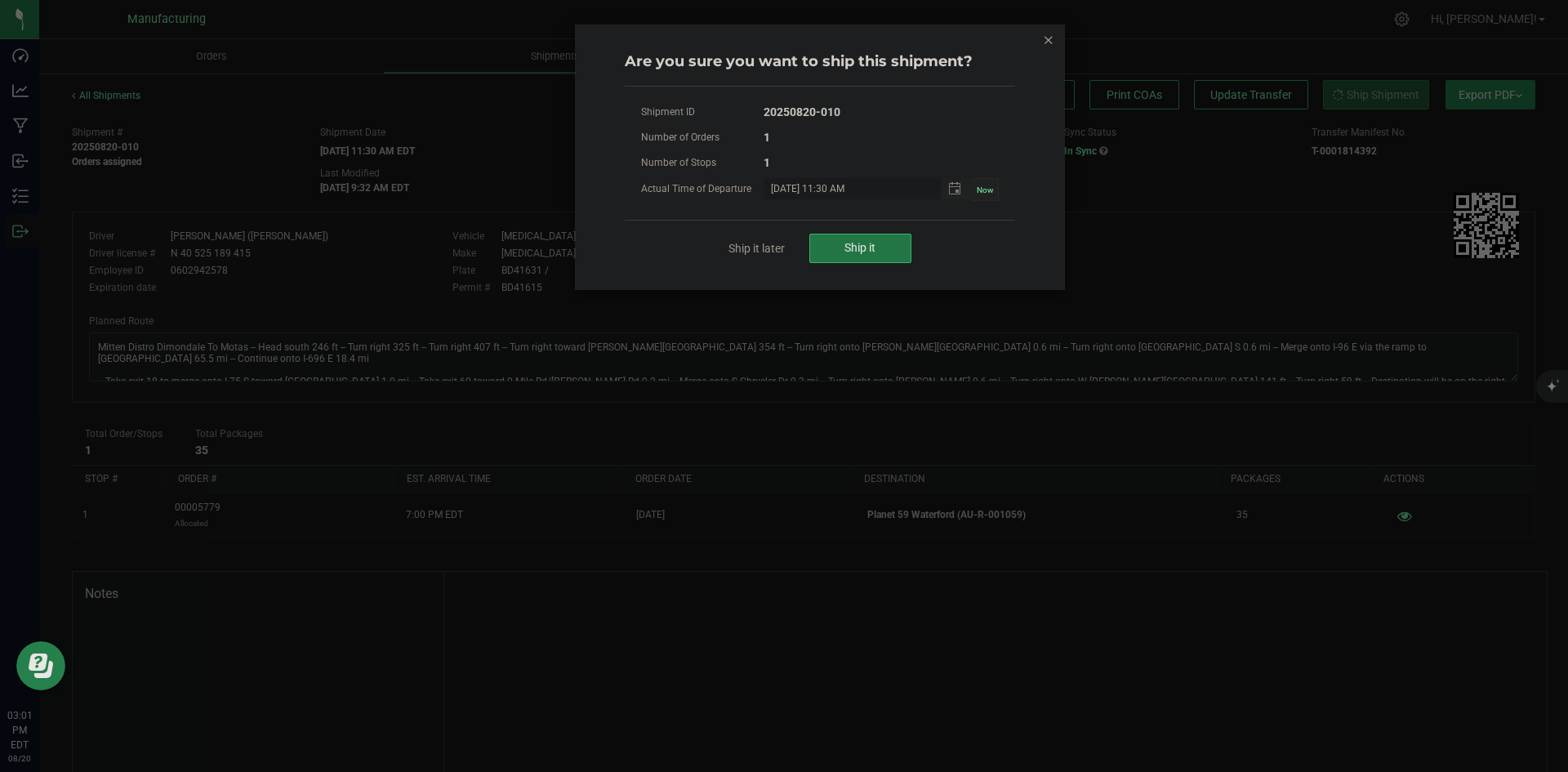
click at [901, 250] on button "Ship it" at bounding box center [861, 248] width 102 height 30
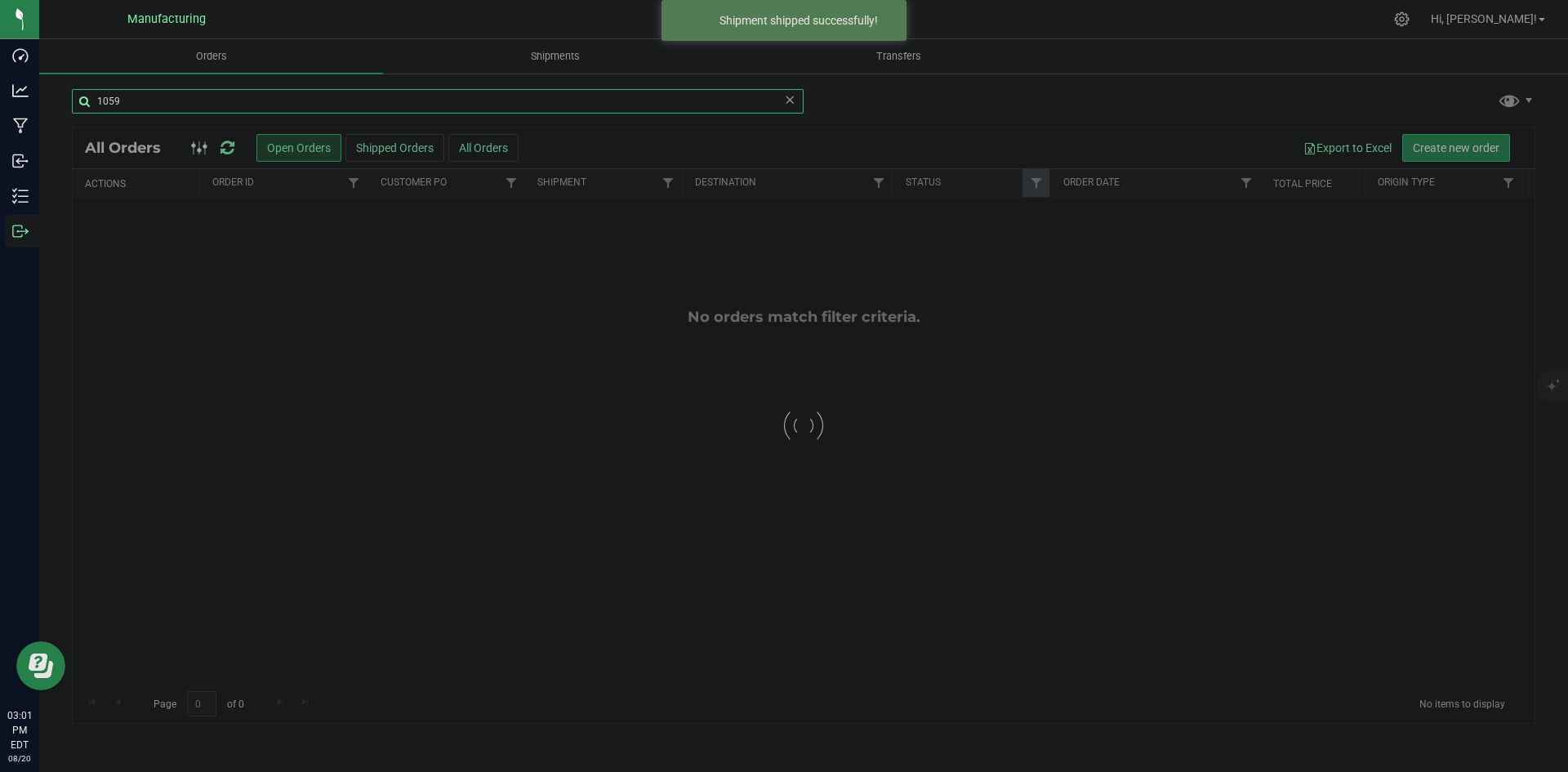
click at [188, 101] on input "1059" at bounding box center [437, 101] width 731 height 24
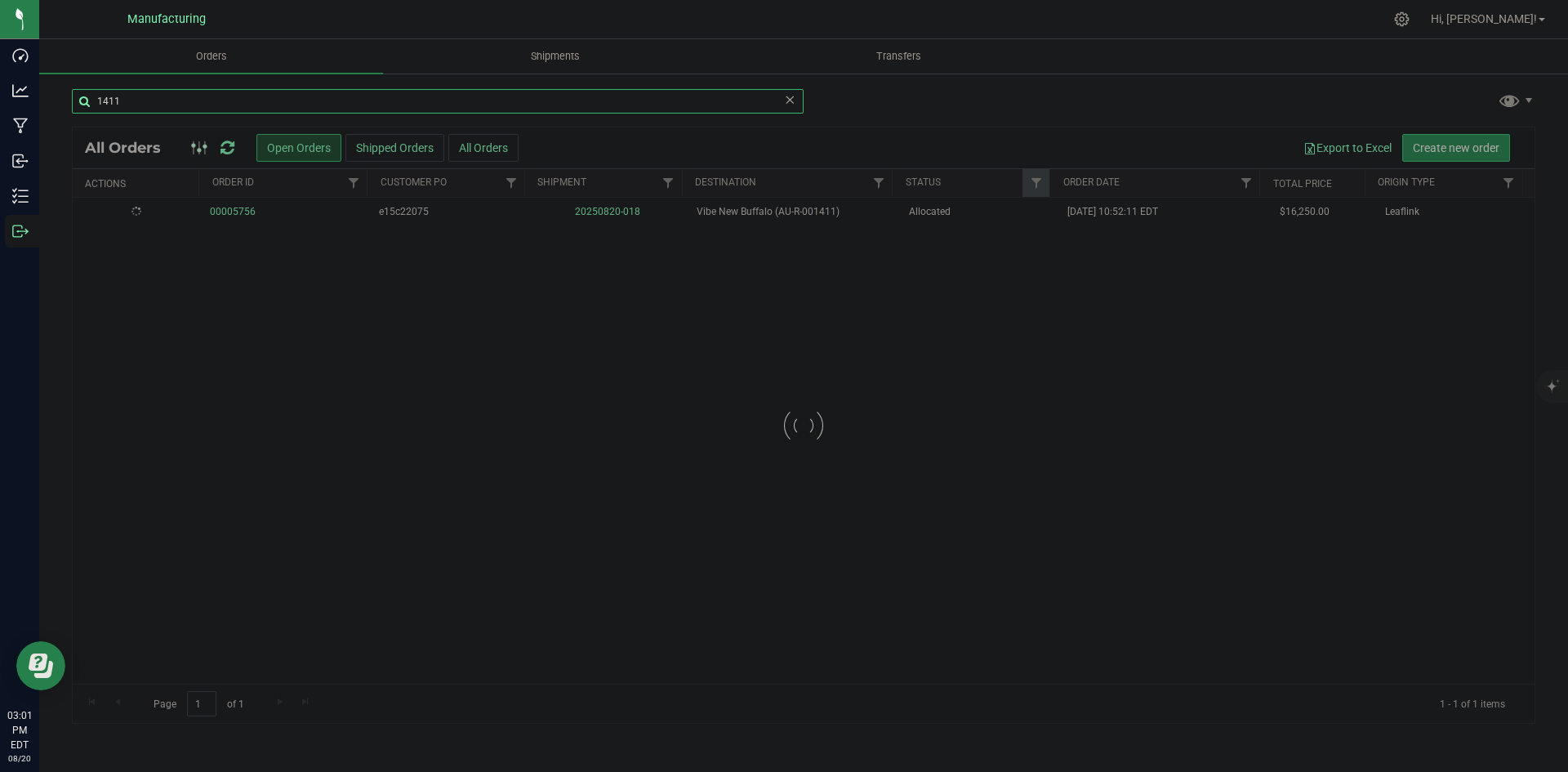
type input "1411"
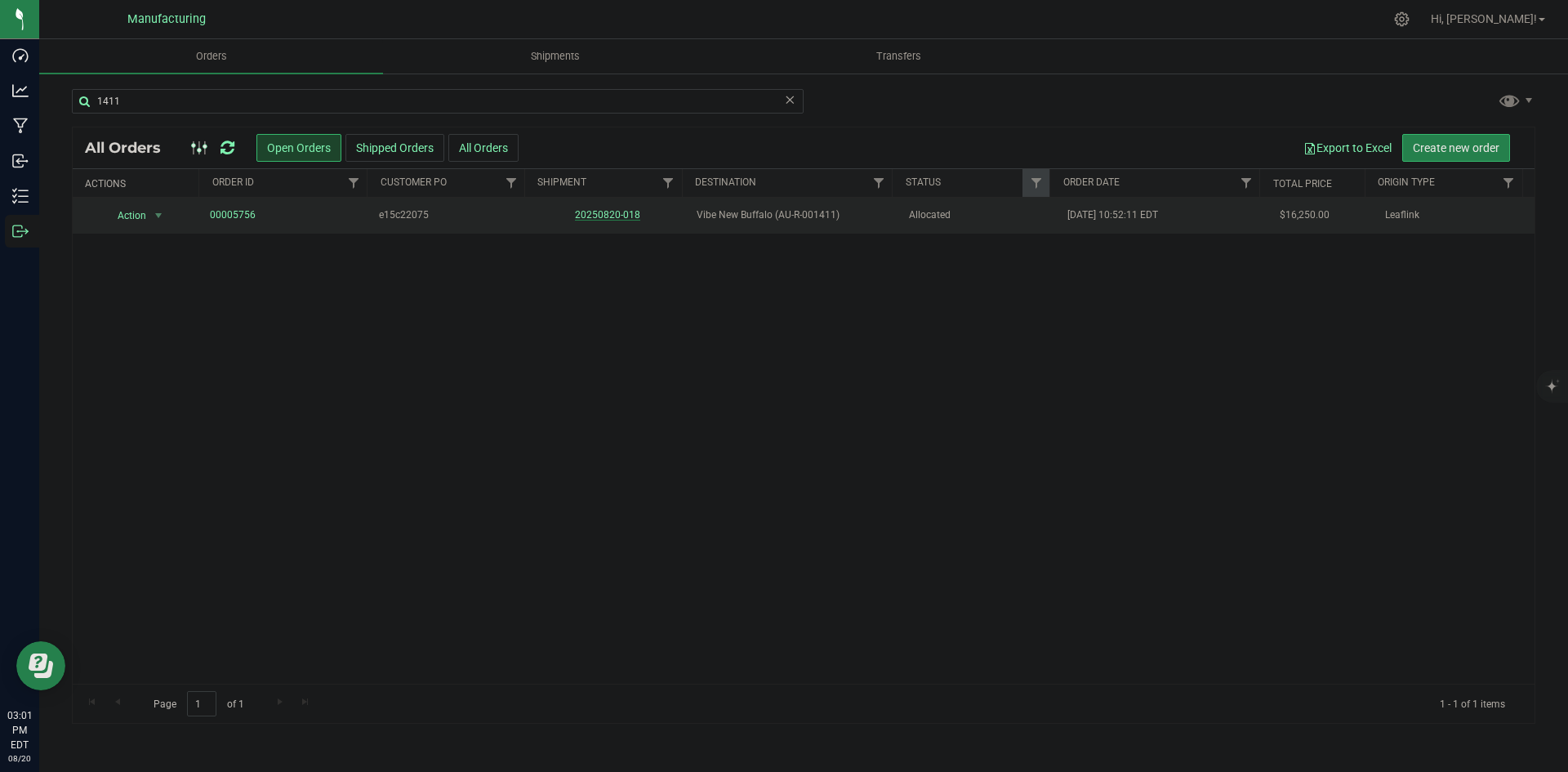
click at [612, 215] on link "20250820-018" at bounding box center [608, 215] width 66 height 12
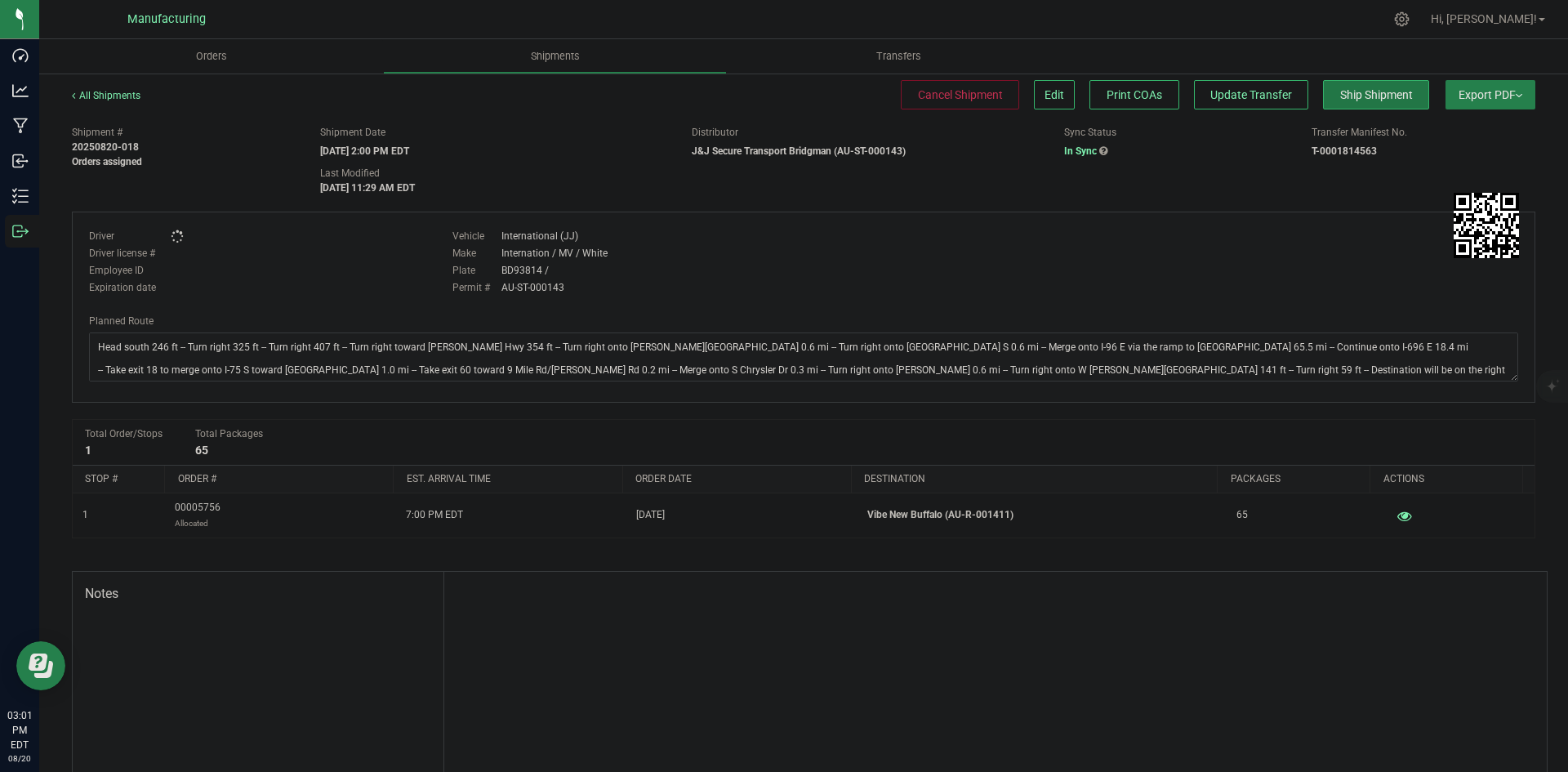
click at [1381, 95] on span "Ship Shipment" at bounding box center [1376, 94] width 73 height 13
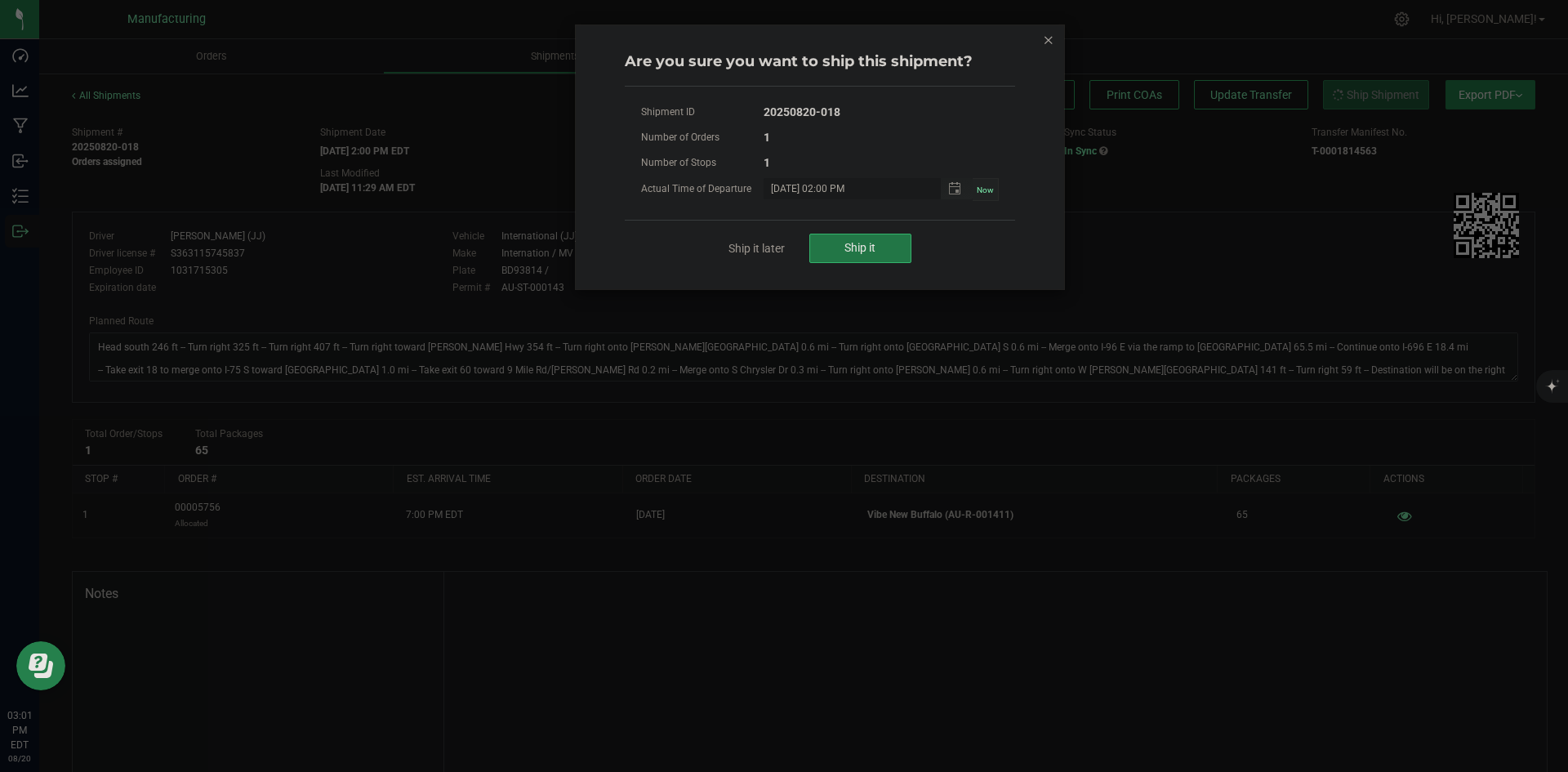
click at [823, 250] on button "Ship it" at bounding box center [861, 248] width 102 height 30
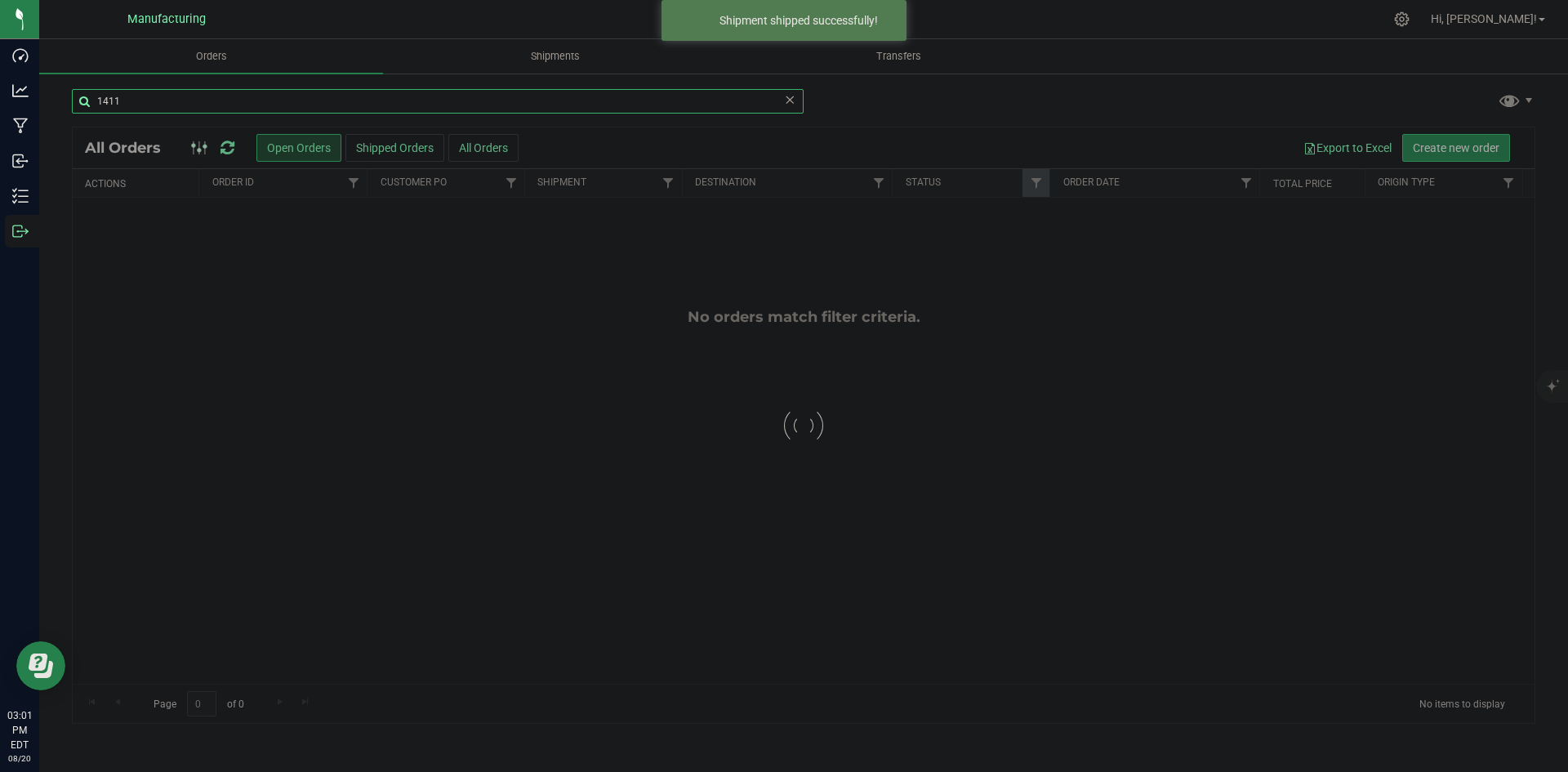
click at [141, 109] on input "1411" at bounding box center [437, 101] width 731 height 24
click at [142, 108] on input "1411" at bounding box center [437, 101] width 731 height 24
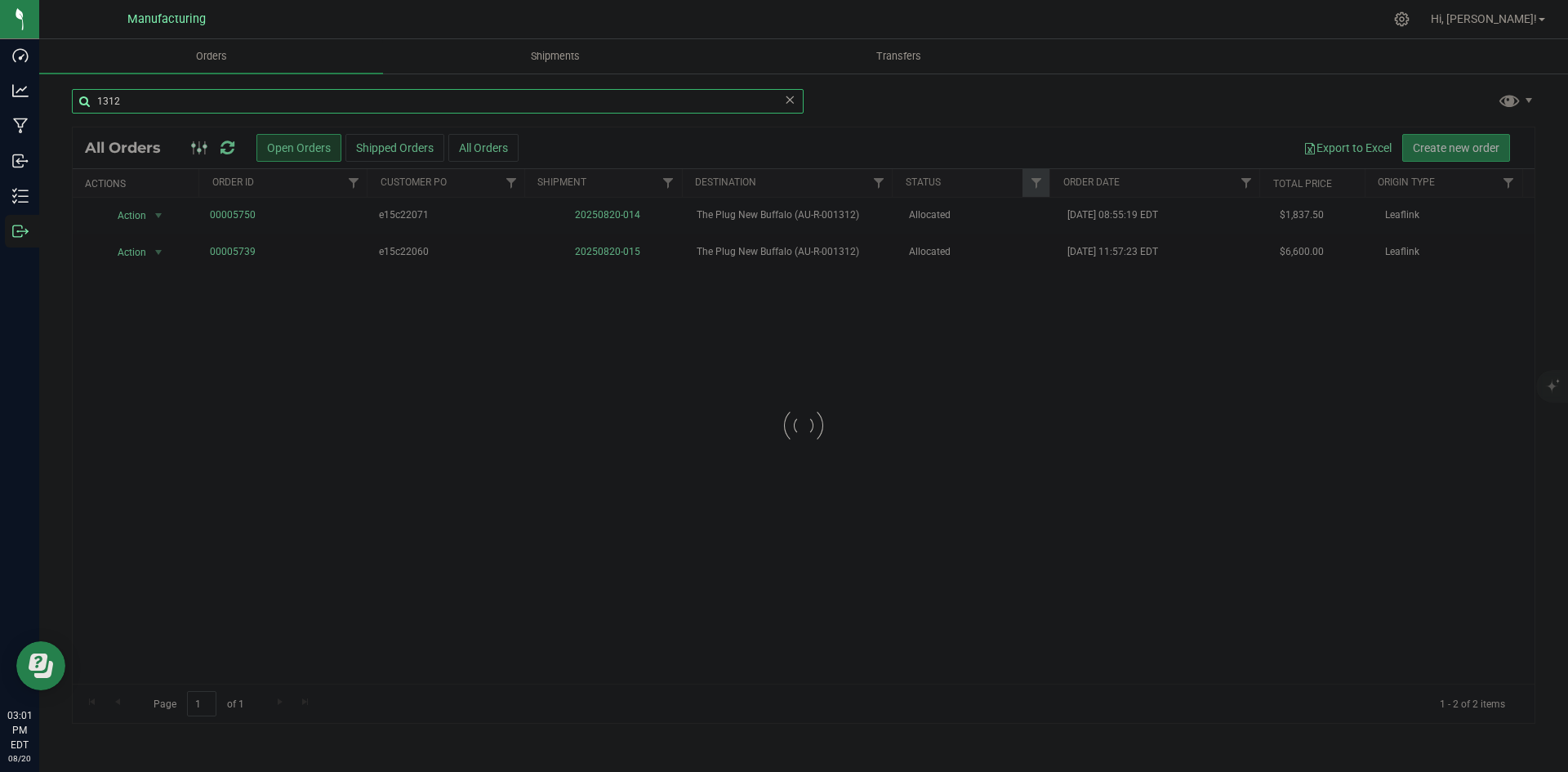
type input "1312"
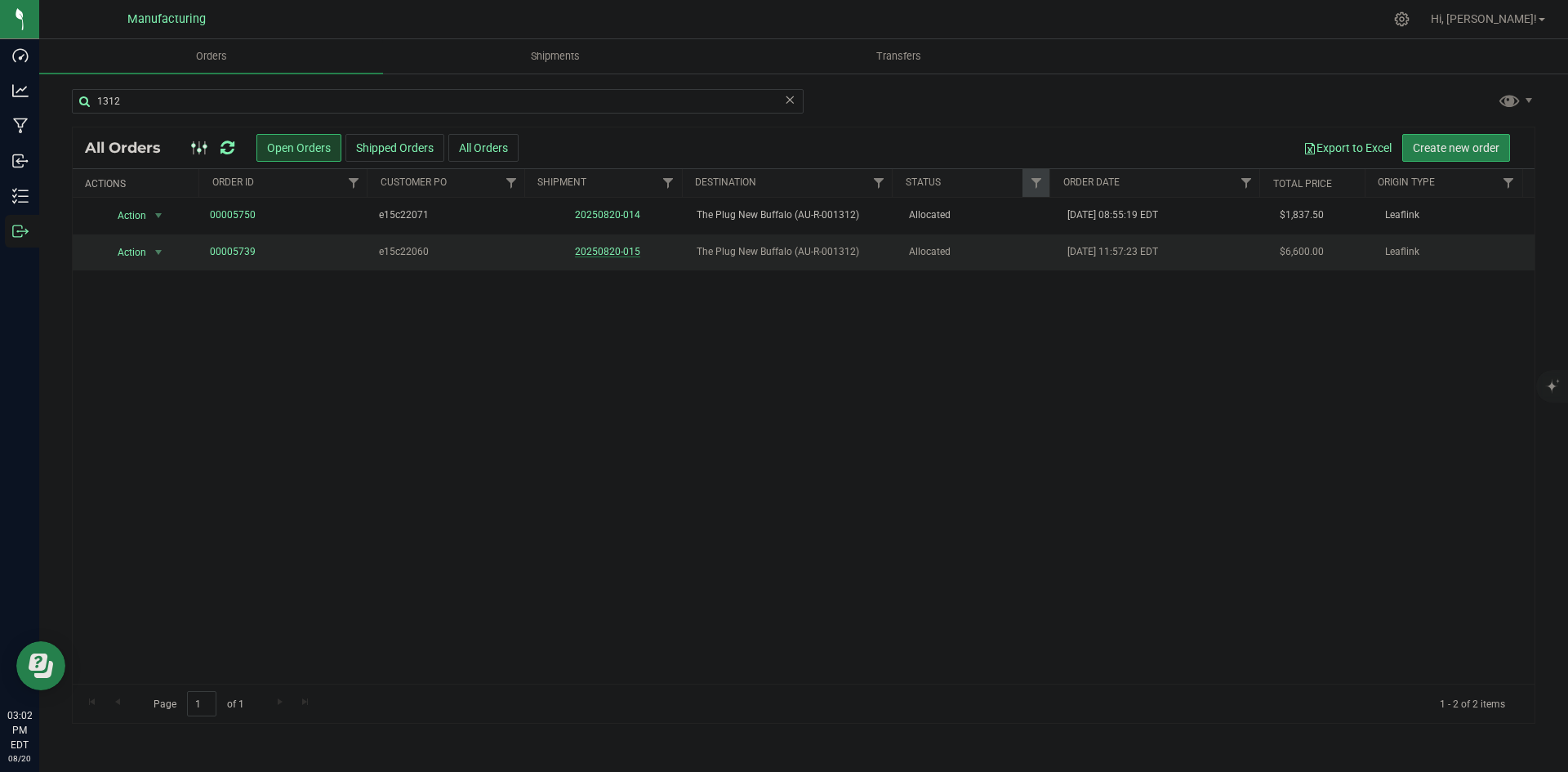
click at [611, 248] on link "20250820-015" at bounding box center [608, 251] width 66 height 12
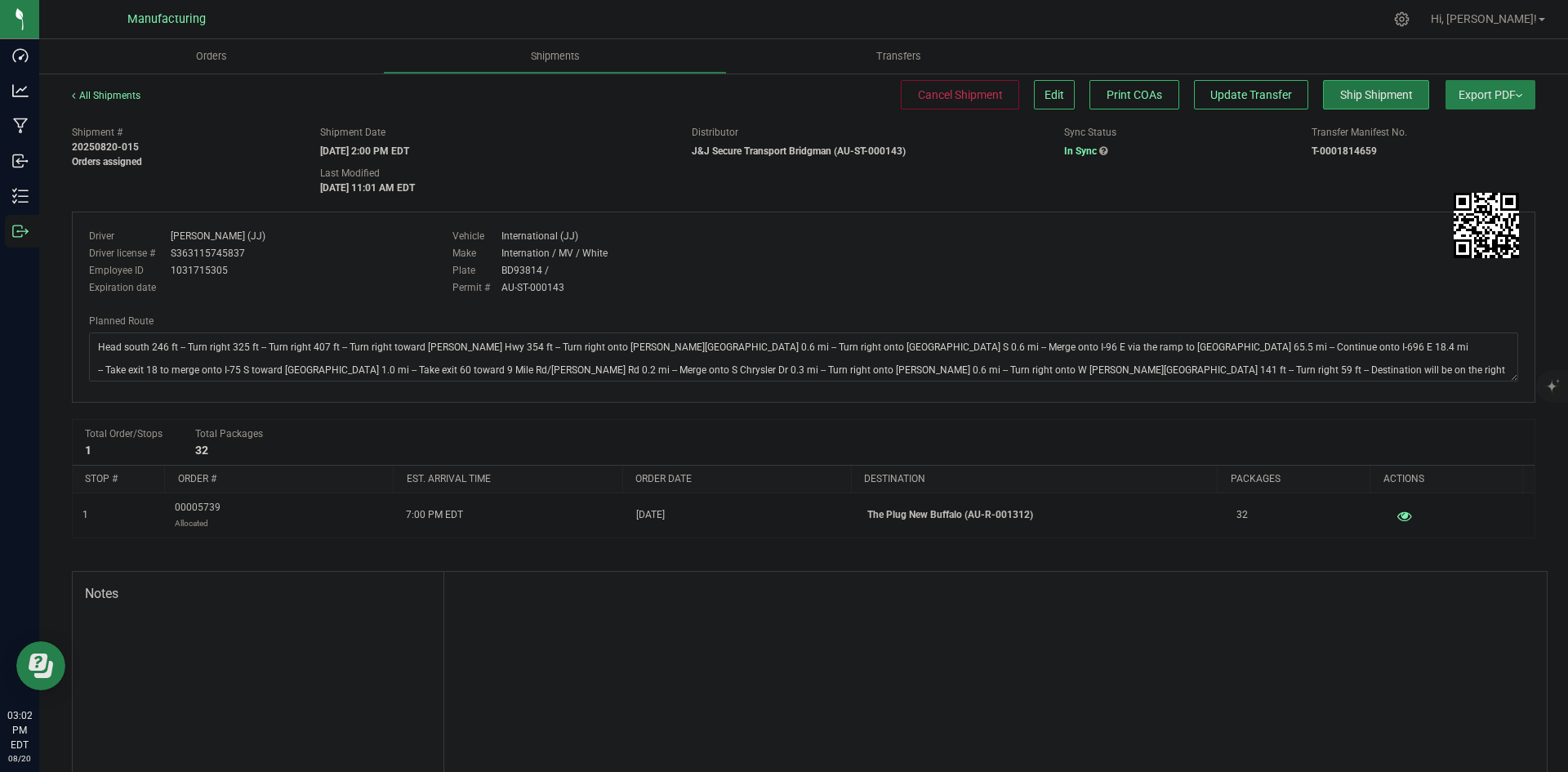
click at [1349, 96] on span "Ship Shipment" at bounding box center [1376, 94] width 73 height 13
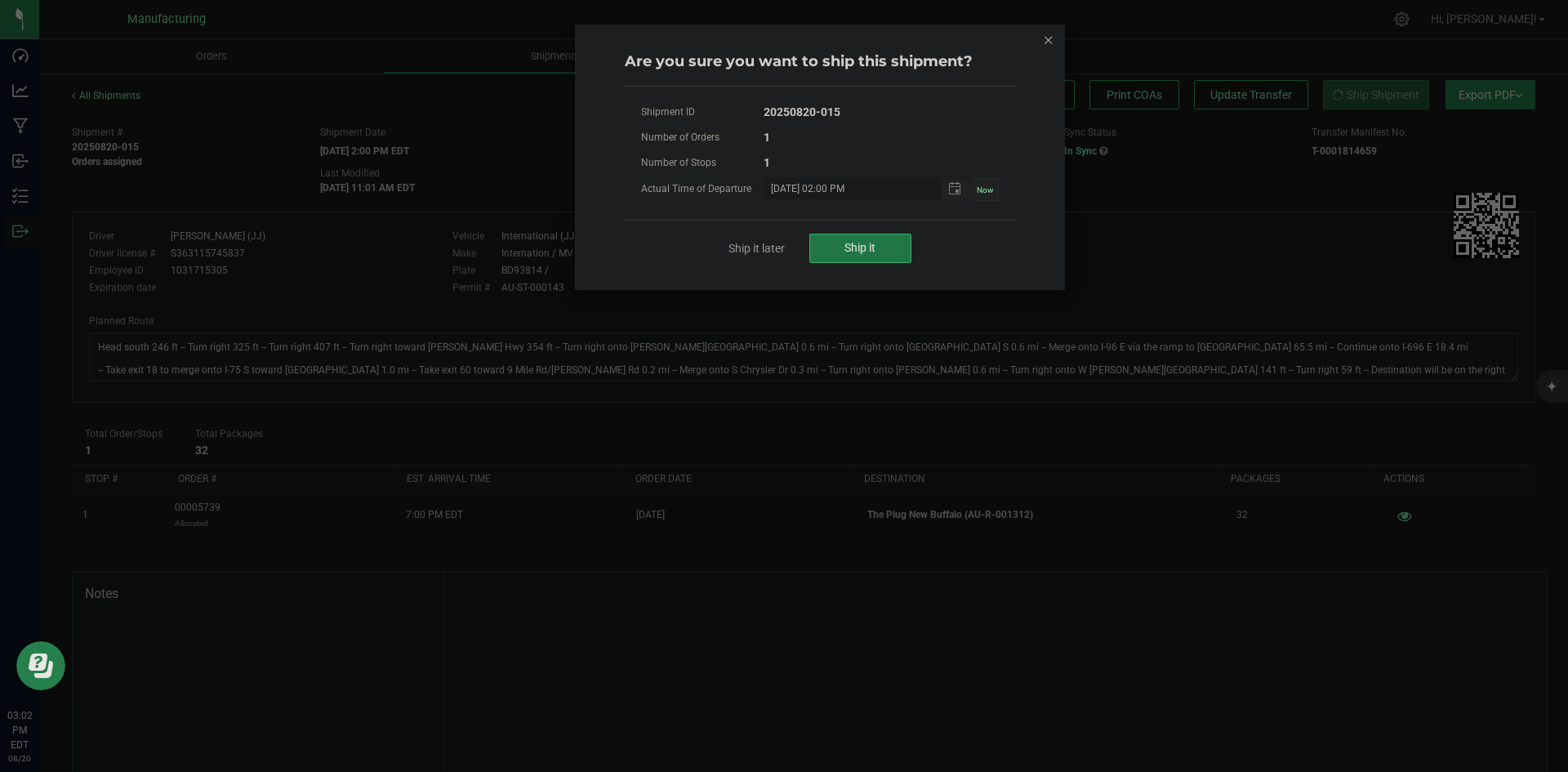
click at [810, 241] on button "Ship it" at bounding box center [861, 248] width 102 height 30
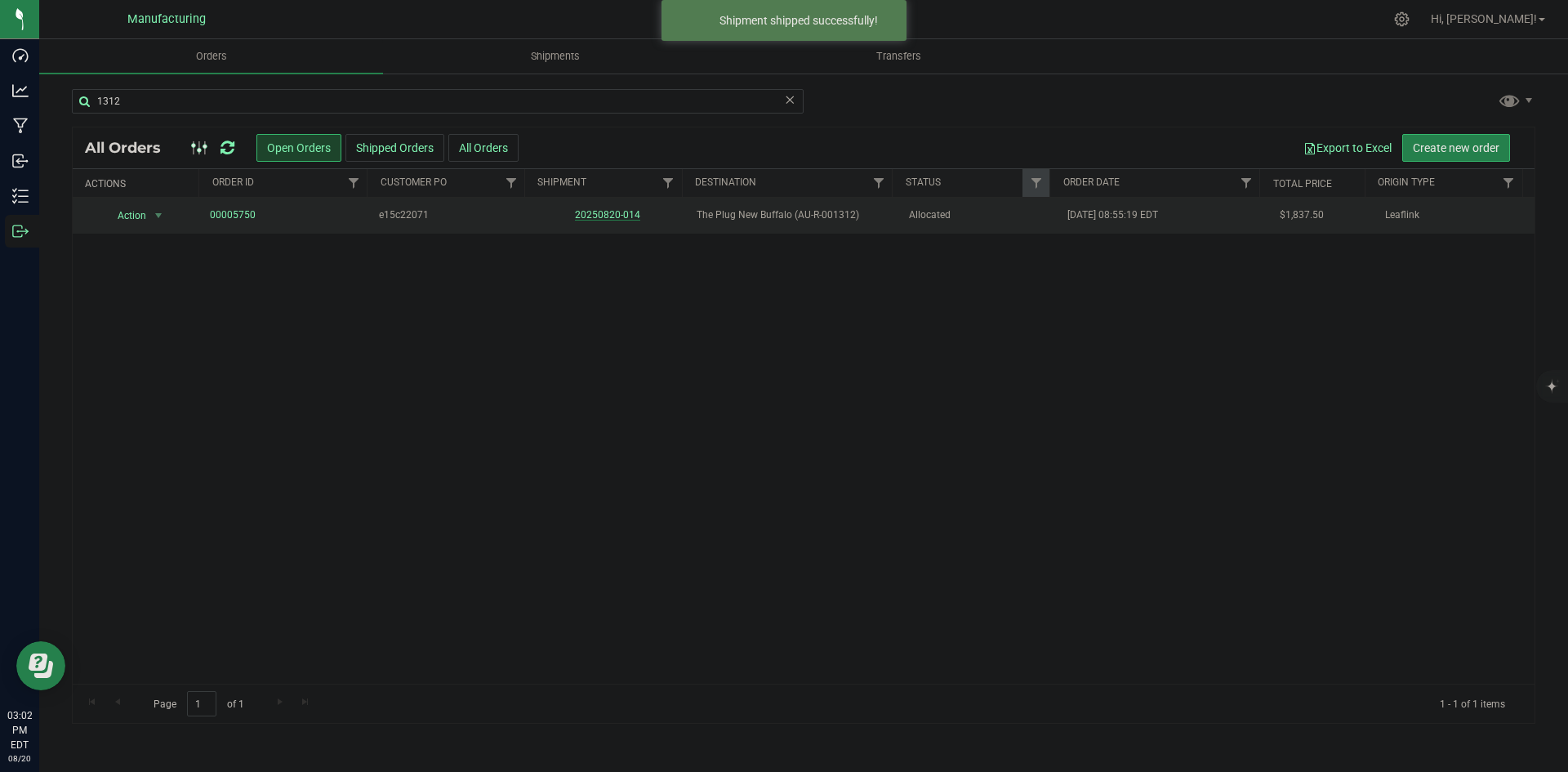
click at [612, 218] on link "20250820-014" at bounding box center [608, 215] width 66 height 12
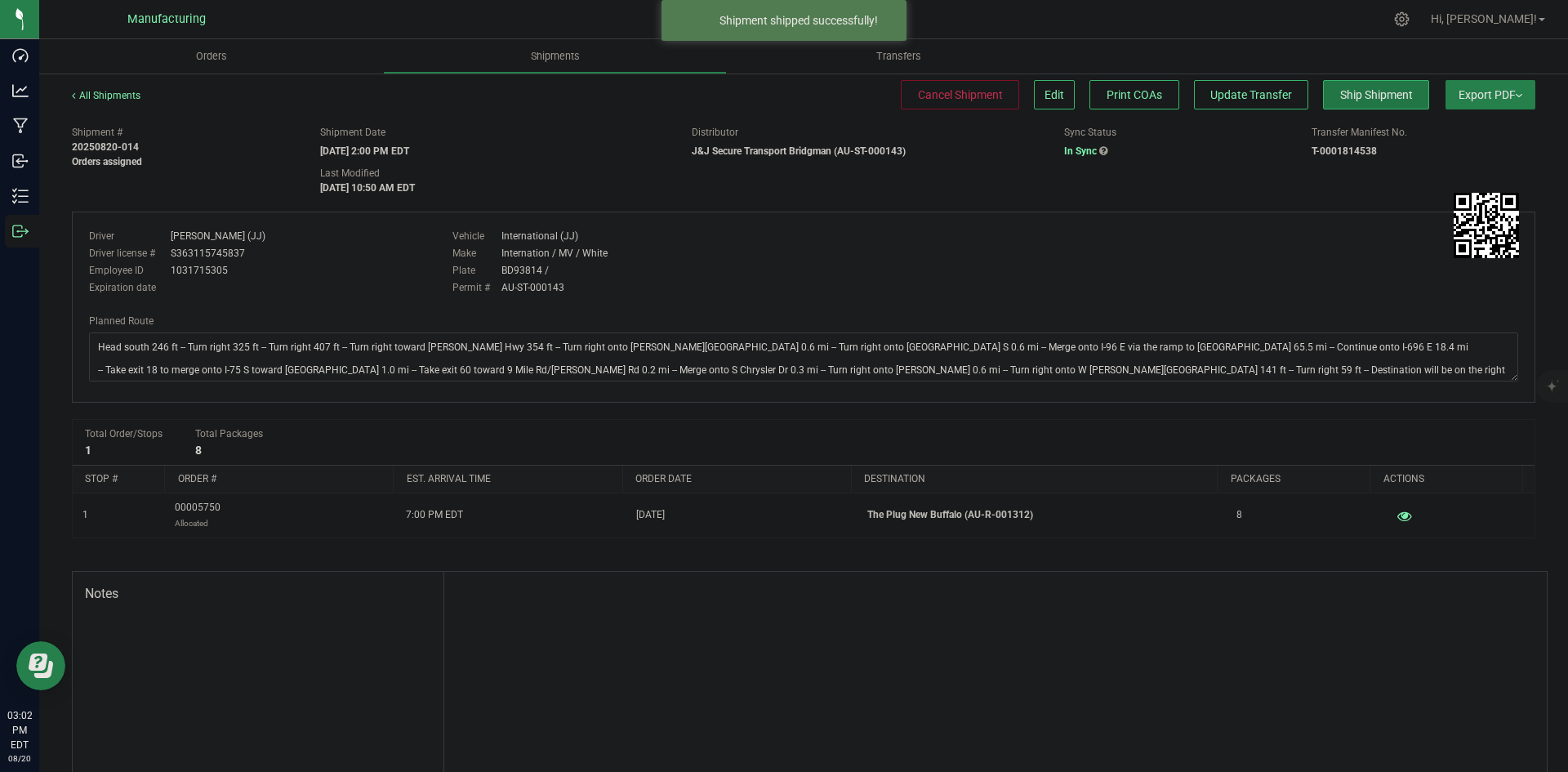
click at [1347, 101] on span "Ship Shipment" at bounding box center [1376, 94] width 73 height 13
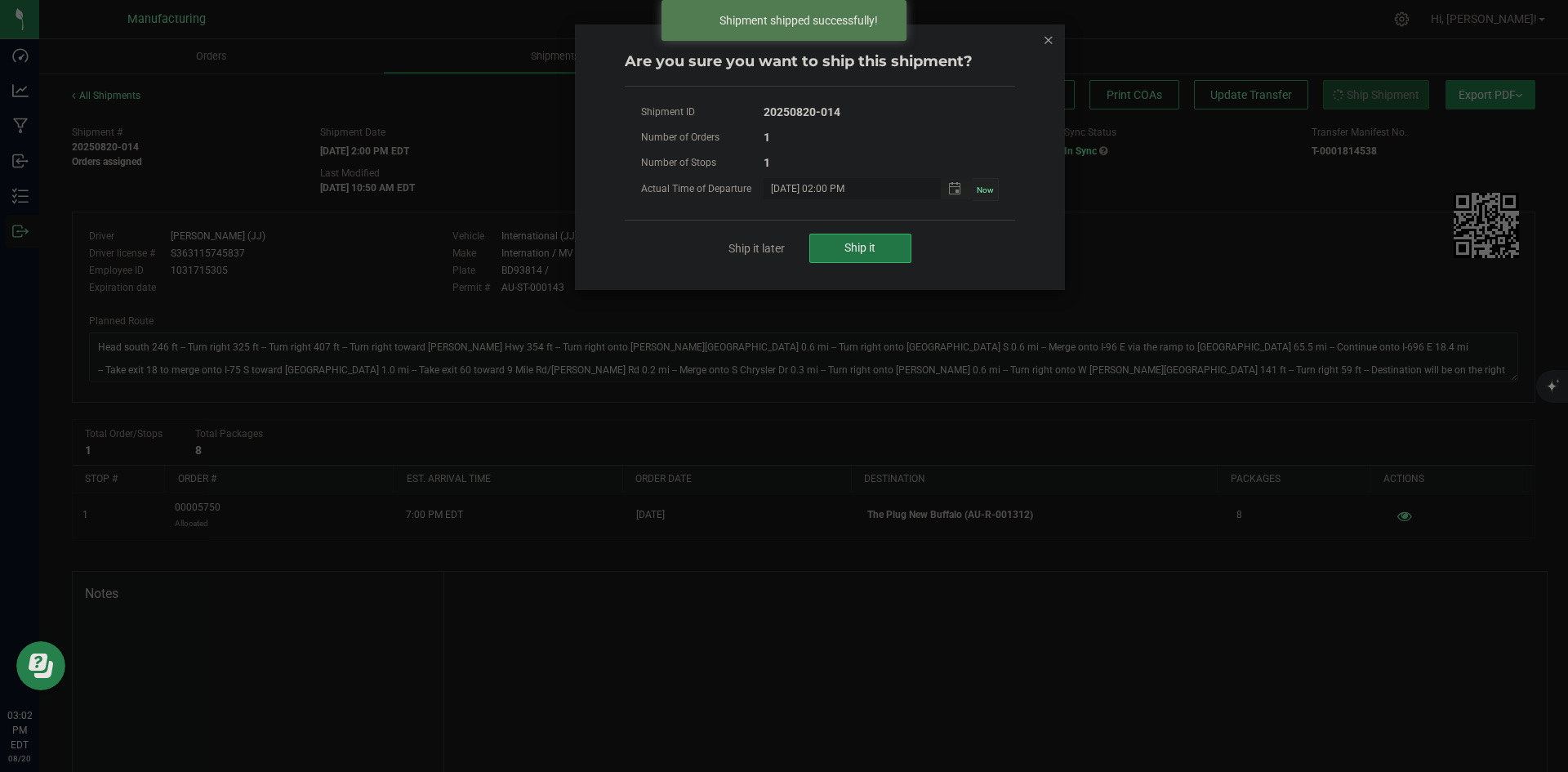
click at [876, 250] on button "Ship it" at bounding box center [861, 248] width 102 height 30
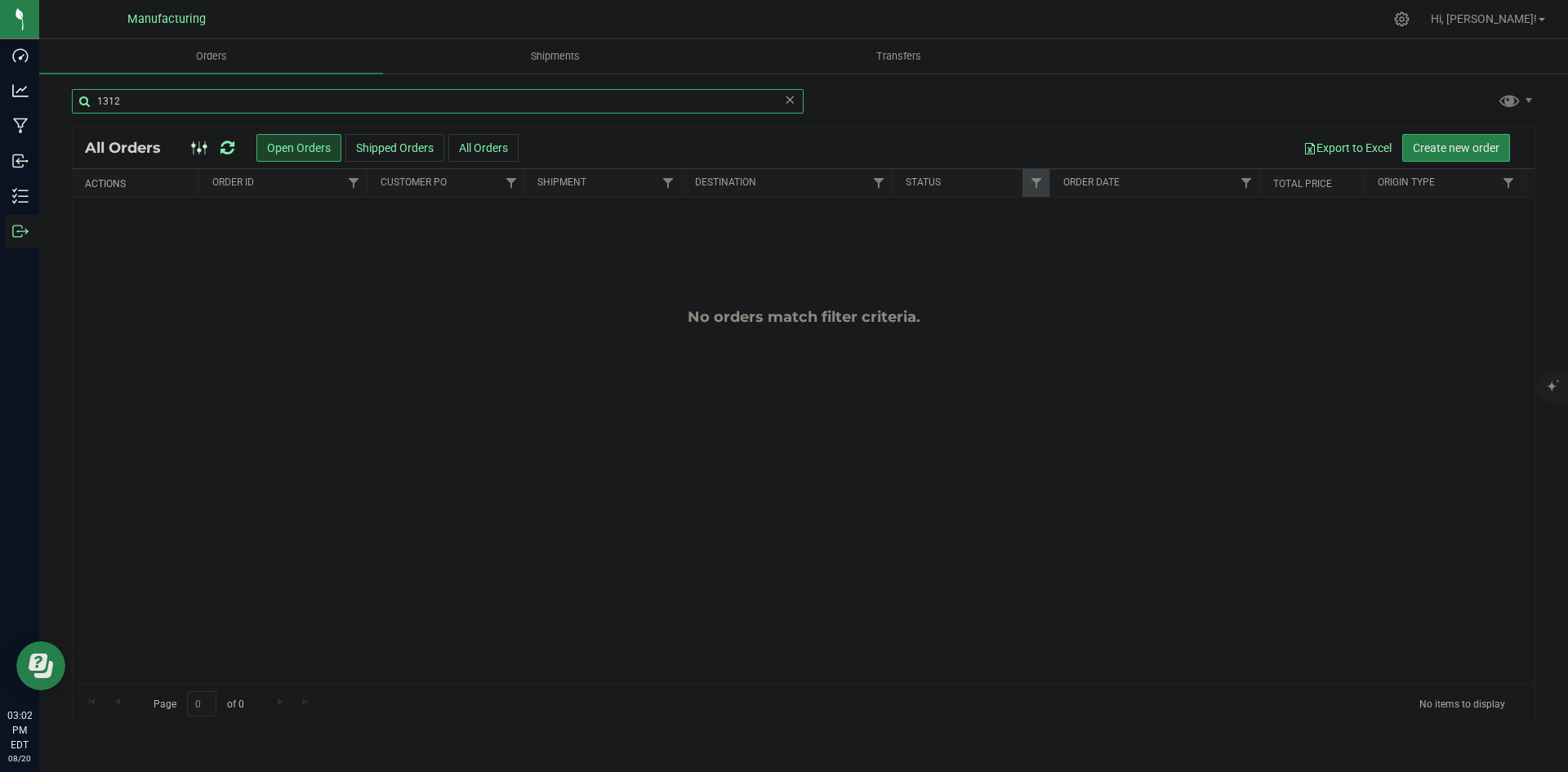
click at [162, 109] on input "1312" at bounding box center [437, 101] width 731 height 24
click at [162, 107] on input "1312" at bounding box center [437, 101] width 731 height 24
type input "1193"
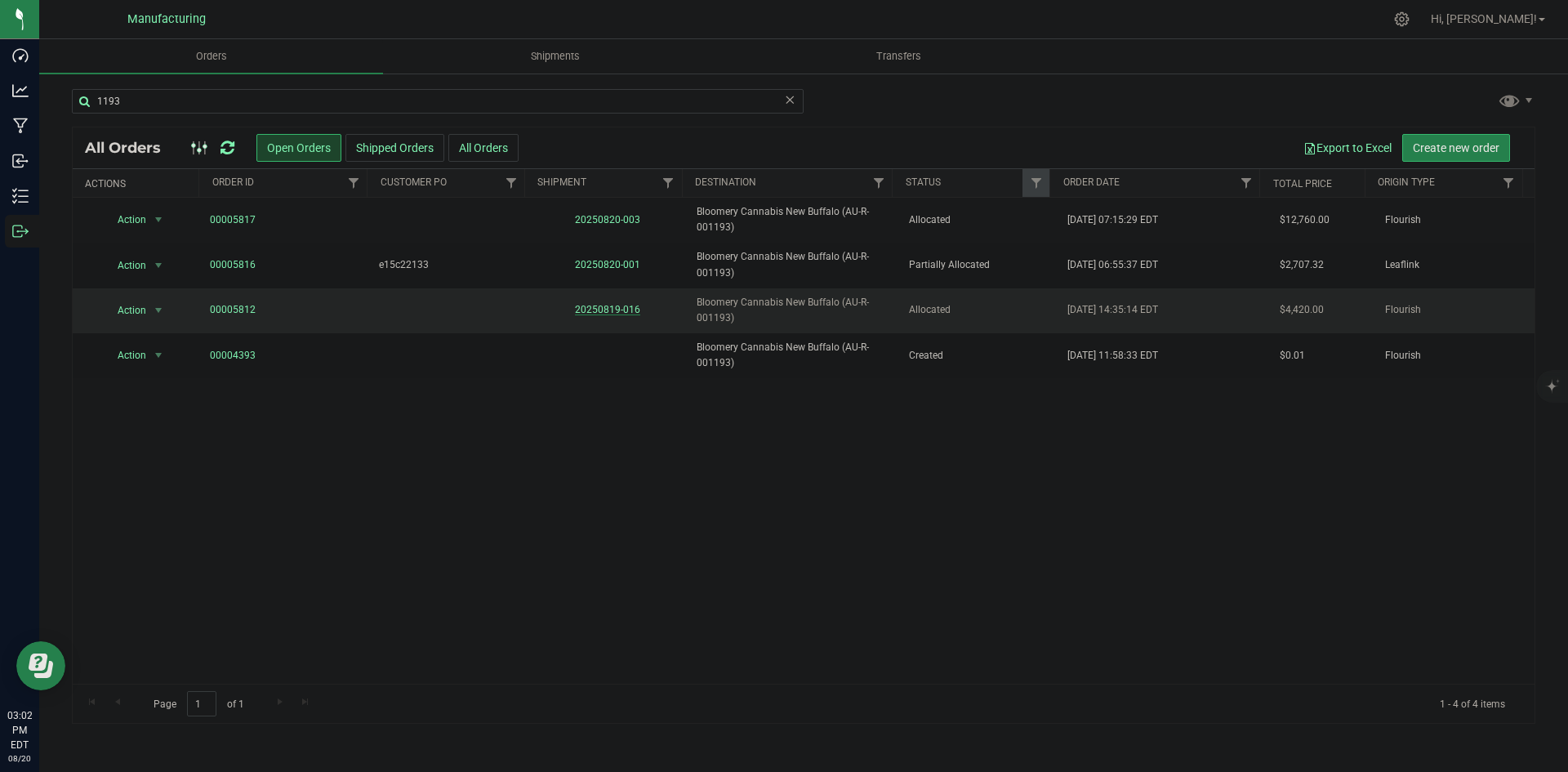
click at [611, 306] on link "20250819-016" at bounding box center [608, 309] width 66 height 12
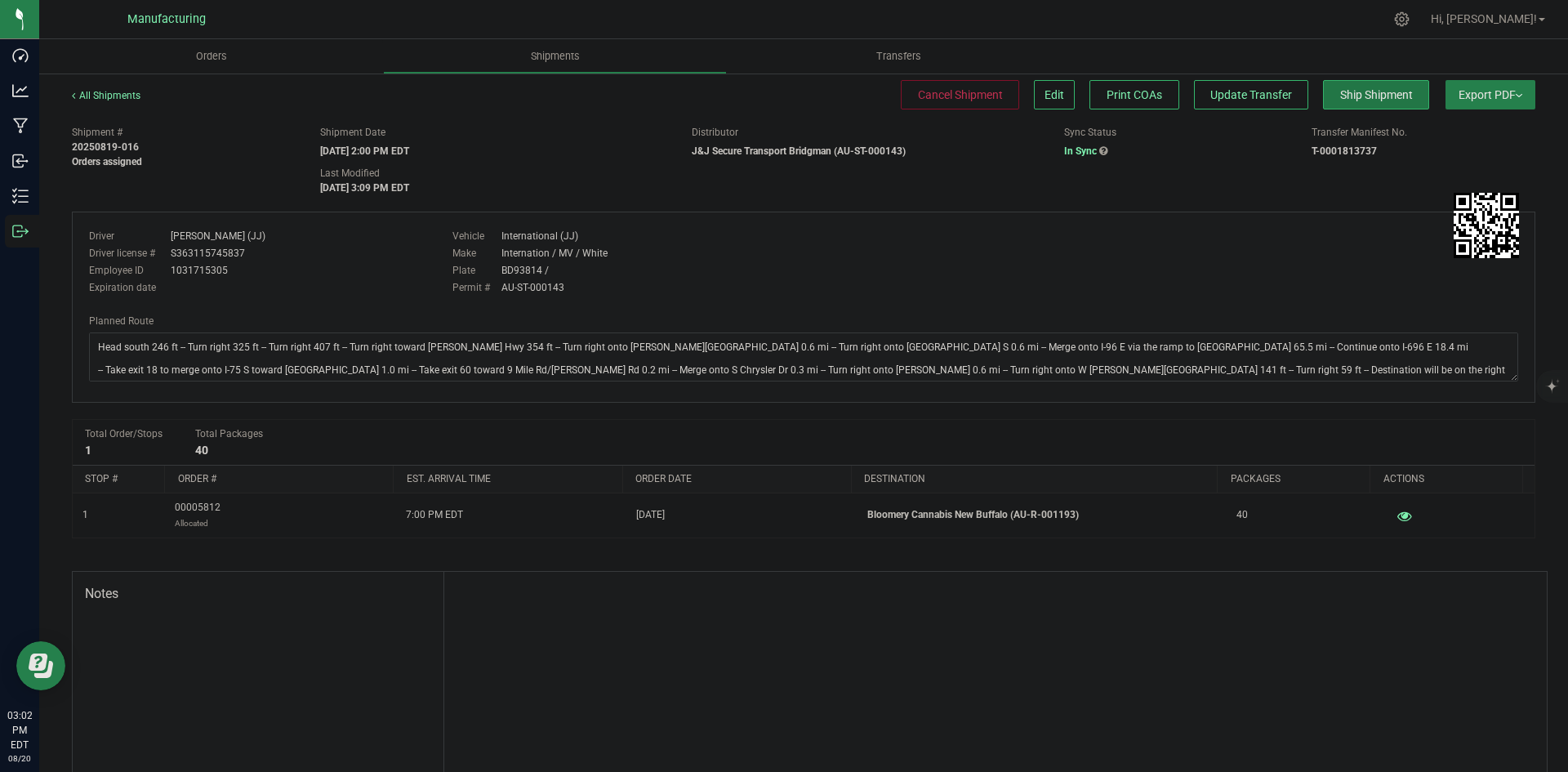
click at [1359, 101] on span "Ship Shipment" at bounding box center [1376, 94] width 73 height 13
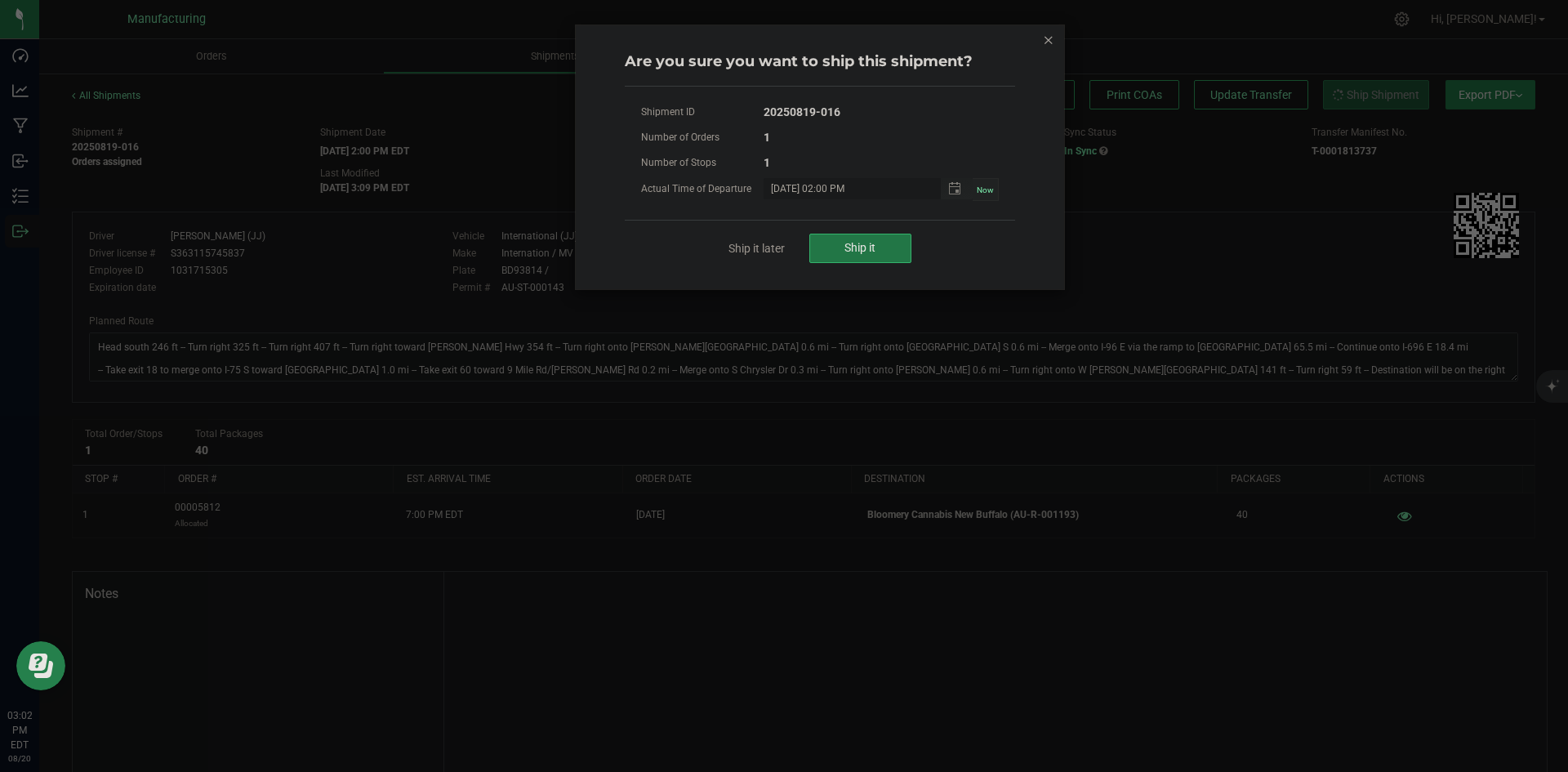
click at [860, 250] on span "Ship it" at bounding box center [860, 247] width 31 height 13
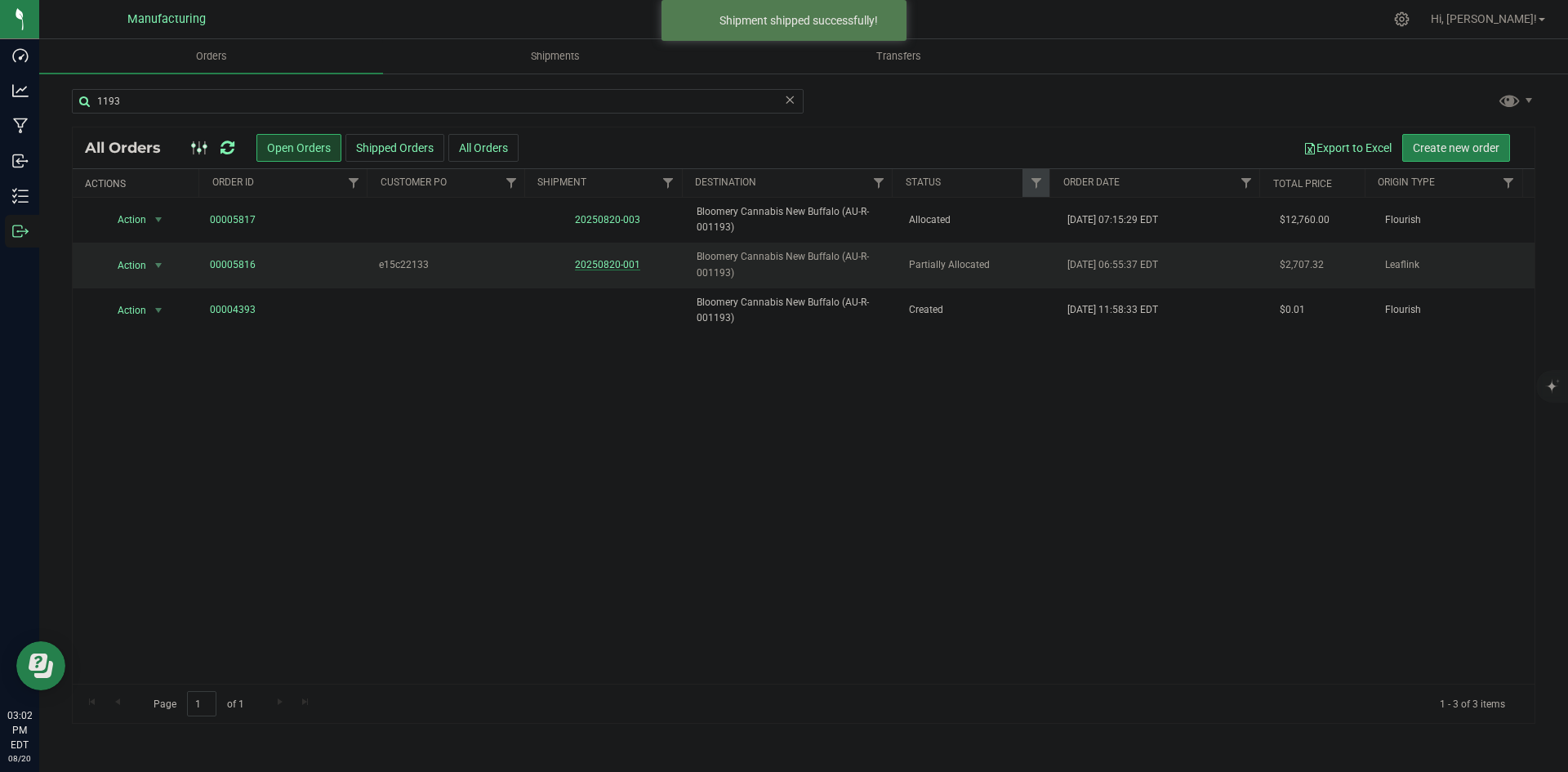
click at [595, 265] on link "20250820-001" at bounding box center [608, 264] width 66 height 12
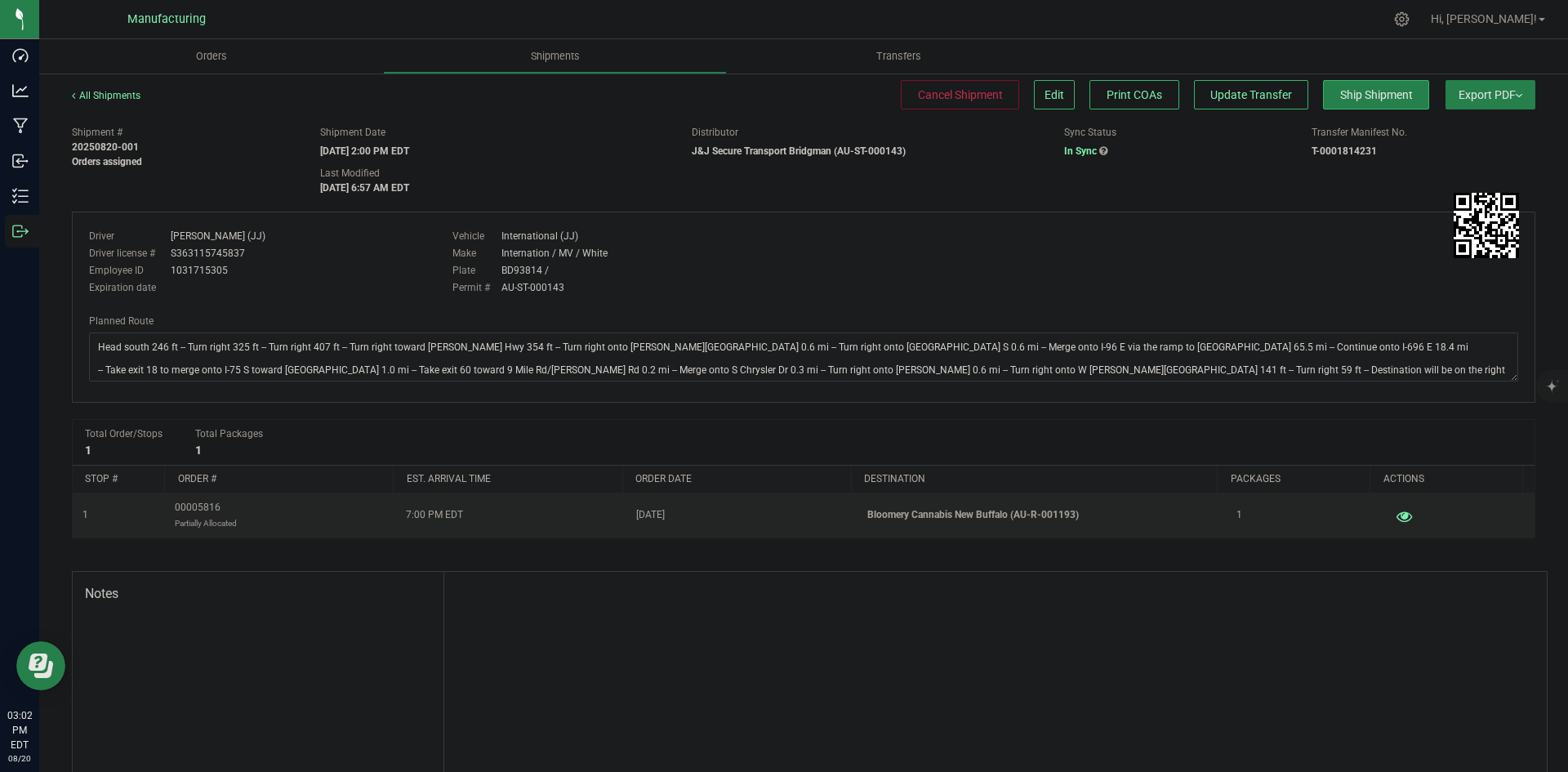
click at [1397, 521] on icon "button" at bounding box center [1404, 515] width 15 height 12
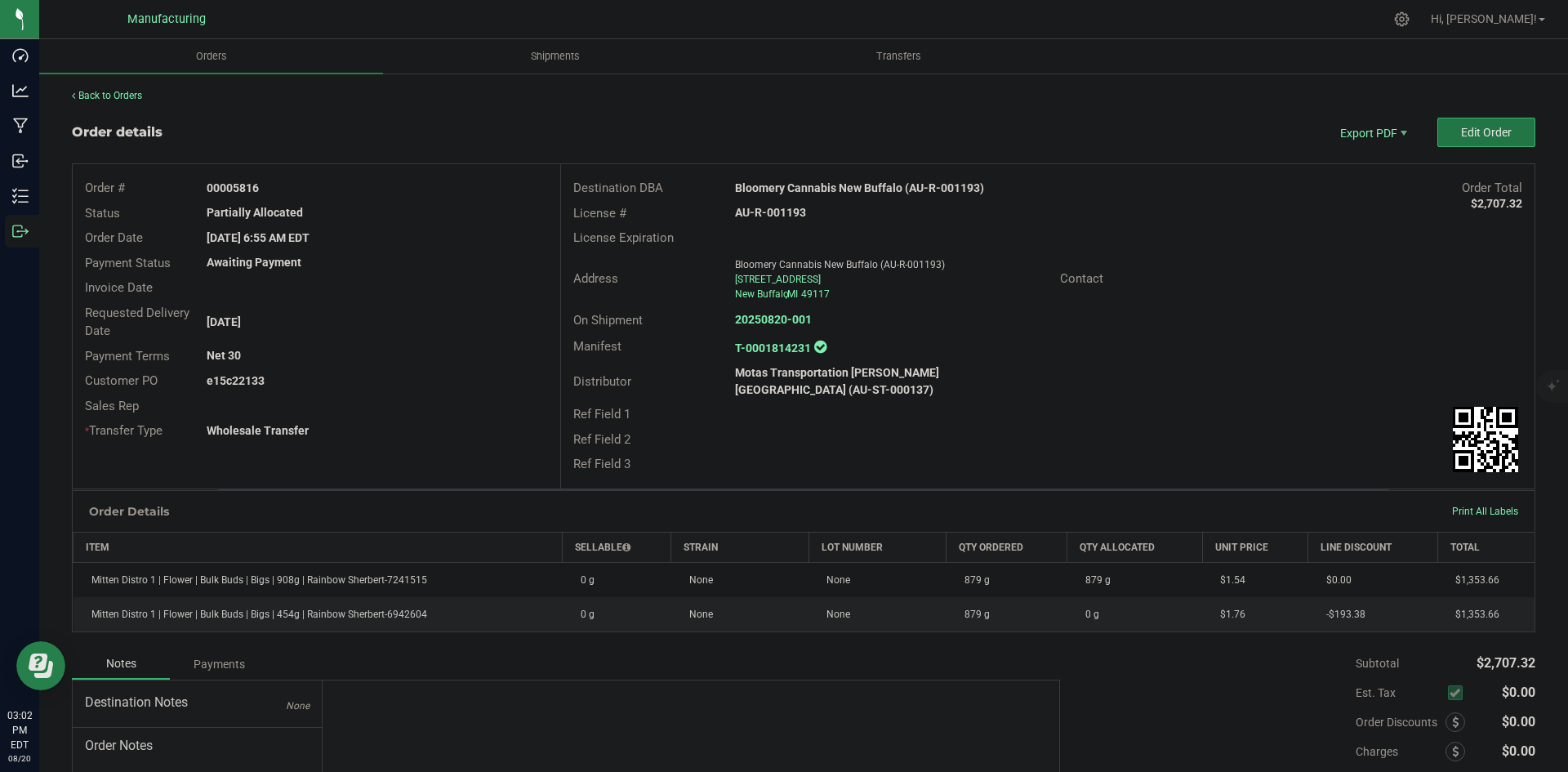
click at [1472, 130] on span "Edit Order" at bounding box center [1486, 132] width 50 height 13
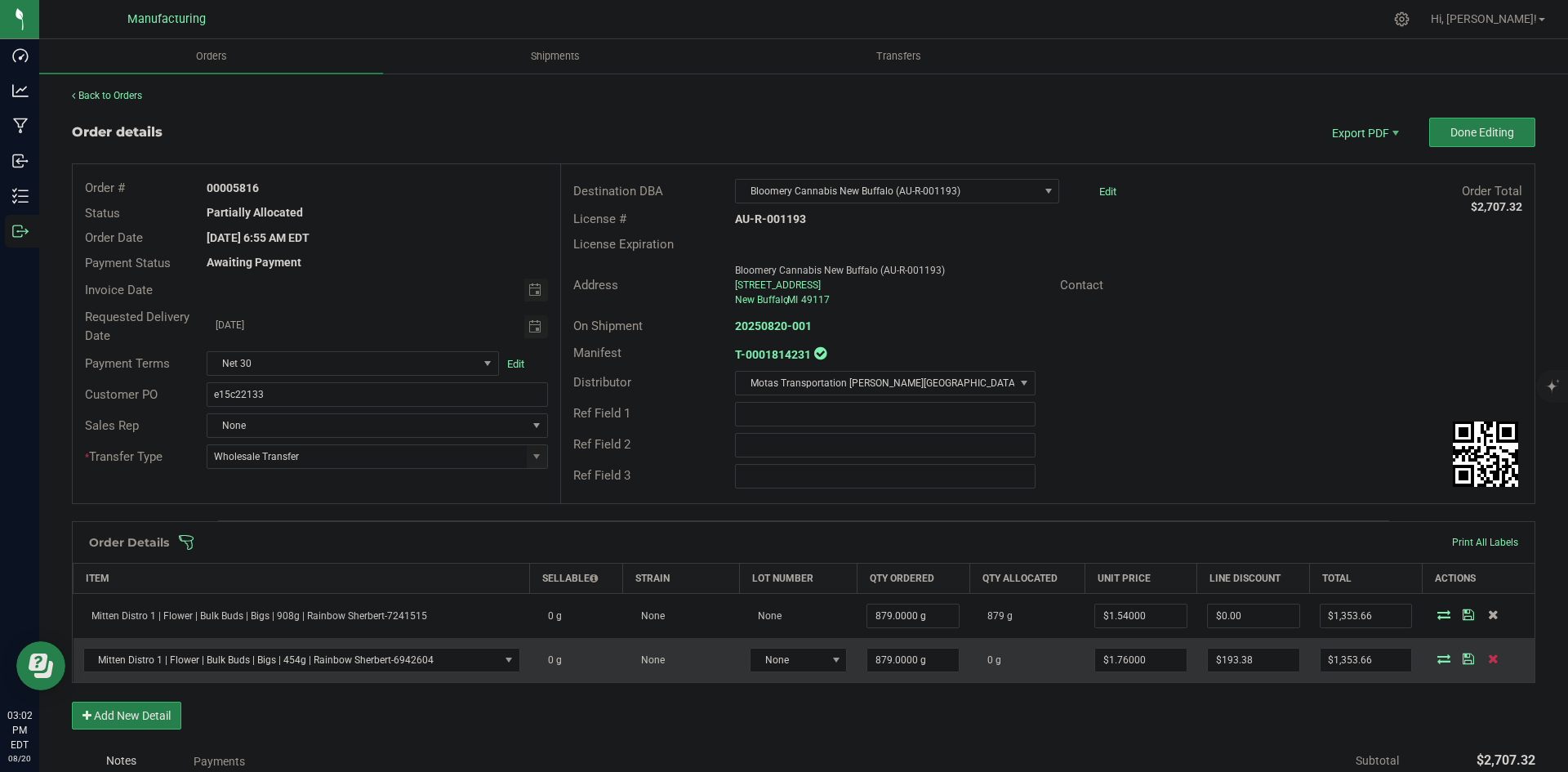
click at [1488, 658] on icon at bounding box center [1494, 658] width 11 height 10
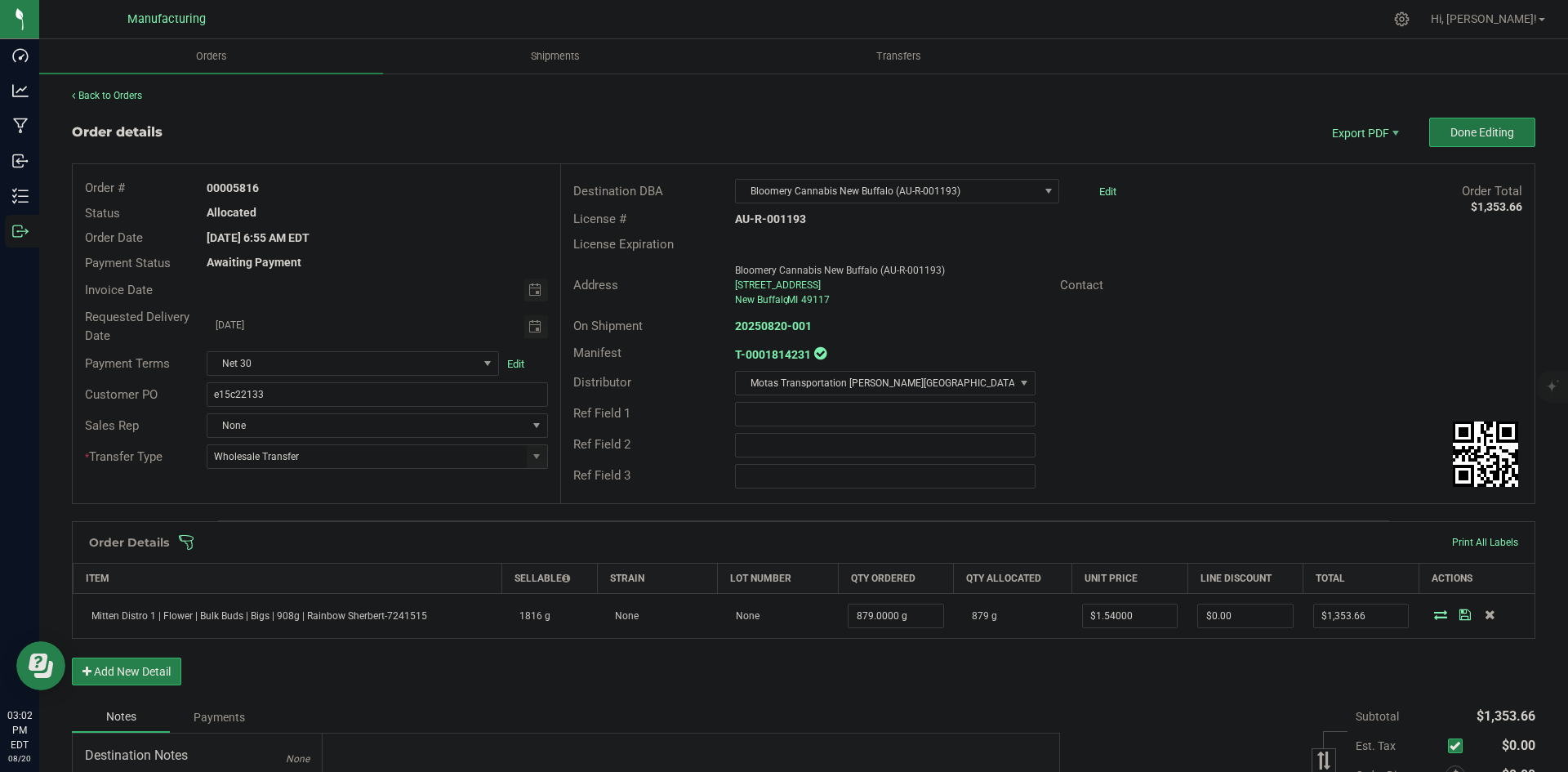
click at [1453, 136] on span "Done Editing" at bounding box center [1482, 132] width 64 height 13
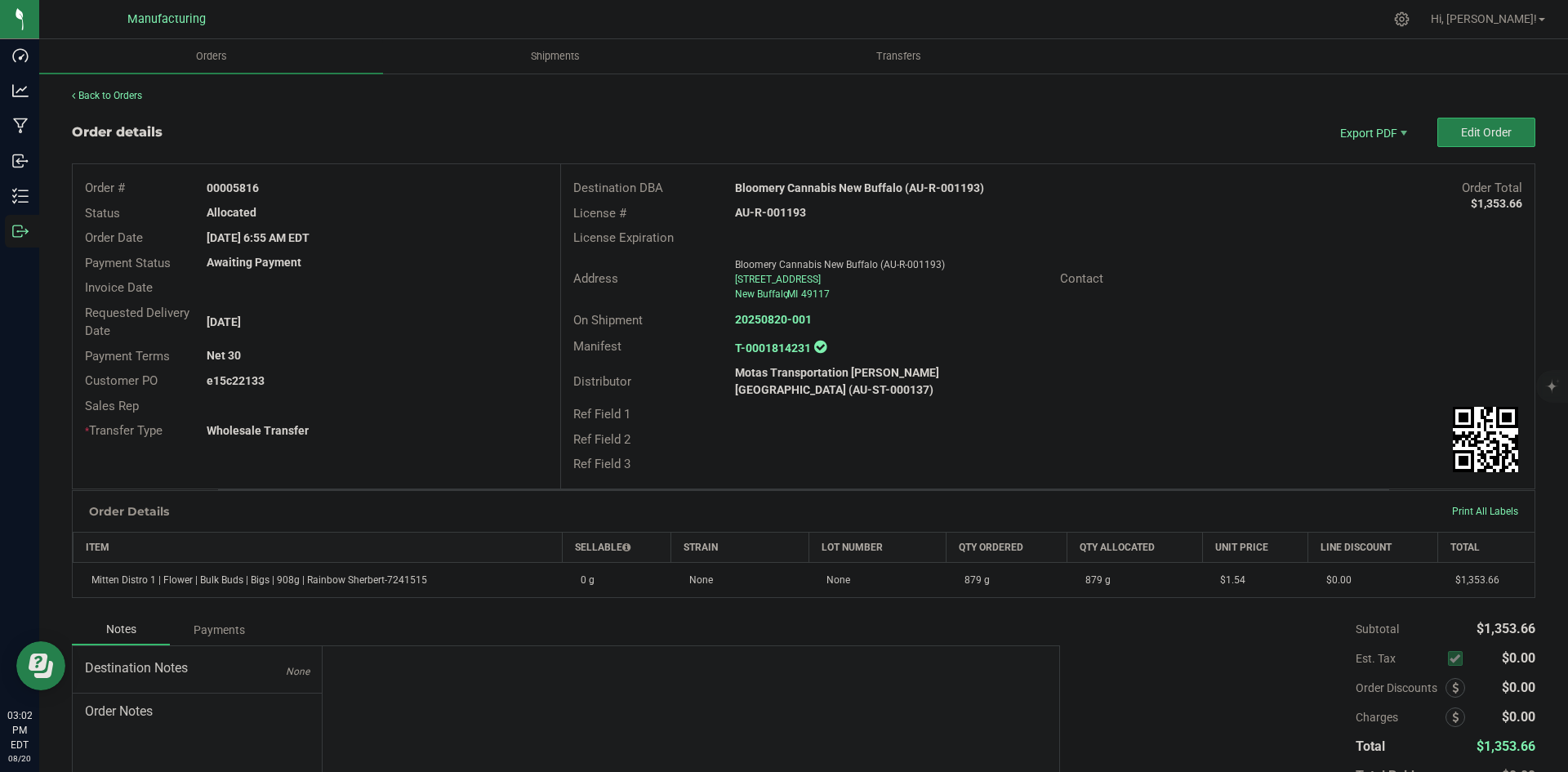
click at [772, 308] on div "On Shipment 20250820-001" at bounding box center [1047, 320] width 974 height 25
click at [771, 316] on strong "20250820-001" at bounding box center [774, 319] width 77 height 13
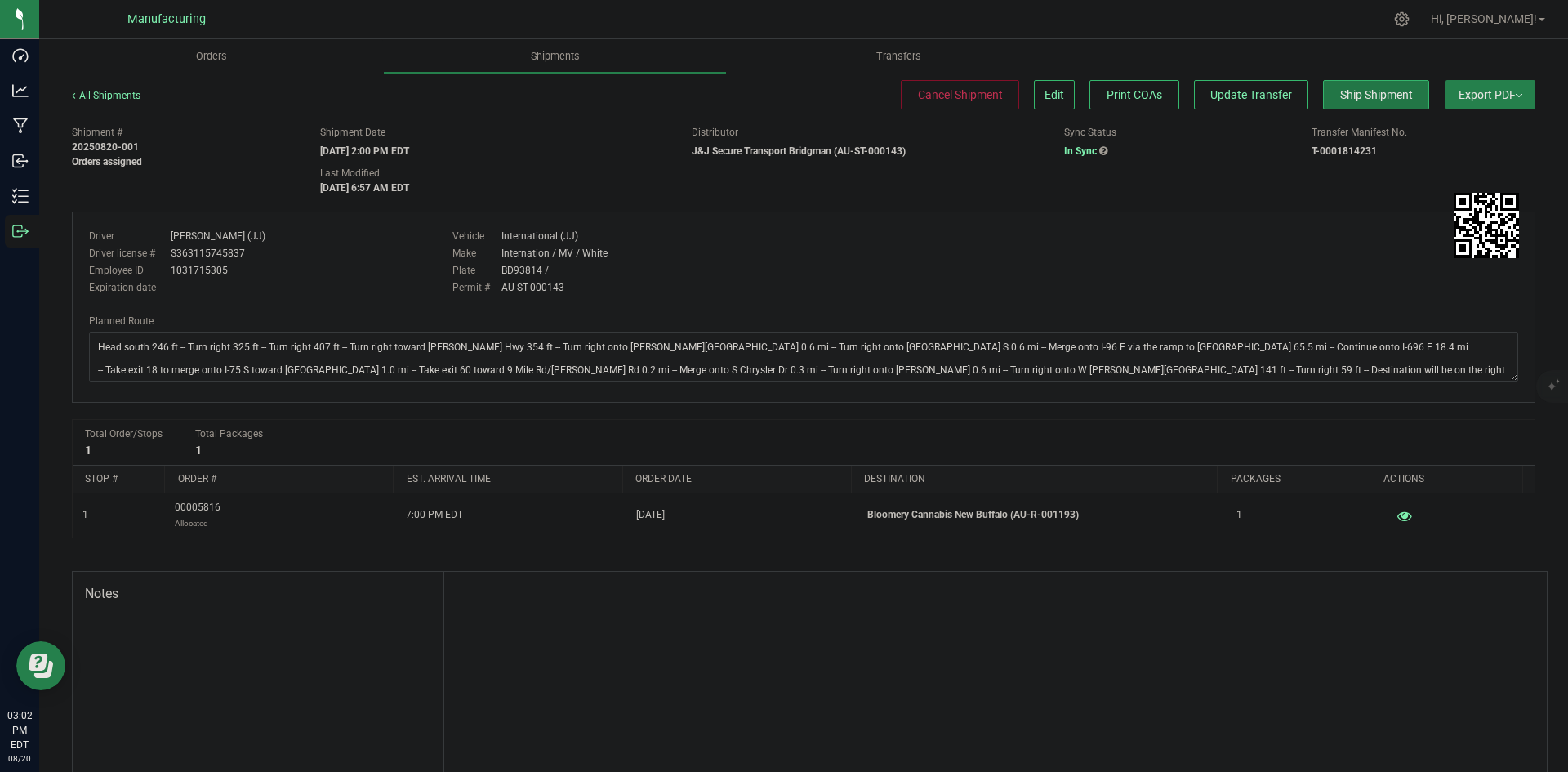
click at [1366, 97] on span "Ship Shipment" at bounding box center [1376, 94] width 73 height 13
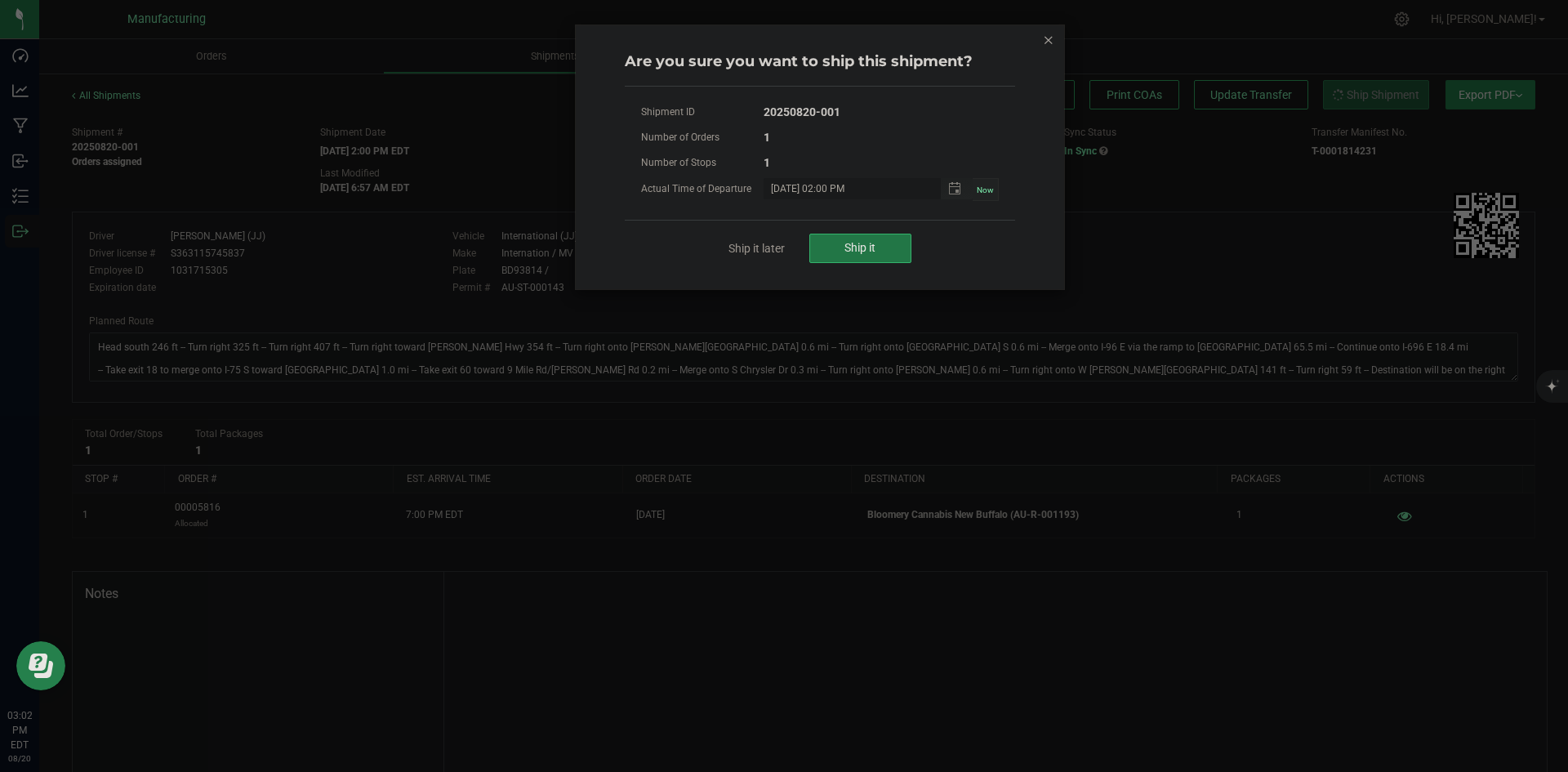
click at [837, 245] on button "Ship it" at bounding box center [861, 248] width 102 height 30
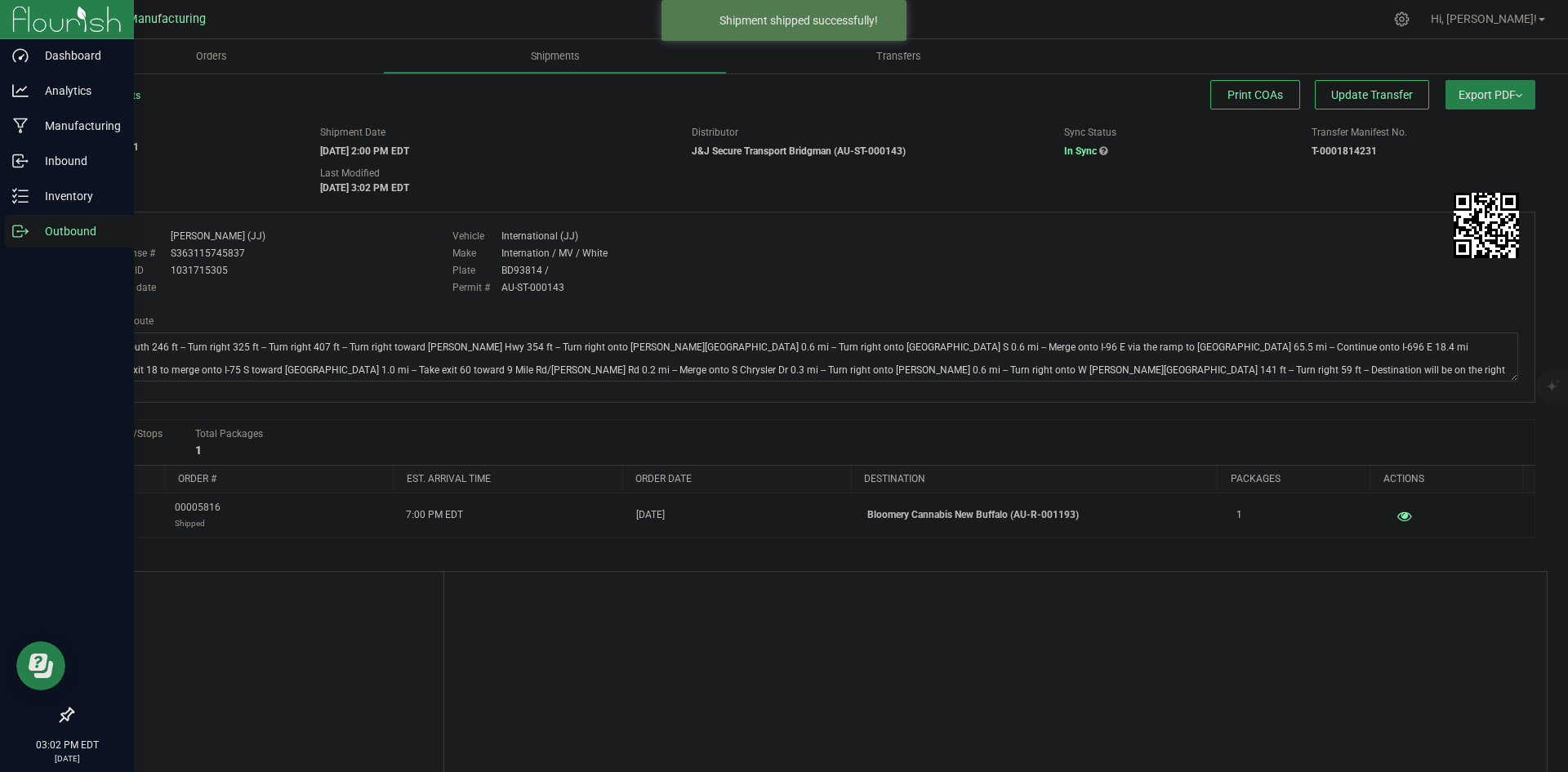
click at [56, 220] on div "Outbound" at bounding box center [69, 231] width 129 height 32
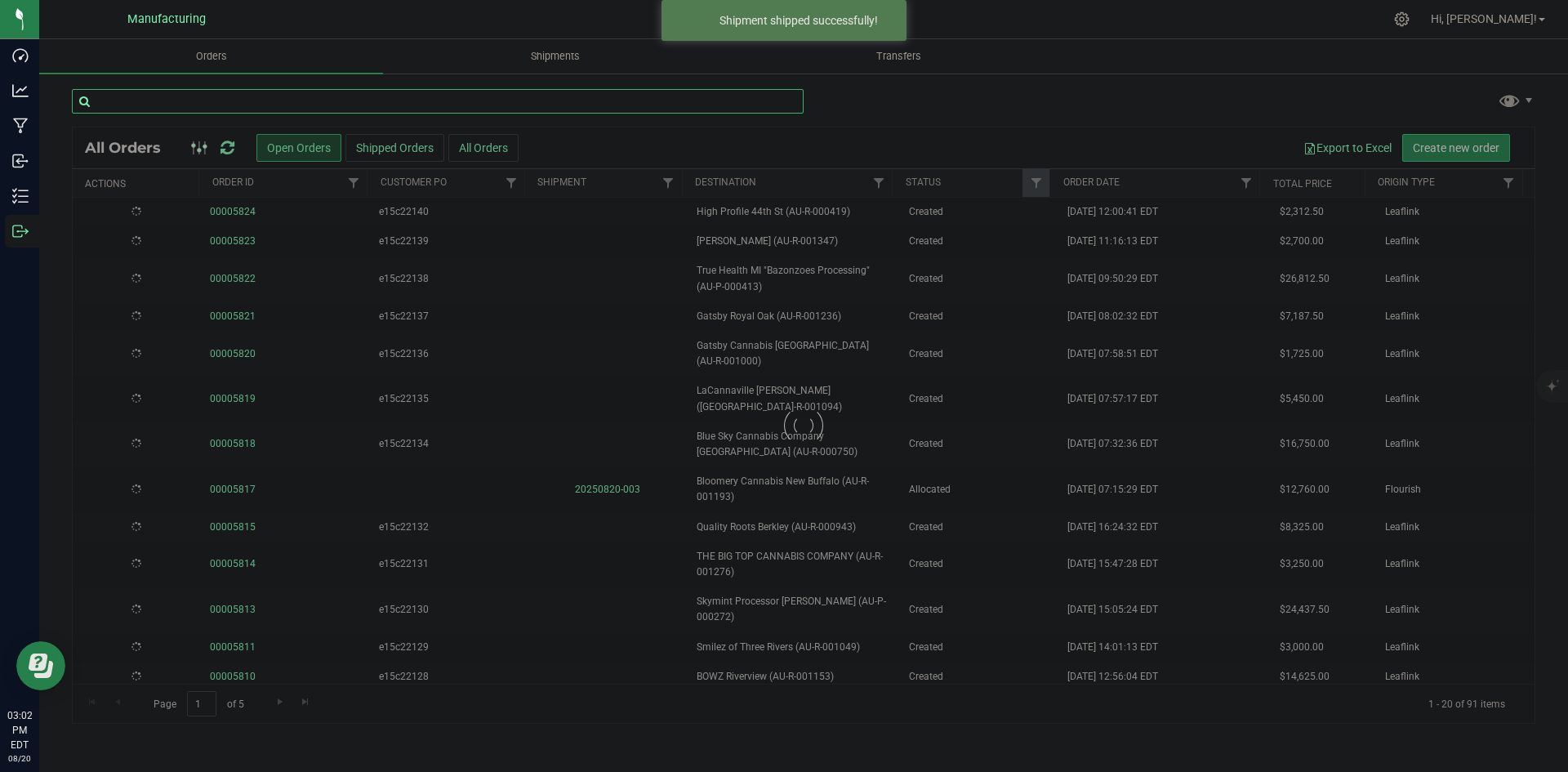
click at [337, 94] on input "text" at bounding box center [437, 101] width 731 height 24
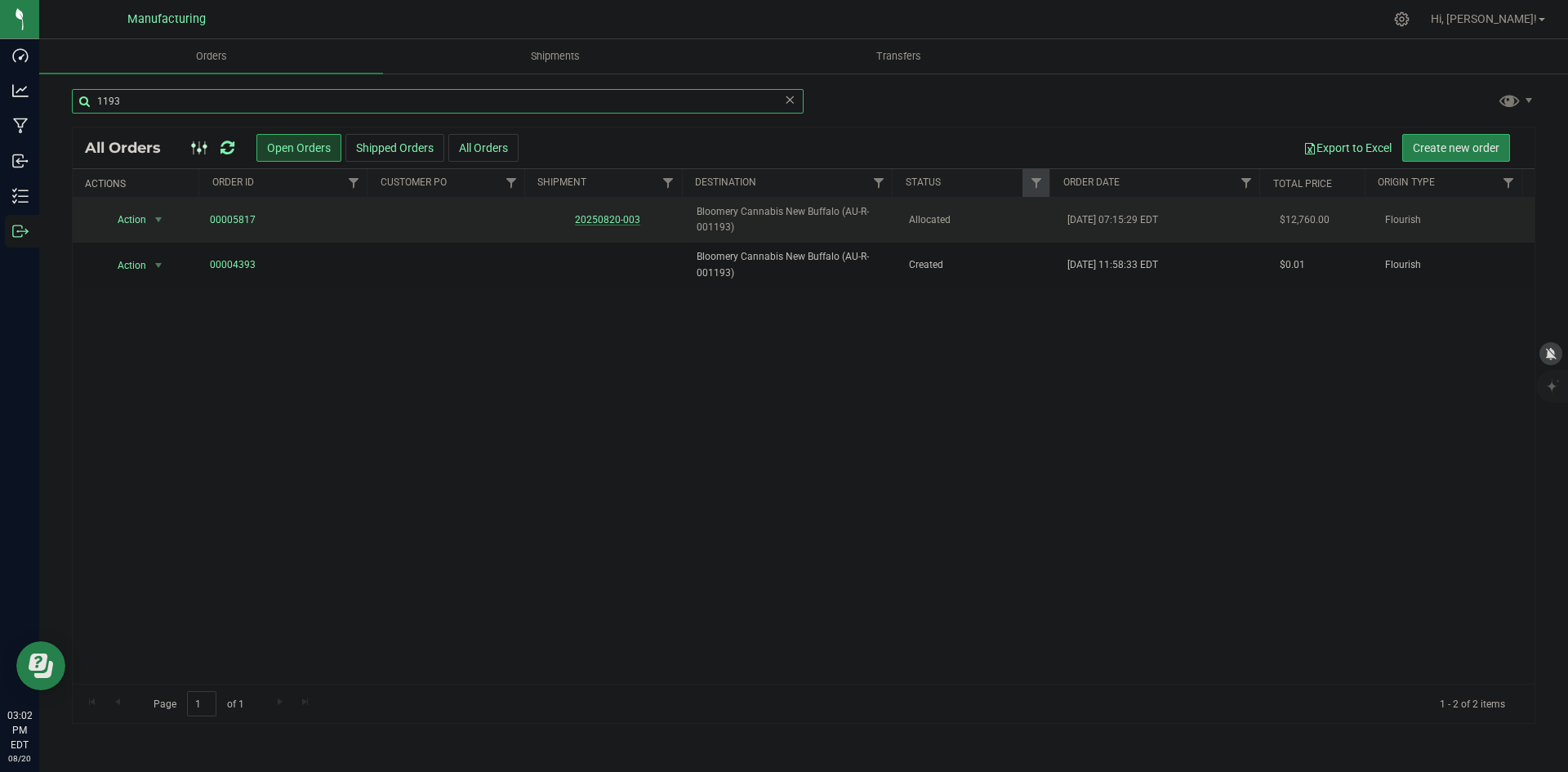
type input "1193"
click at [618, 219] on link "20250820-003" at bounding box center [608, 219] width 66 height 12
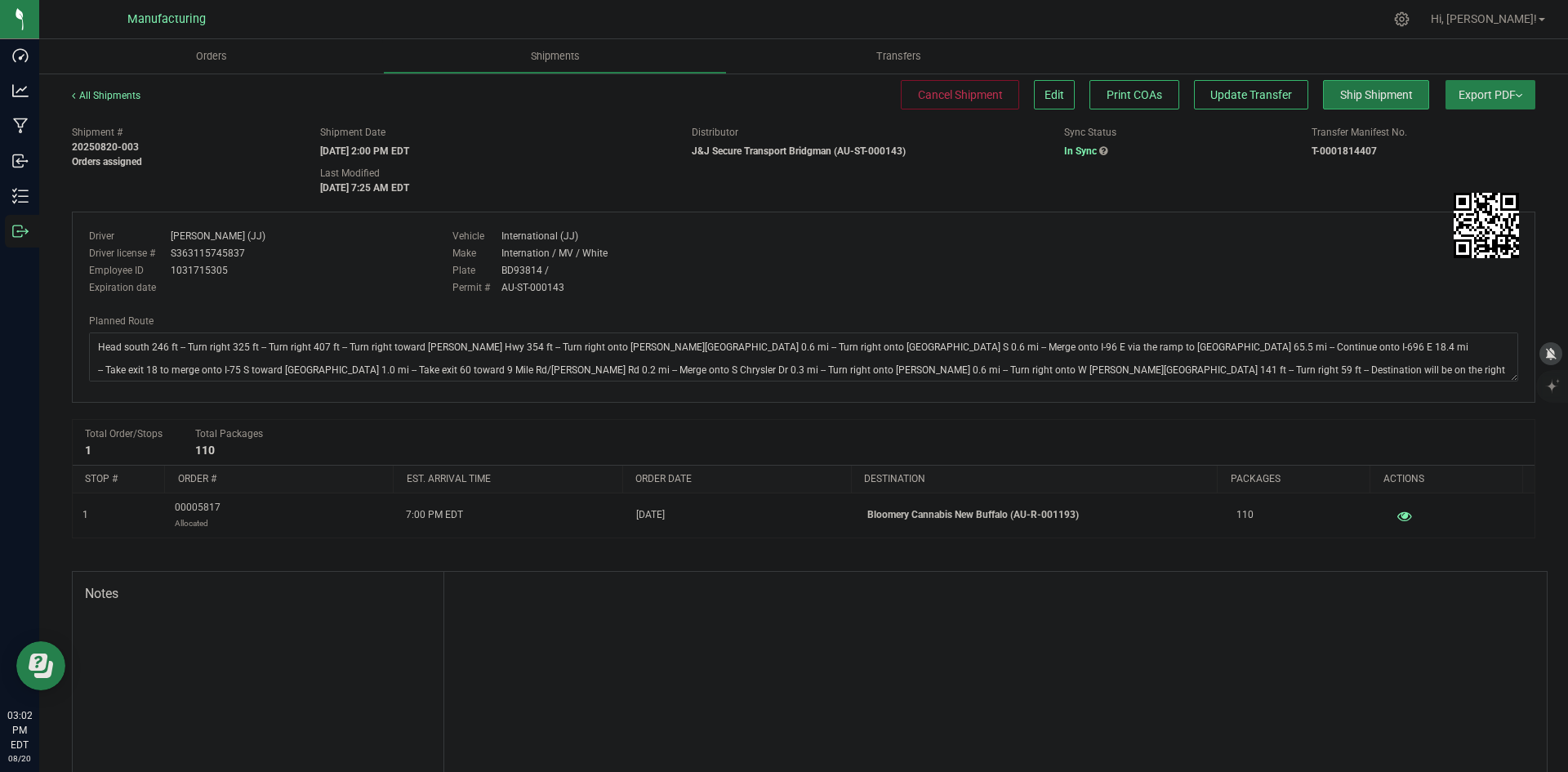
click at [1346, 95] on span "Ship Shipment" at bounding box center [1376, 94] width 73 height 13
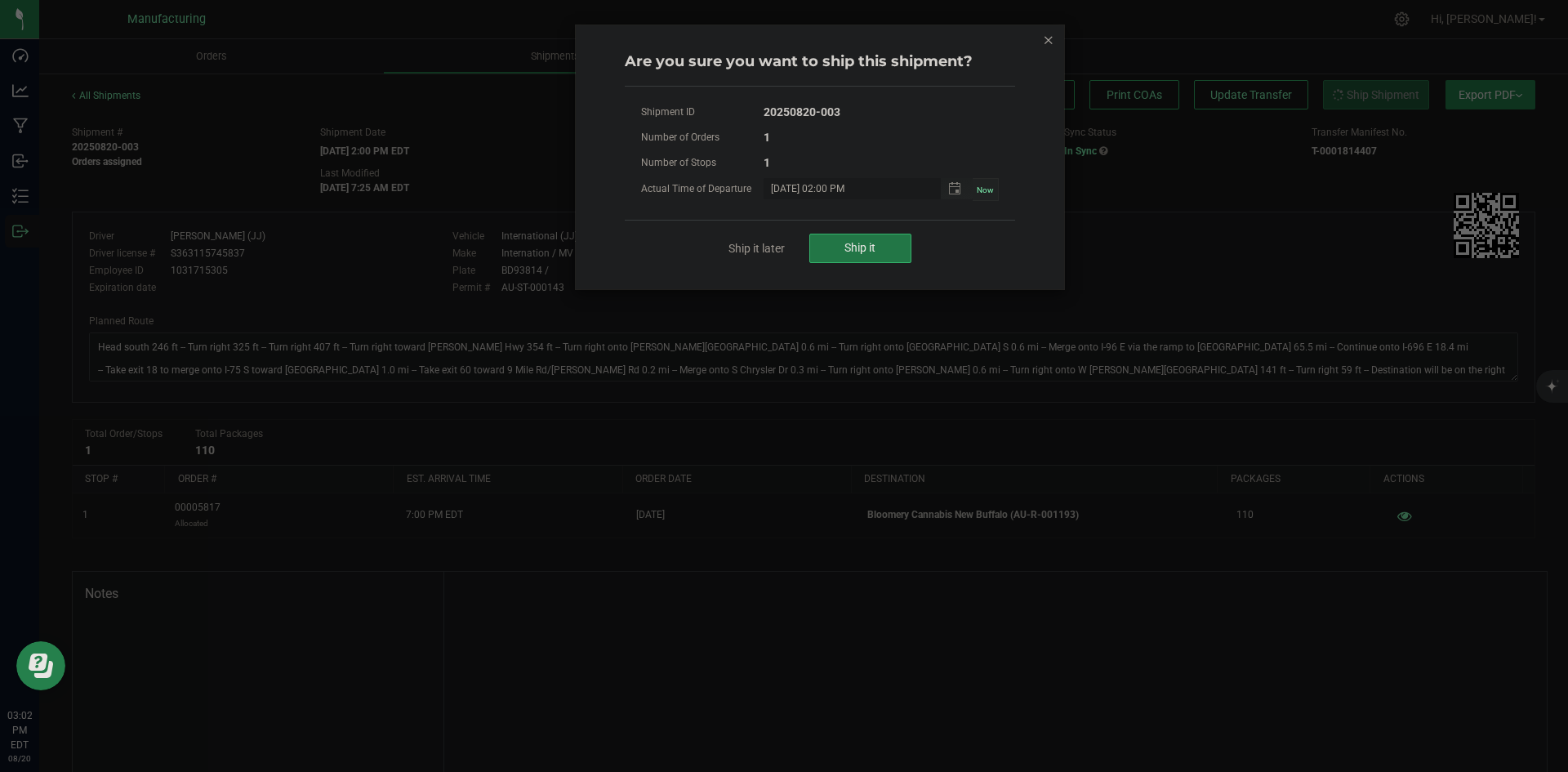
click at [843, 255] on button "Ship it" at bounding box center [861, 248] width 102 height 30
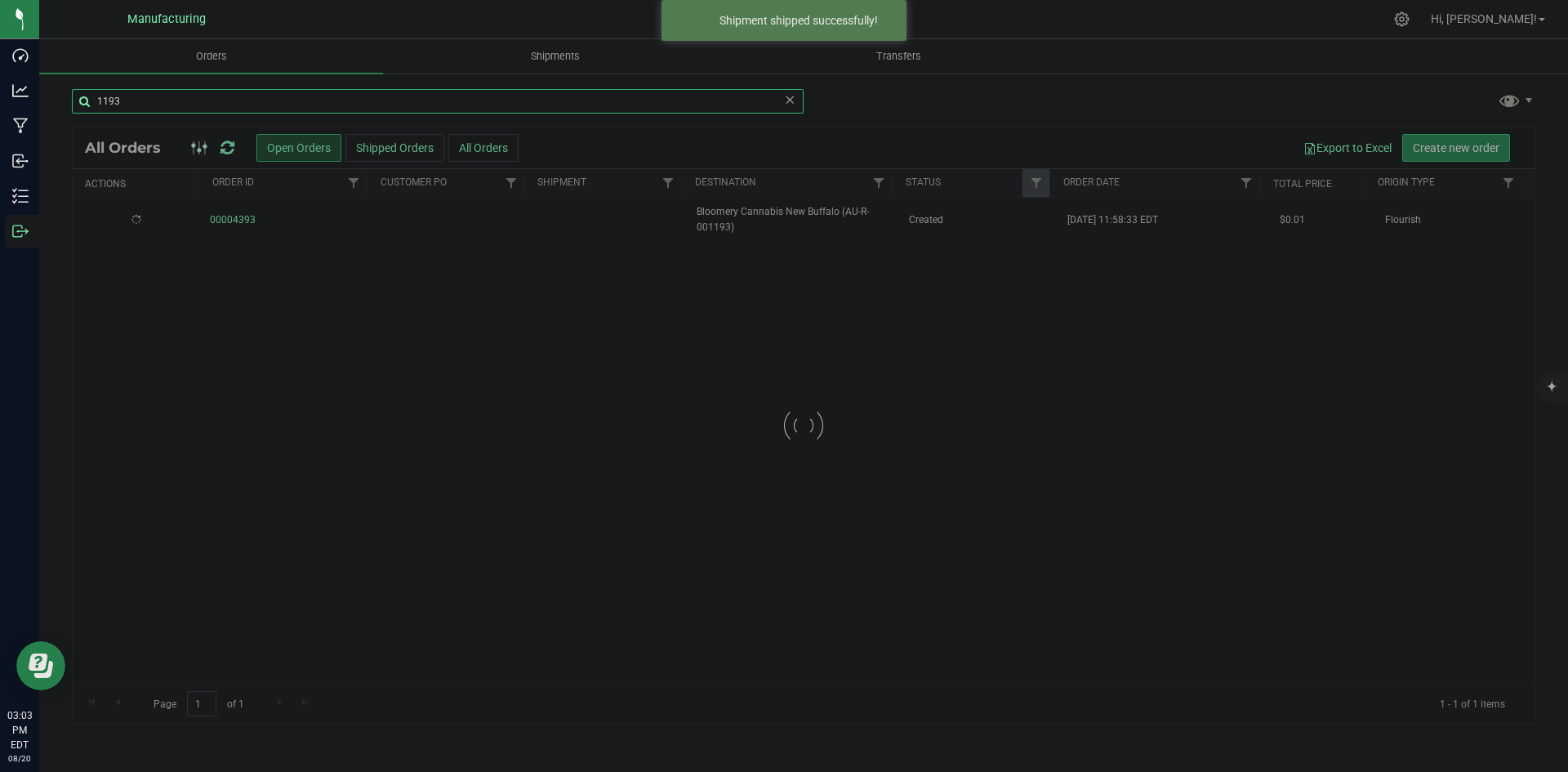
click at [123, 100] on input "1193" at bounding box center [437, 101] width 731 height 24
type input "1210"
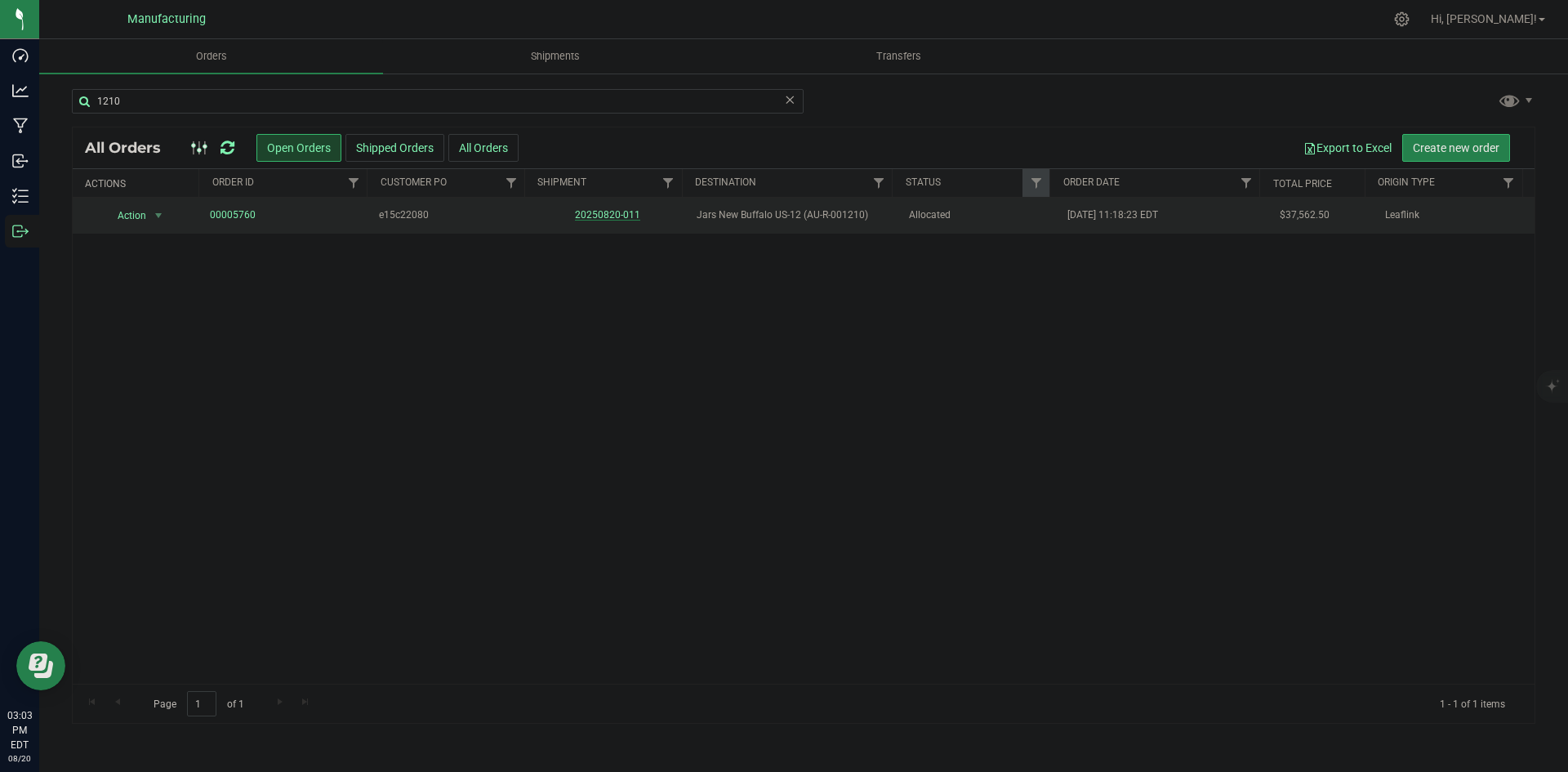
click at [615, 211] on link "20250820-011" at bounding box center [608, 215] width 66 height 12
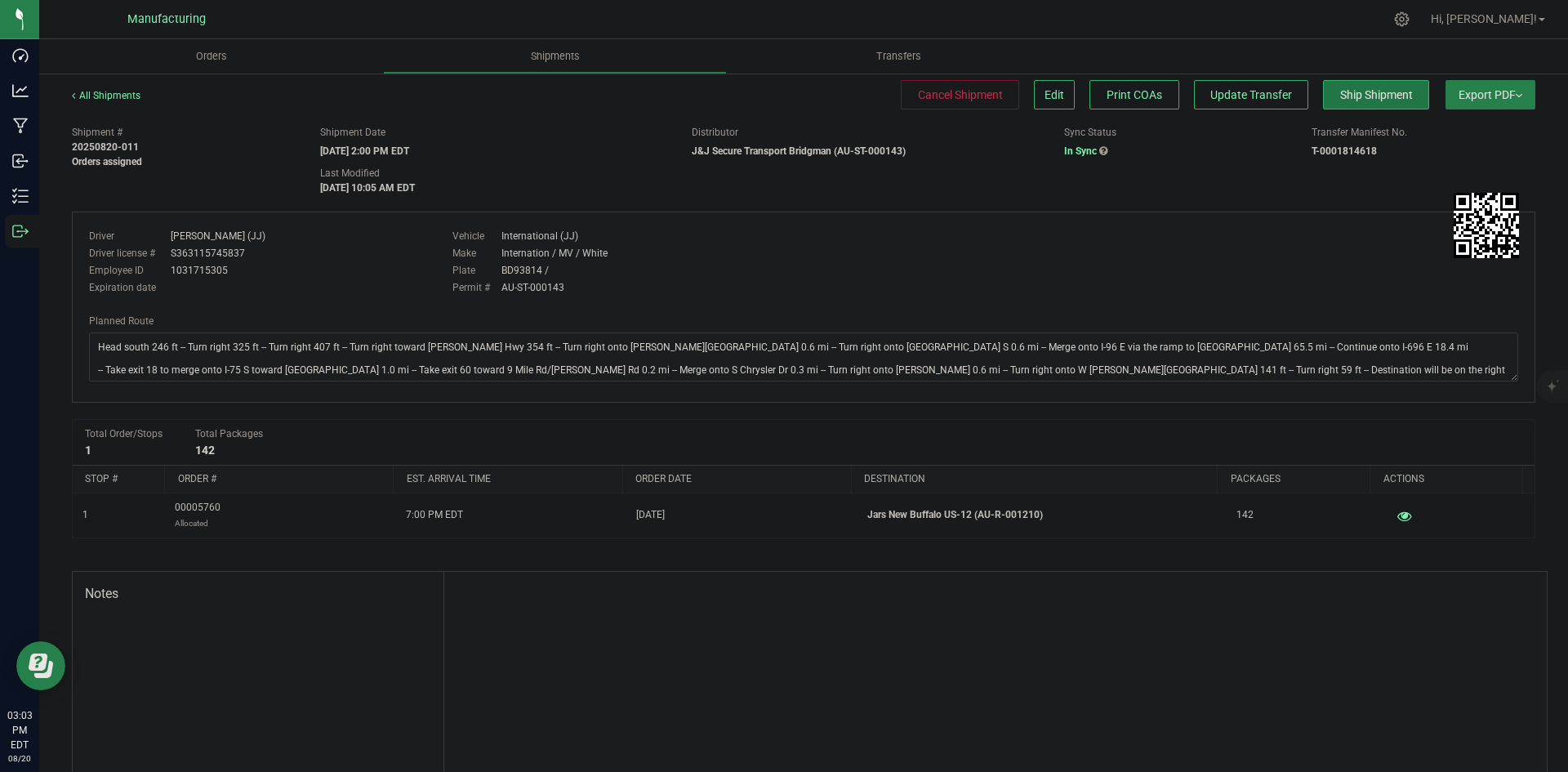
click at [1340, 101] on span "Ship Shipment" at bounding box center [1376, 94] width 73 height 13
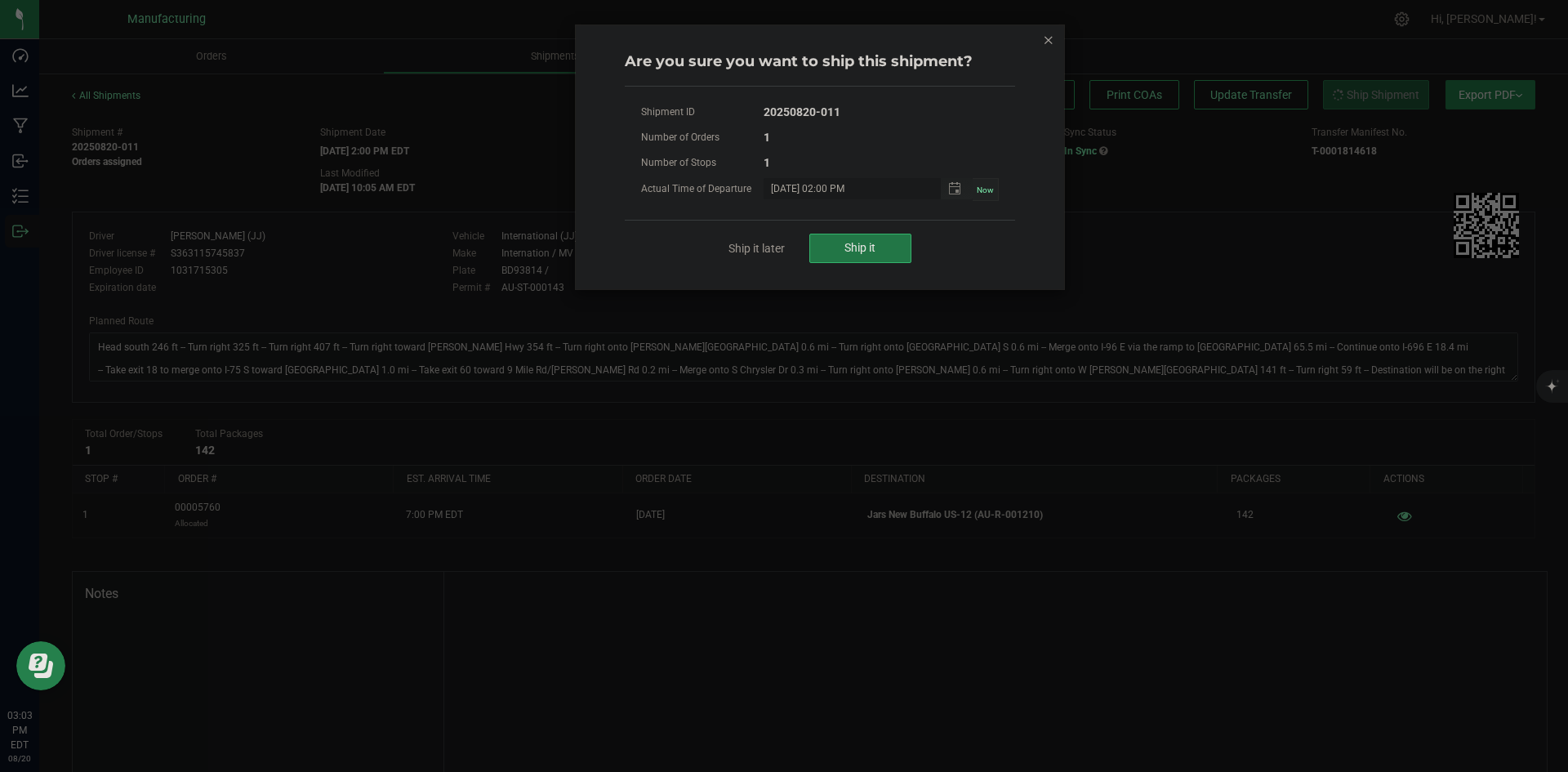
click at [851, 236] on button "Ship it" at bounding box center [861, 248] width 102 height 30
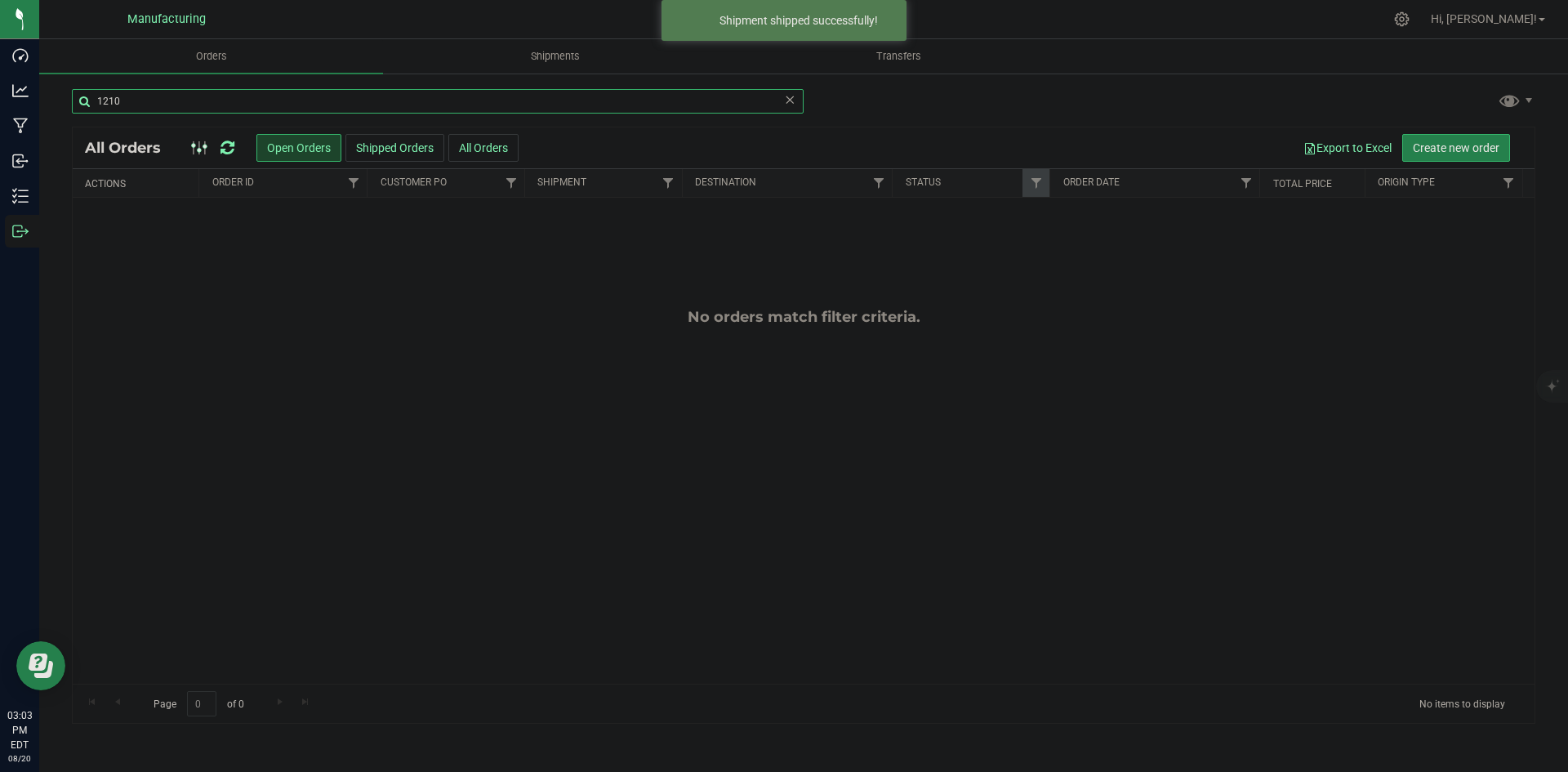
click at [172, 111] on input "1210" at bounding box center [437, 101] width 731 height 24
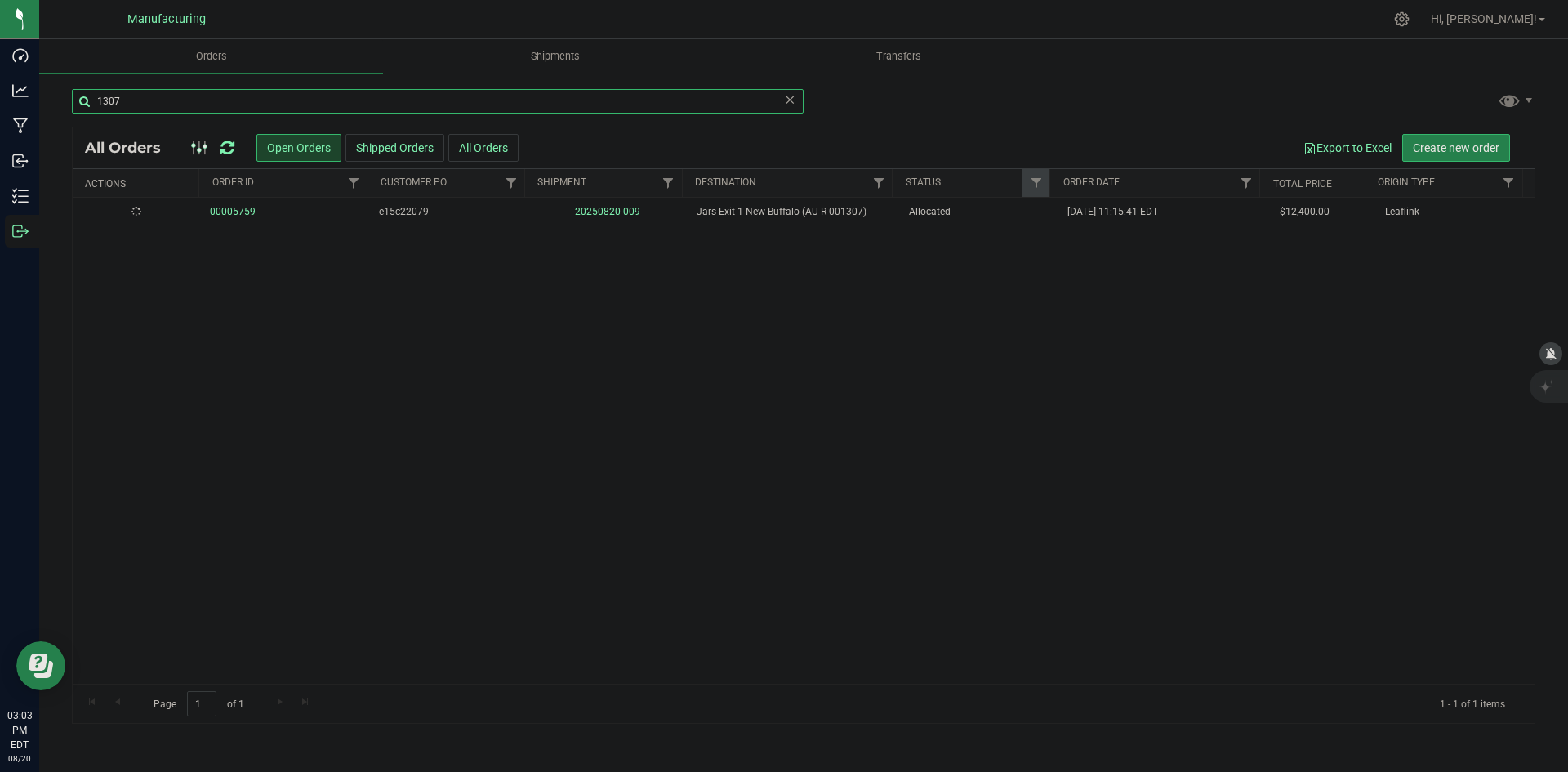
type input "1307"
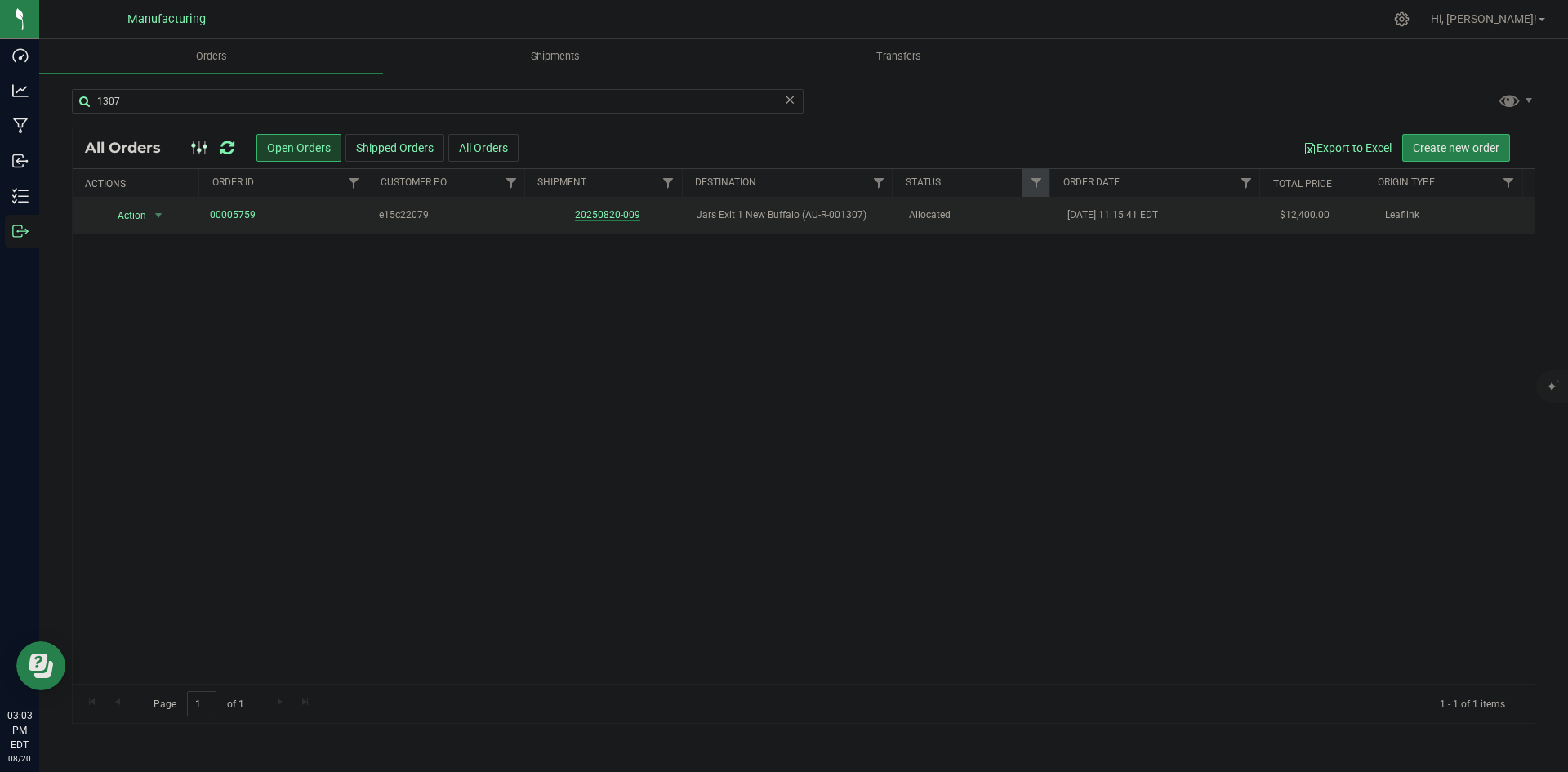
click at [607, 215] on link "20250820-009" at bounding box center [608, 215] width 66 height 12
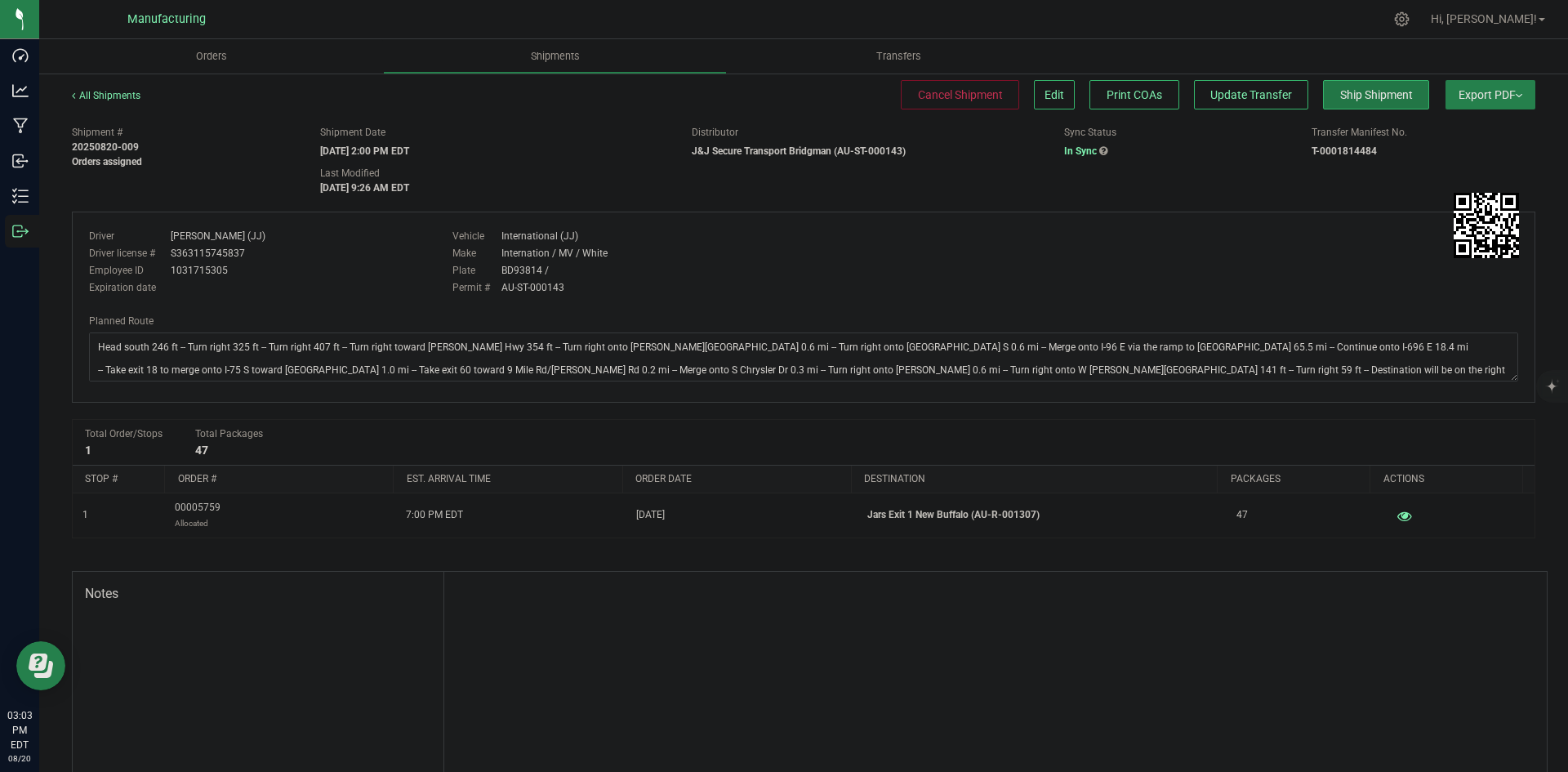
click at [1347, 94] on span "Ship Shipment" at bounding box center [1376, 94] width 73 height 13
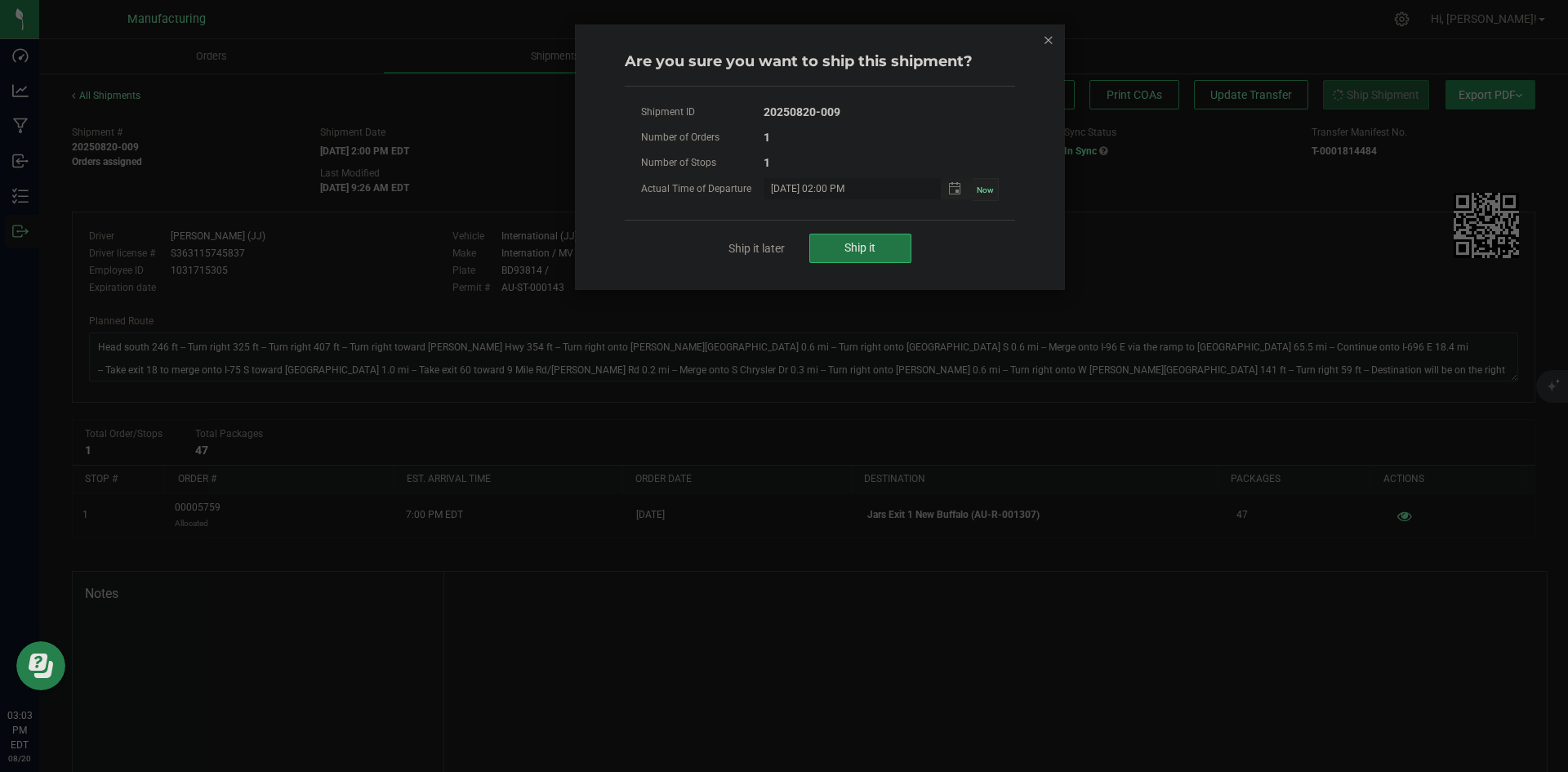
click at [874, 250] on span "Ship it" at bounding box center [860, 247] width 31 height 13
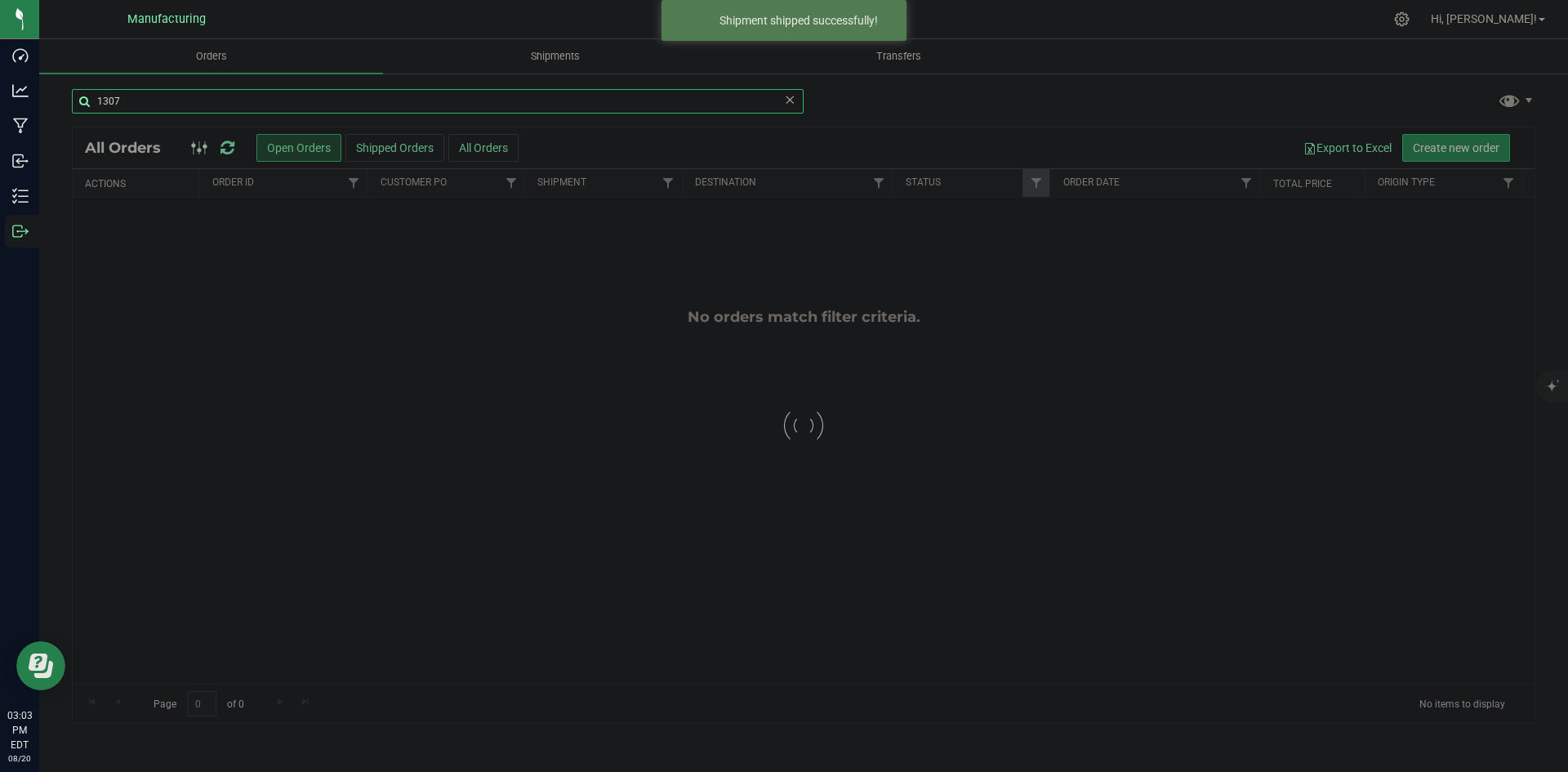
click at [163, 95] on input "1307" at bounding box center [437, 101] width 731 height 24
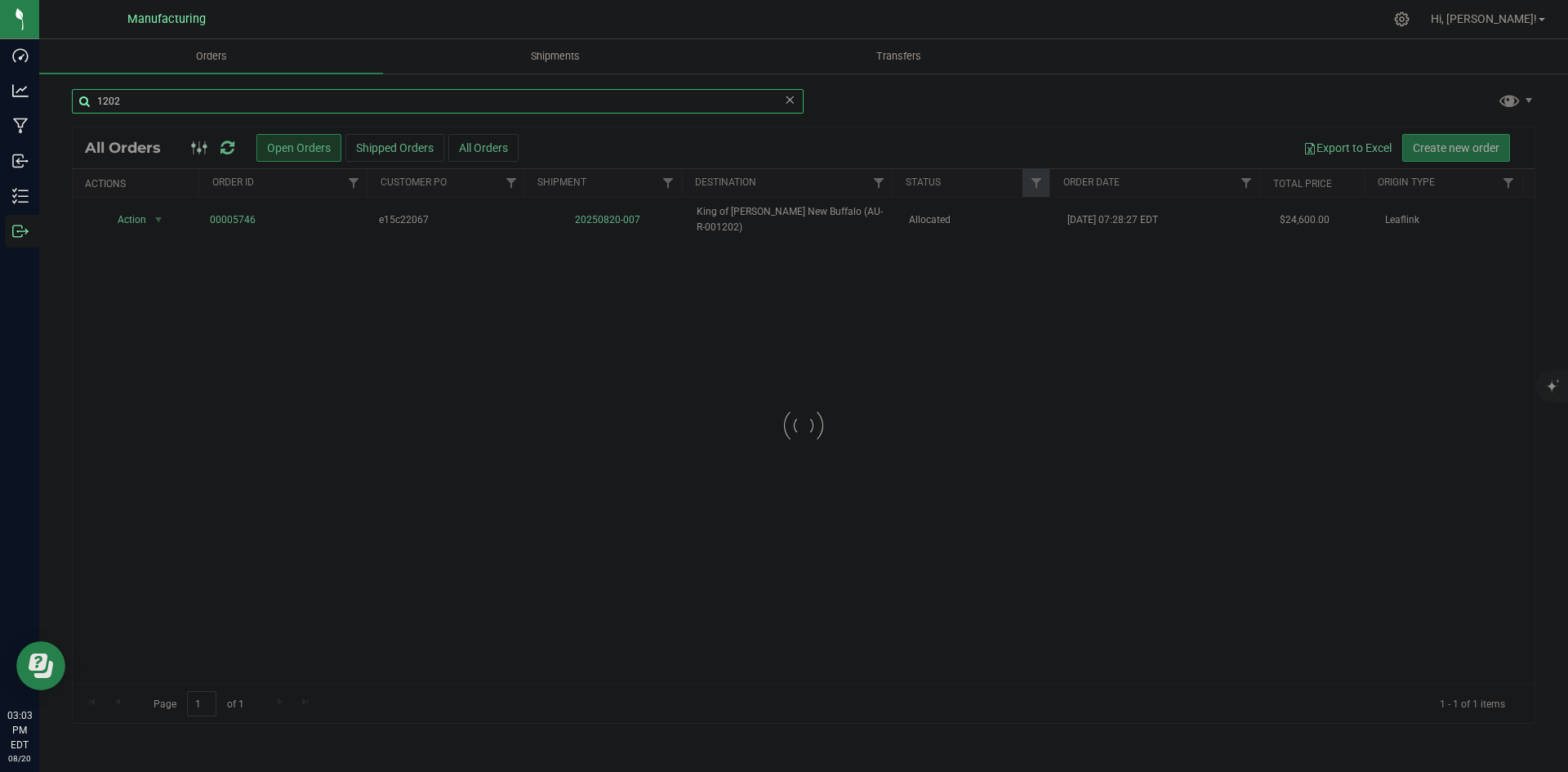
type input "1202"
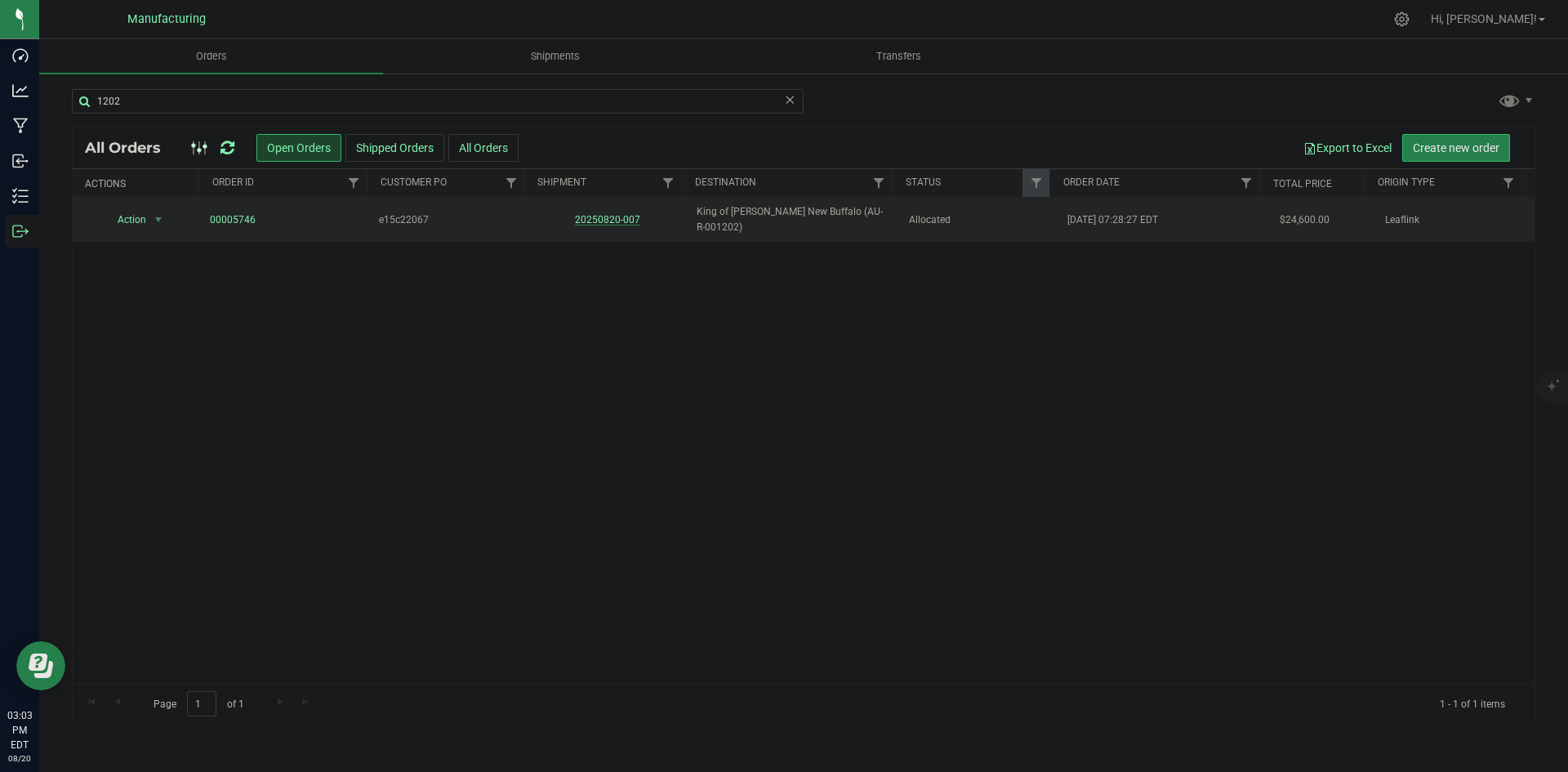
click at [587, 214] on link "20250820-007" at bounding box center [608, 219] width 66 height 12
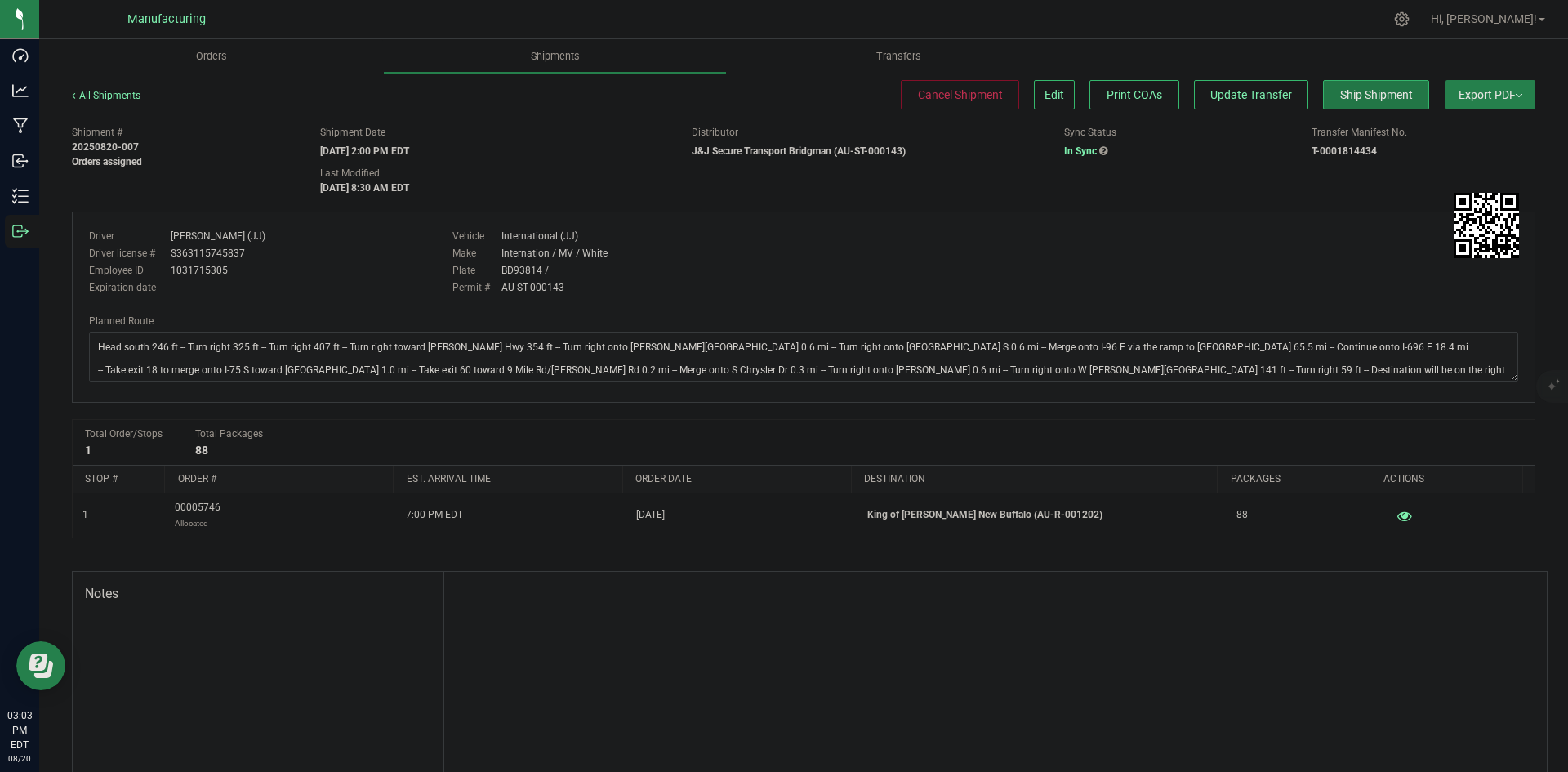
click at [1340, 100] on span "Ship Shipment" at bounding box center [1376, 94] width 73 height 13
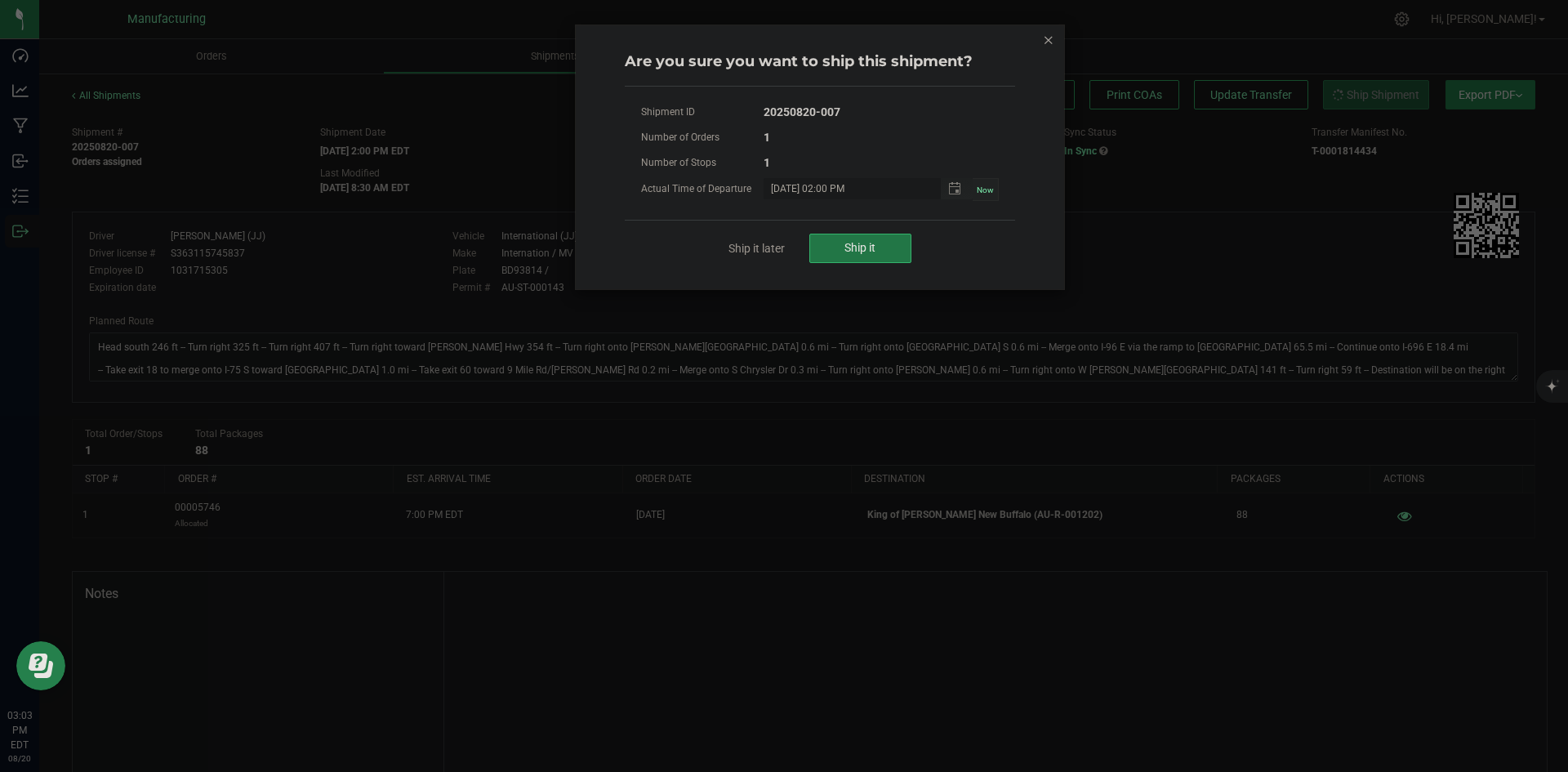
click at [872, 257] on button "Ship it" at bounding box center [861, 248] width 102 height 30
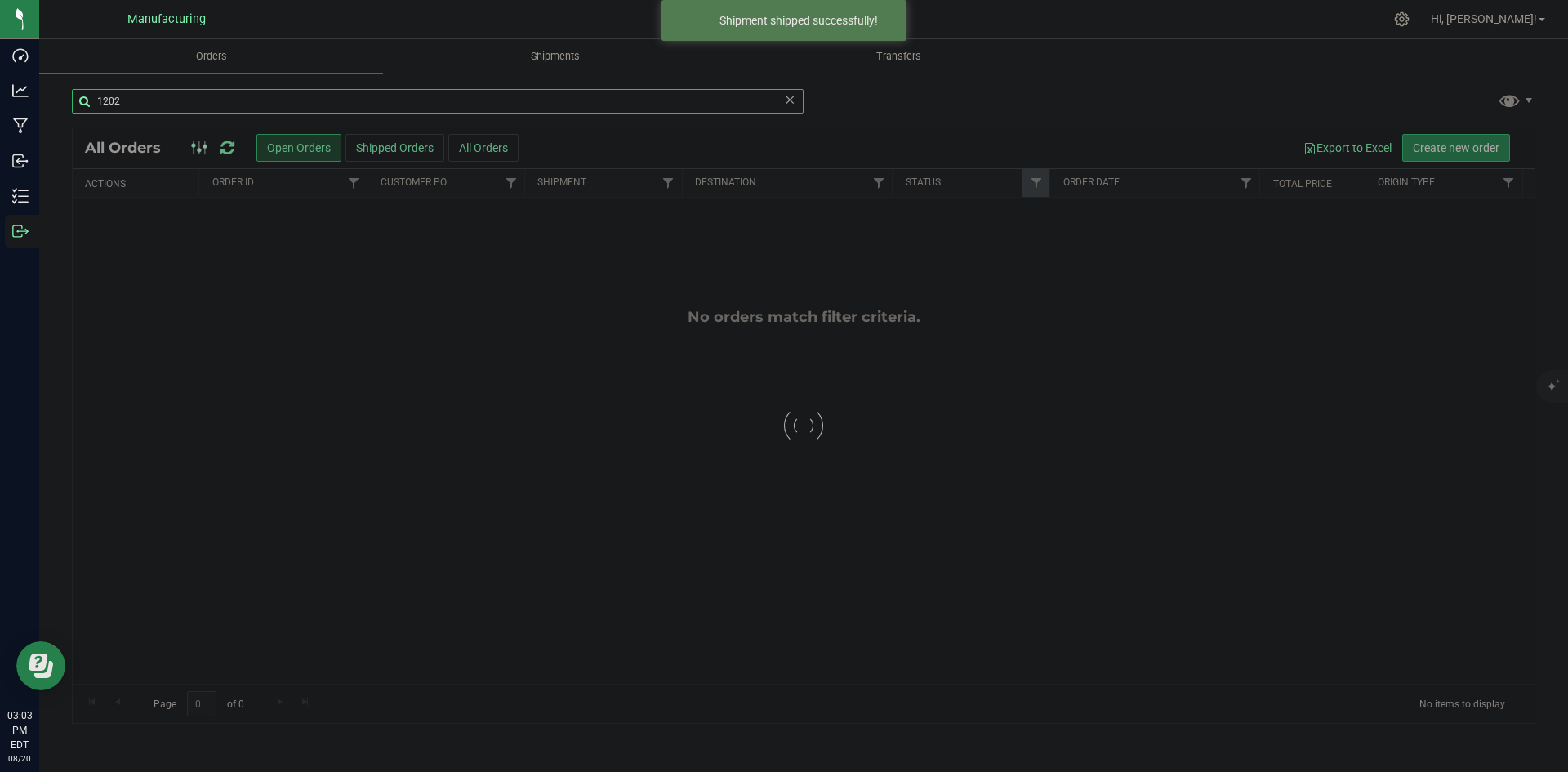
click at [177, 100] on input "1202" at bounding box center [437, 101] width 731 height 24
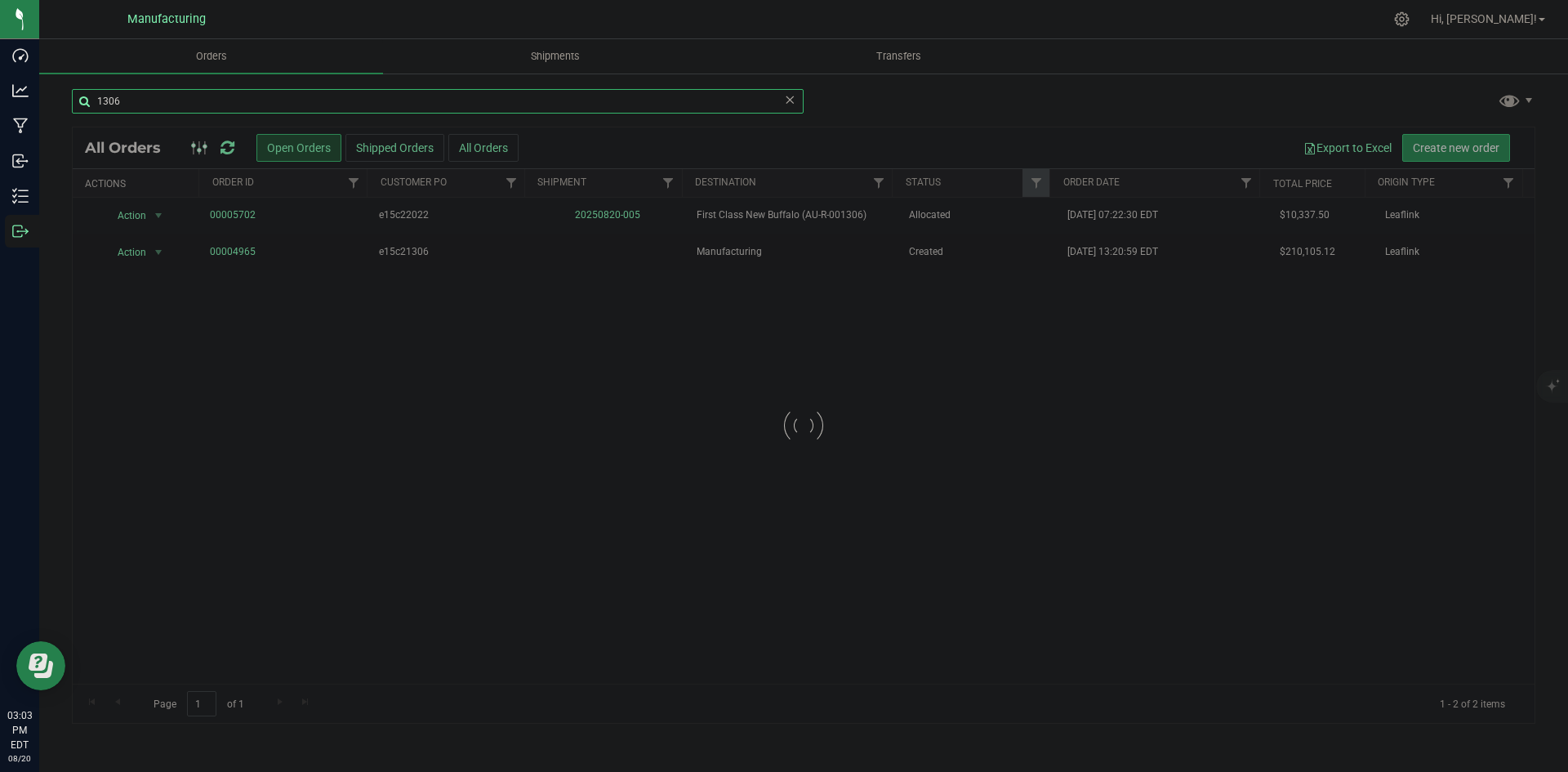
type input "1306"
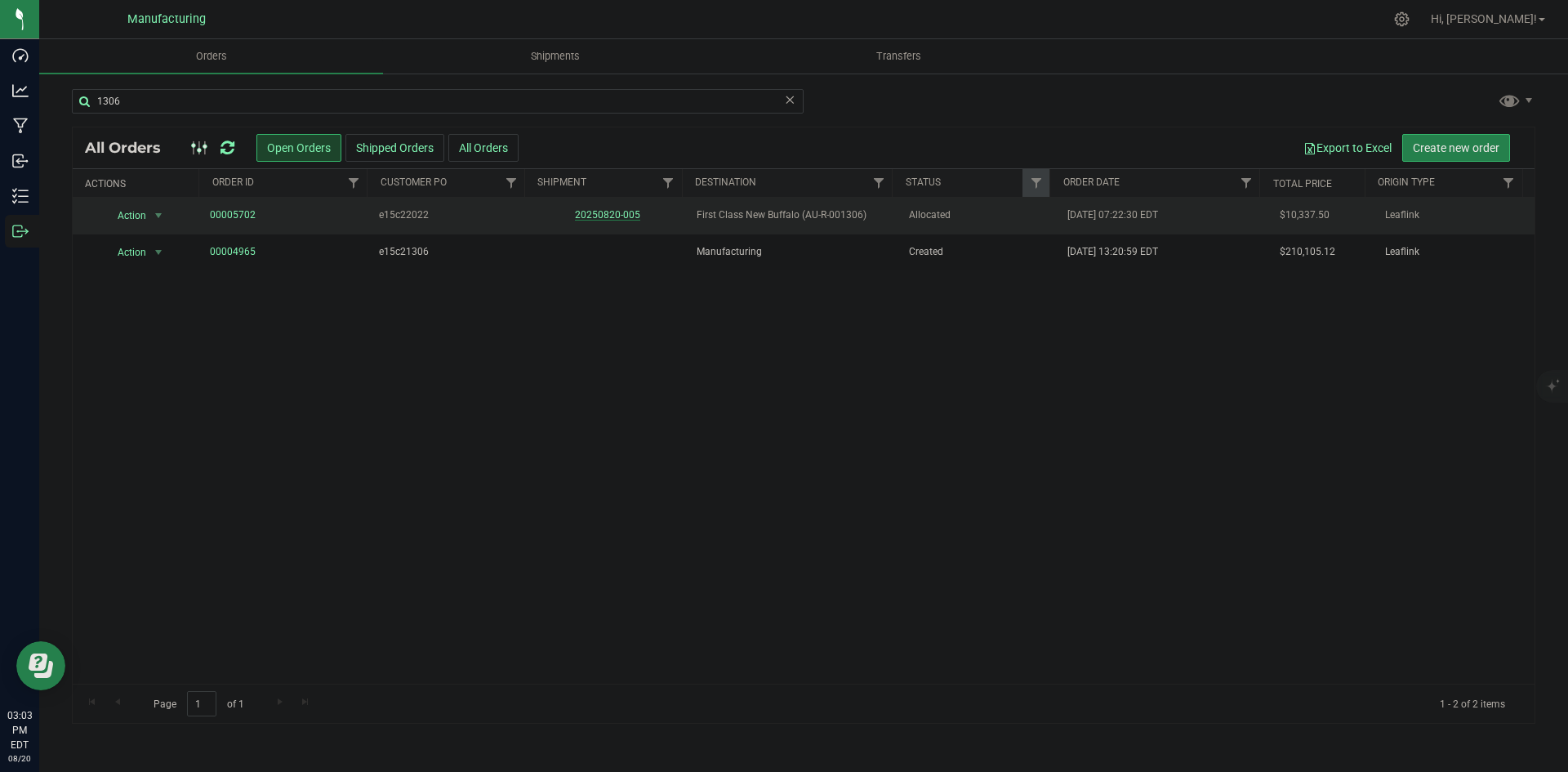
click at [629, 213] on link "20250820-005" at bounding box center [608, 215] width 66 height 12
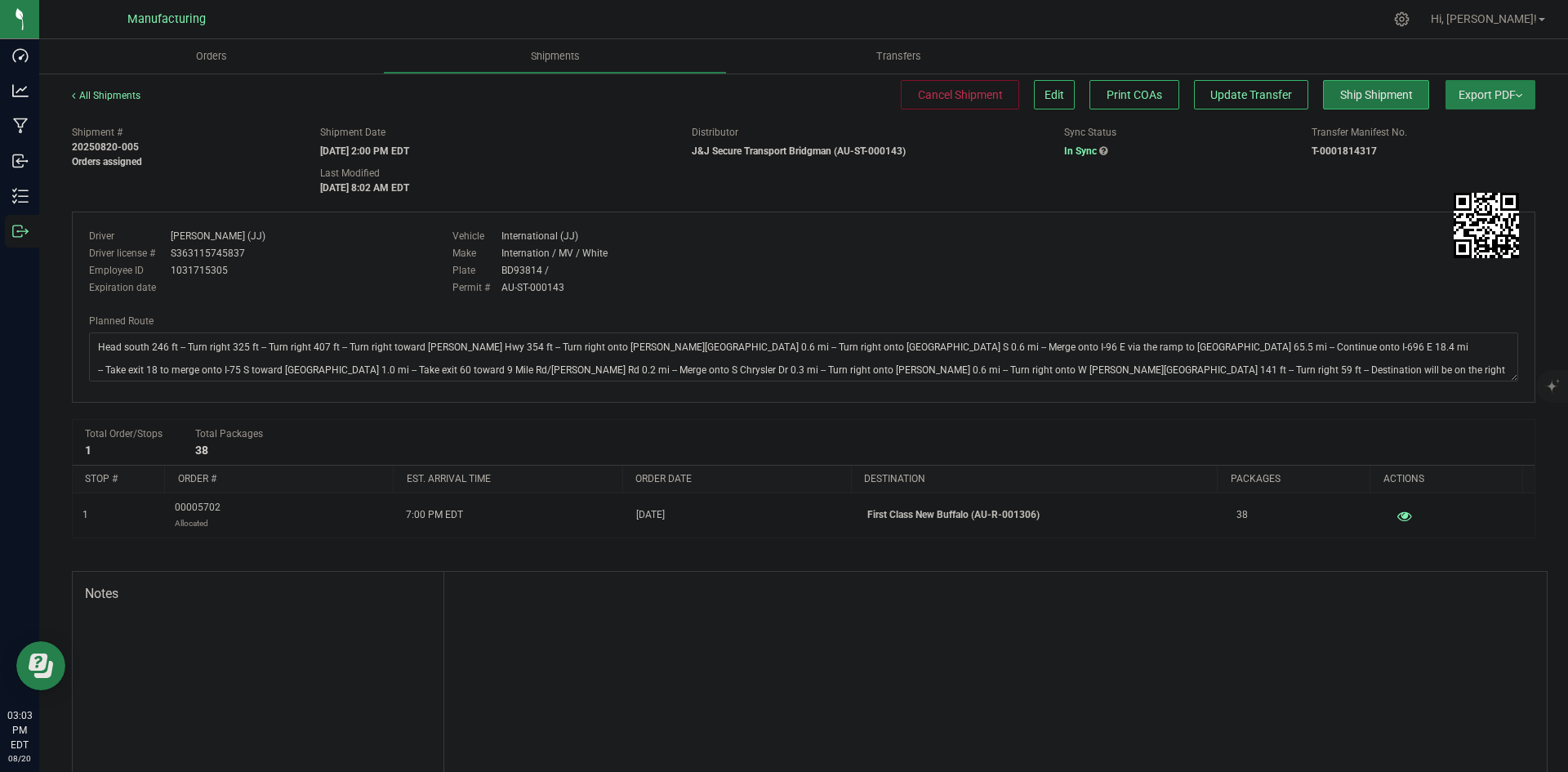
click at [1362, 95] on span "Ship Shipment" at bounding box center [1376, 94] width 73 height 13
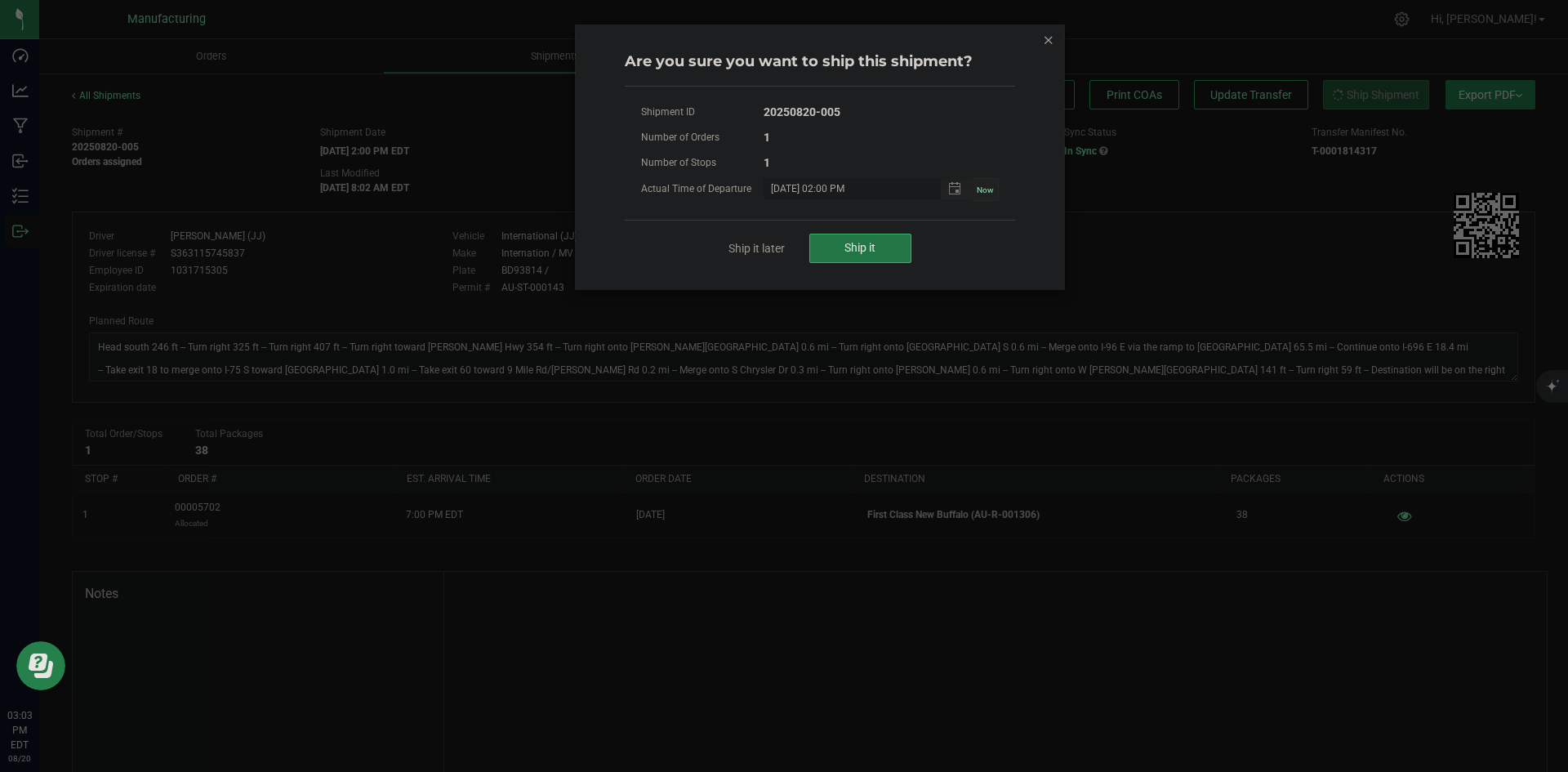
click at [885, 246] on button "Ship it" at bounding box center [861, 248] width 102 height 30
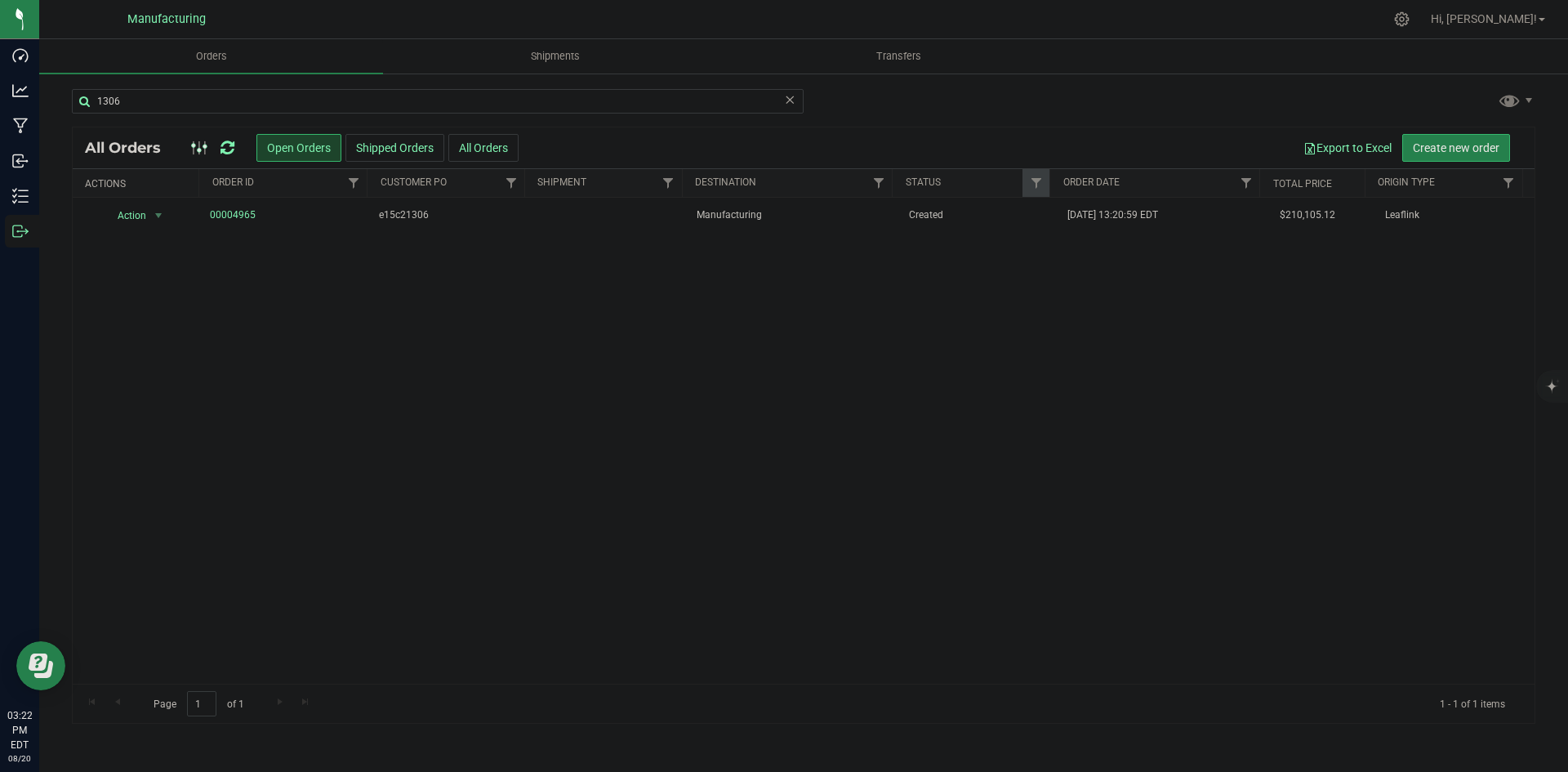
click at [225, 154] on icon at bounding box center [227, 148] width 13 height 16
click at [793, 101] on icon at bounding box center [789, 99] width 12 height 20
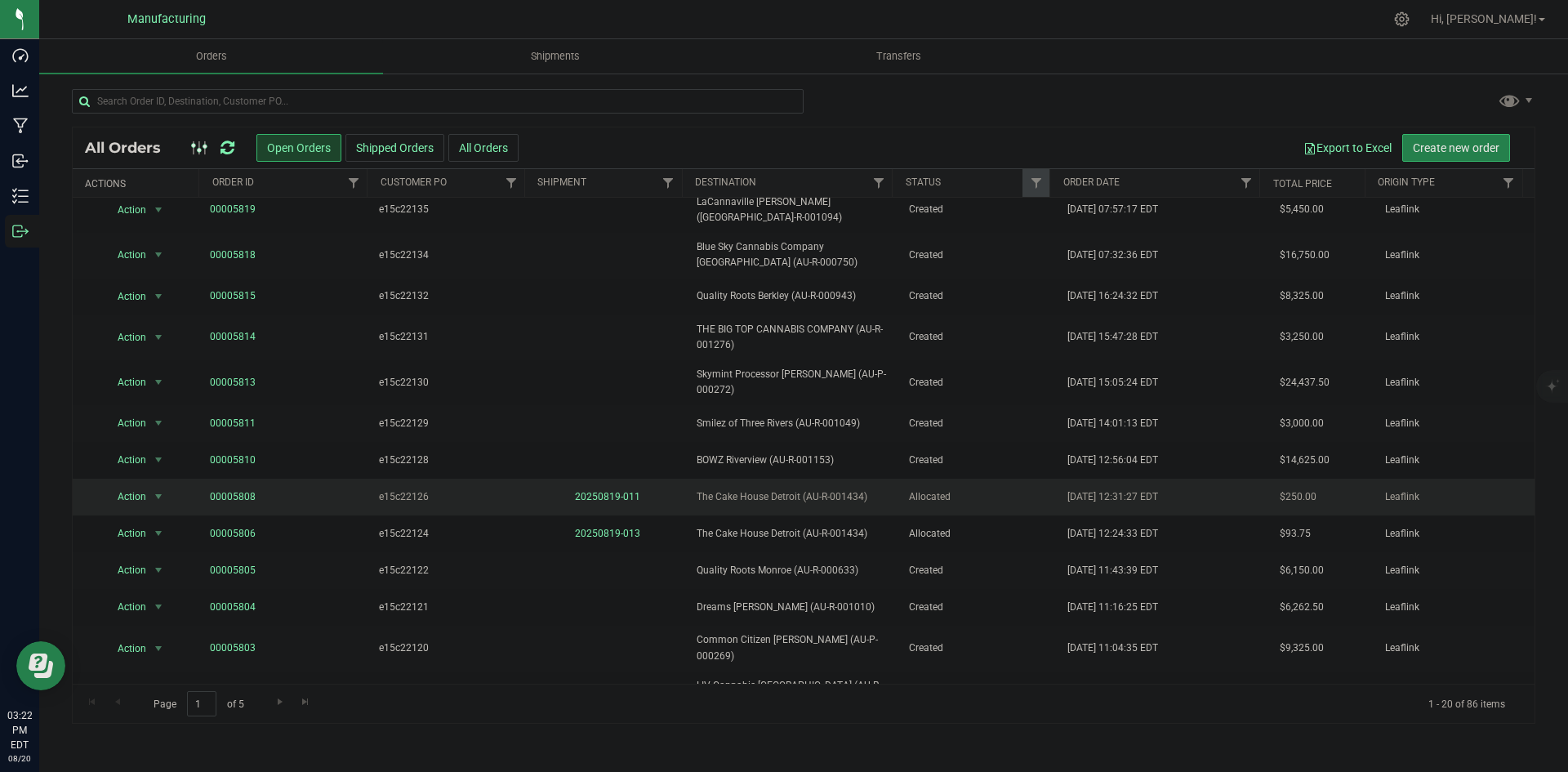
scroll to position [283, 0]
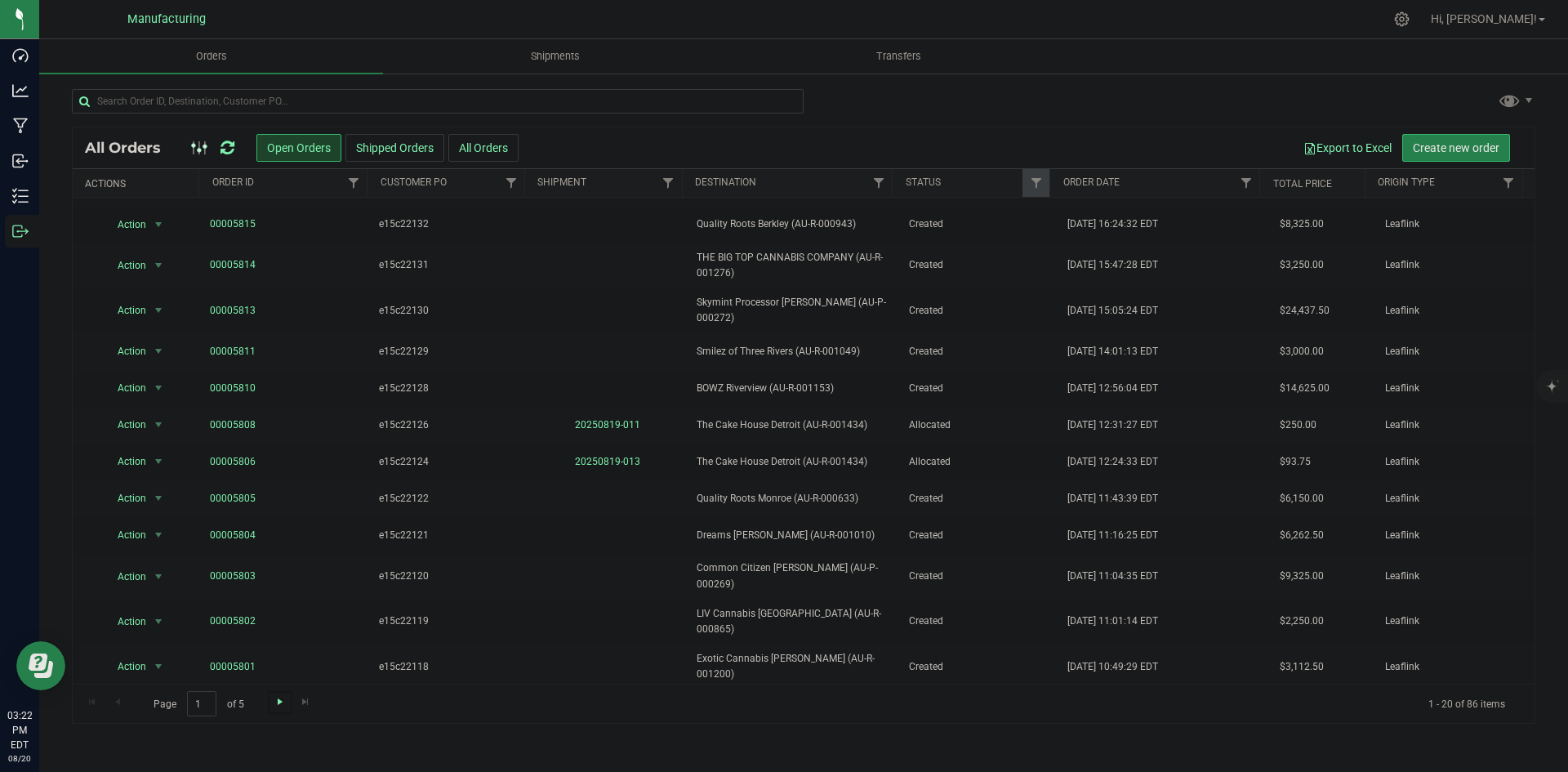
click at [279, 706] on span "Go to the next page" at bounding box center [280, 701] width 13 height 13
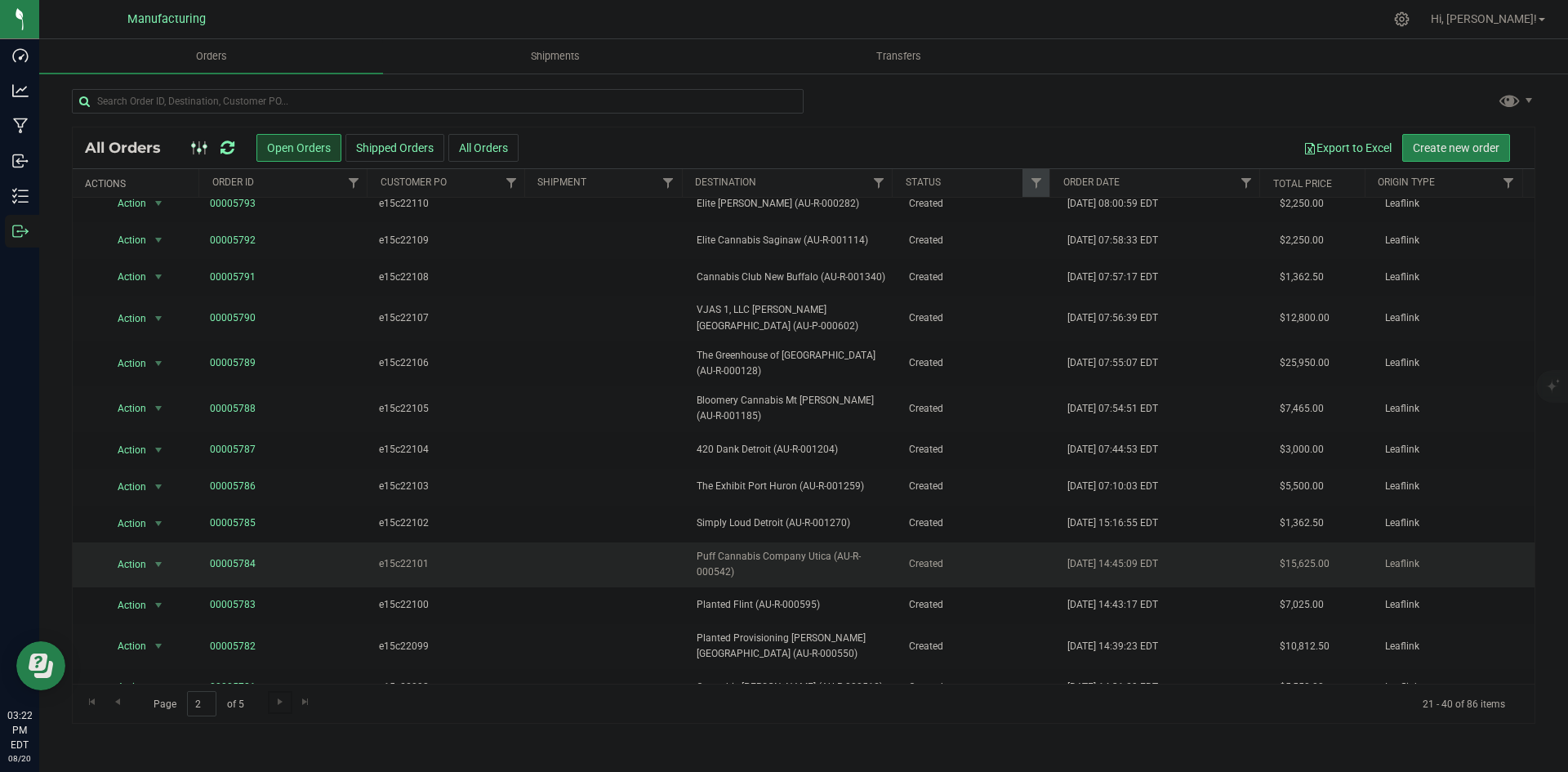
scroll to position [291, 0]
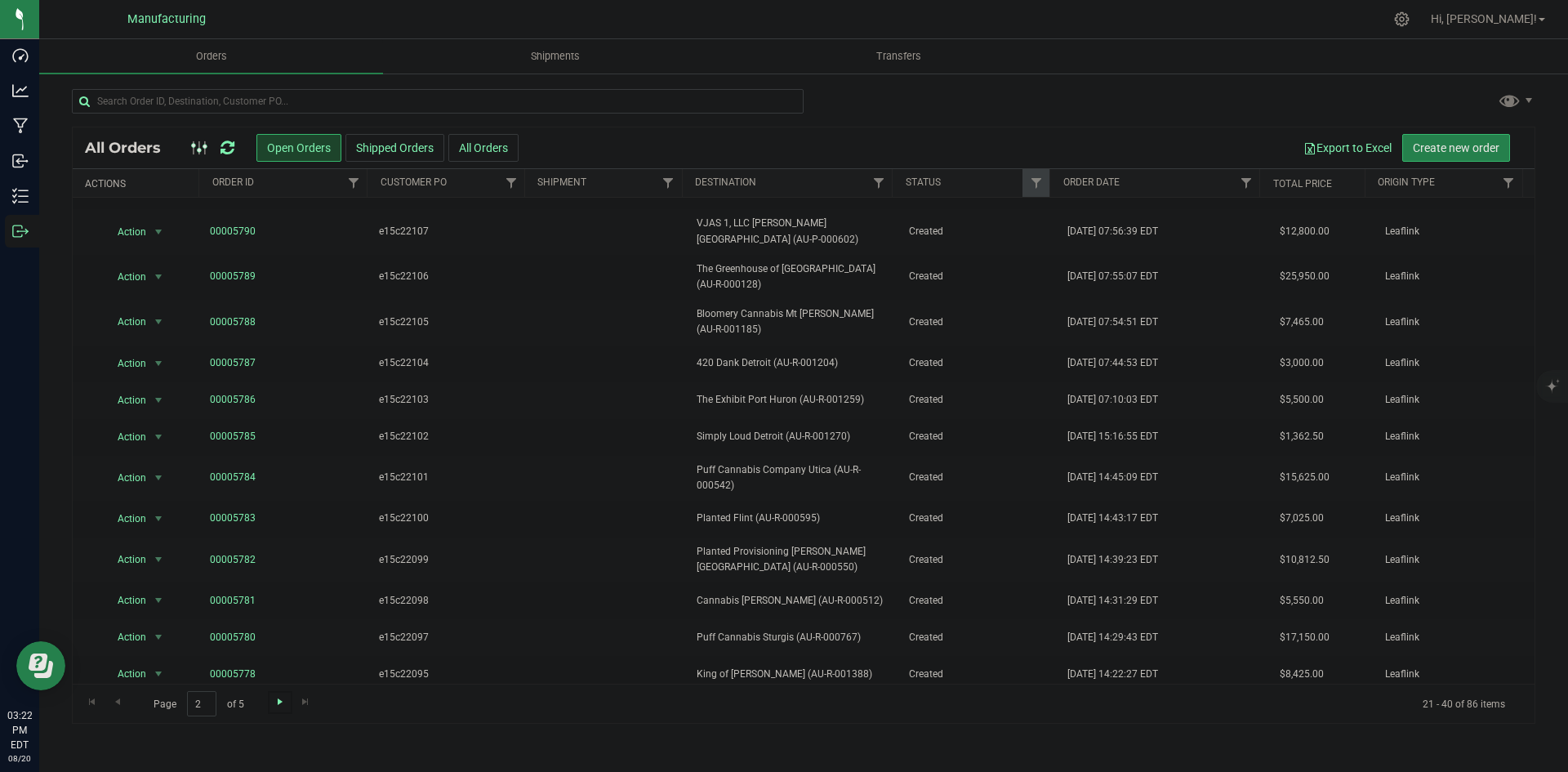
click at [276, 704] on span "Go to the next page" at bounding box center [280, 701] width 13 height 13
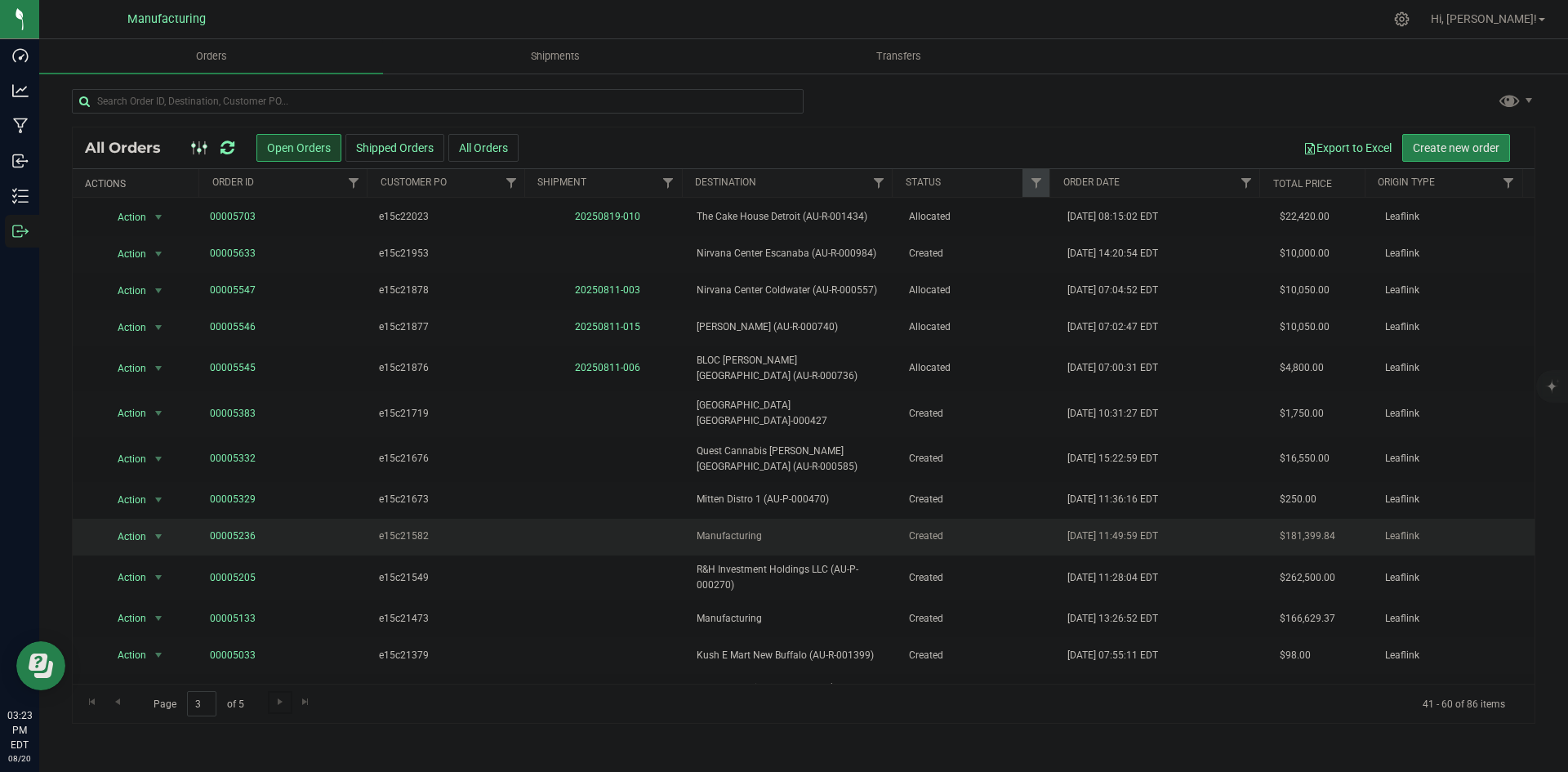
scroll to position [283, 0]
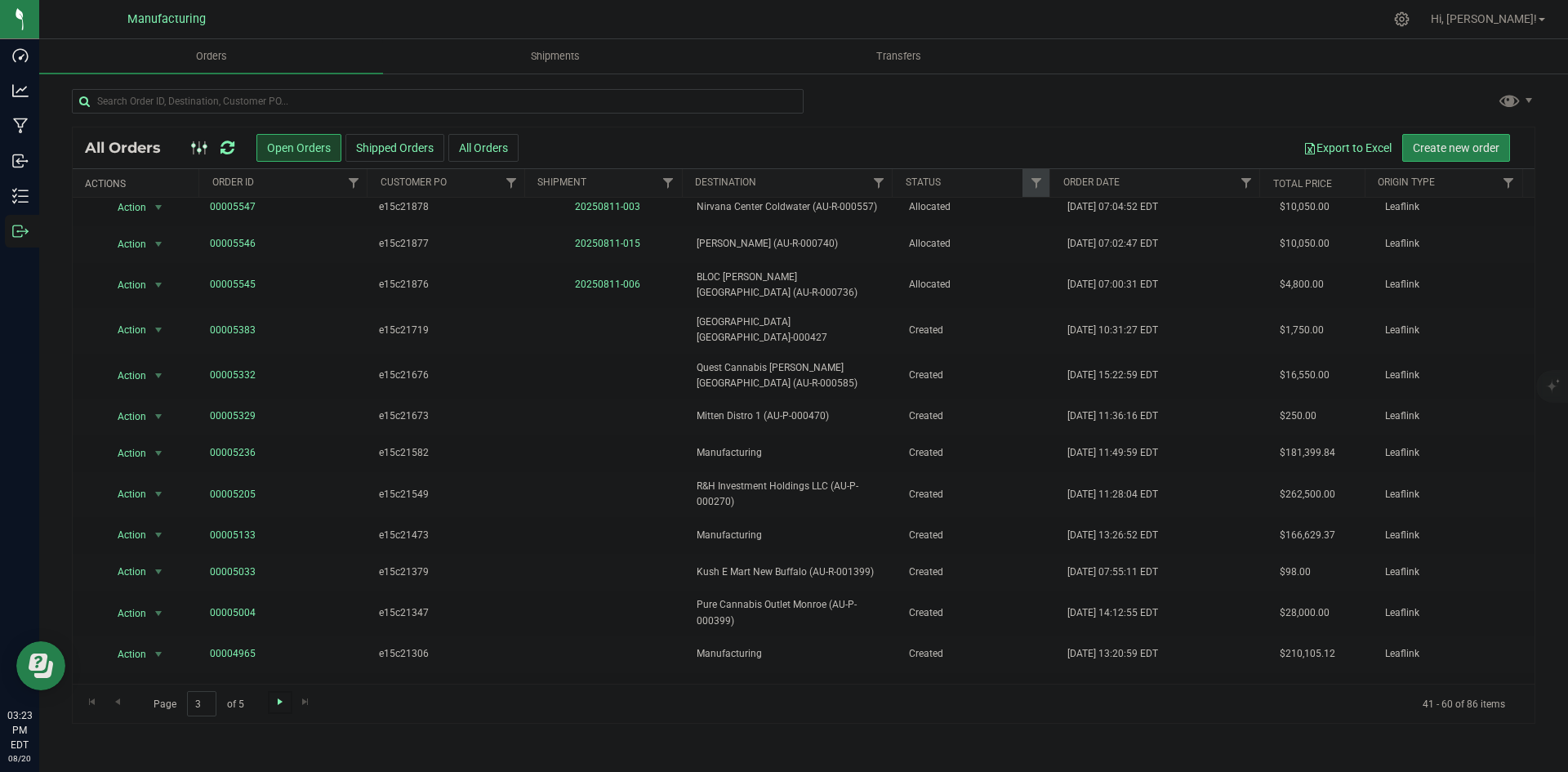
click at [283, 701] on span "Go to the next page" at bounding box center [280, 701] width 13 height 13
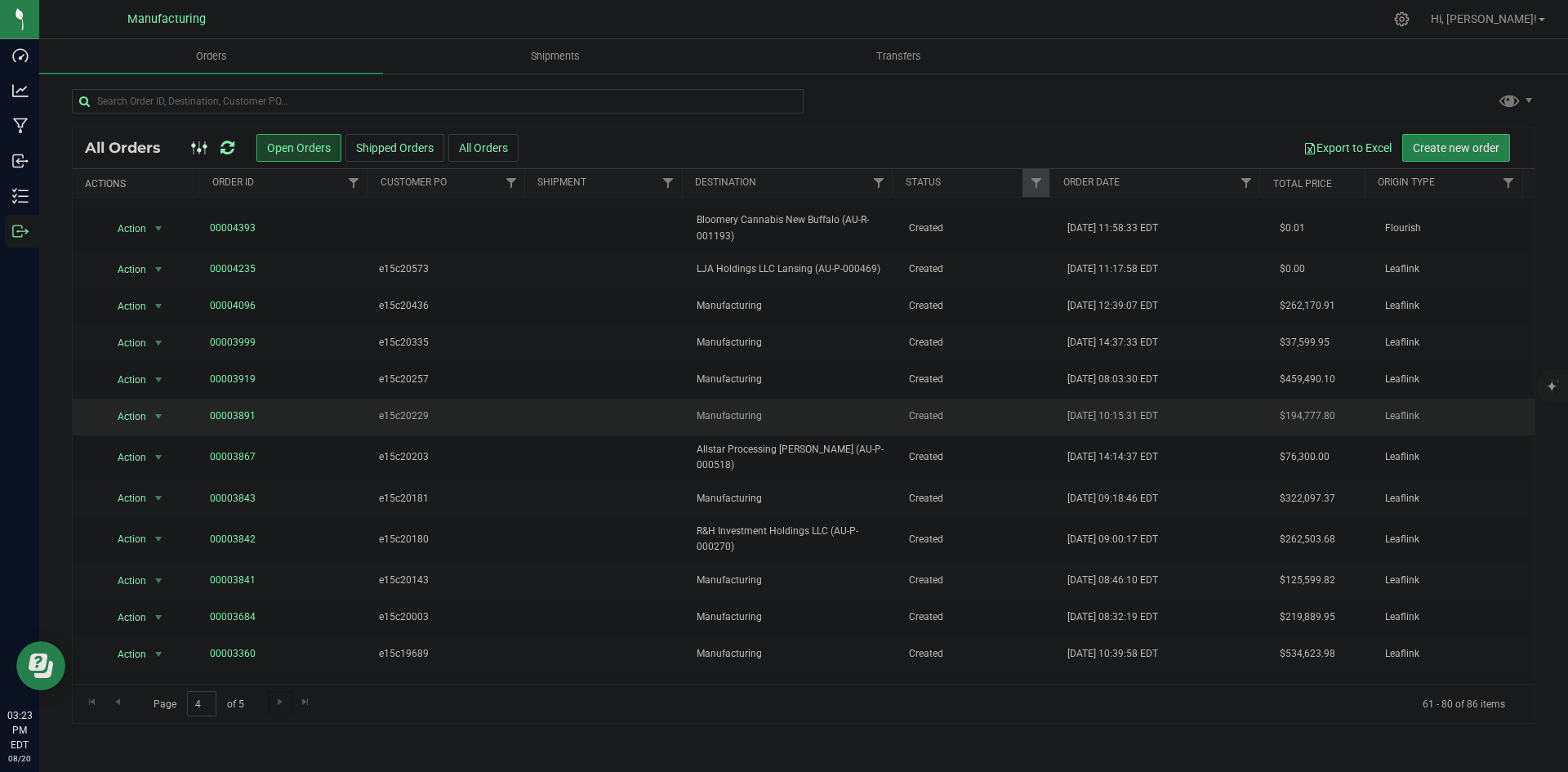
scroll to position [274, 0]
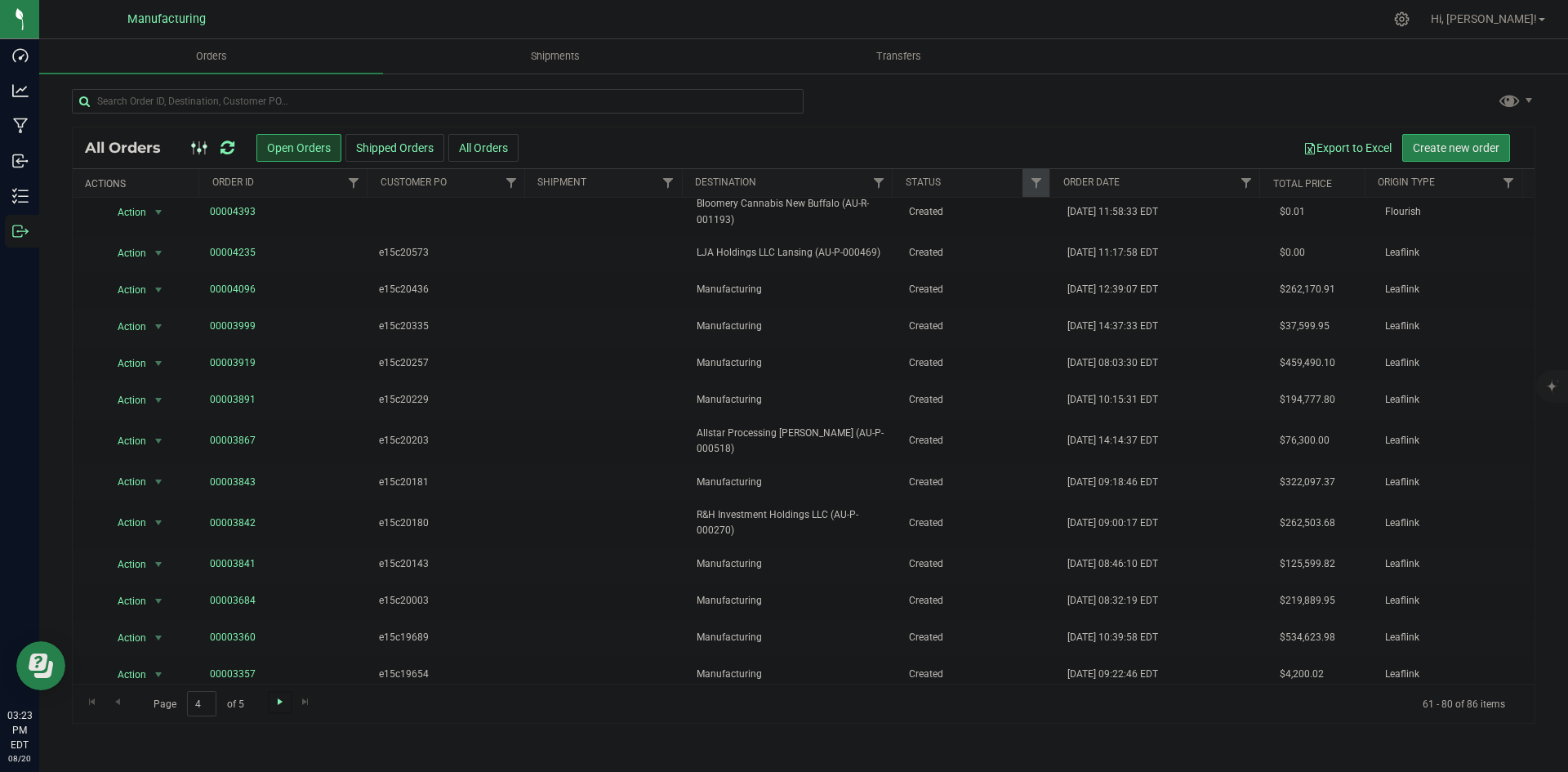
click at [284, 704] on span "Go to the next page" at bounding box center [280, 701] width 13 height 13
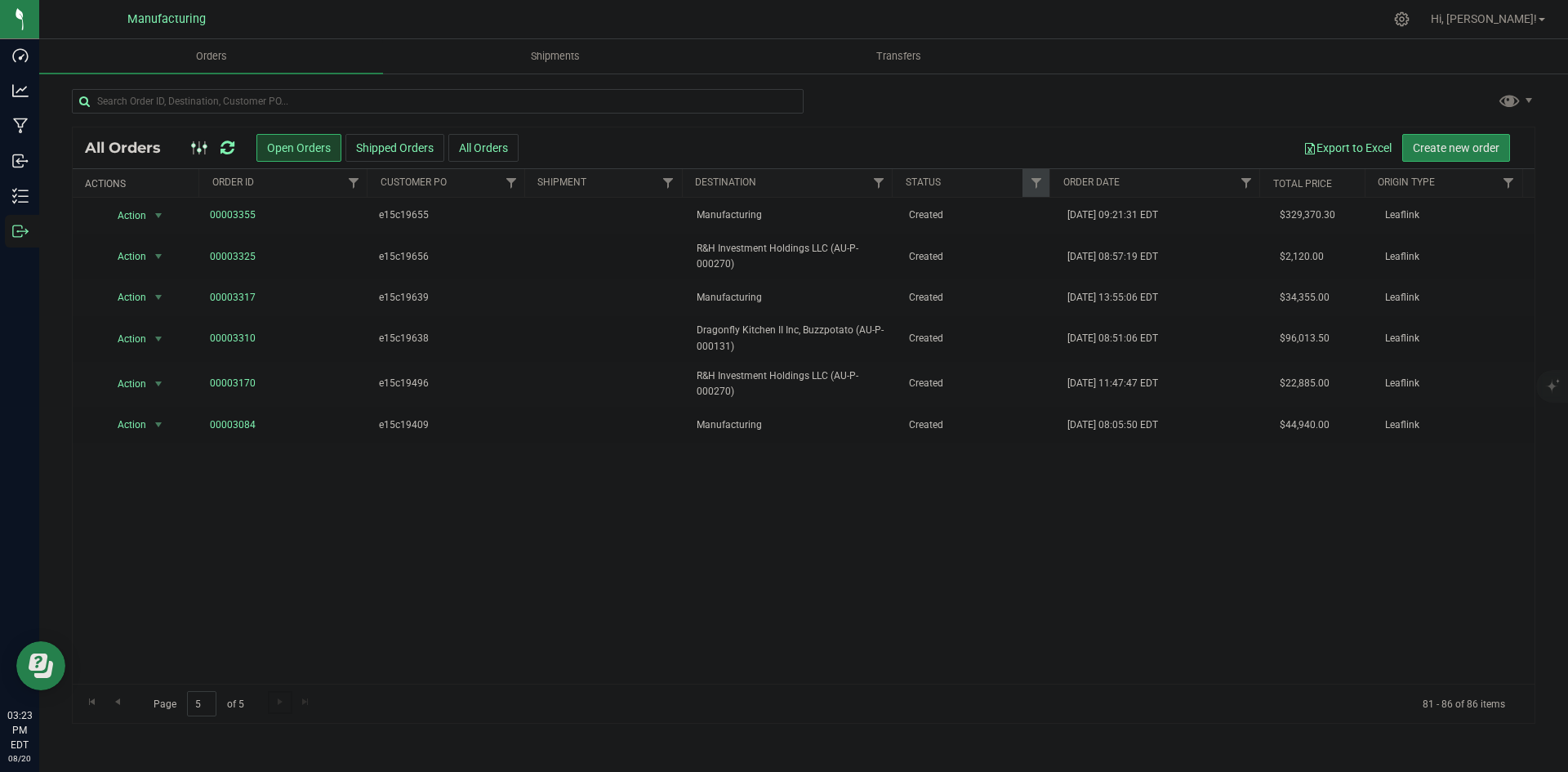
scroll to position [0, 0]
click at [95, 701] on span "Go to the first page" at bounding box center [92, 701] width 13 height 13
